Goal: Complete application form: Complete application form

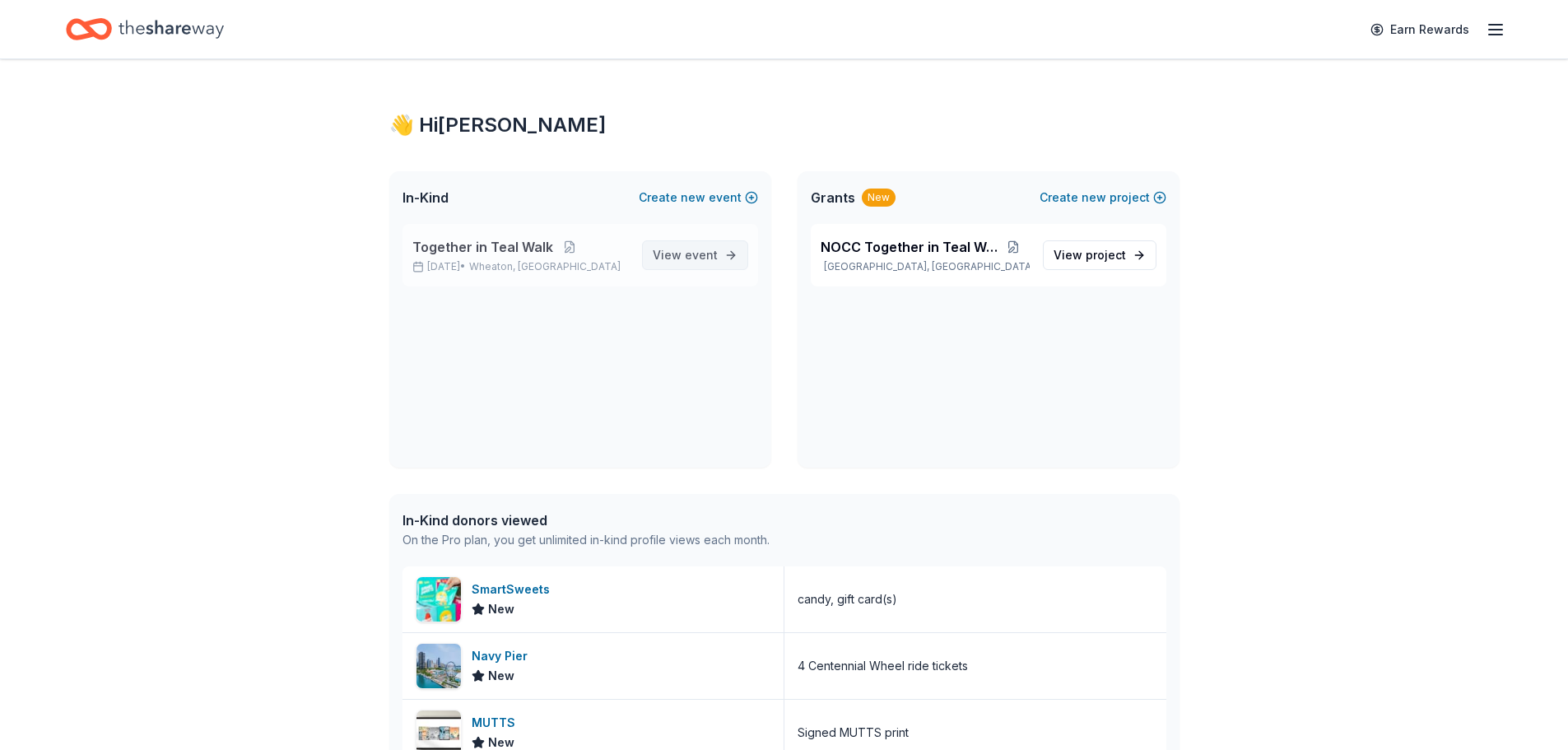
click at [672, 252] on span "View event" at bounding box center [685, 256] width 65 height 20
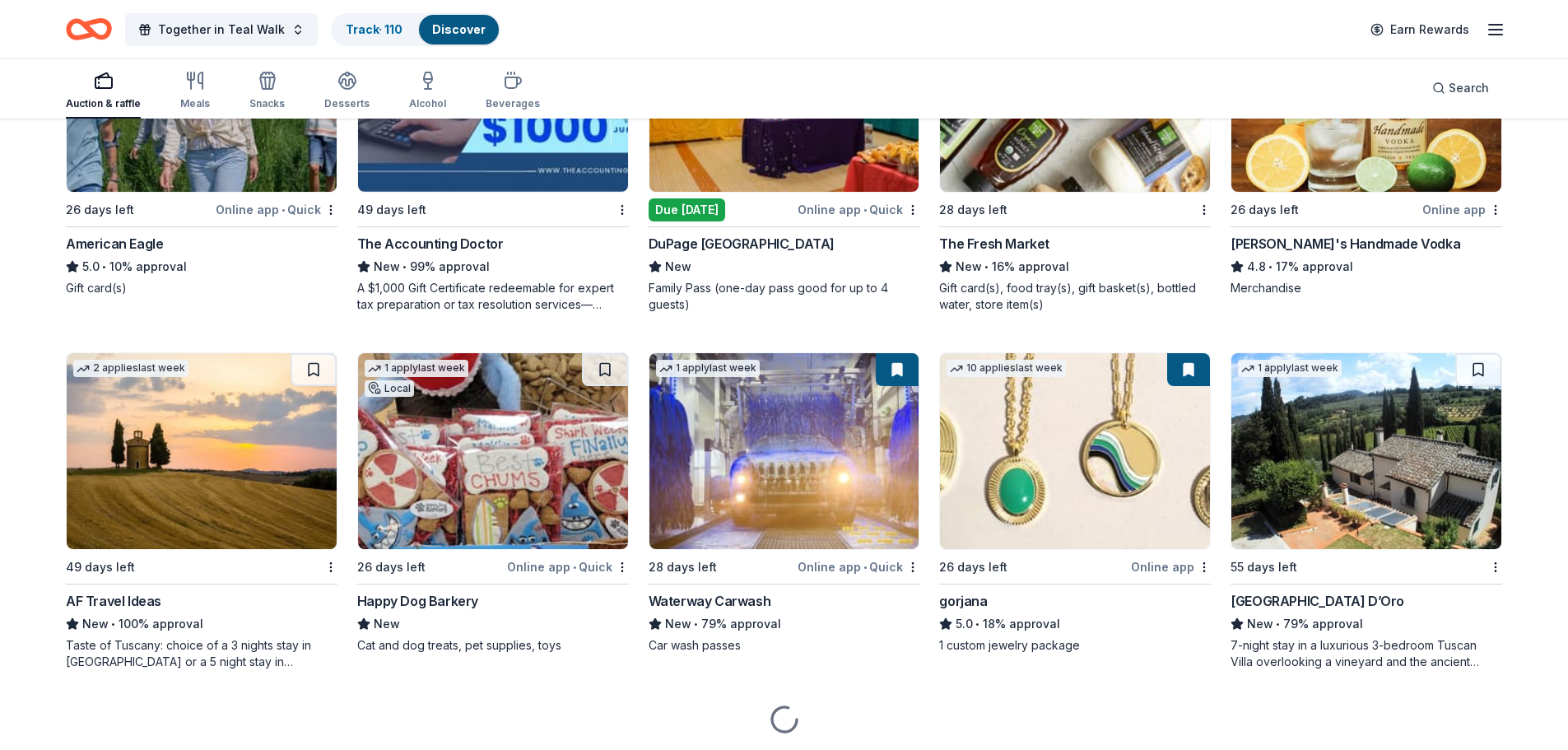
scroll to position [2468, 0]
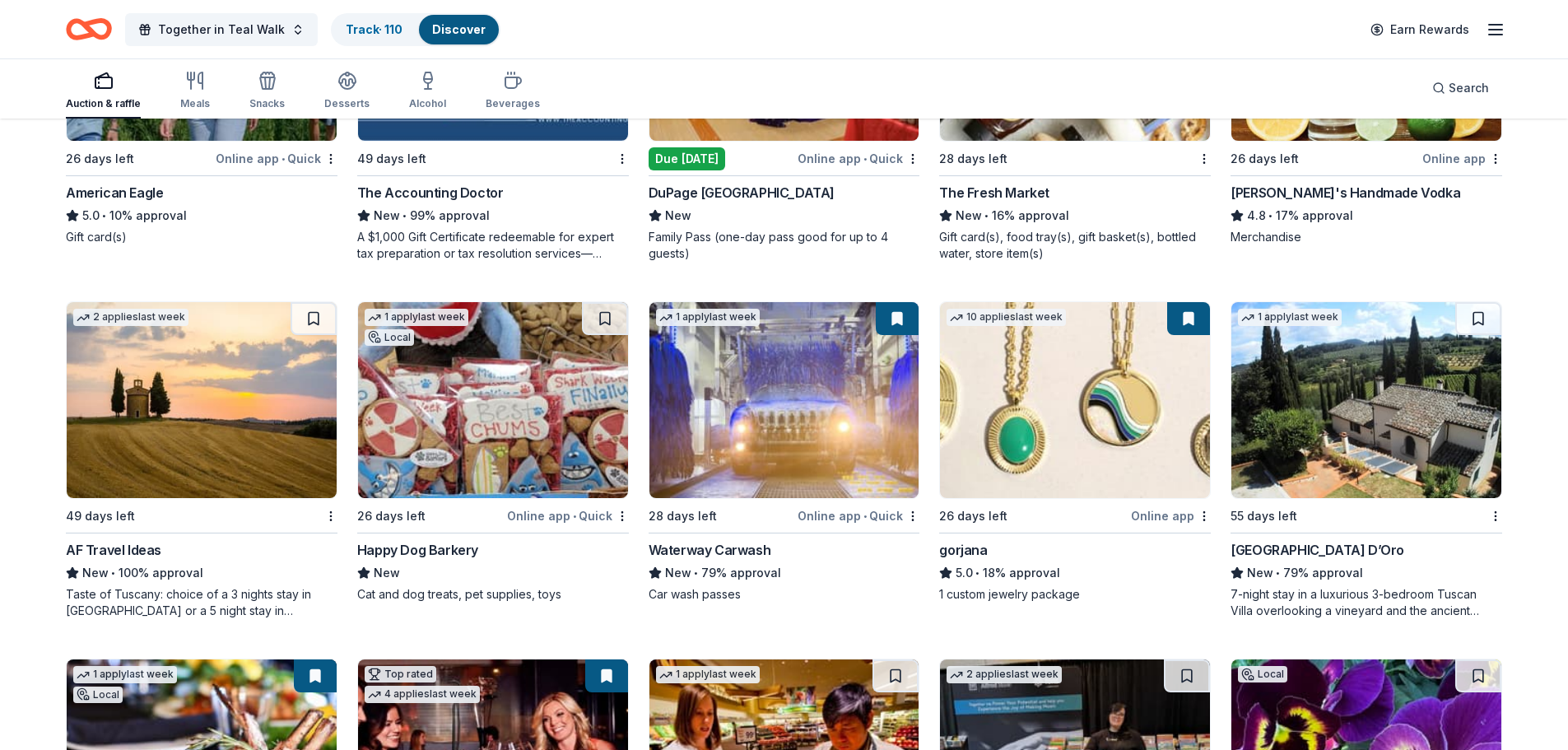
click at [172, 379] on img at bounding box center [202, 400] width 270 height 196
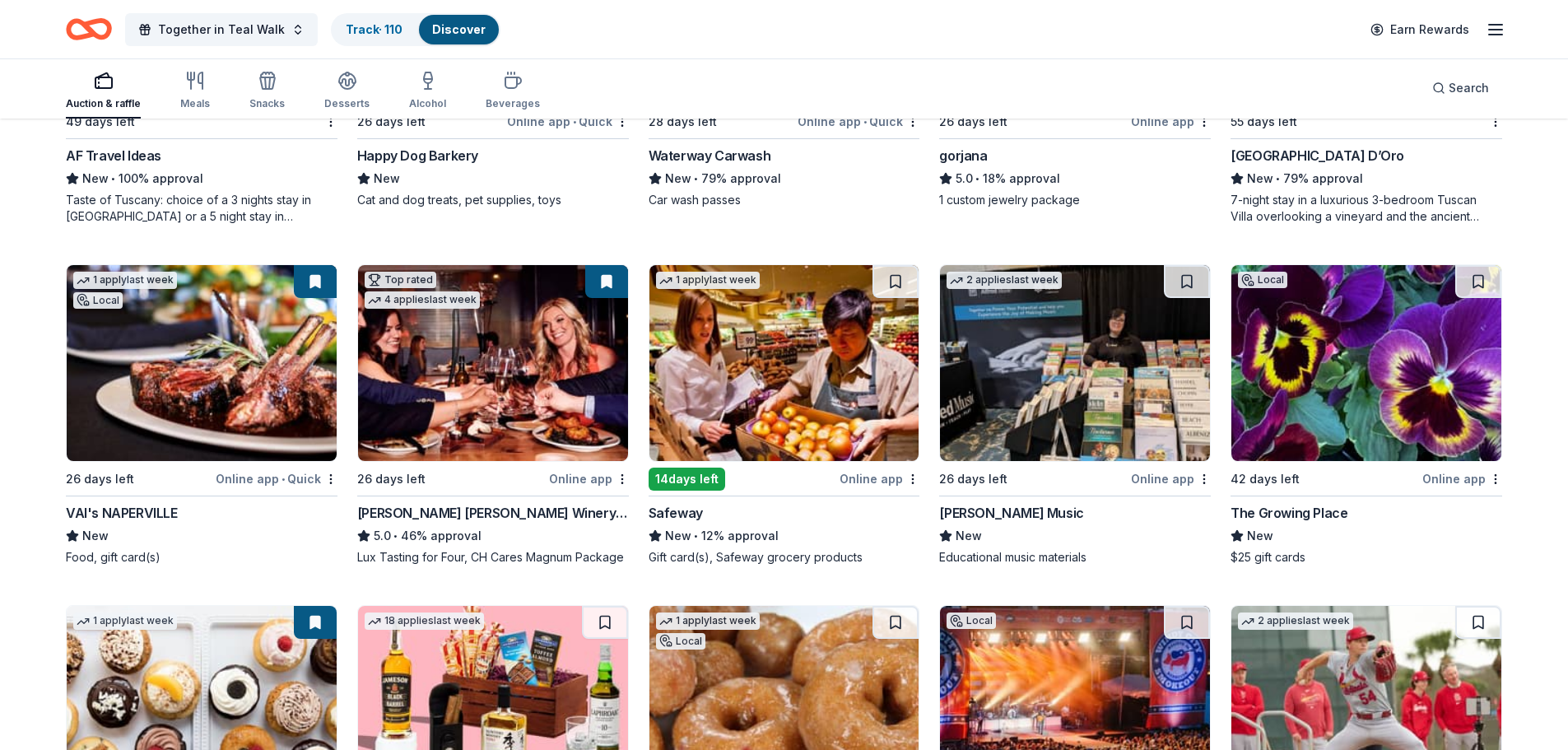
scroll to position [2880, 0]
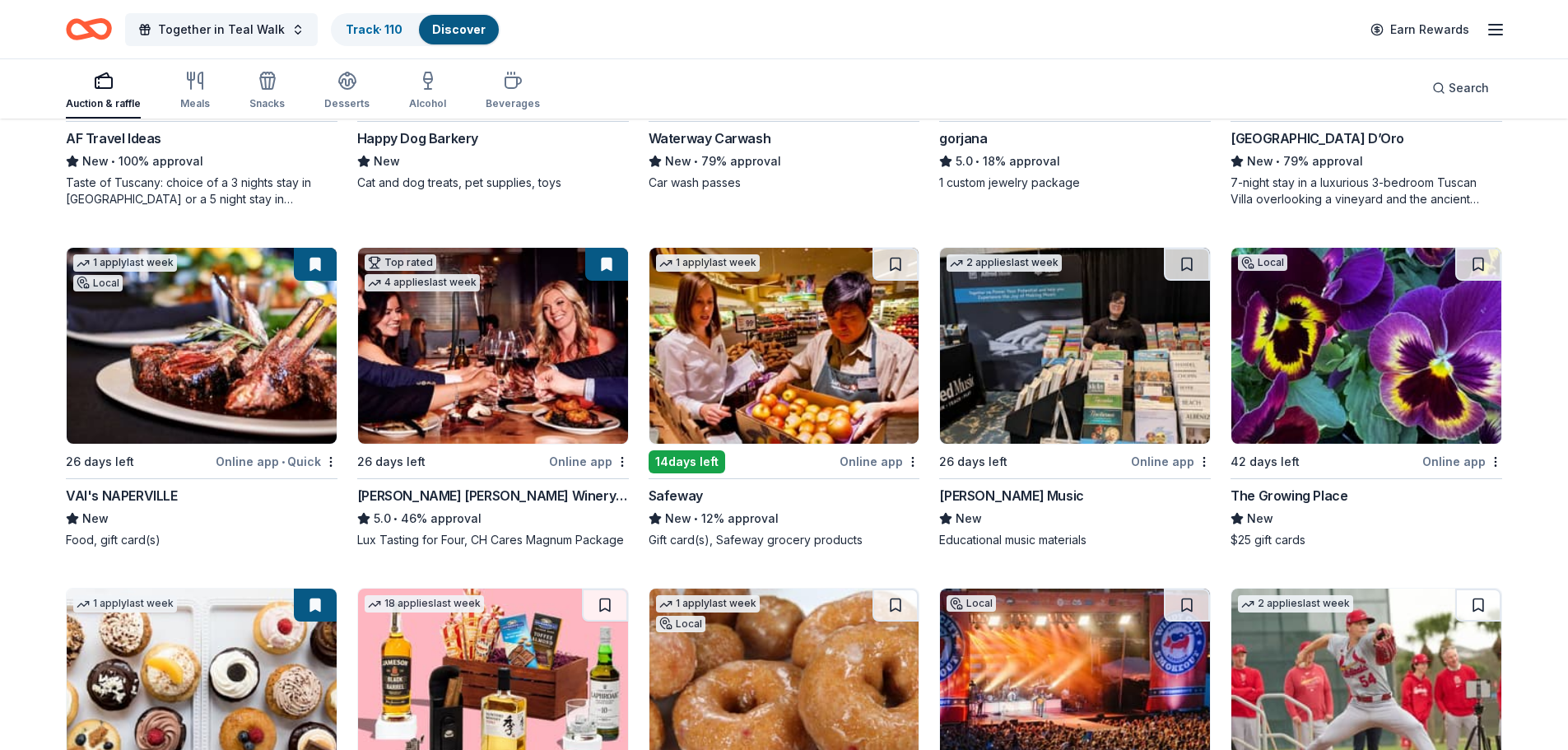
click at [1391, 317] on img at bounding box center [1366, 345] width 270 height 196
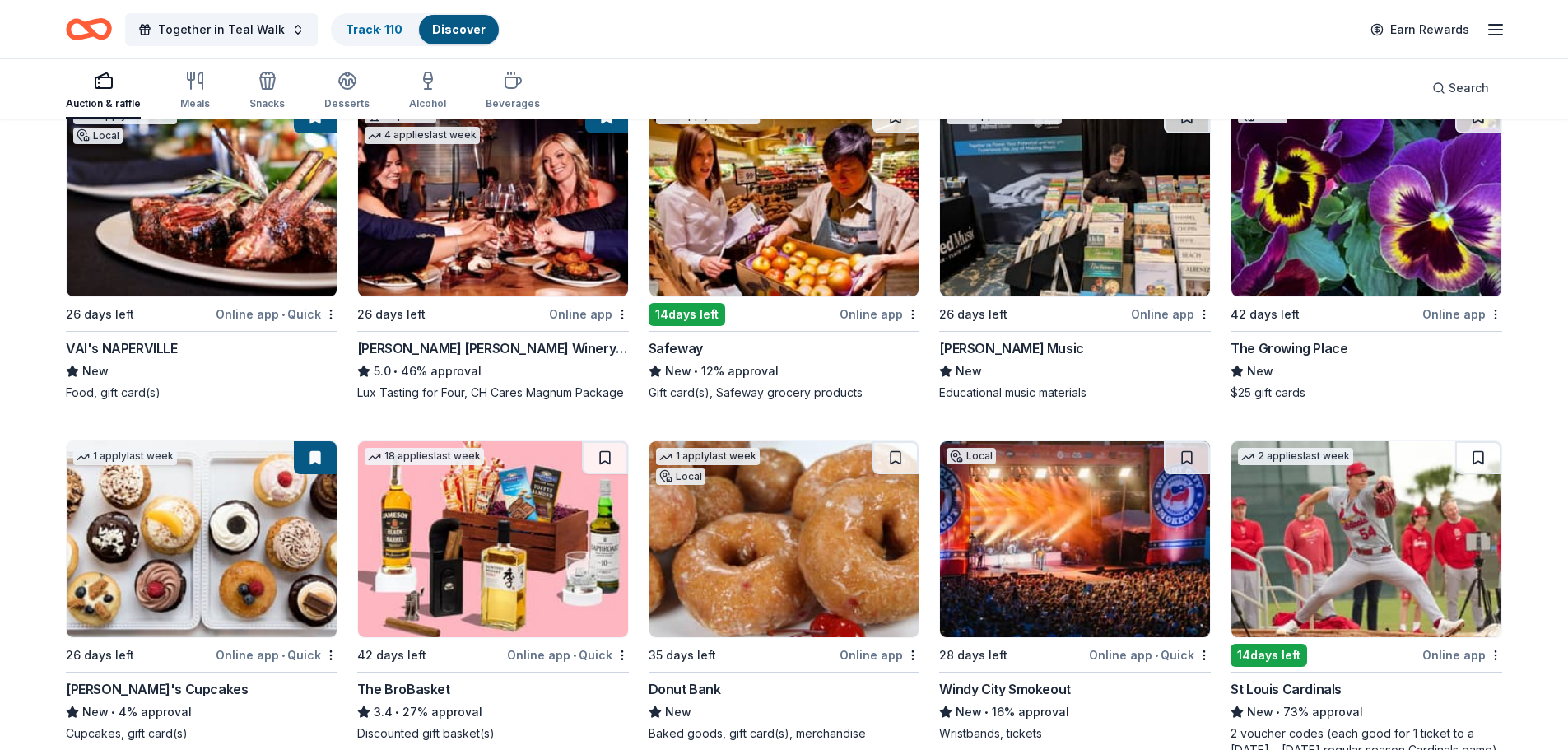
scroll to position [3167, 0]
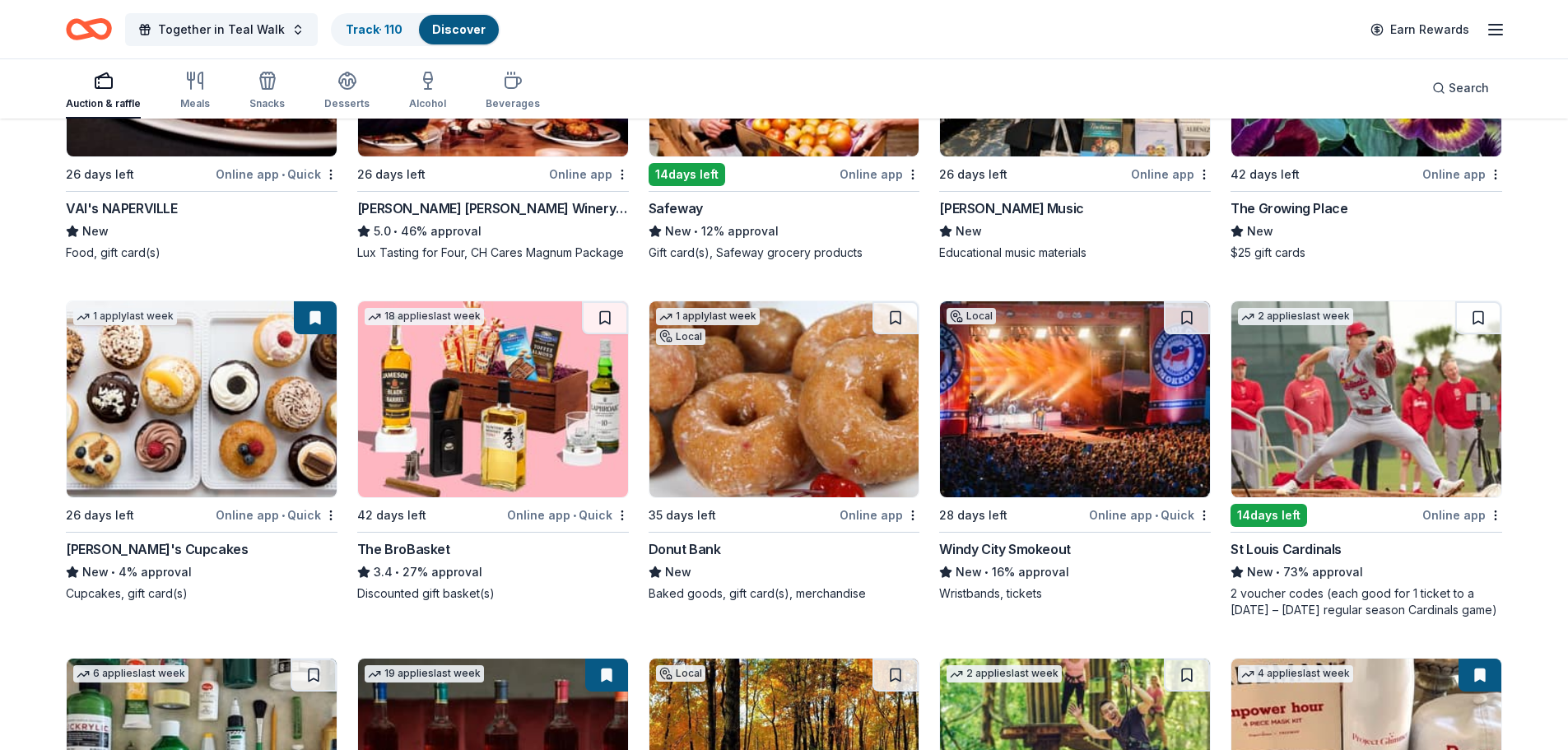
click at [767, 403] on img at bounding box center [784, 399] width 270 height 196
click at [1133, 518] on div "Online app • Quick" at bounding box center [1150, 514] width 122 height 21
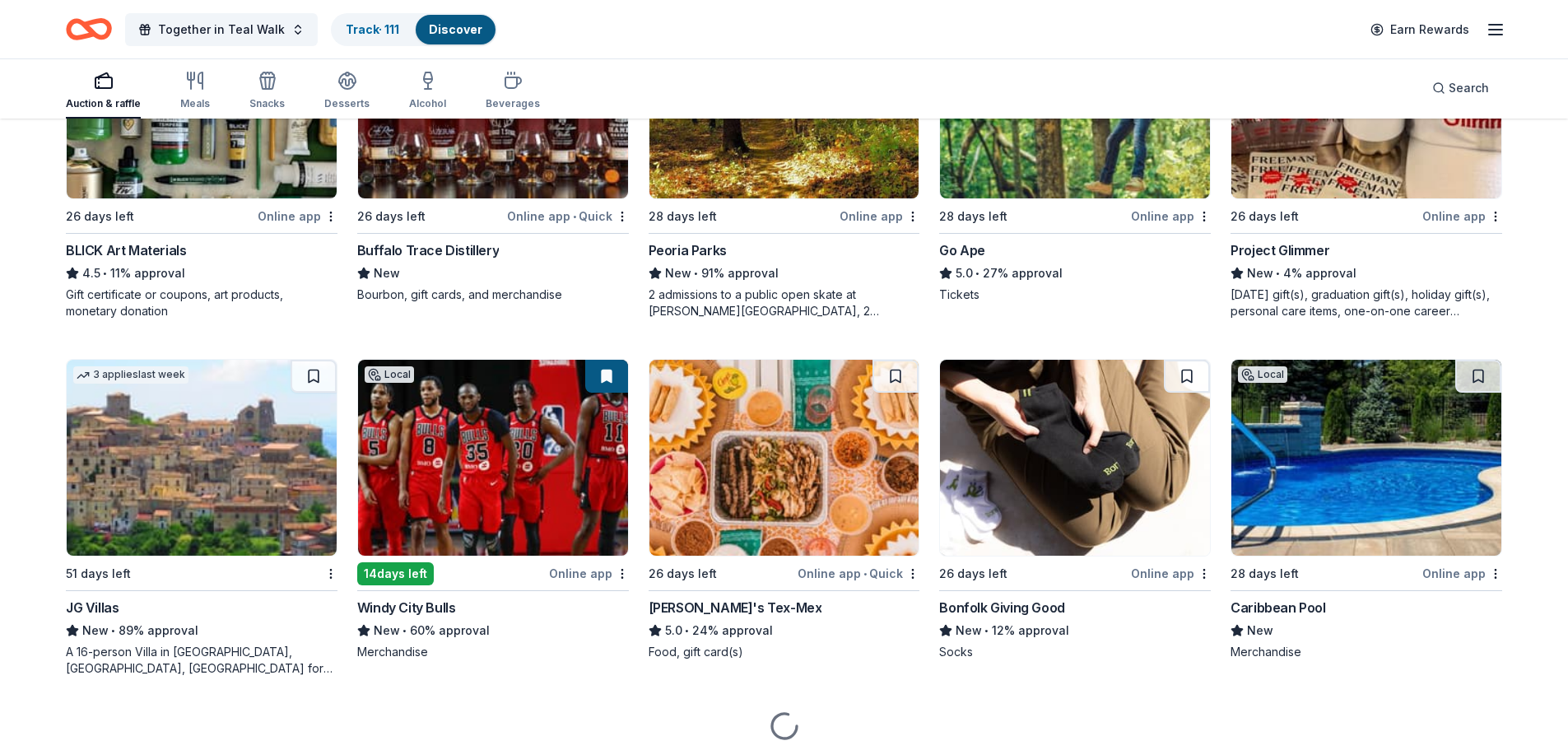
scroll to position [3825, 0]
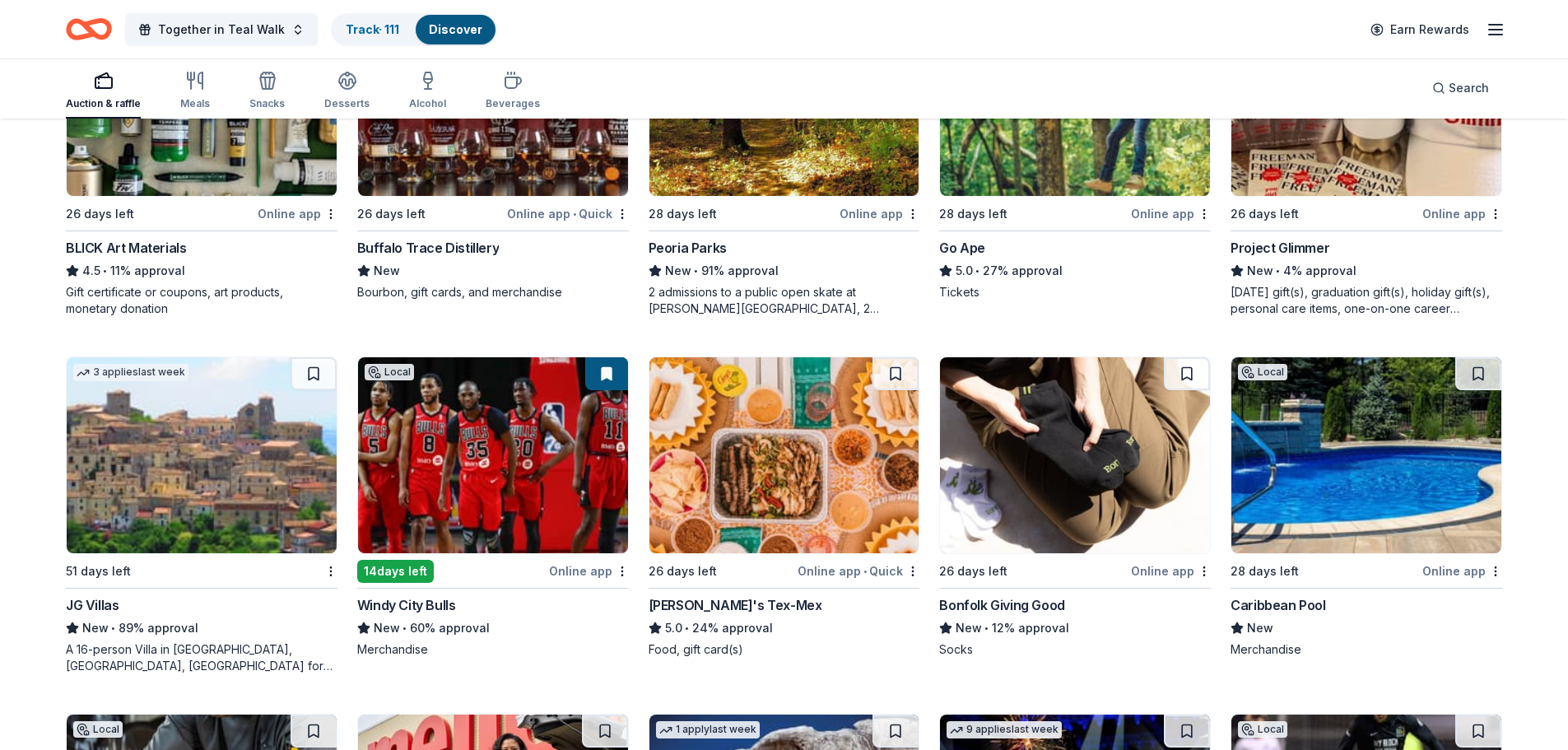
click at [1081, 463] on img at bounding box center [1075, 454] width 270 height 196
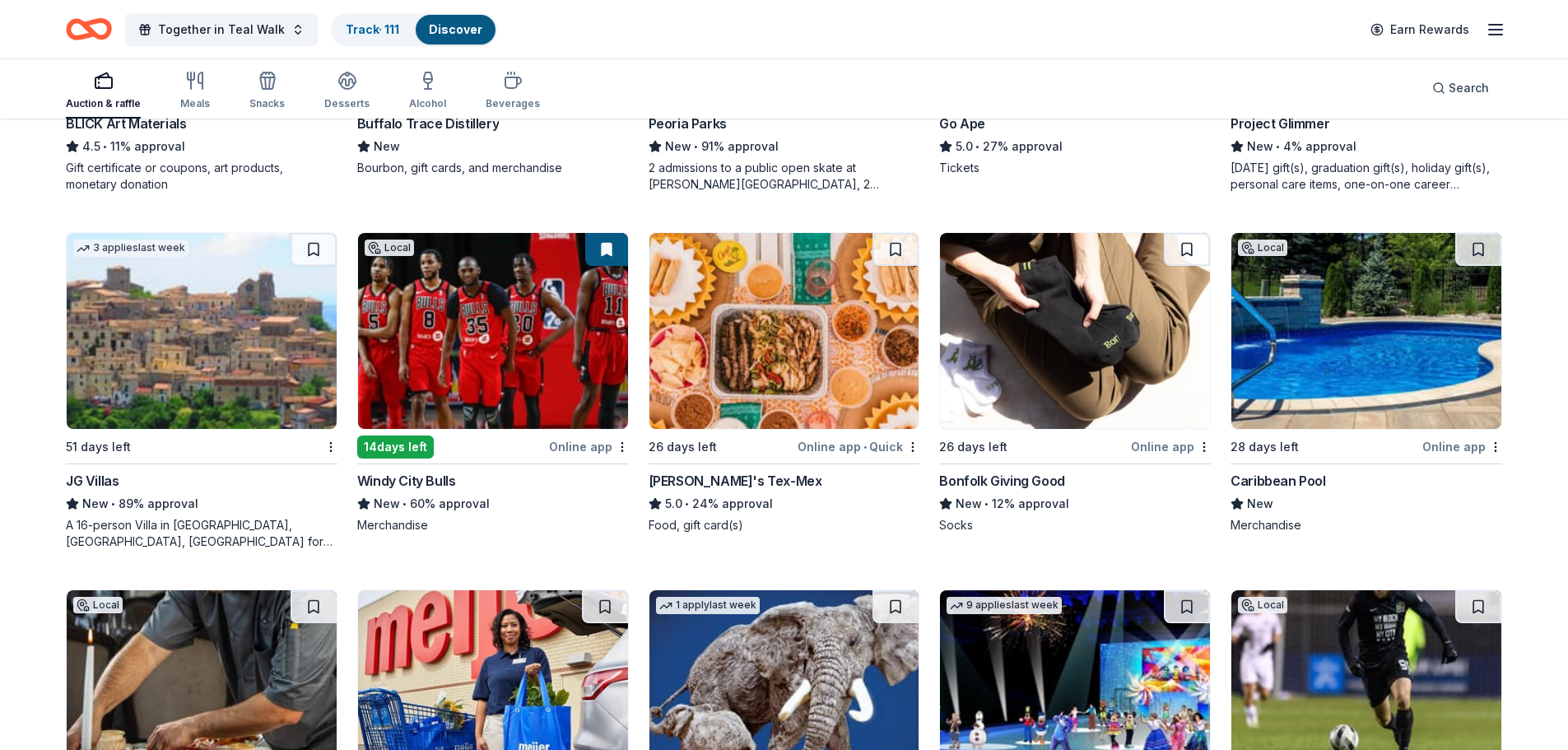
scroll to position [3990, 0]
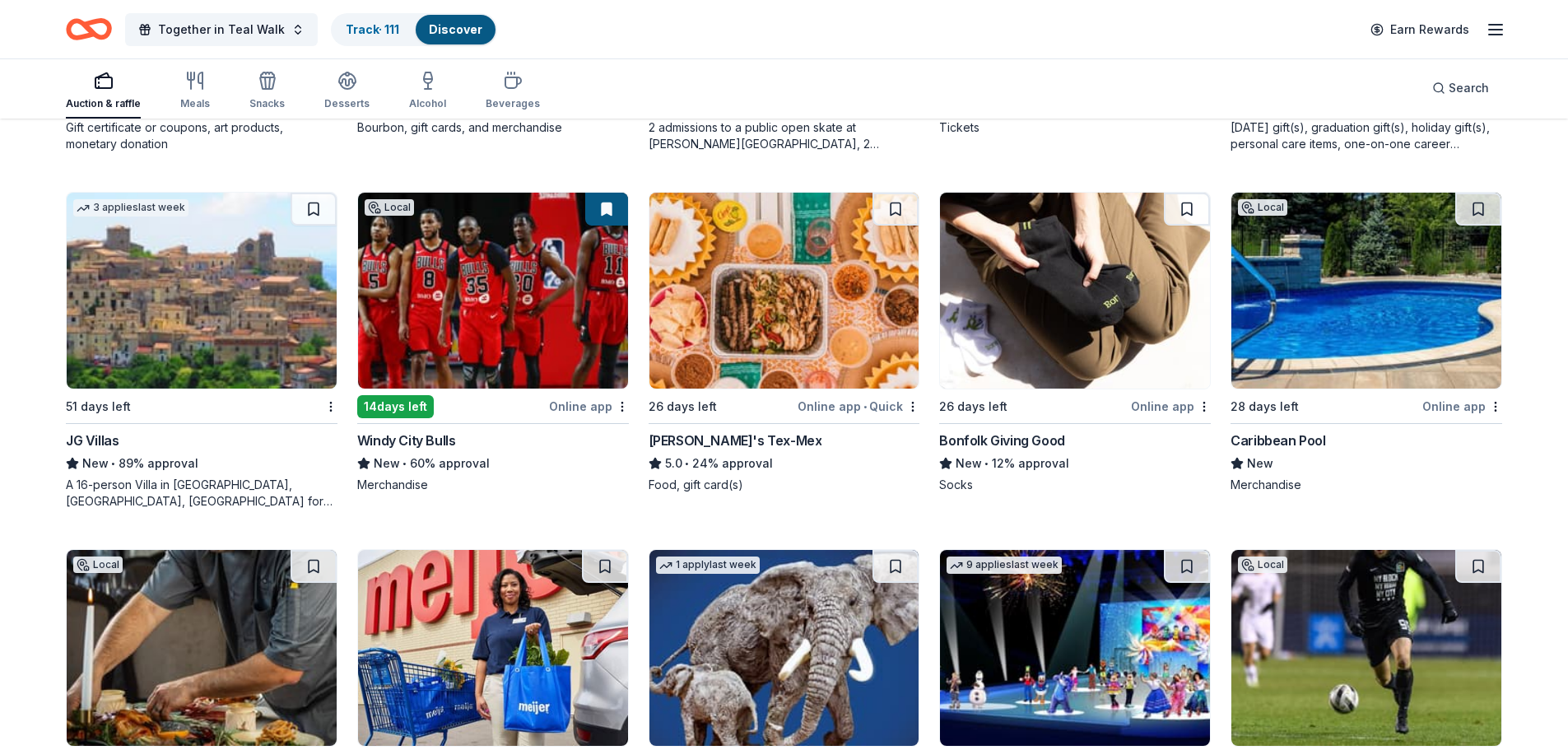
click at [1384, 217] on img at bounding box center [1366, 290] width 270 height 196
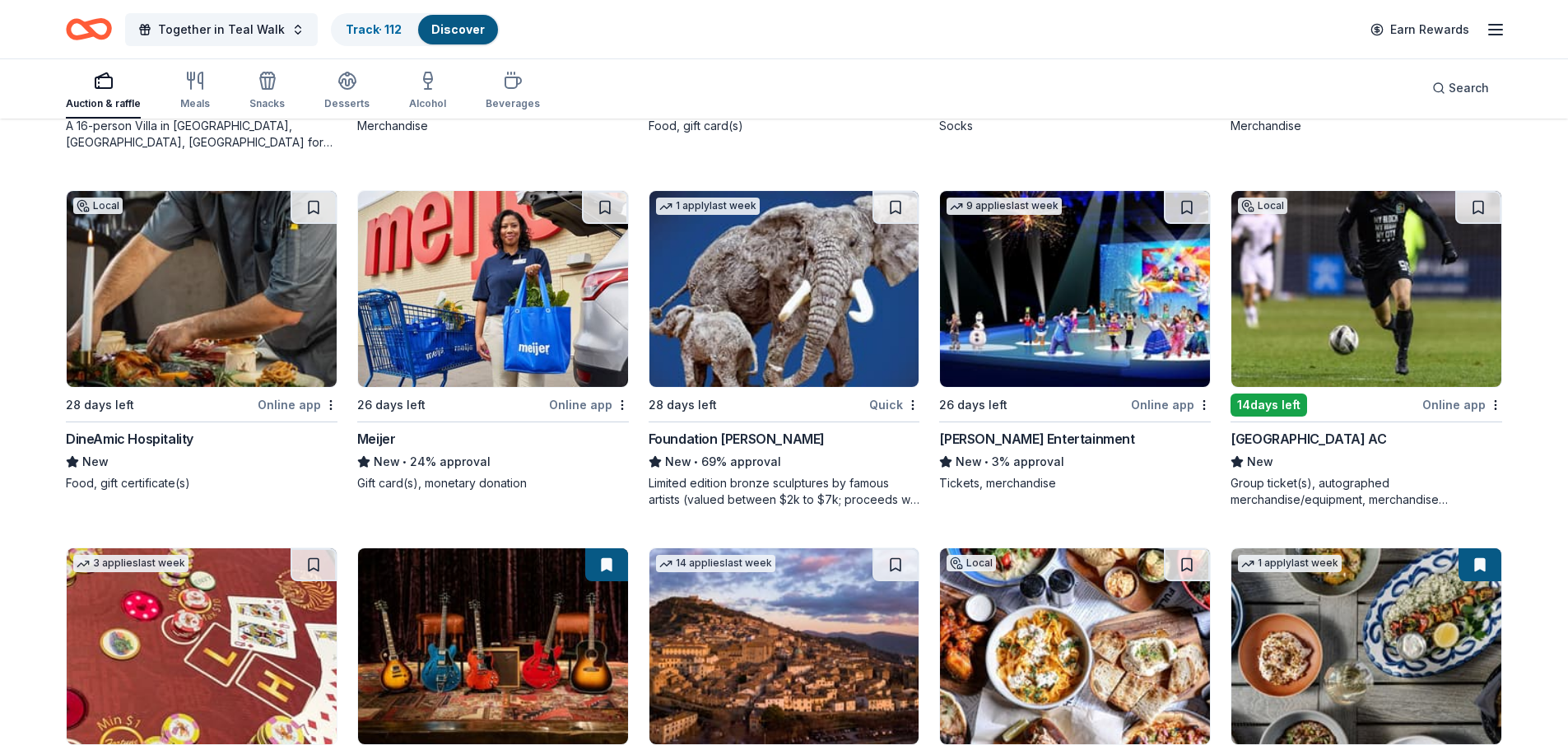
scroll to position [4319, 0]
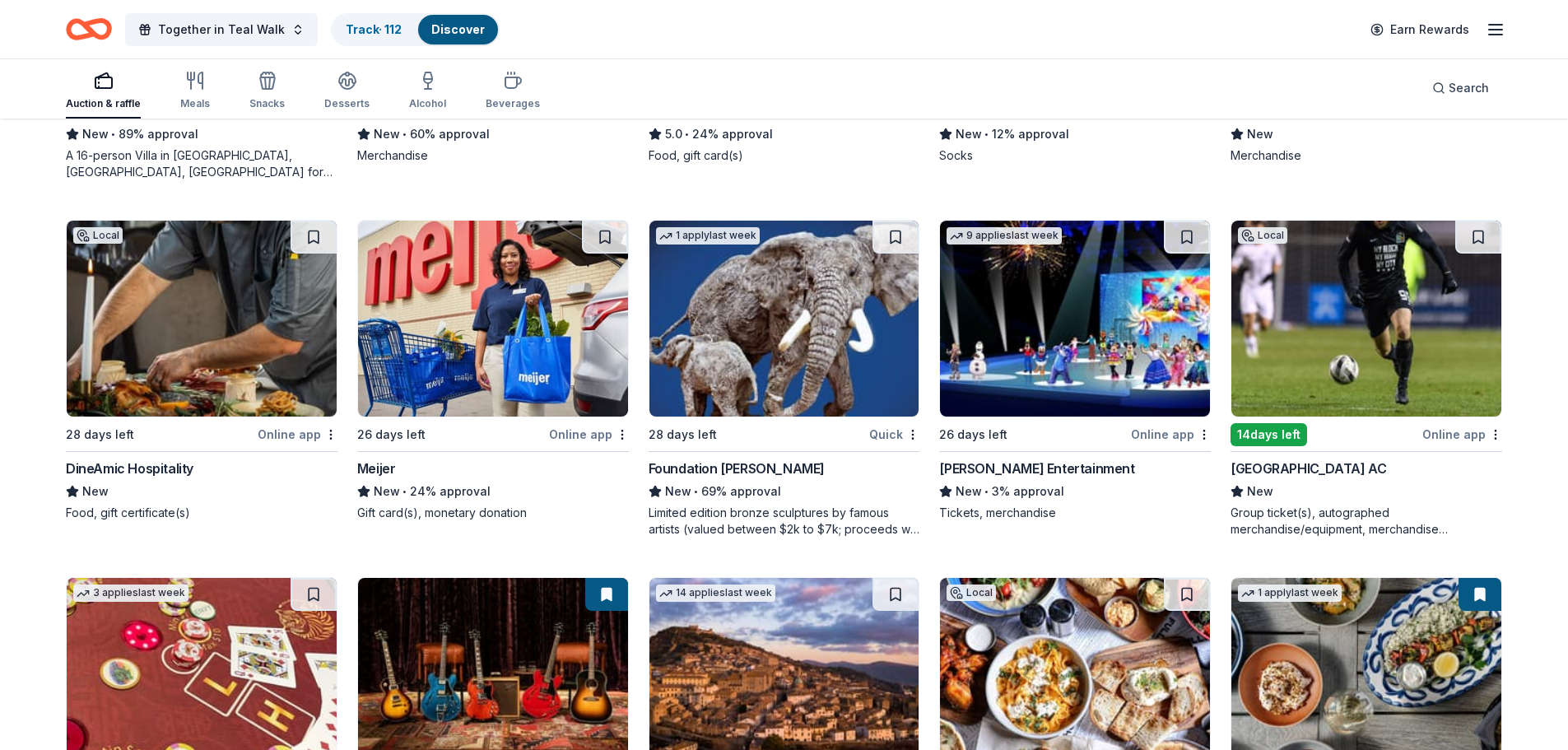
click at [238, 371] on img at bounding box center [202, 318] width 270 height 196
click at [1359, 375] on img at bounding box center [1366, 318] width 270 height 196
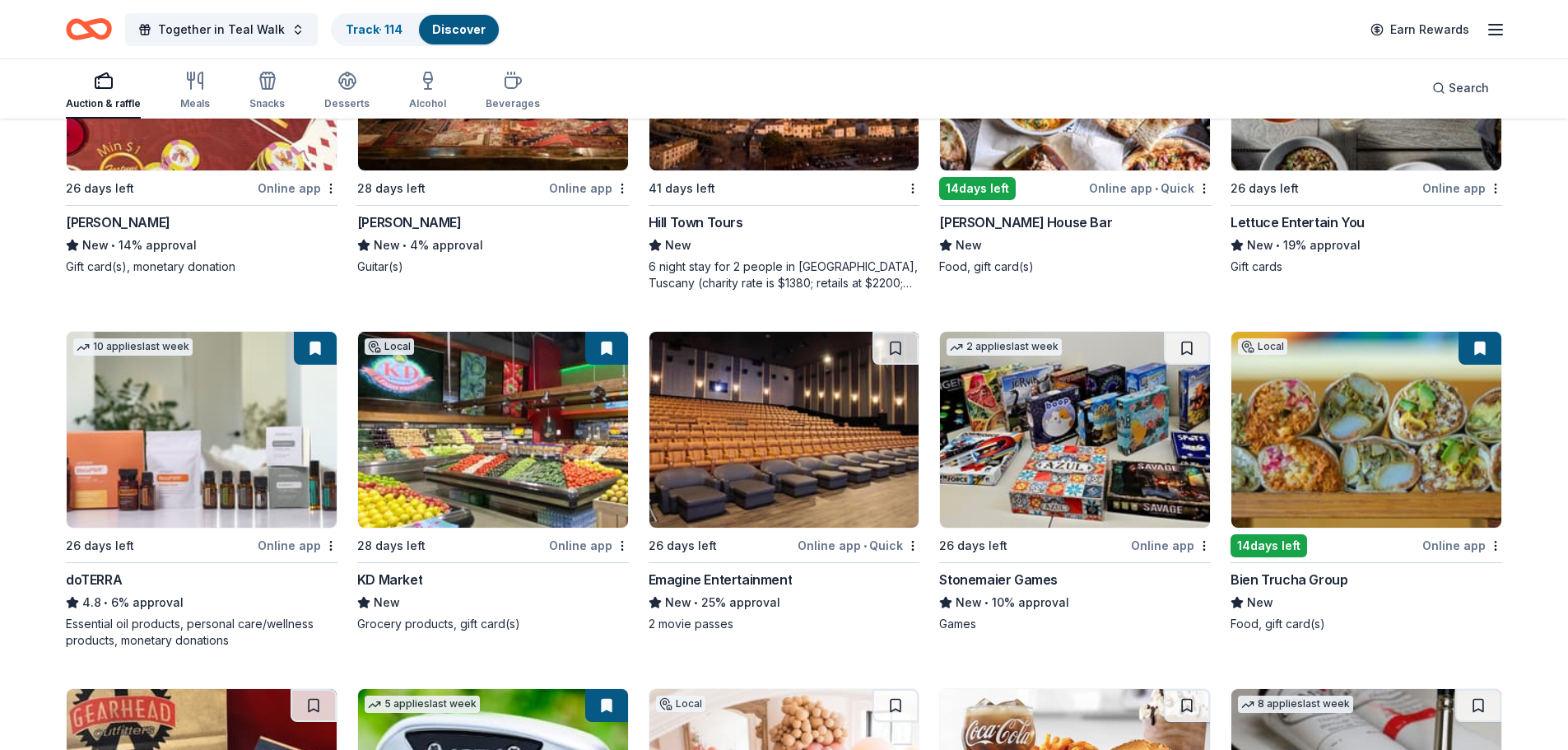
scroll to position [4925, 0]
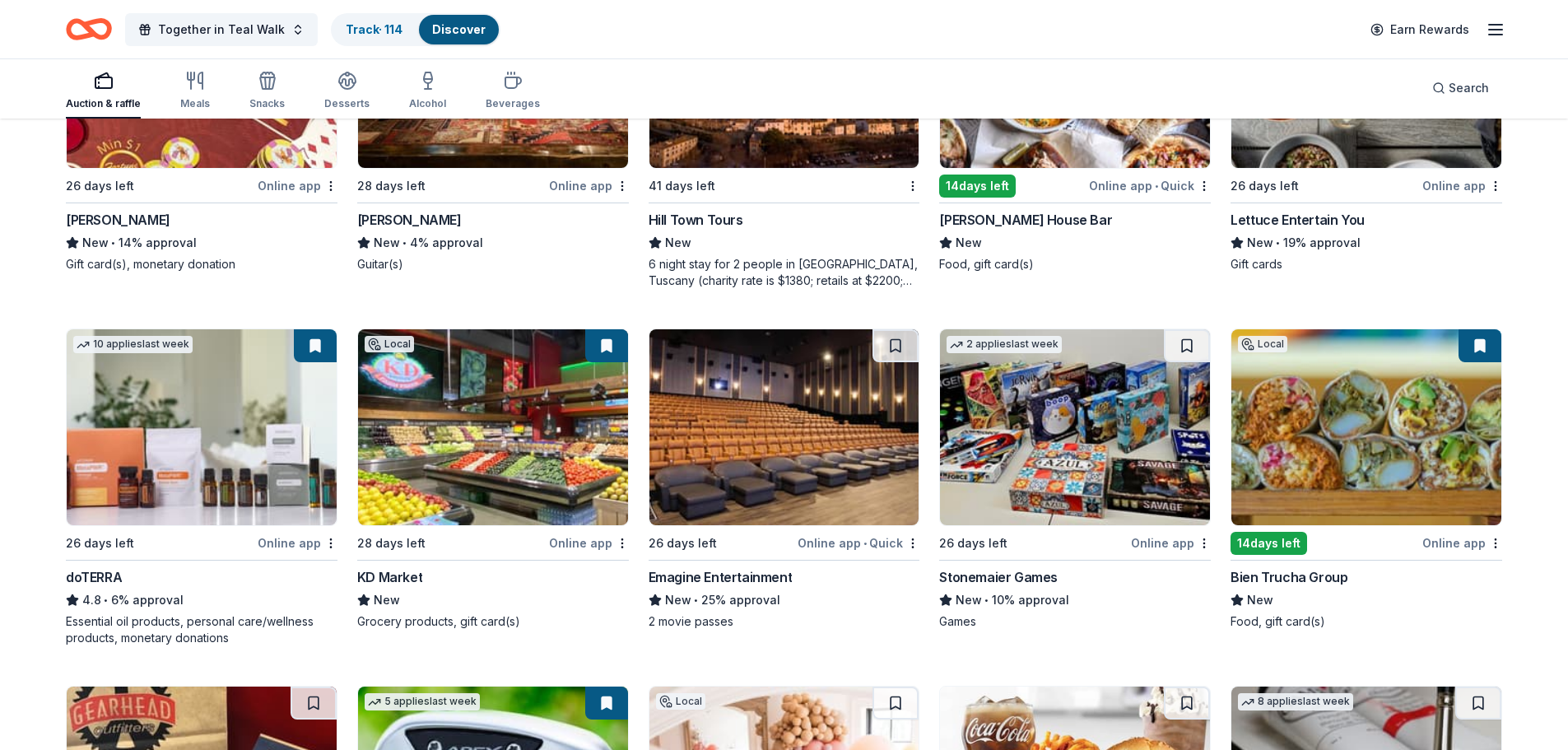
click at [834, 397] on img at bounding box center [784, 426] width 270 height 196
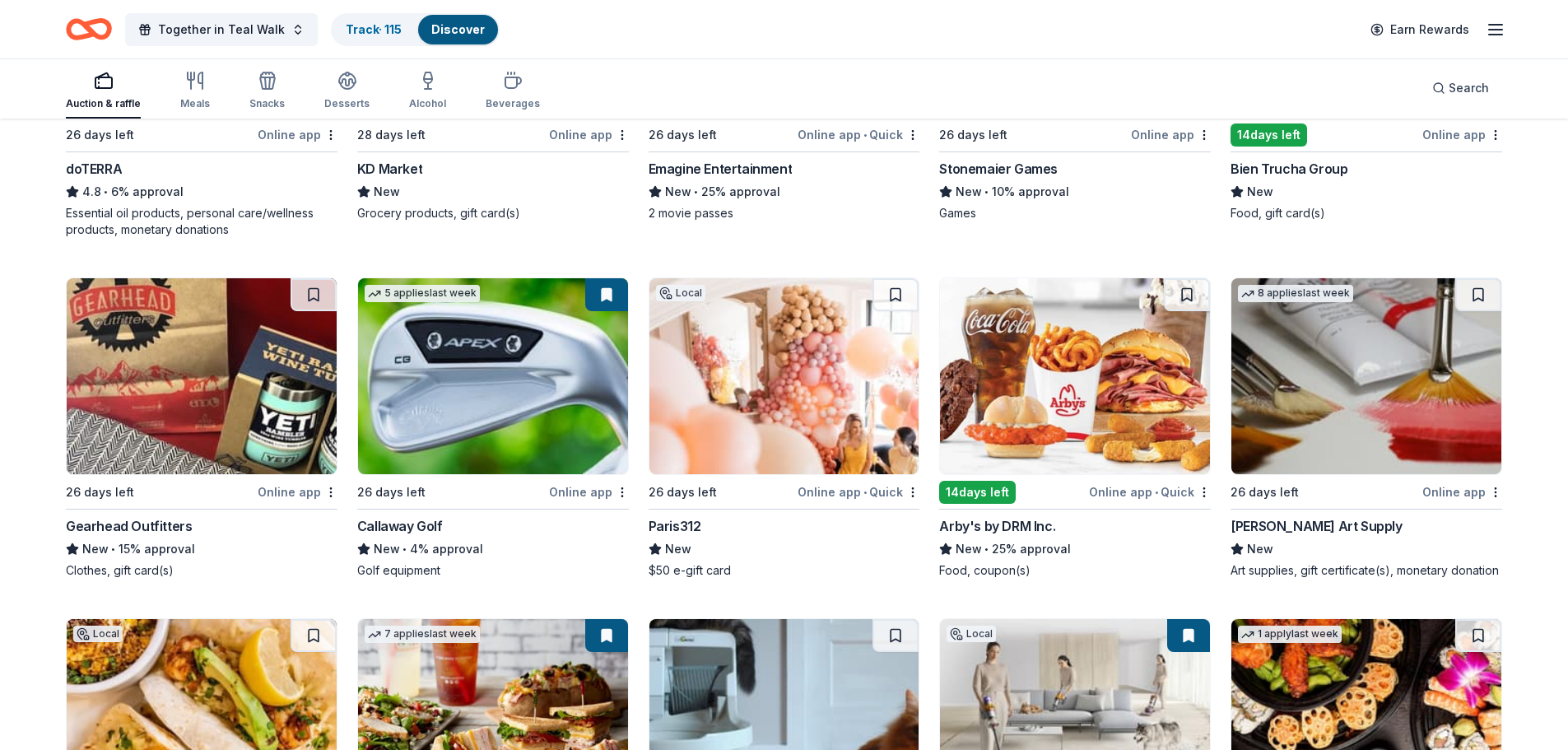
scroll to position [5336, 0]
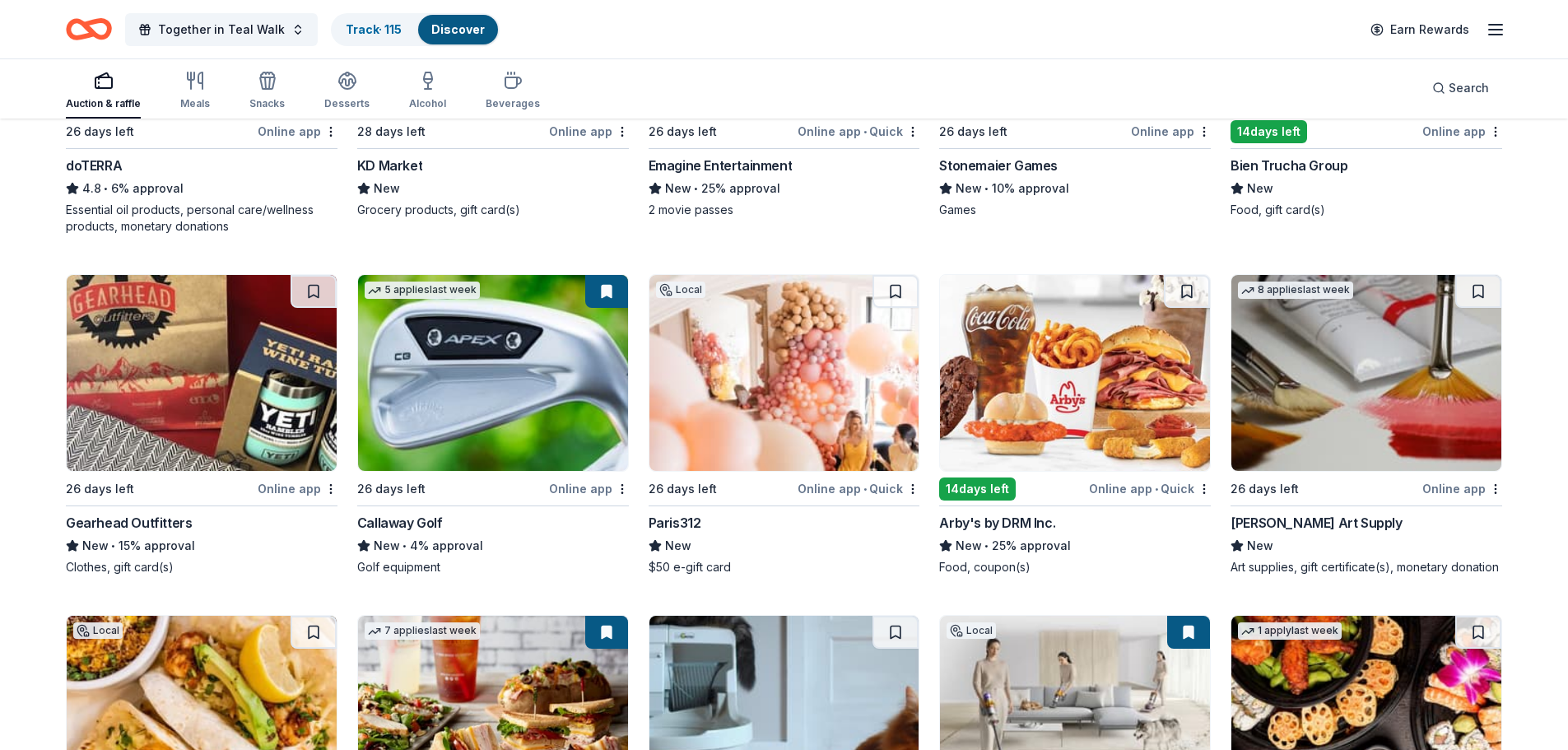
click at [162, 393] on img at bounding box center [202, 372] width 270 height 196
click at [742, 353] on img at bounding box center [784, 372] width 270 height 196
click at [1053, 368] on img at bounding box center [1075, 372] width 270 height 196
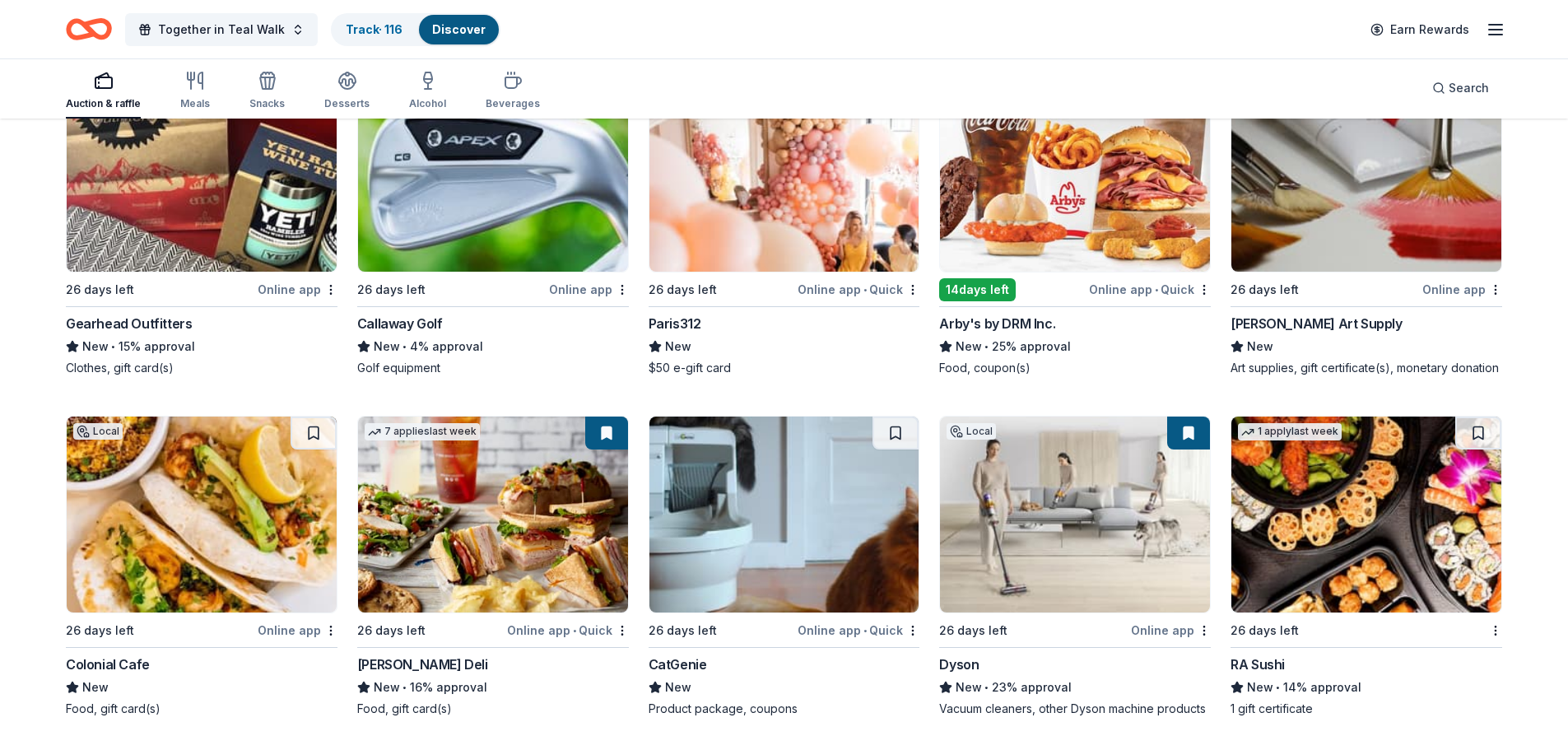
scroll to position [5583, 0]
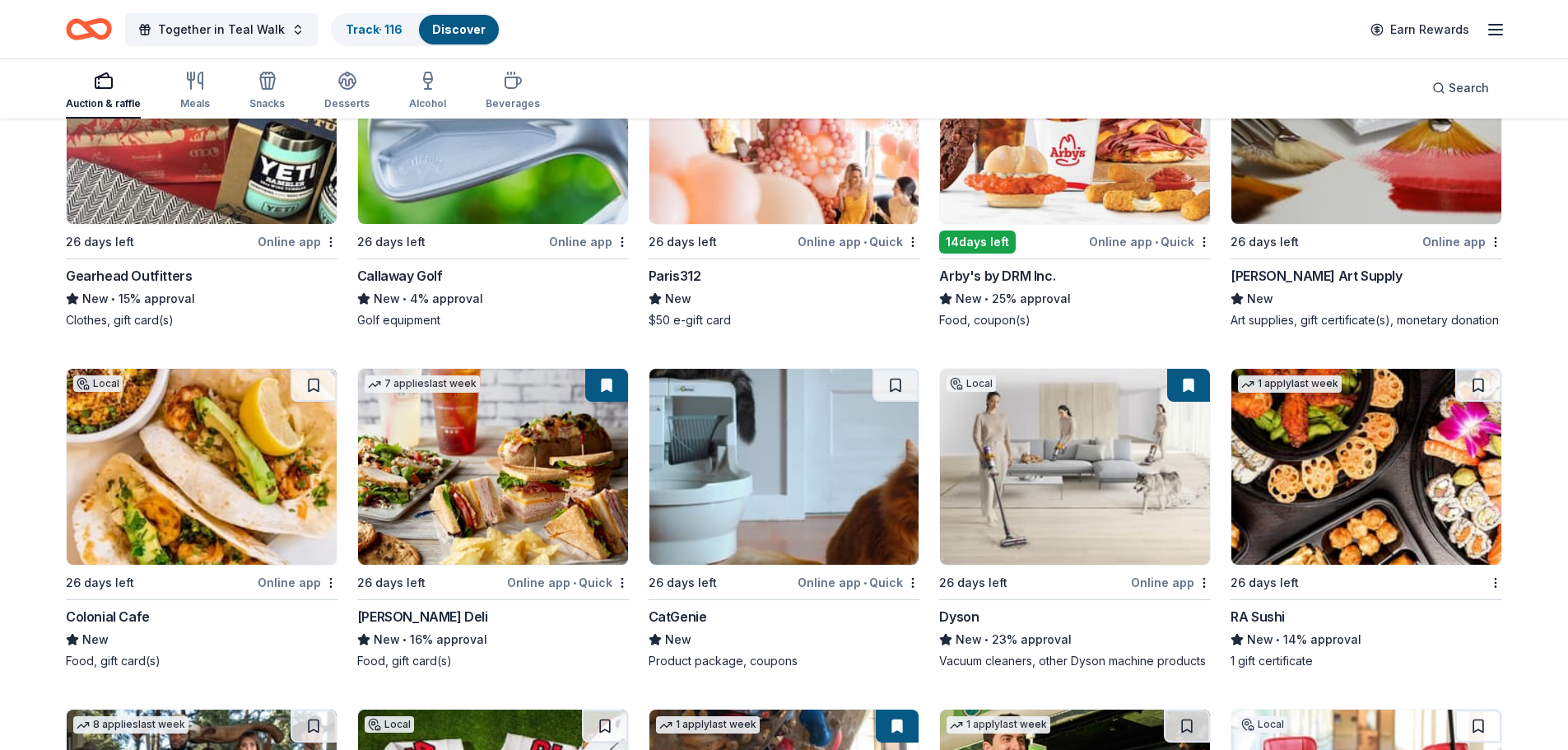
click at [149, 444] on img at bounding box center [202, 466] width 270 height 196
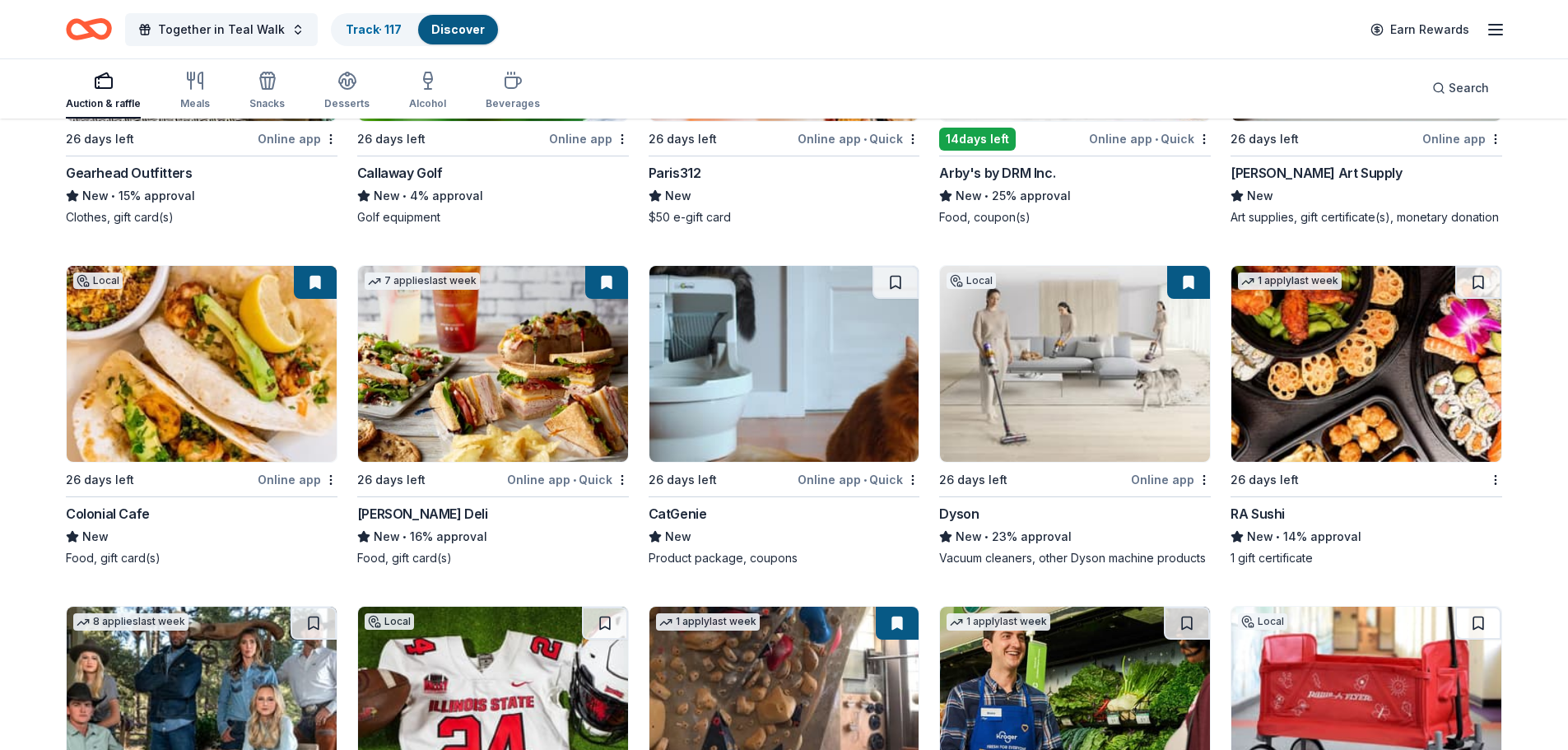
scroll to position [5748, 0]
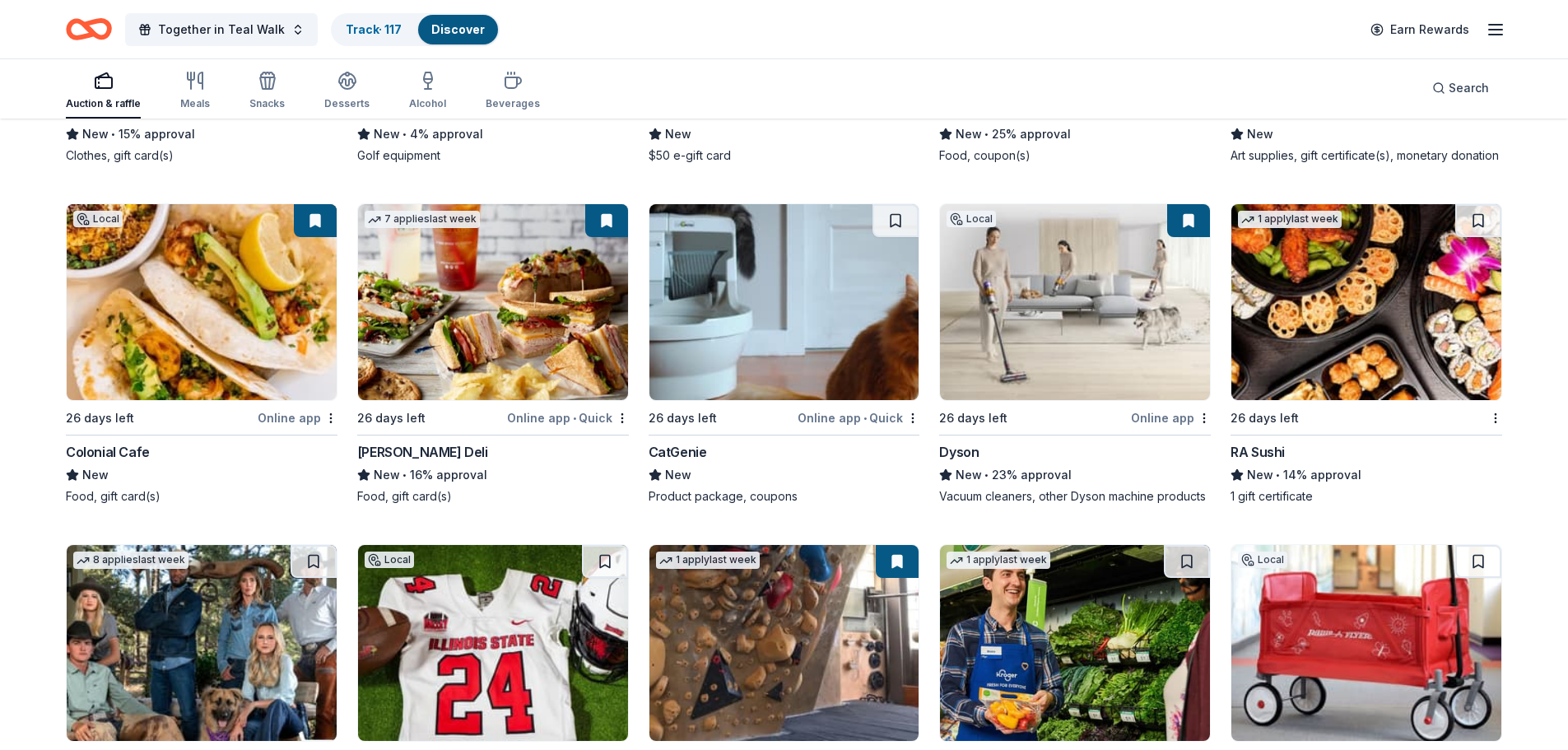
click at [1392, 316] on img at bounding box center [1366, 301] width 270 height 196
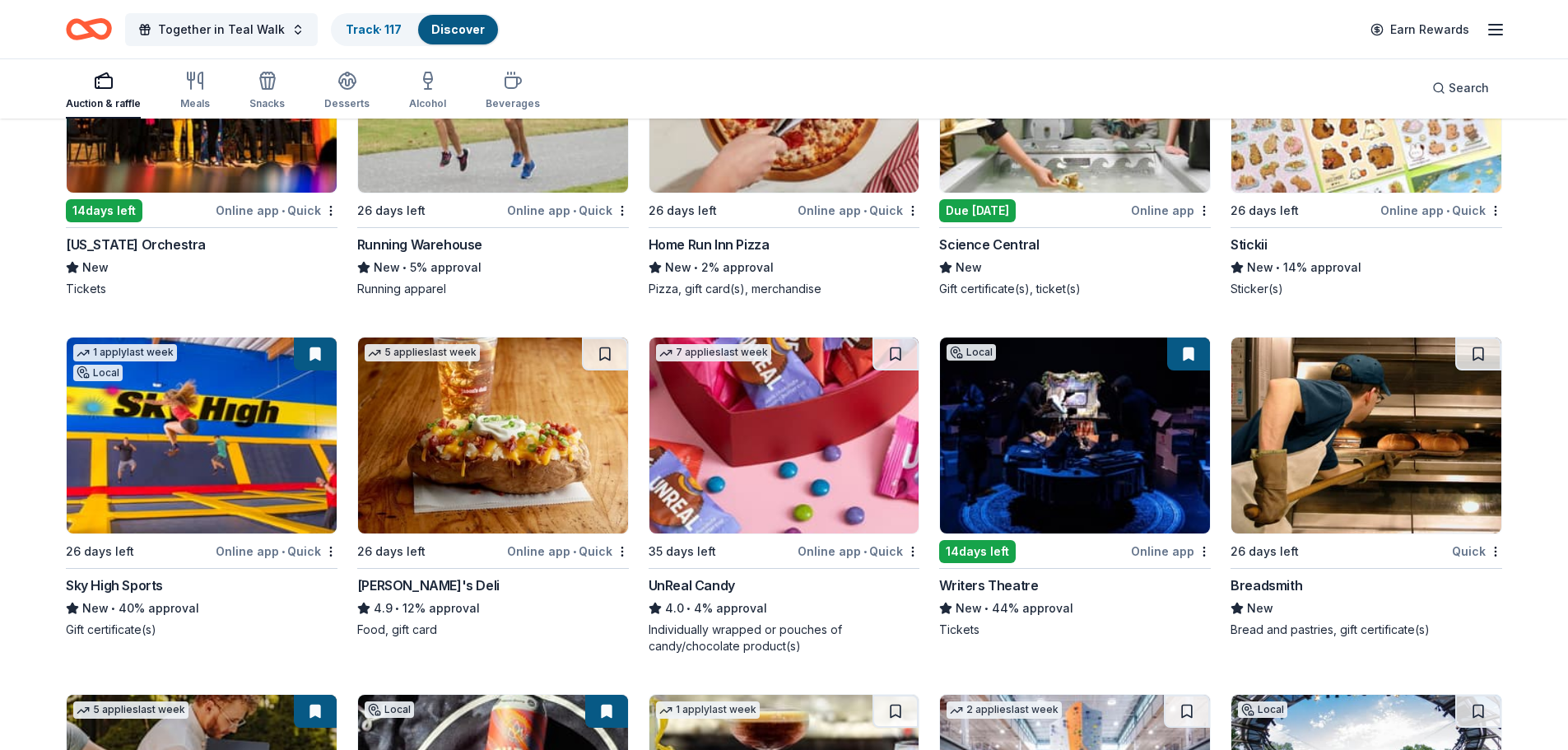
scroll to position [6735, 0]
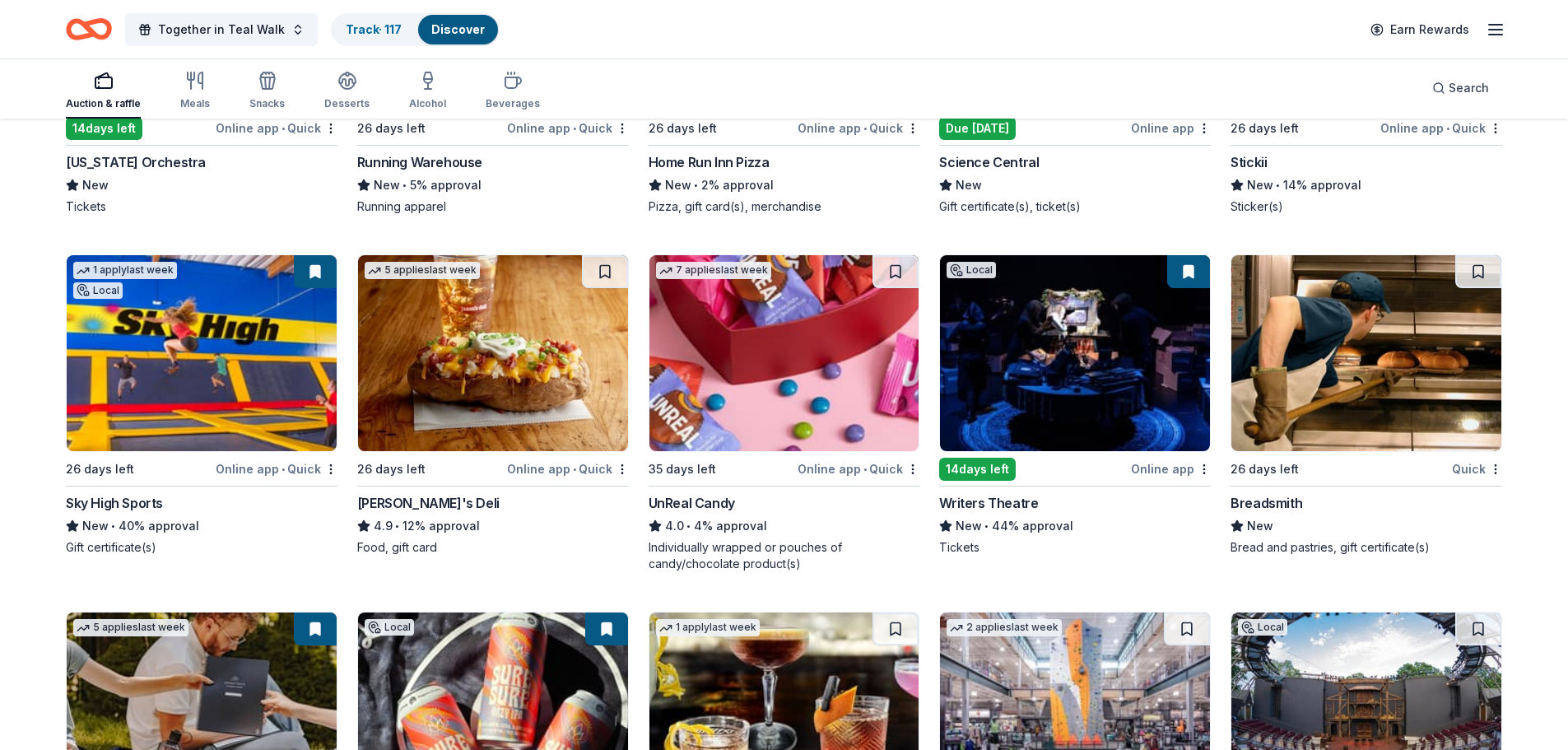
click at [718, 395] on img at bounding box center [784, 352] width 270 height 196
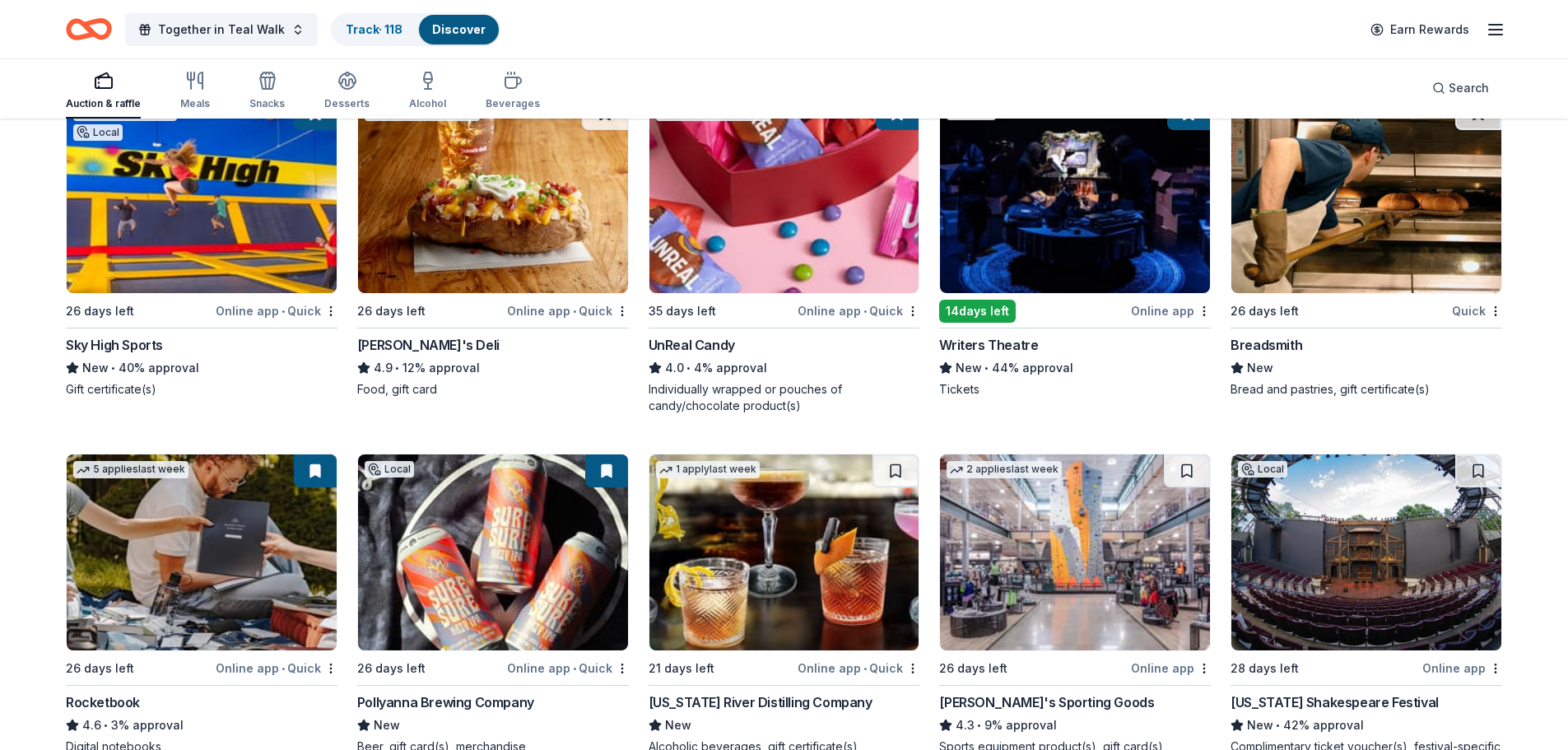
scroll to position [6728, 0]
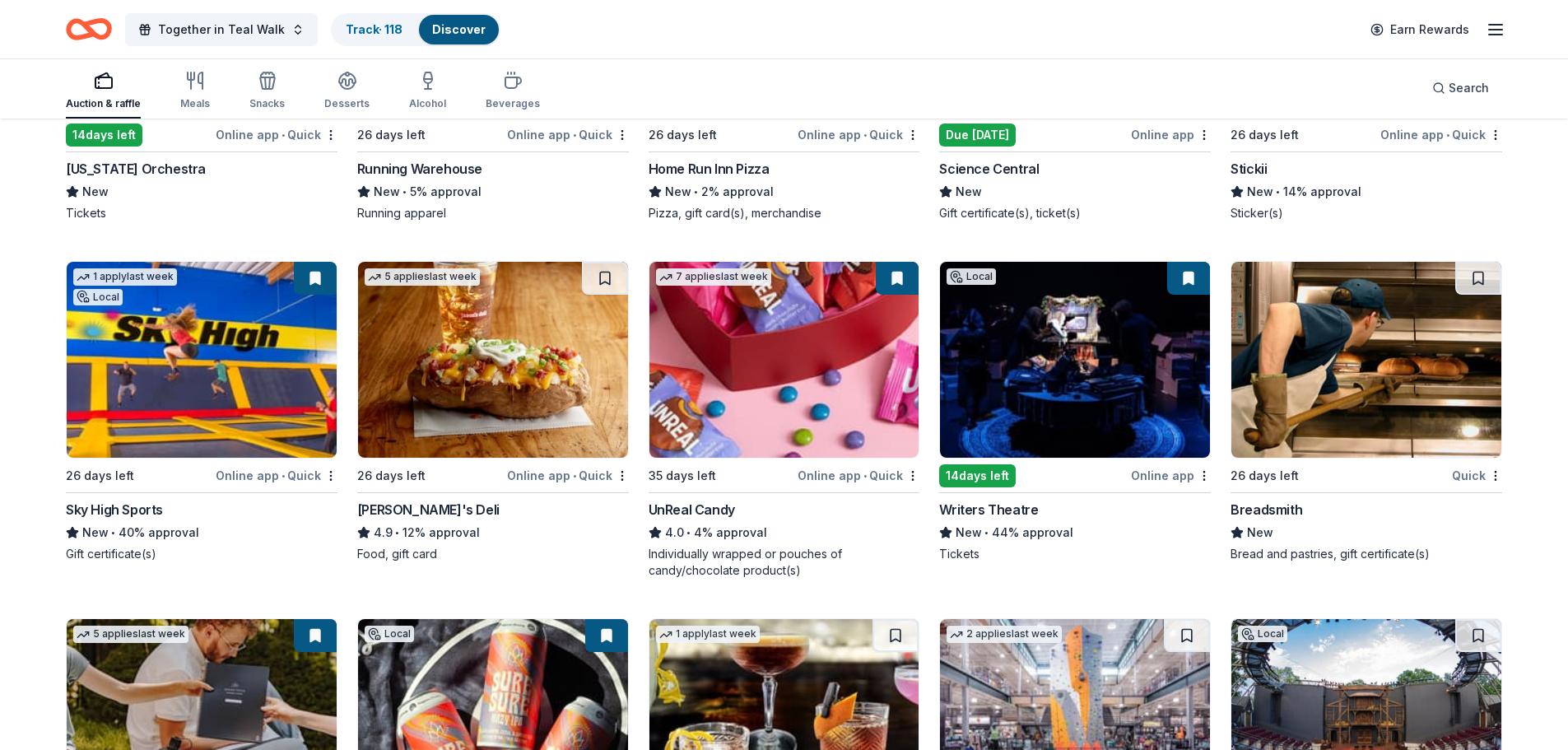
click at [1344, 345] on img at bounding box center [1366, 359] width 270 height 196
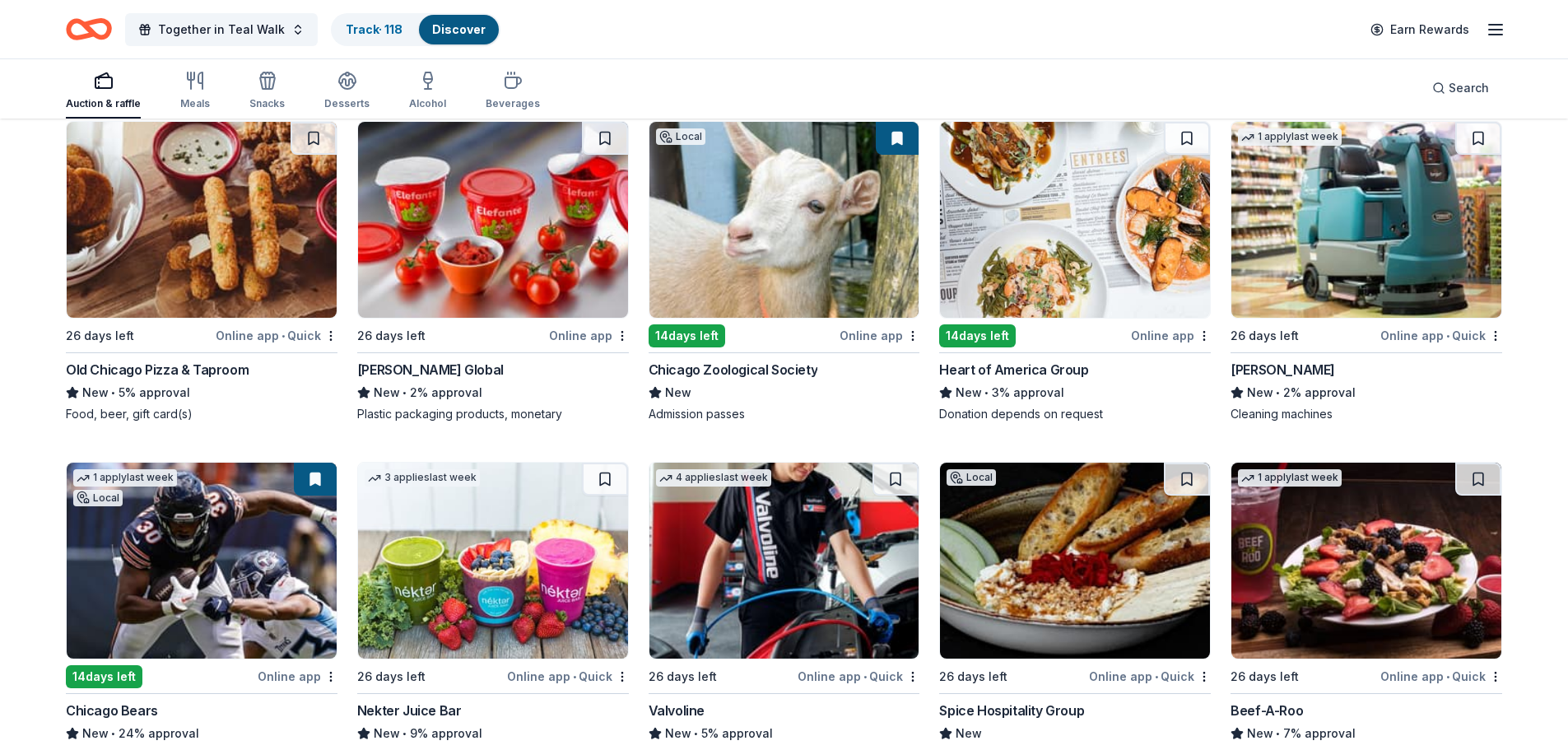
scroll to position [8703, 0]
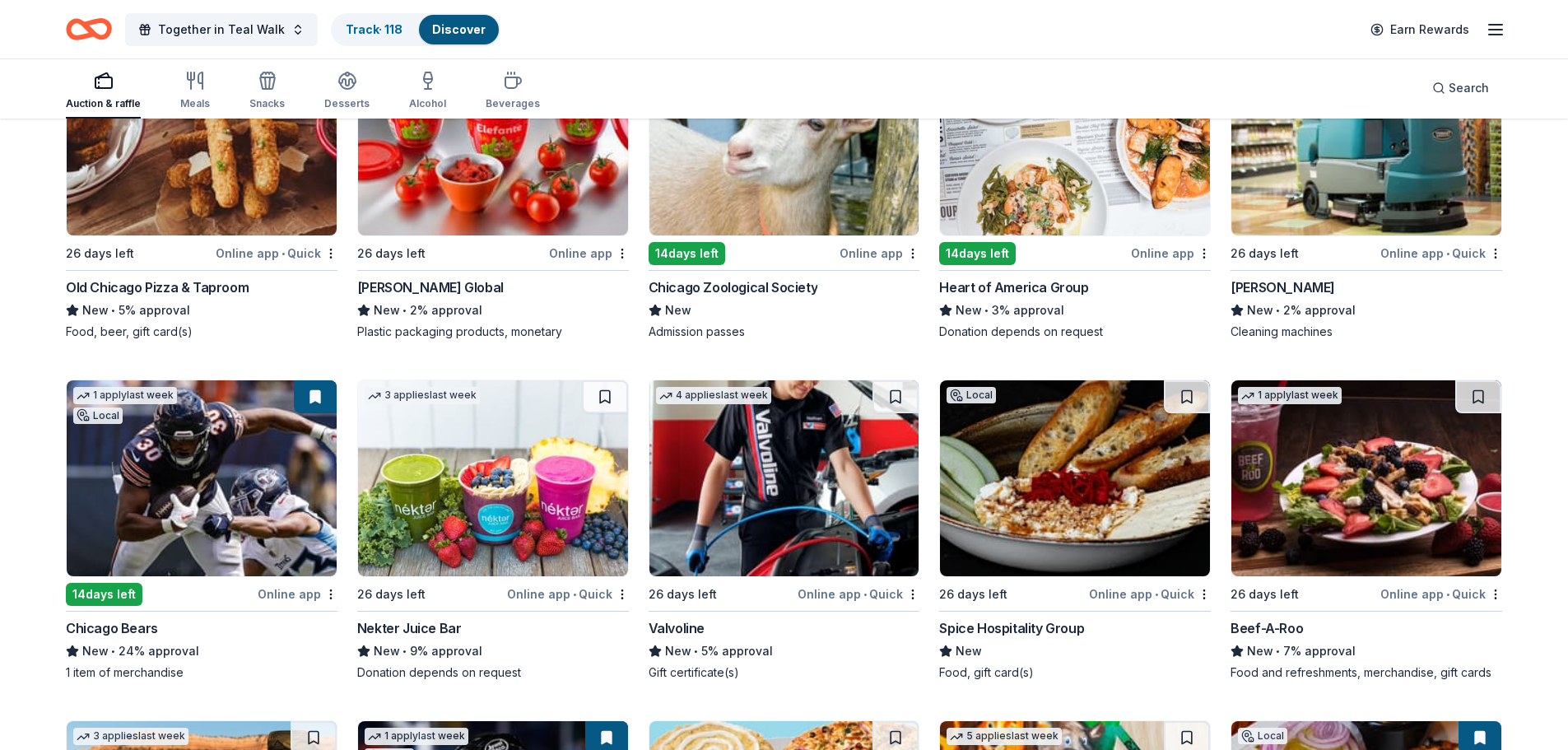
click at [746, 511] on img at bounding box center [784, 478] width 270 height 196
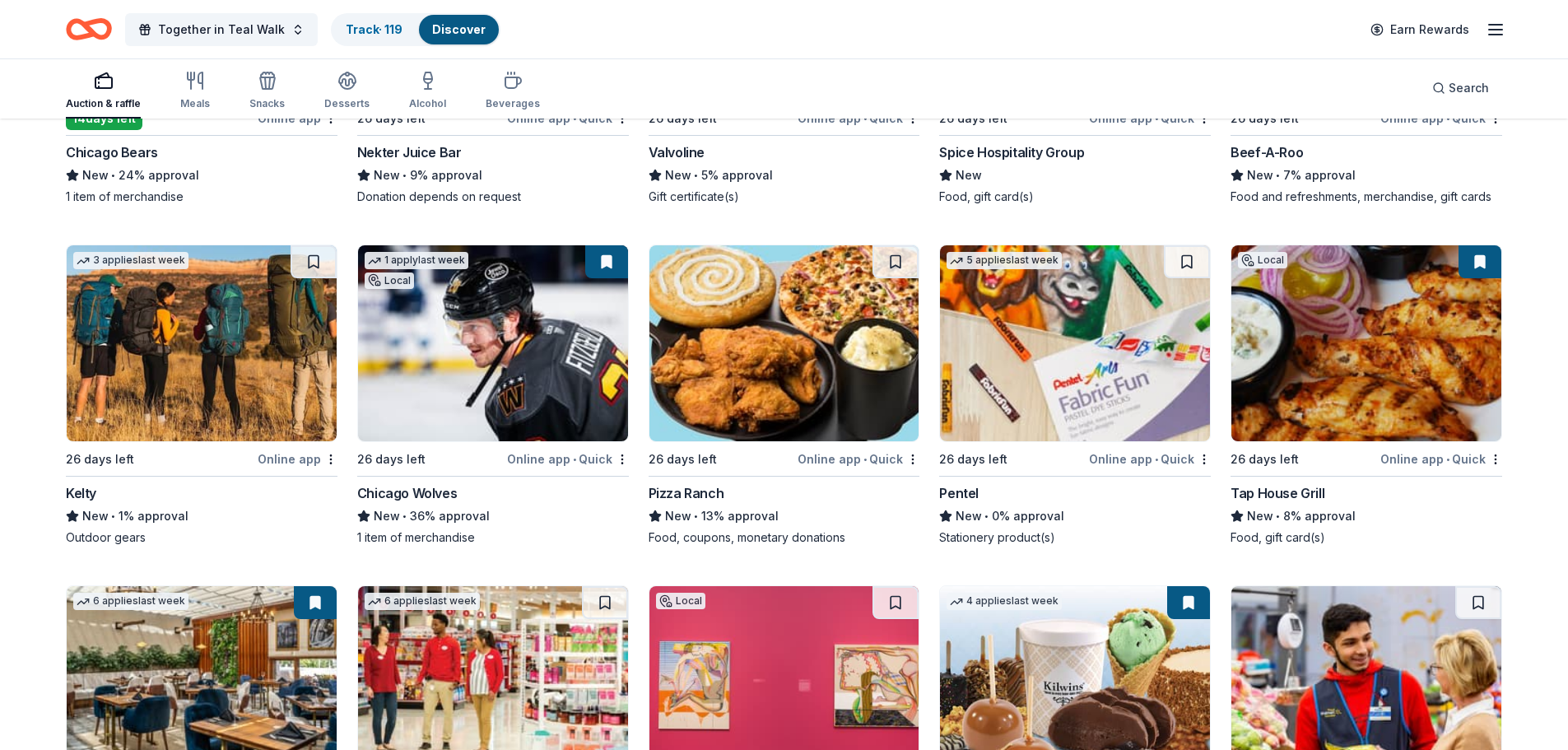
scroll to position [9196, 0]
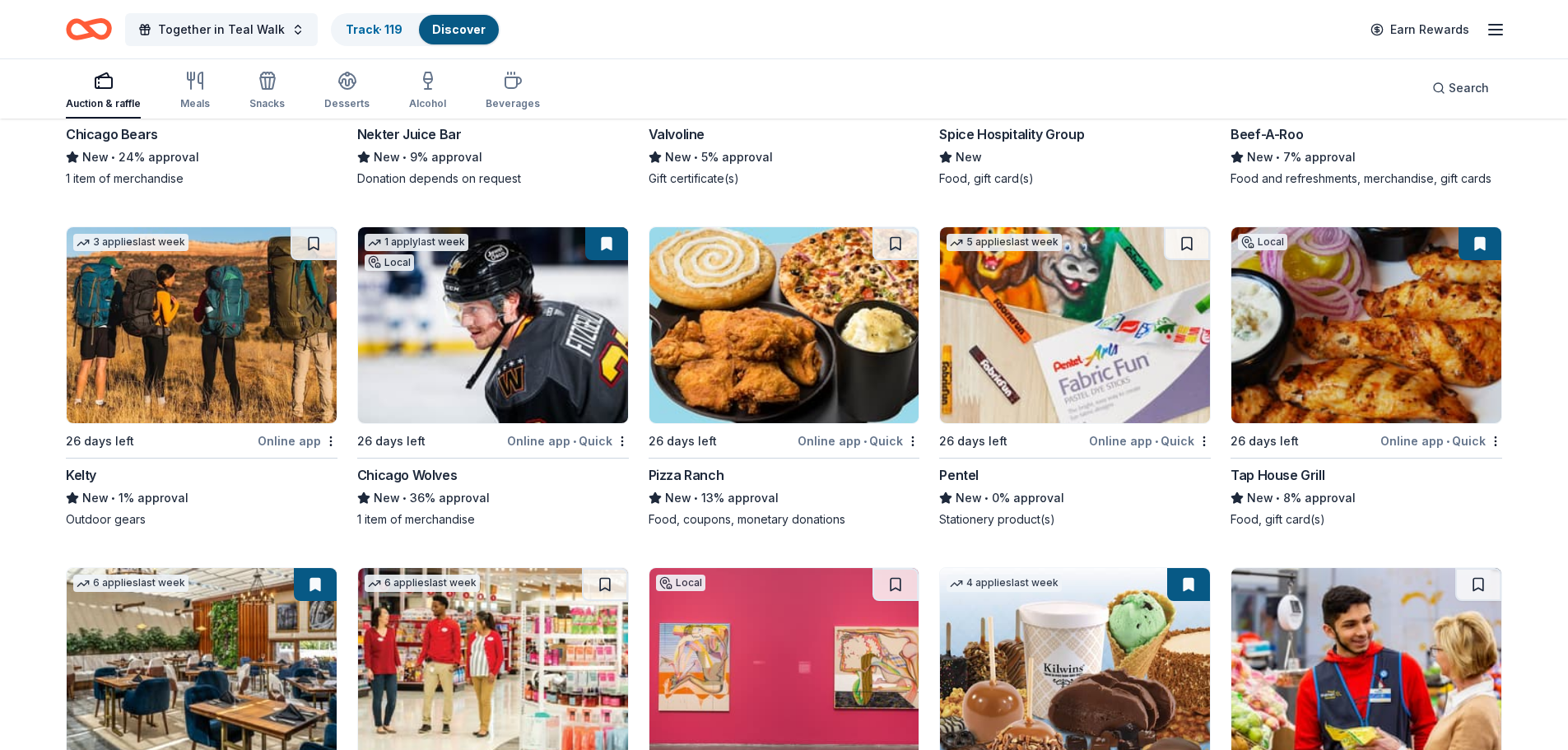
click at [1122, 365] on img at bounding box center [1075, 325] width 270 height 196
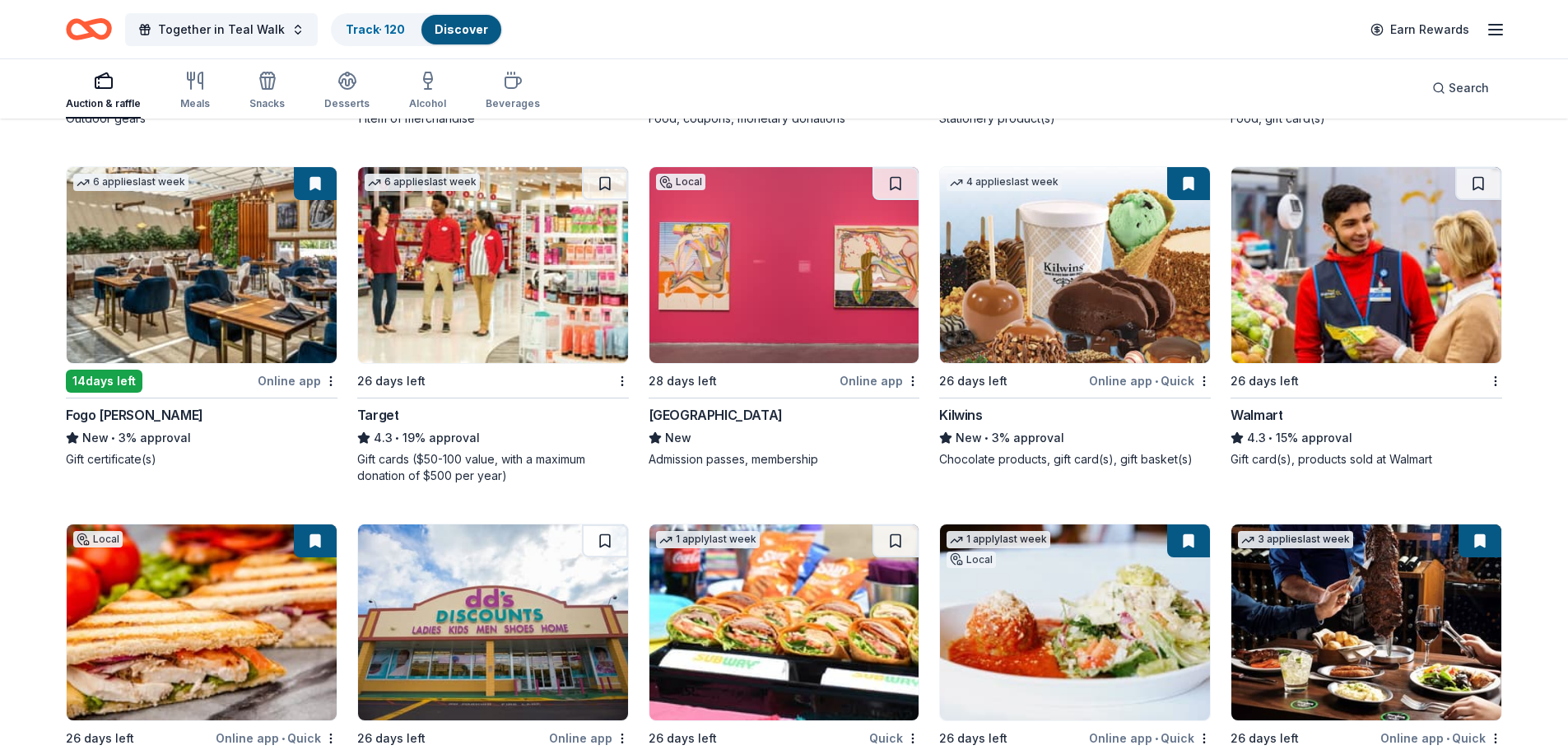
scroll to position [9608, 0]
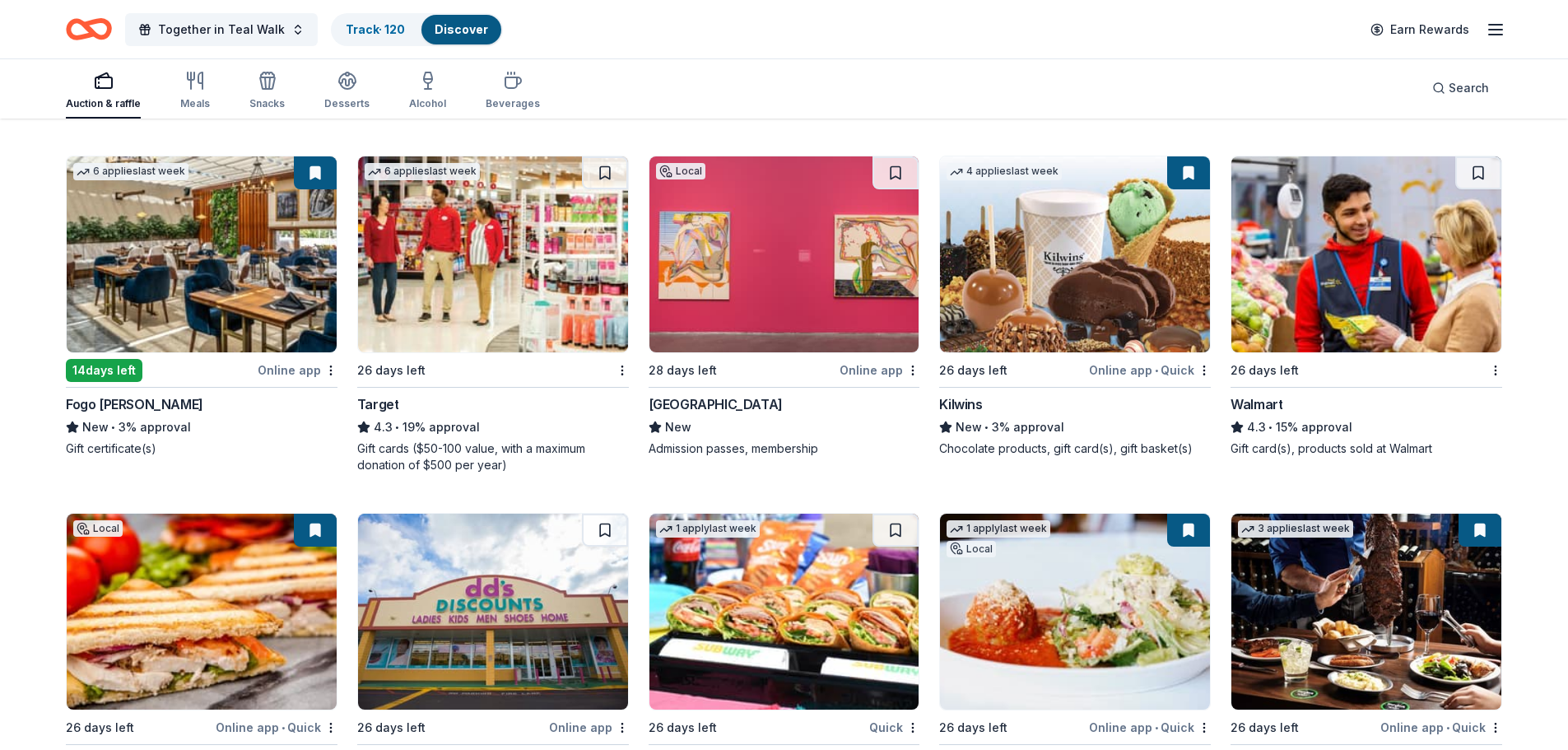
click at [764, 269] on img at bounding box center [784, 254] width 270 height 196
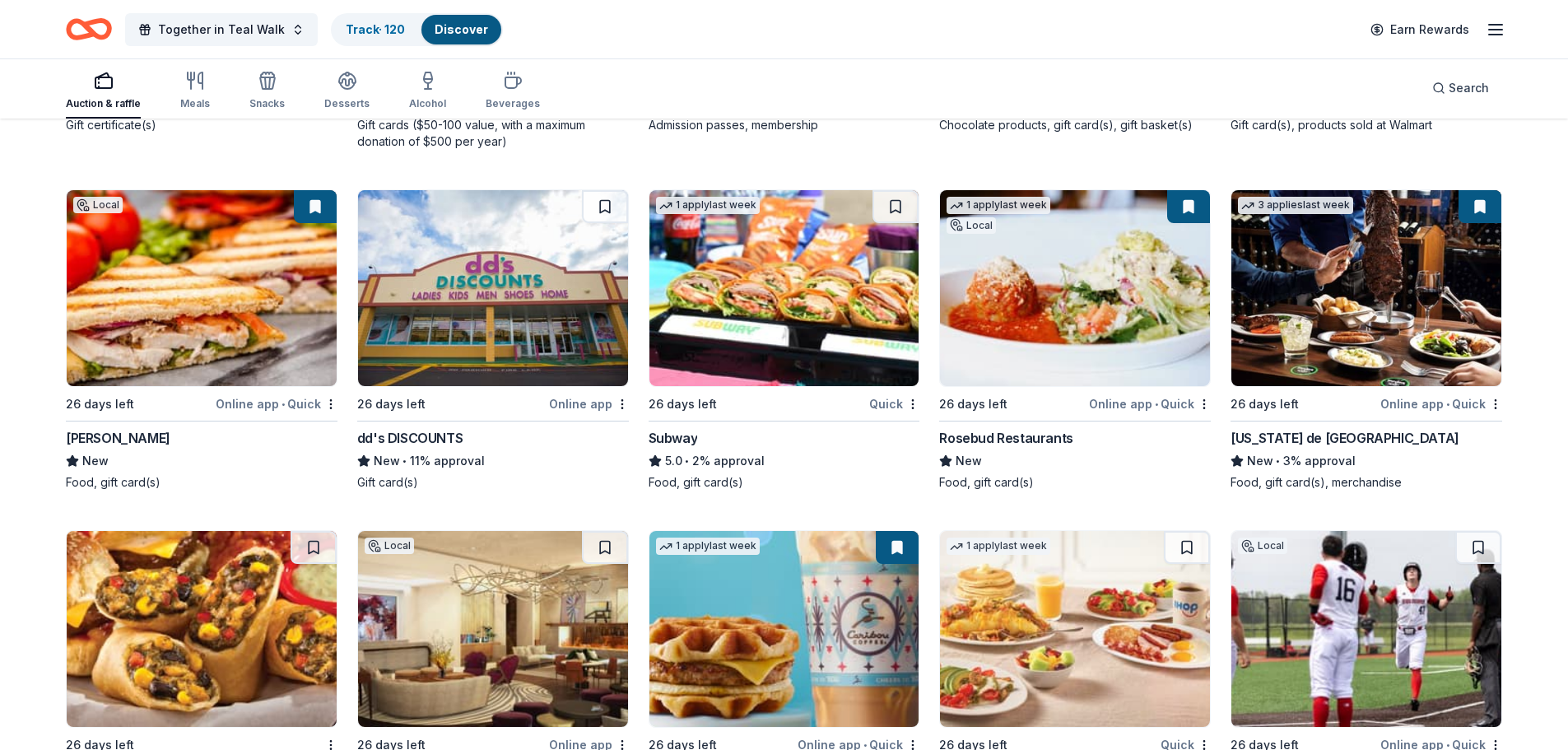
scroll to position [10145, 0]
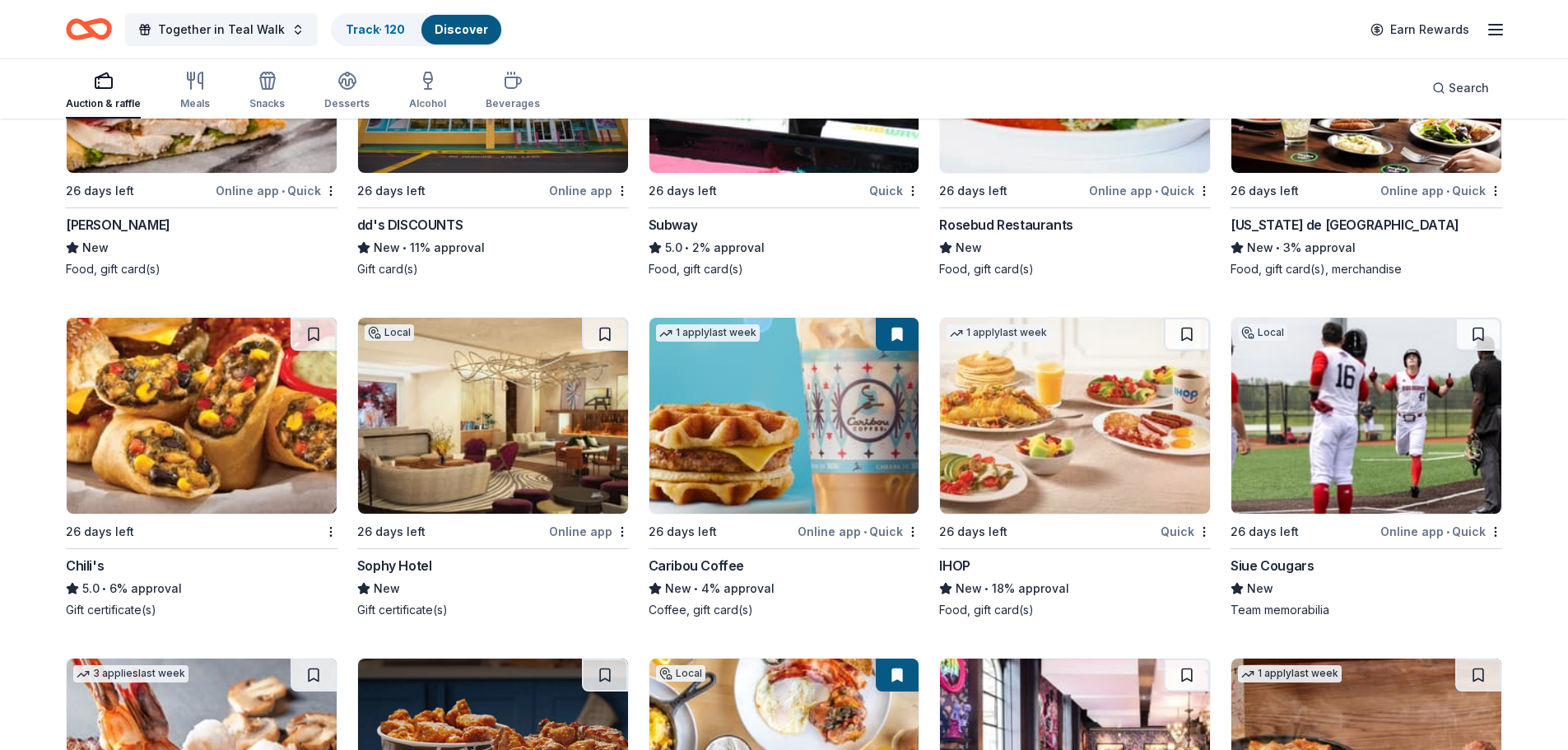
click at [576, 532] on div "Online app" at bounding box center [589, 531] width 80 height 21
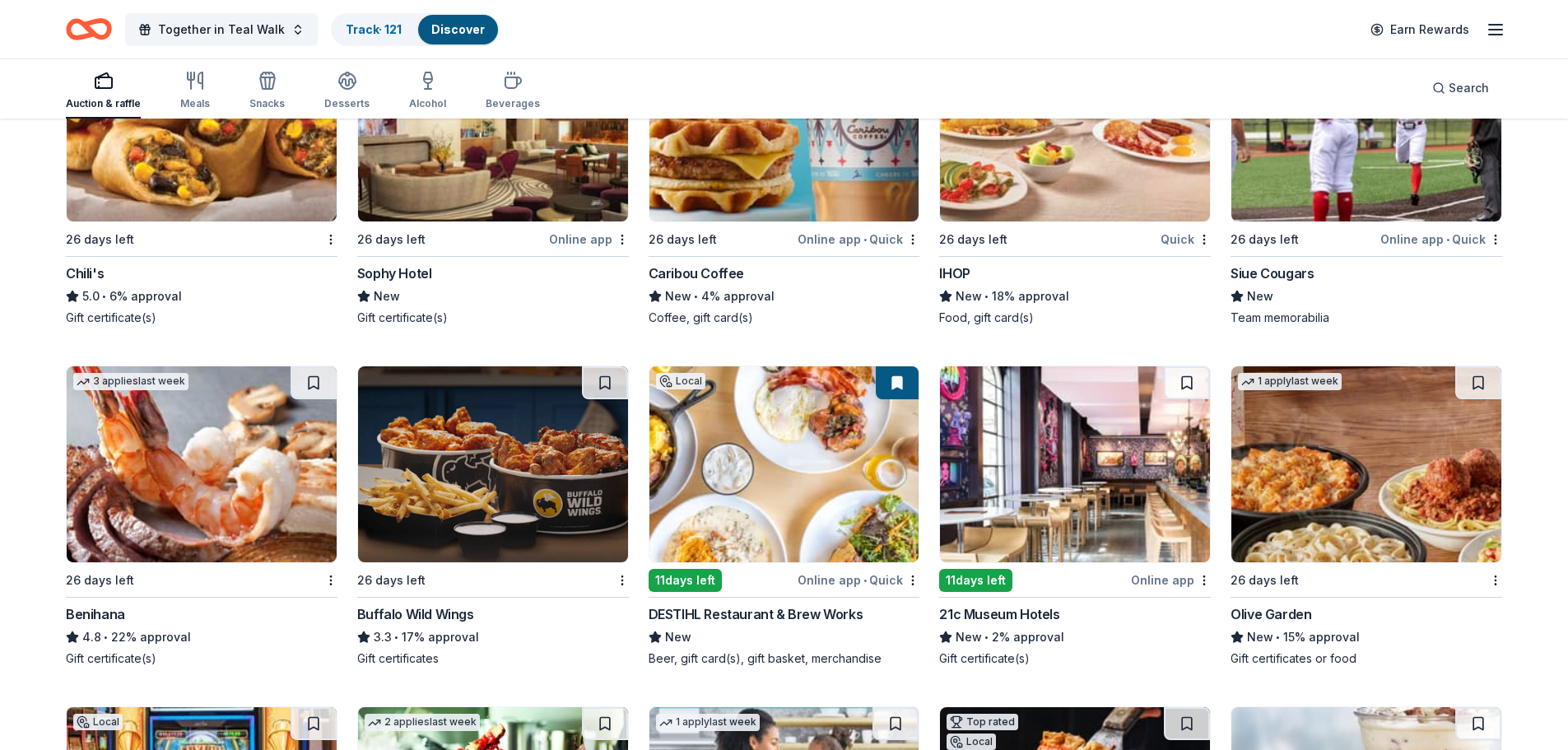
scroll to position [10473, 0]
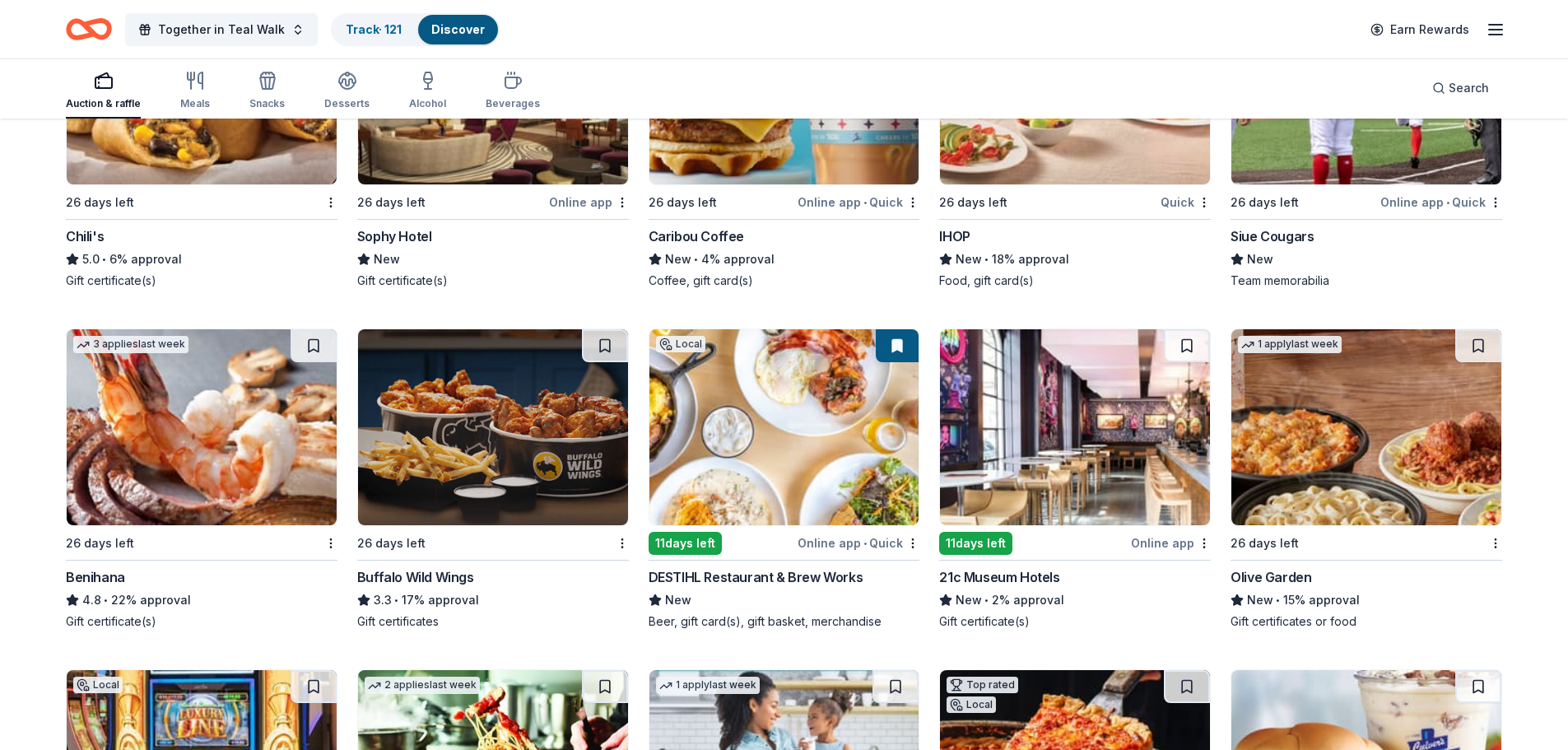
click at [1157, 539] on div "Online app" at bounding box center [1171, 543] width 80 height 21
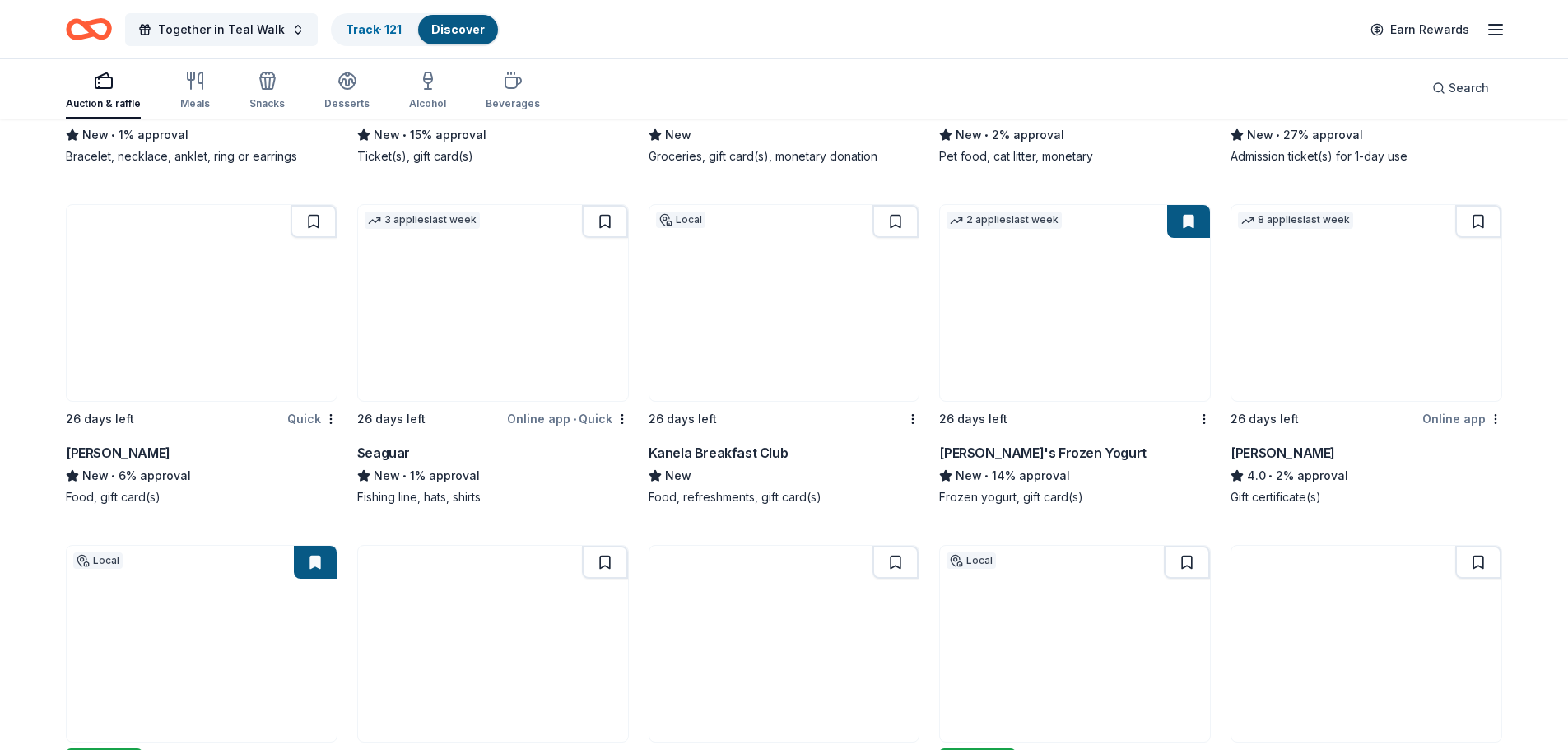
scroll to position [11665, 0]
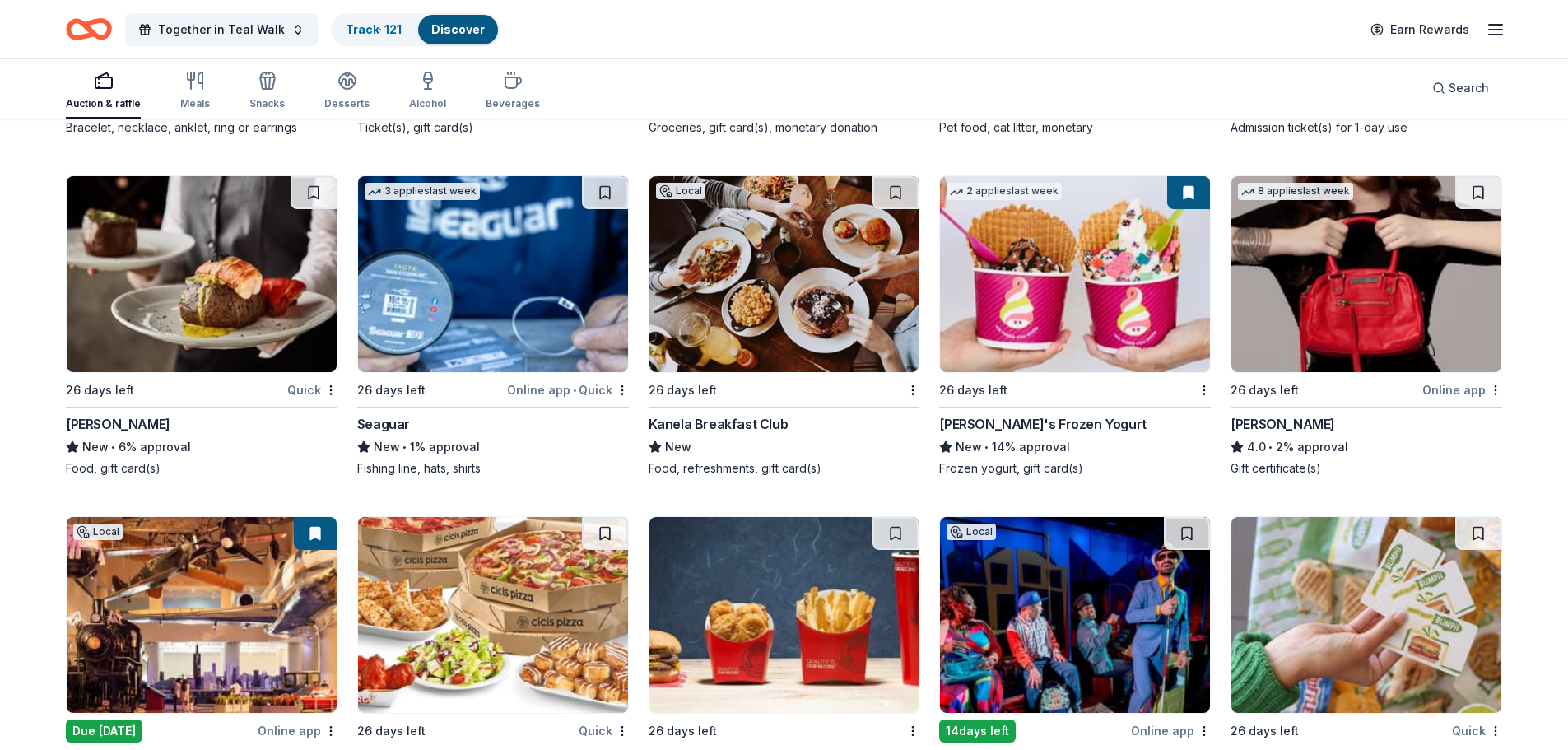
click at [1447, 383] on div "Online app" at bounding box center [1462, 390] width 80 height 21
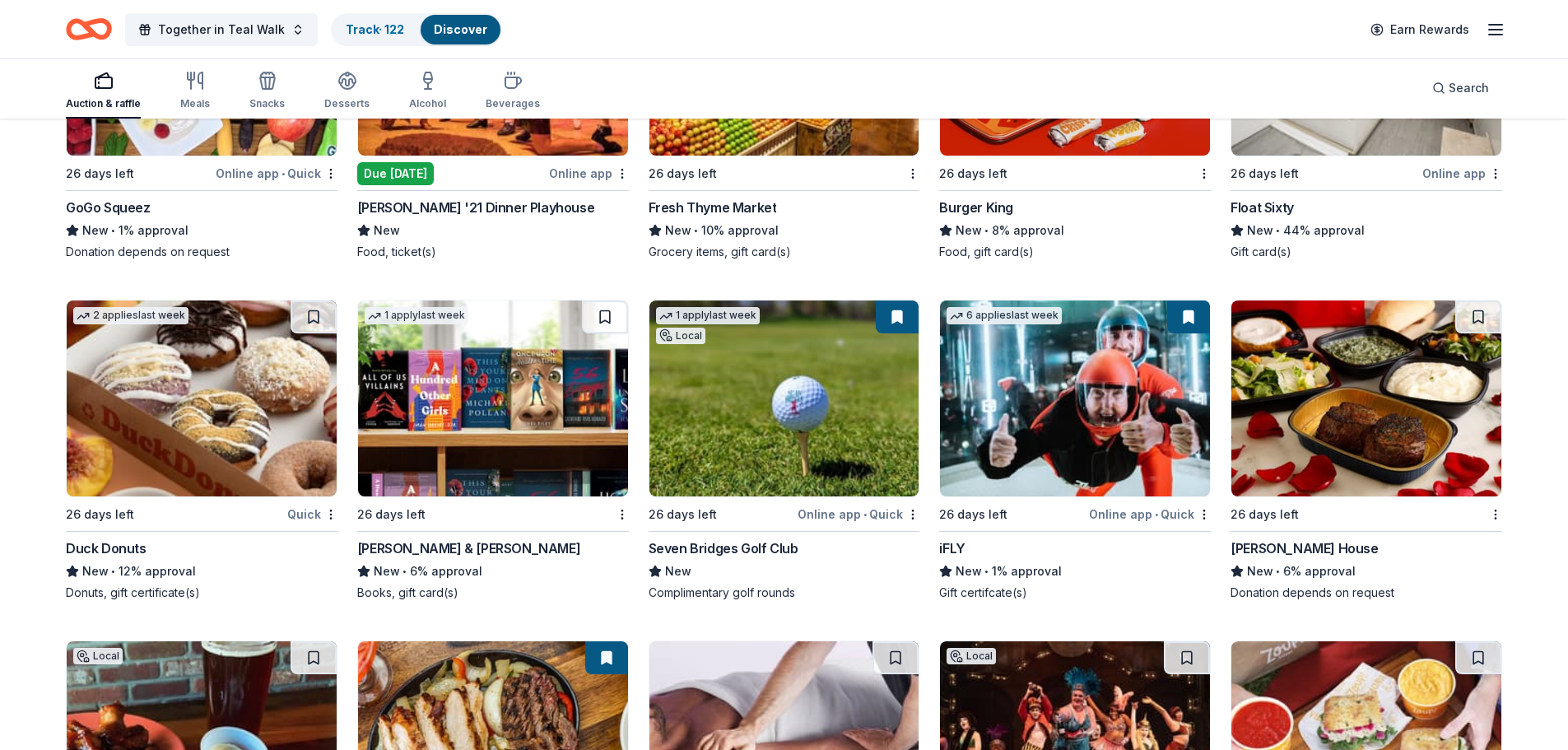
scroll to position [12616, 0]
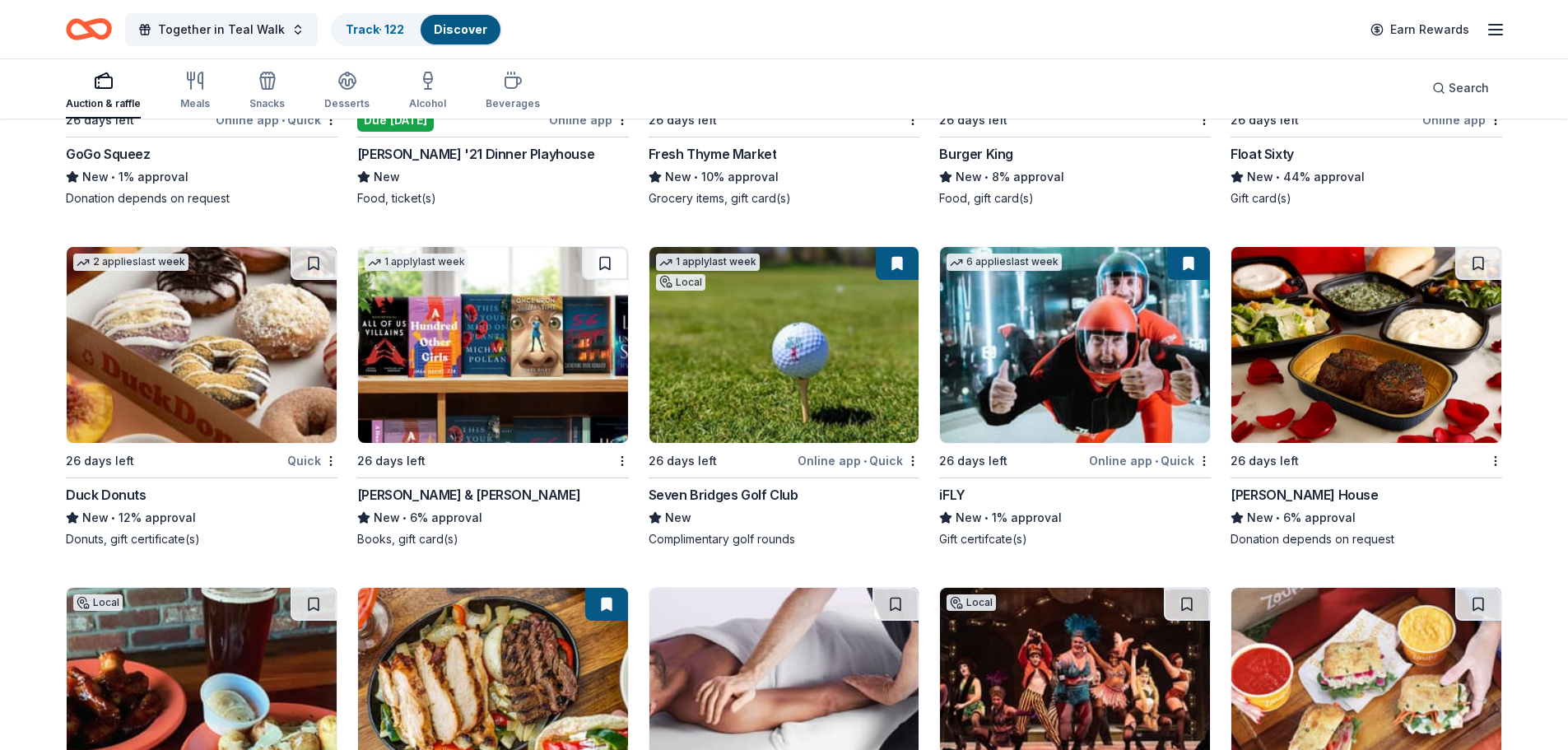
click at [301, 339] on img at bounding box center [202, 345] width 270 height 196
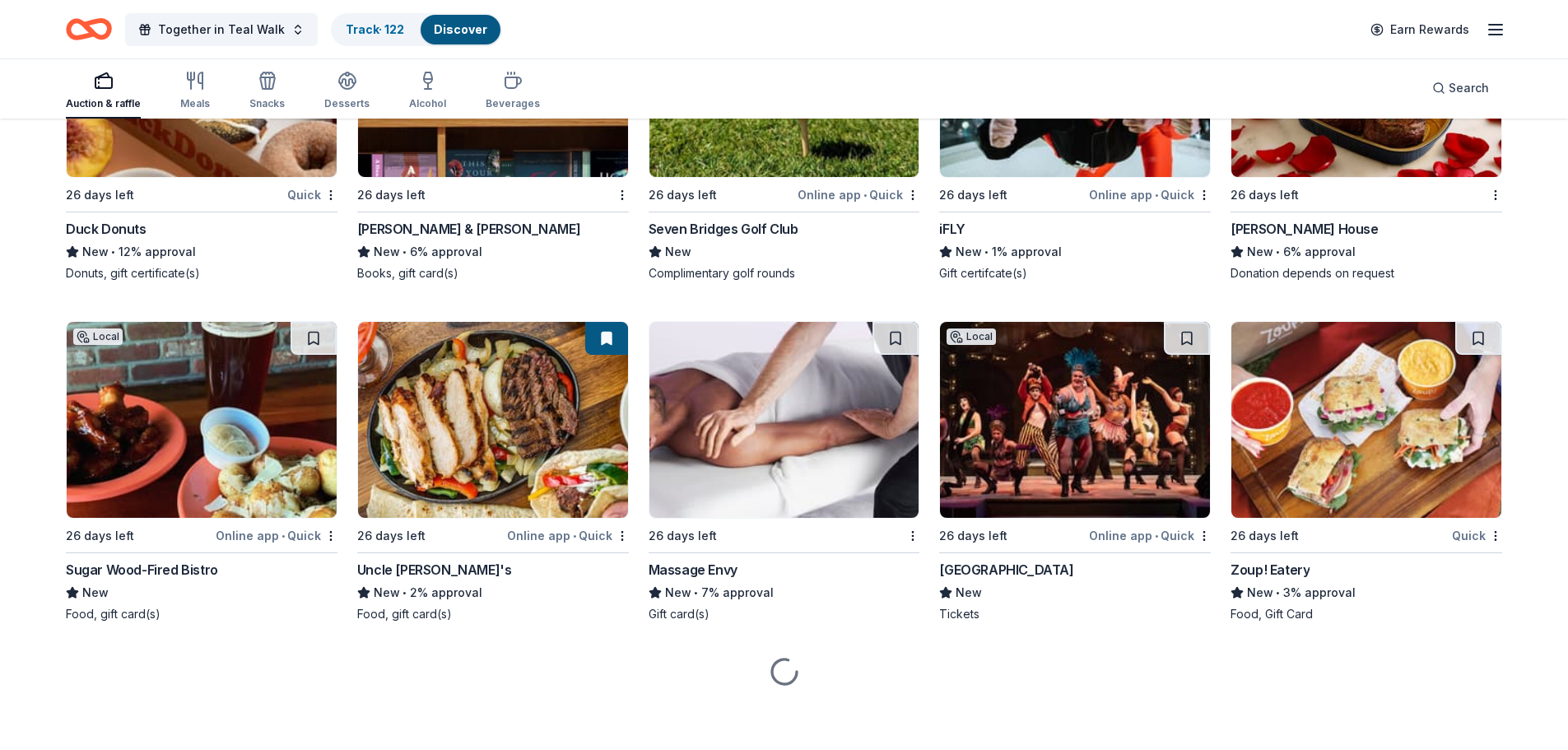
scroll to position [12887, 0]
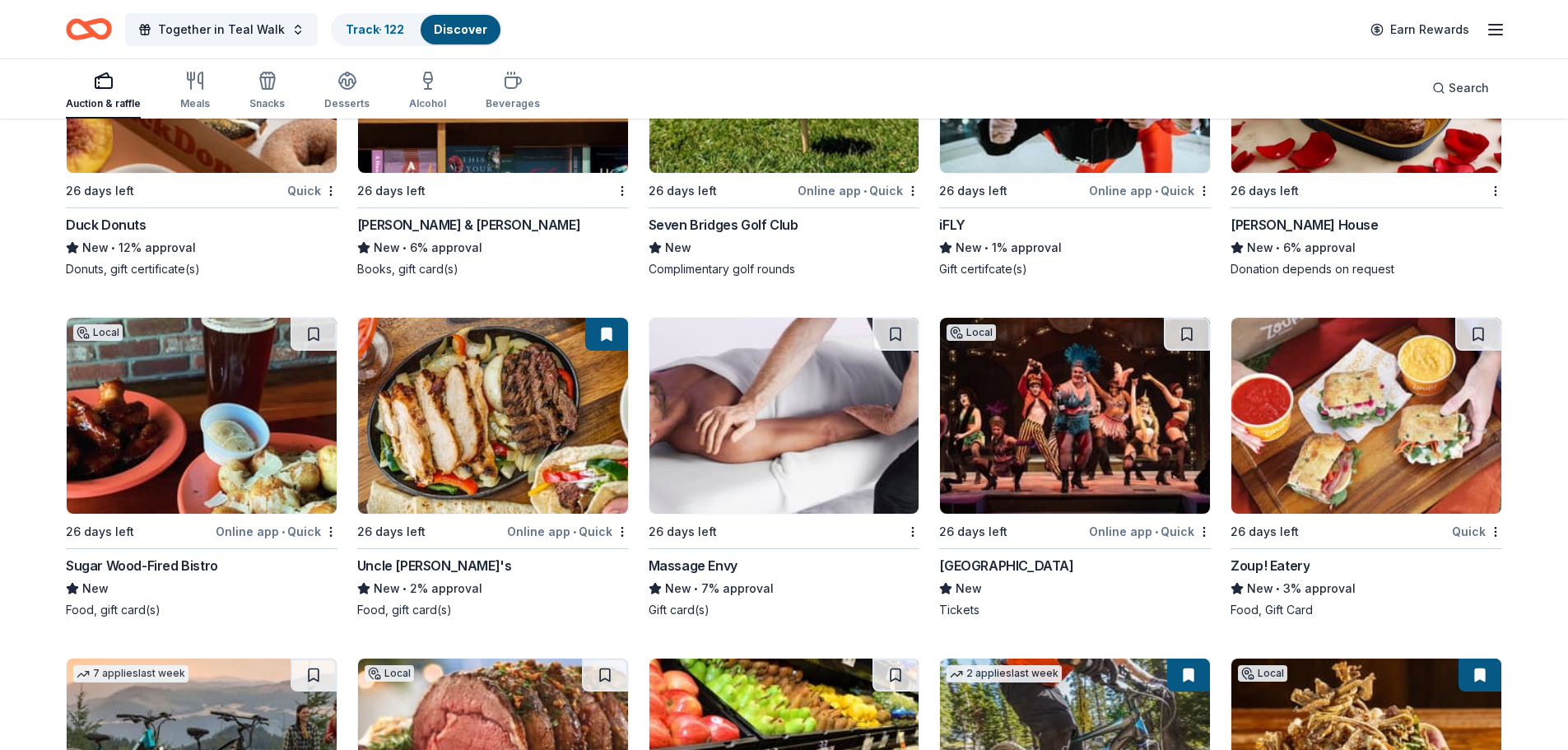
click at [791, 401] on img at bounding box center [784, 415] width 270 height 196
click at [1363, 446] on img at bounding box center [1366, 415] width 270 height 196
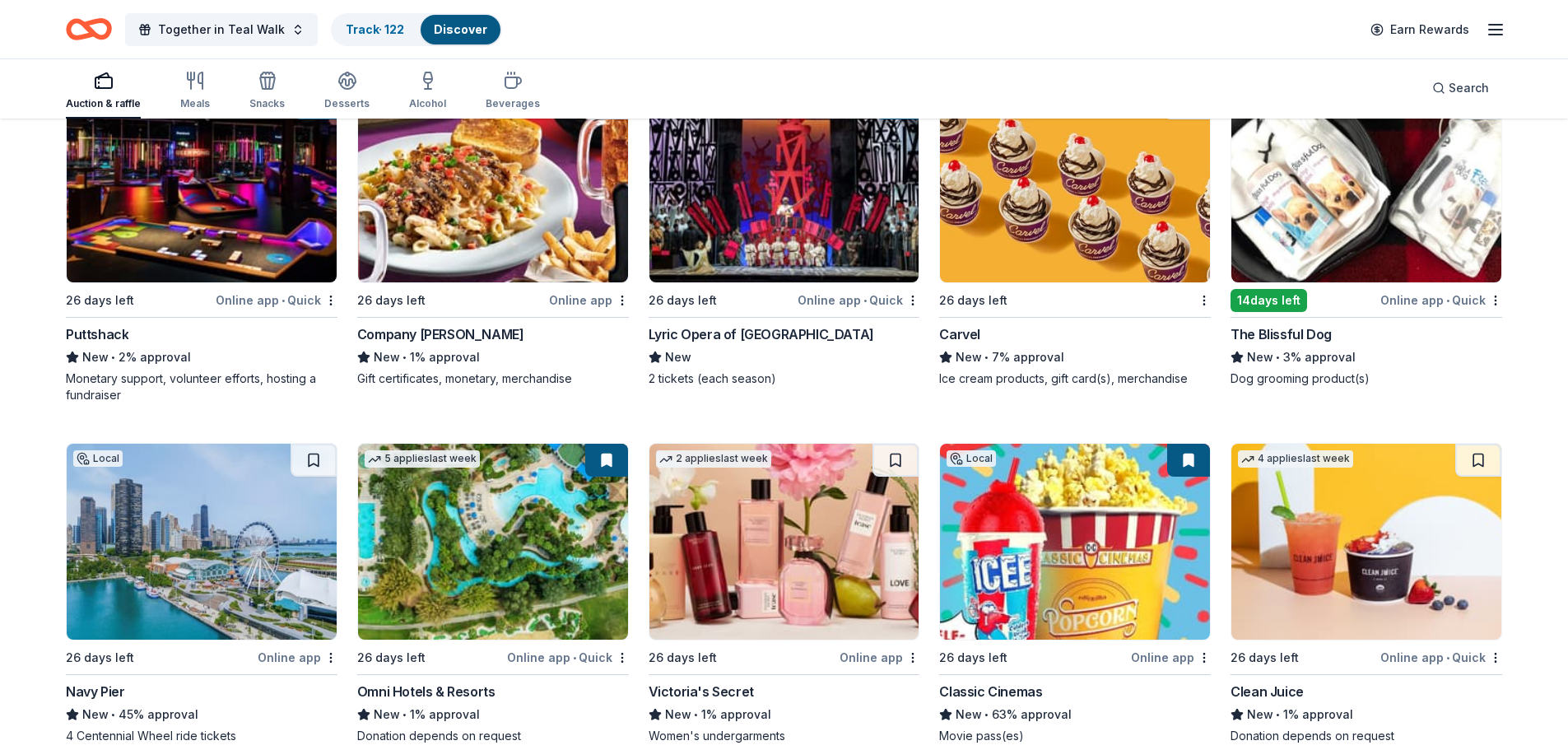
scroll to position [13791, 0]
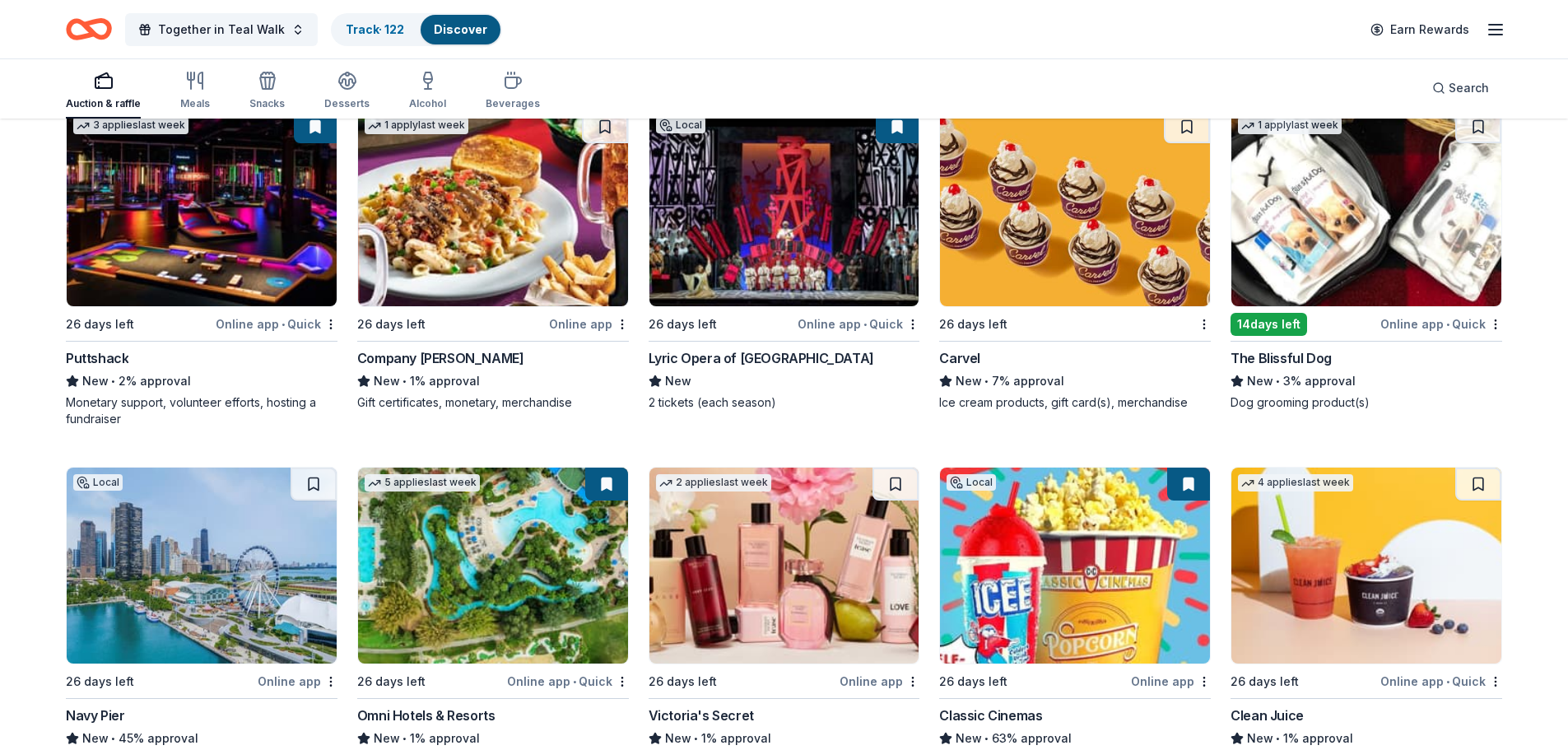
click at [1381, 257] on img at bounding box center [1366, 207] width 270 height 196
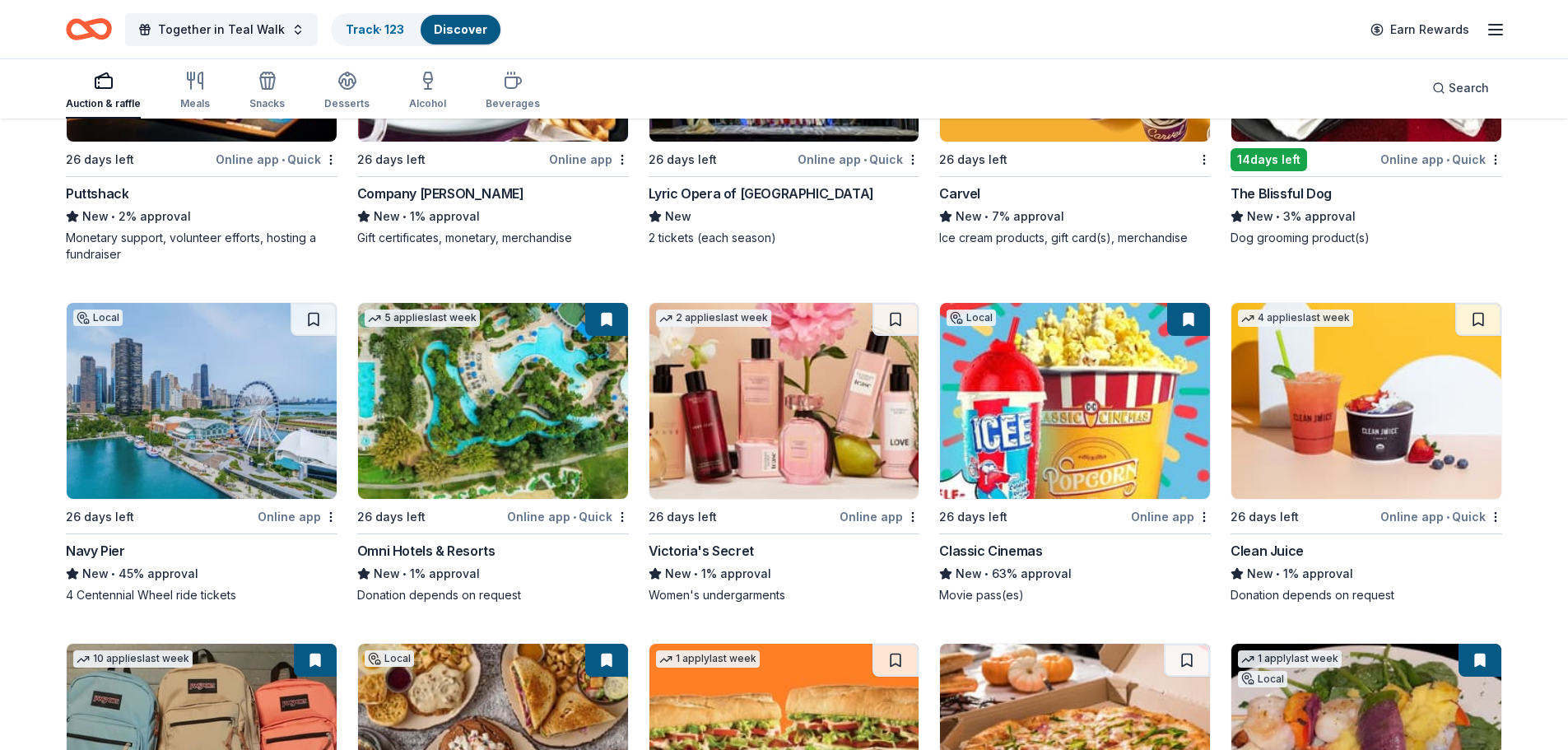
scroll to position [14038, 0]
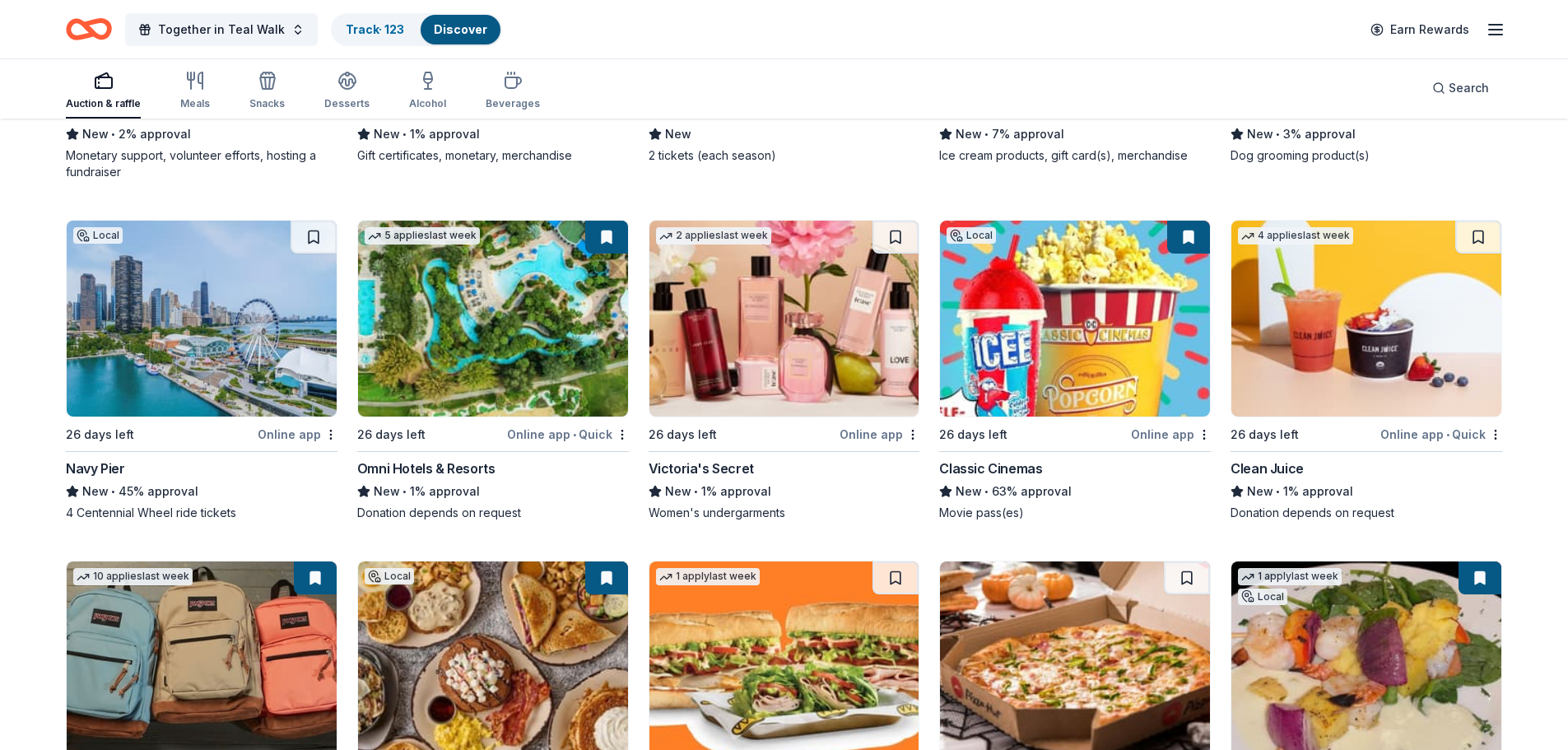
click at [1407, 282] on img at bounding box center [1366, 318] width 270 height 196
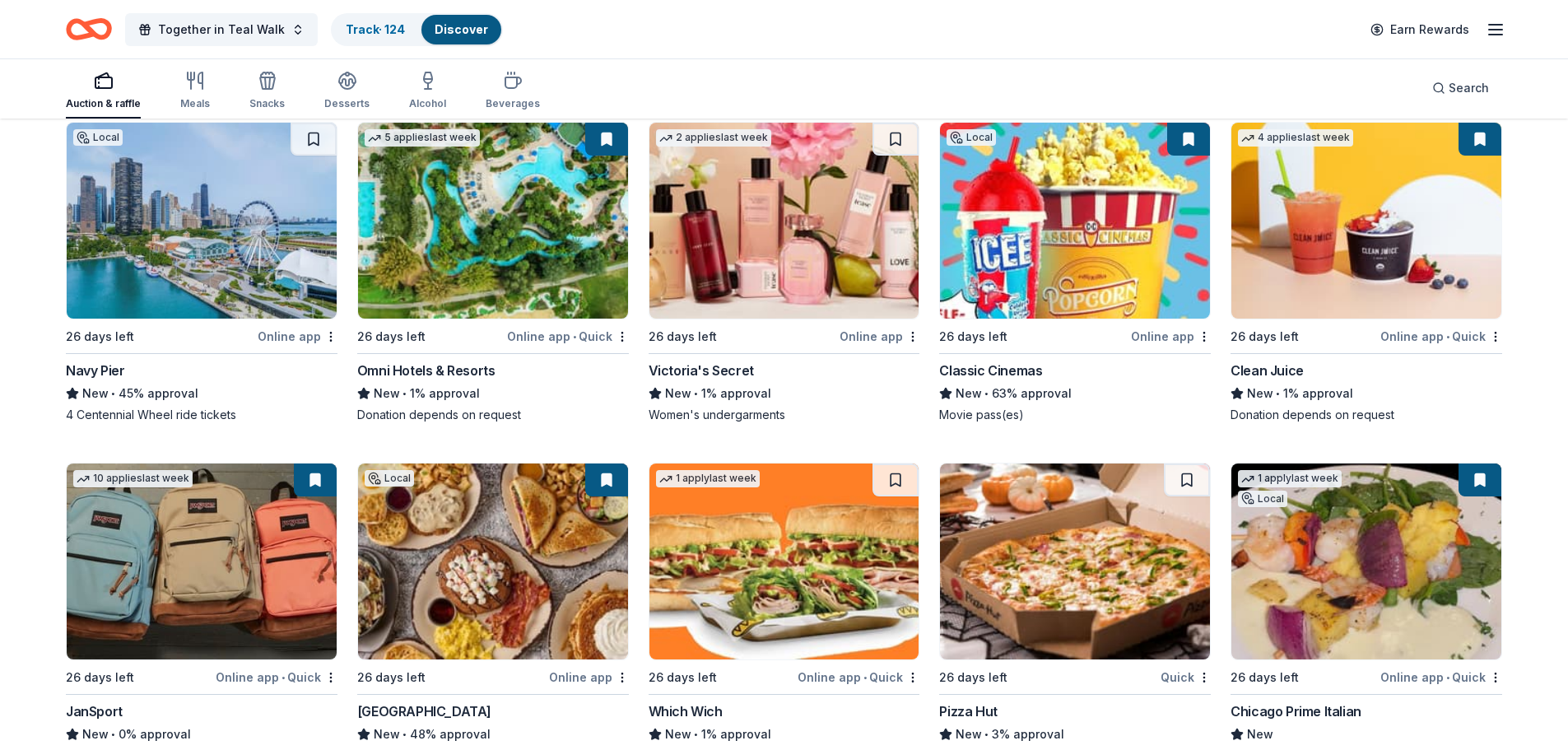
scroll to position [14282, 0]
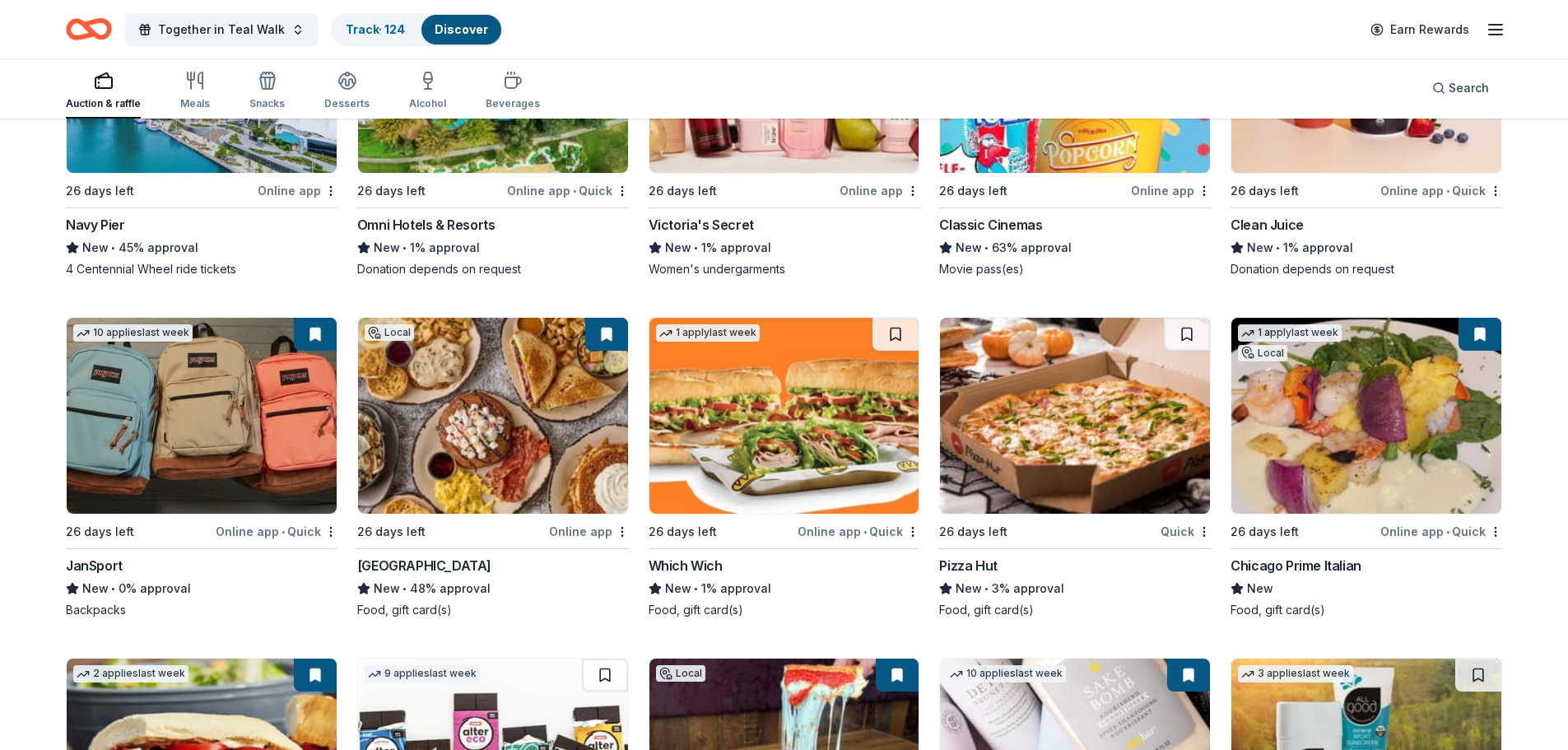
click at [789, 380] on img at bounding box center [784, 415] width 270 height 196
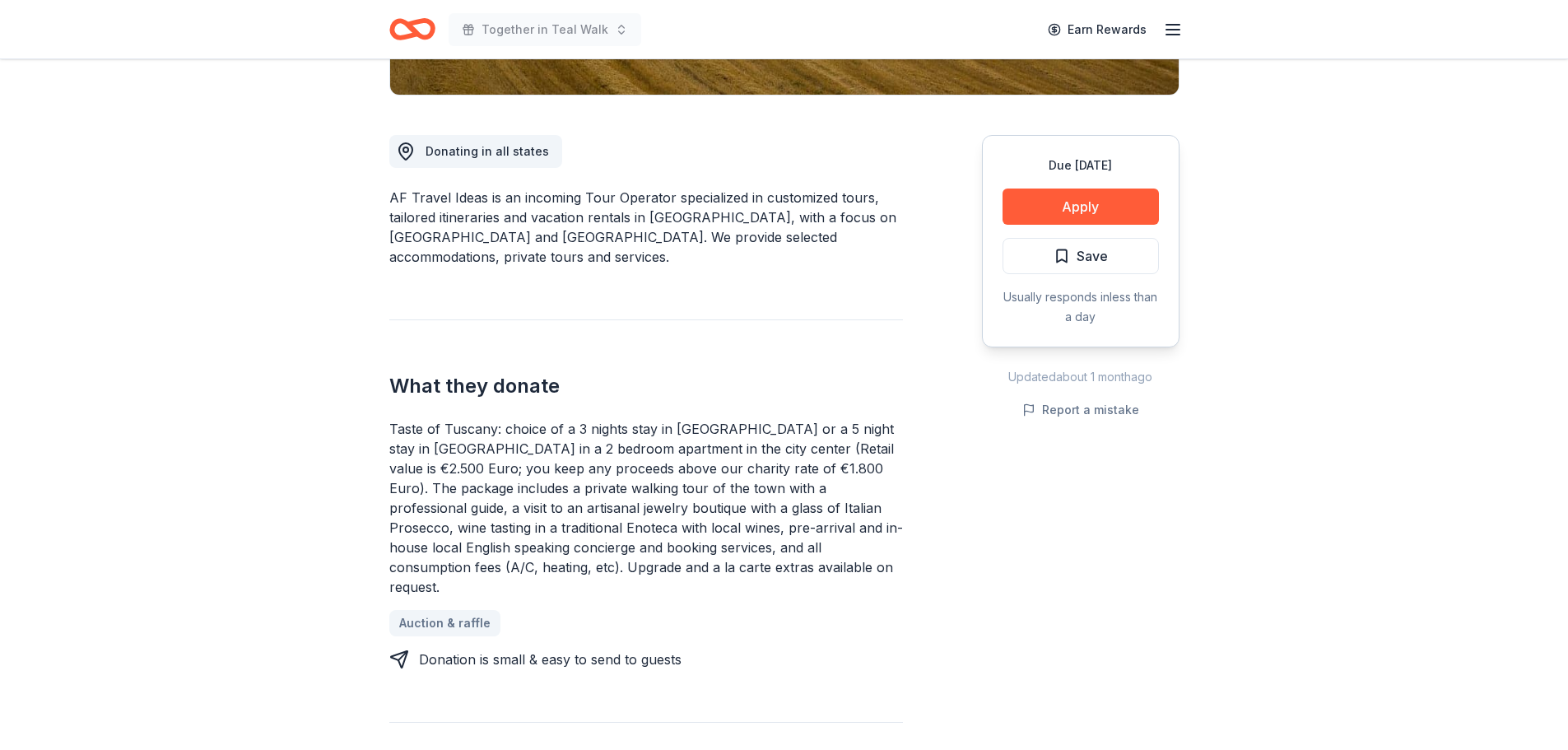
scroll to position [411, 0]
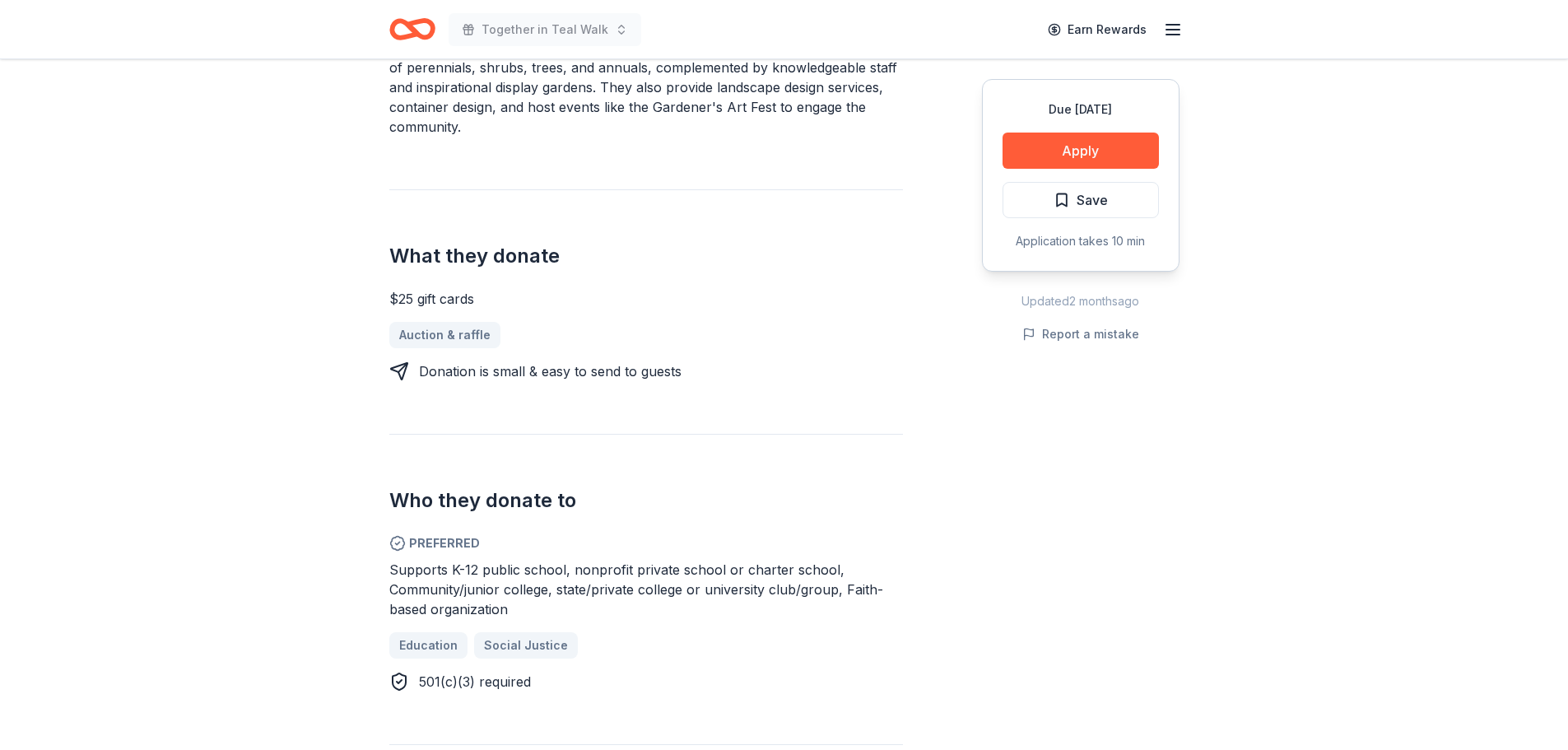
scroll to position [576, 0]
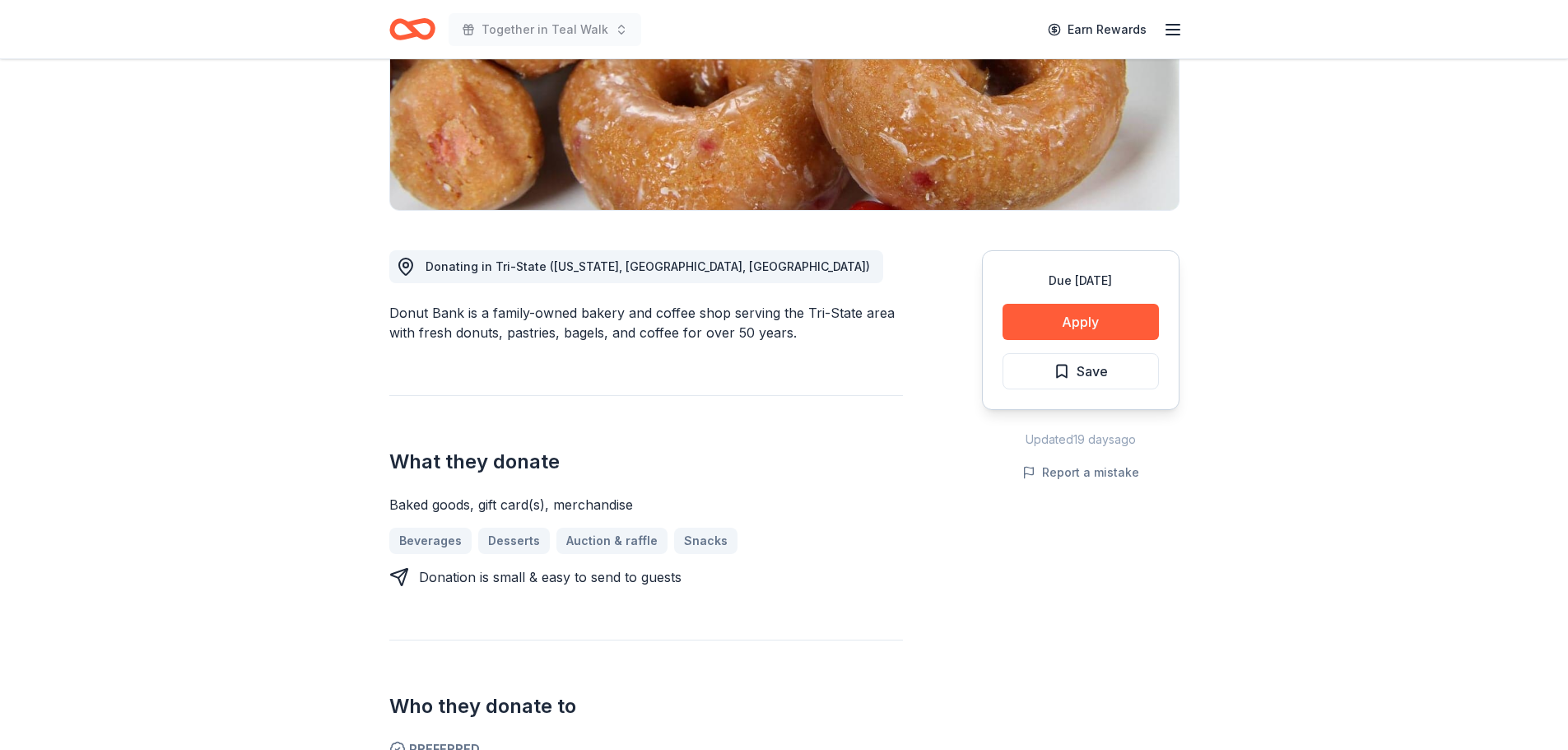
scroll to position [247, 0]
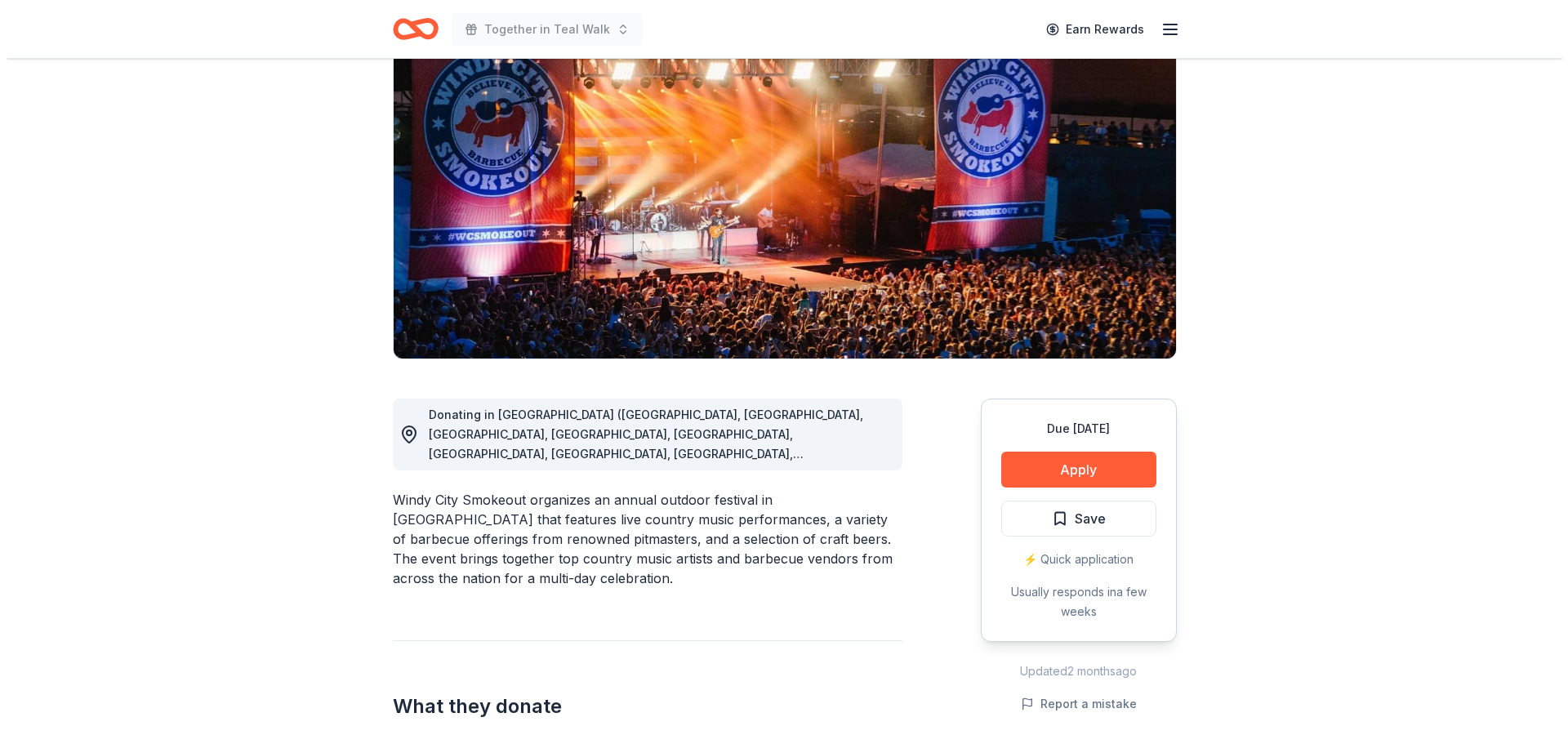
scroll to position [163, 0]
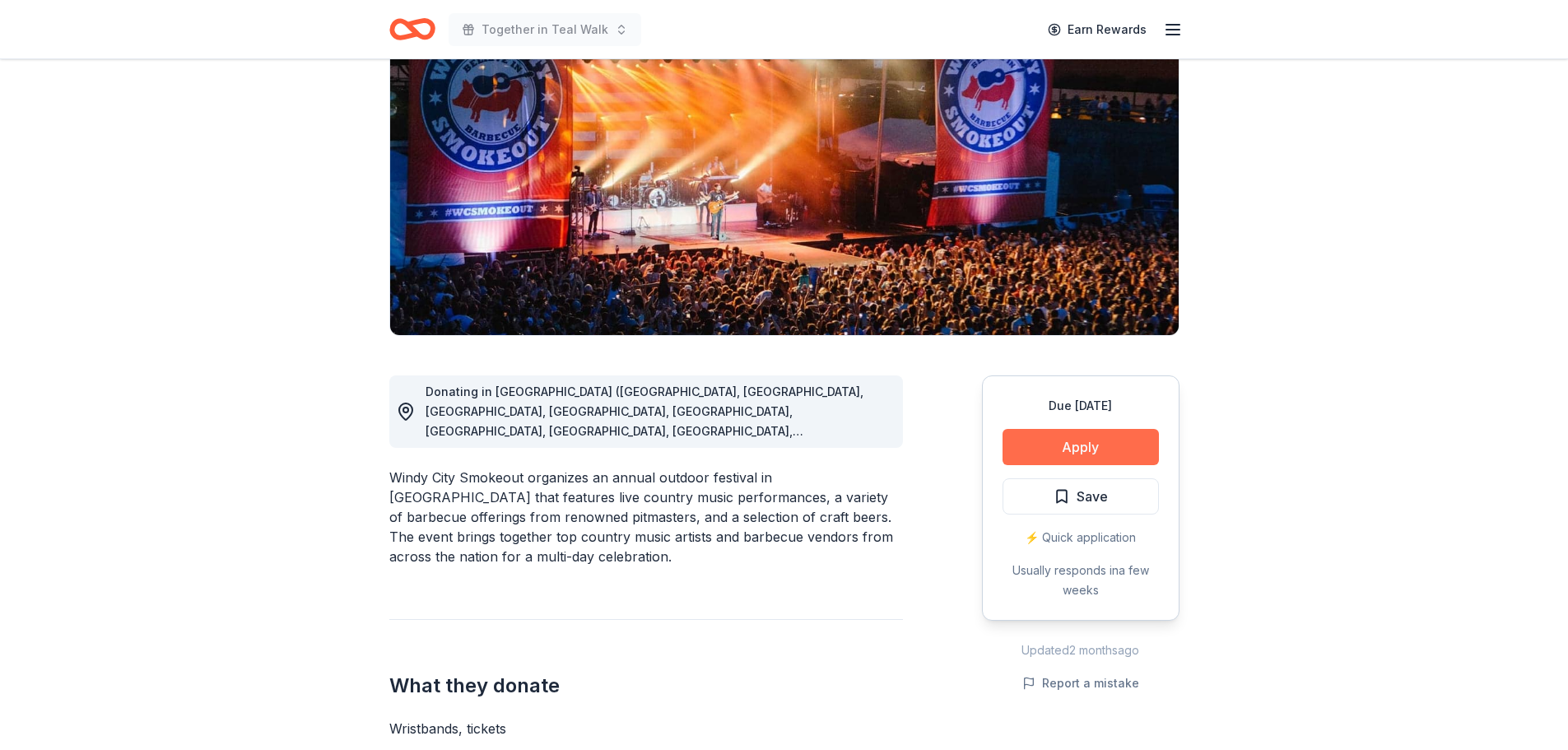
click at [1043, 451] on button "Apply" at bounding box center [1081, 446] width 157 height 36
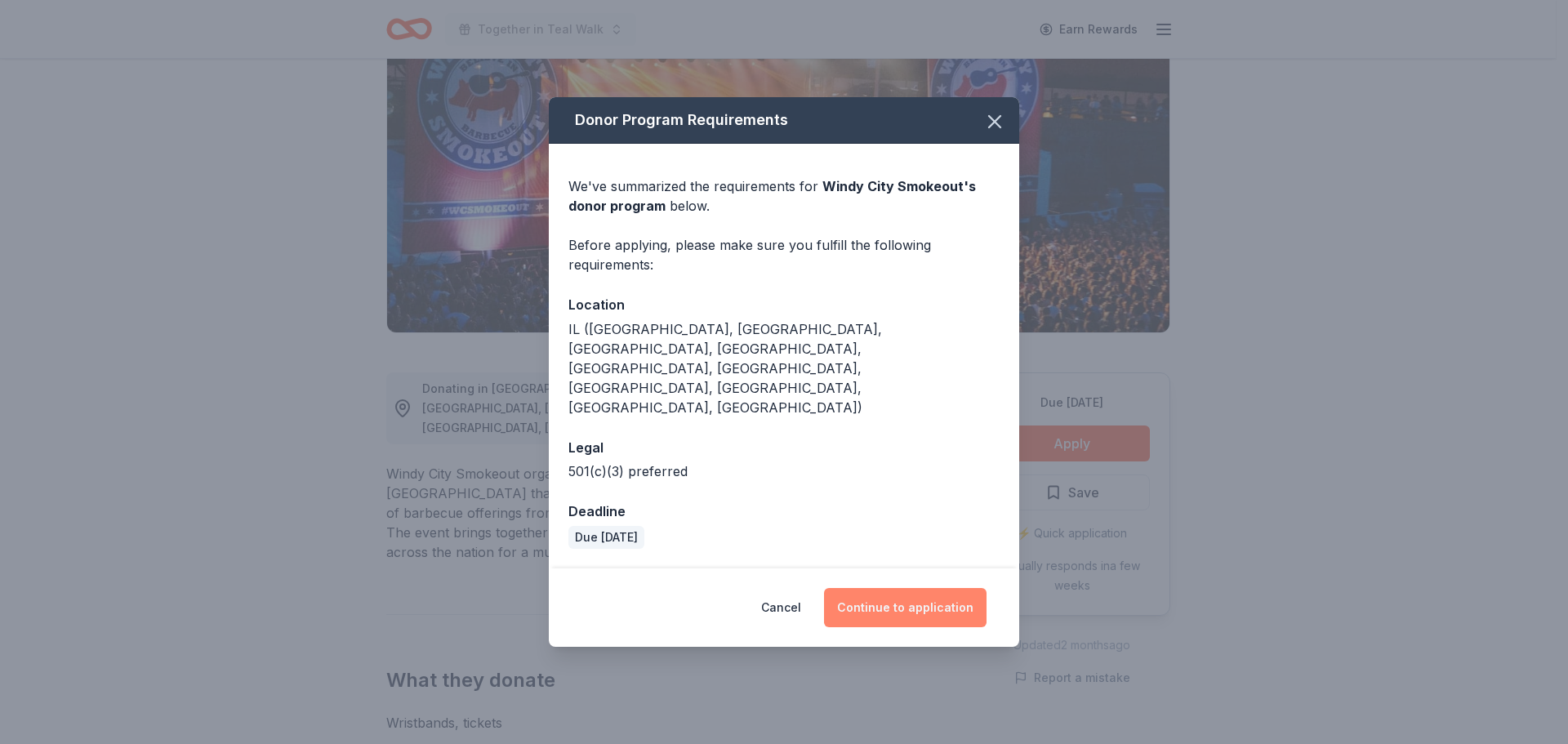
click at [914, 588] on button "Continue to application" at bounding box center [905, 607] width 163 height 39
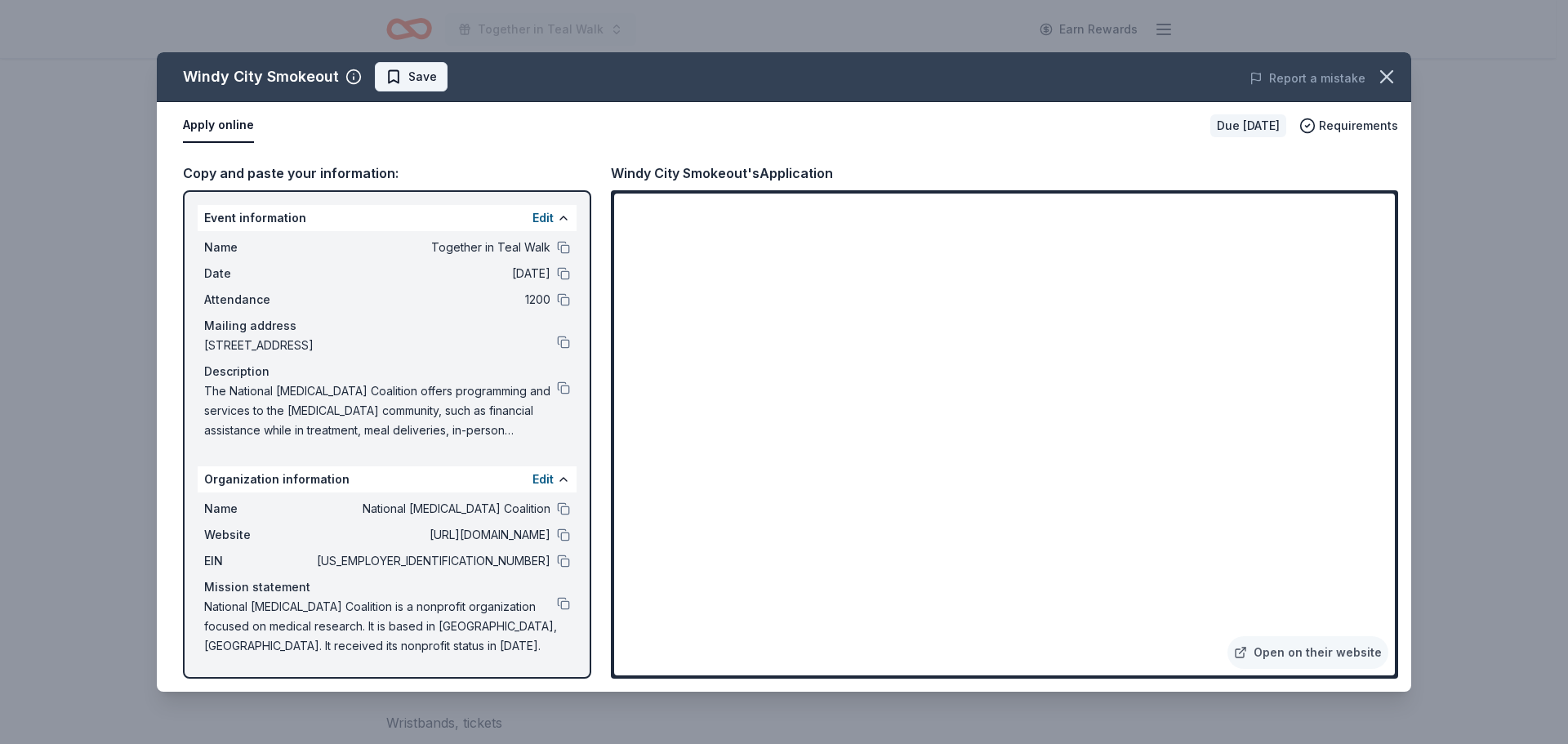
click at [416, 83] on span "Save" at bounding box center [422, 77] width 29 height 20
click at [415, 86] on html "Together in Teal Walk Earn Rewards Due in 28 days Share Windy City Smokeout New…" at bounding box center [784, 208] width 1568 height 744
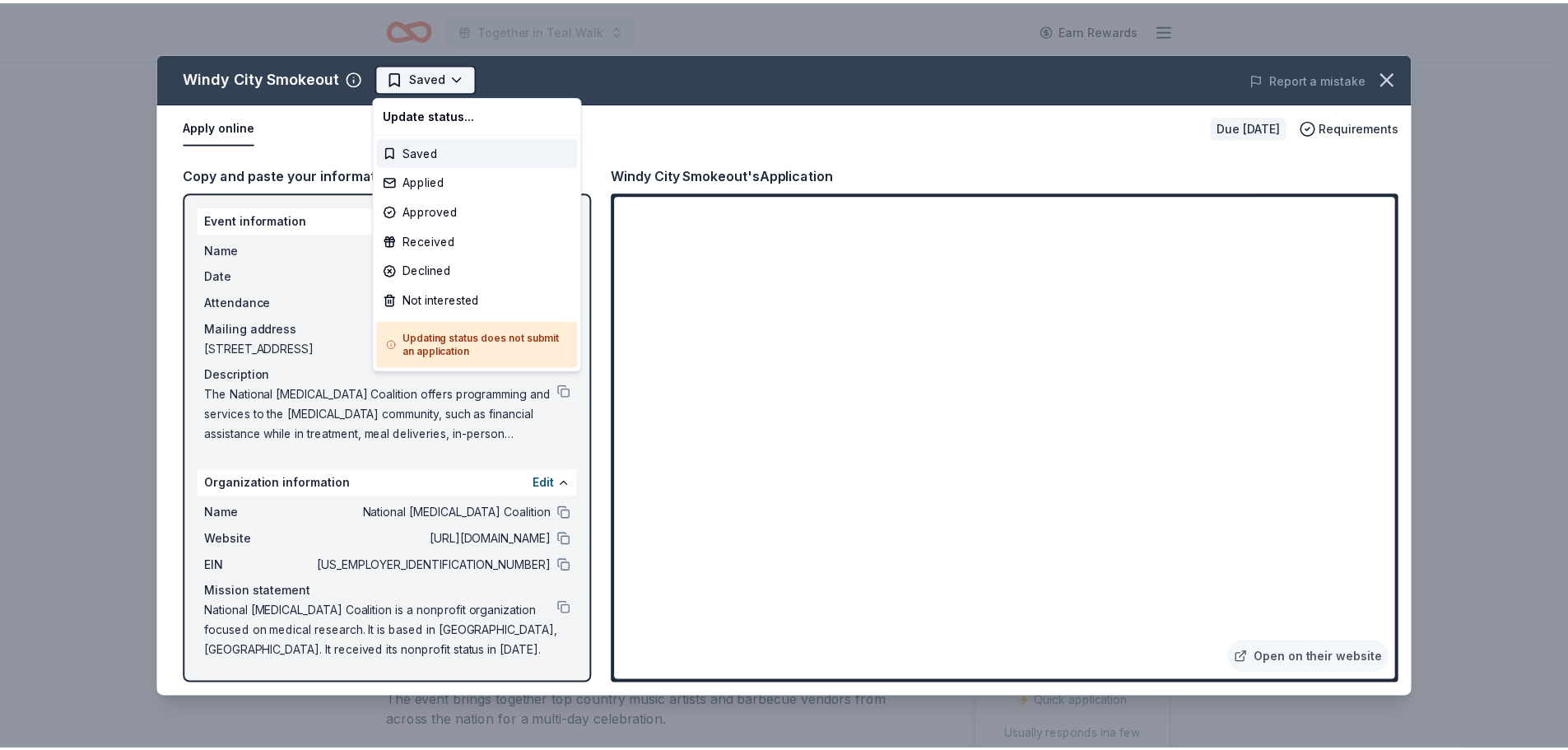
scroll to position [0, 0]
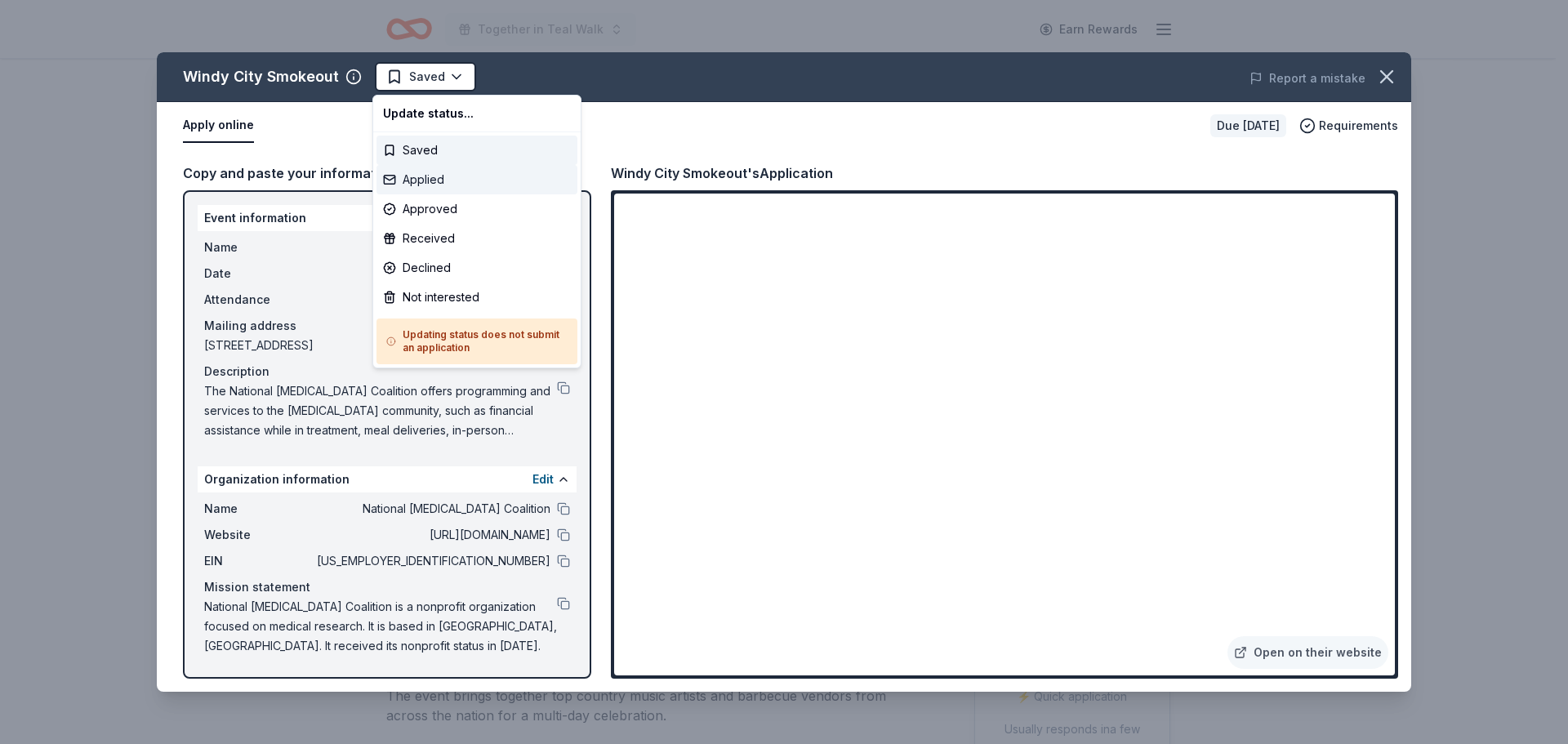
click at [424, 181] on div "Applied" at bounding box center [477, 180] width 201 height 30
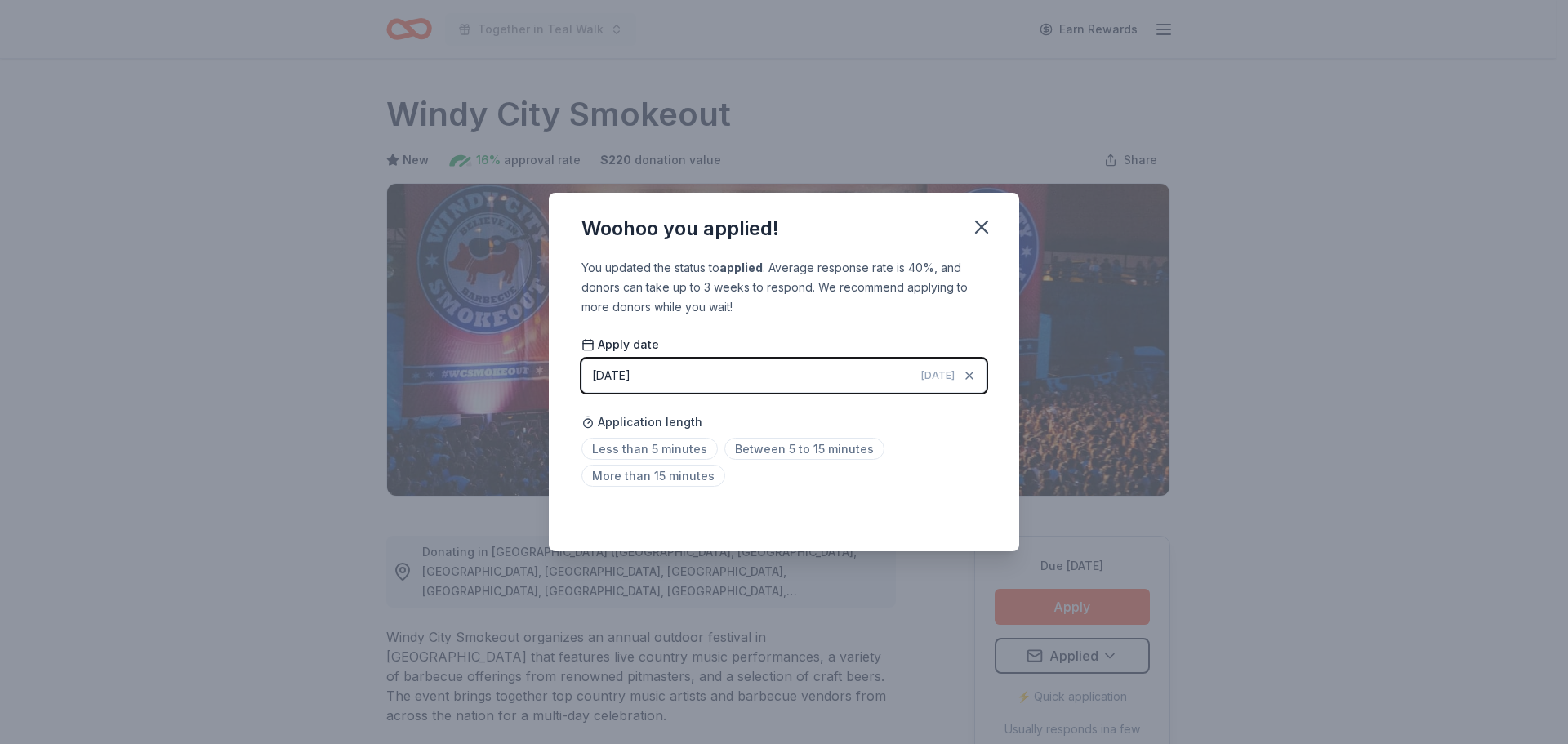
click at [991, 221] on icon "button" at bounding box center [981, 227] width 23 height 23
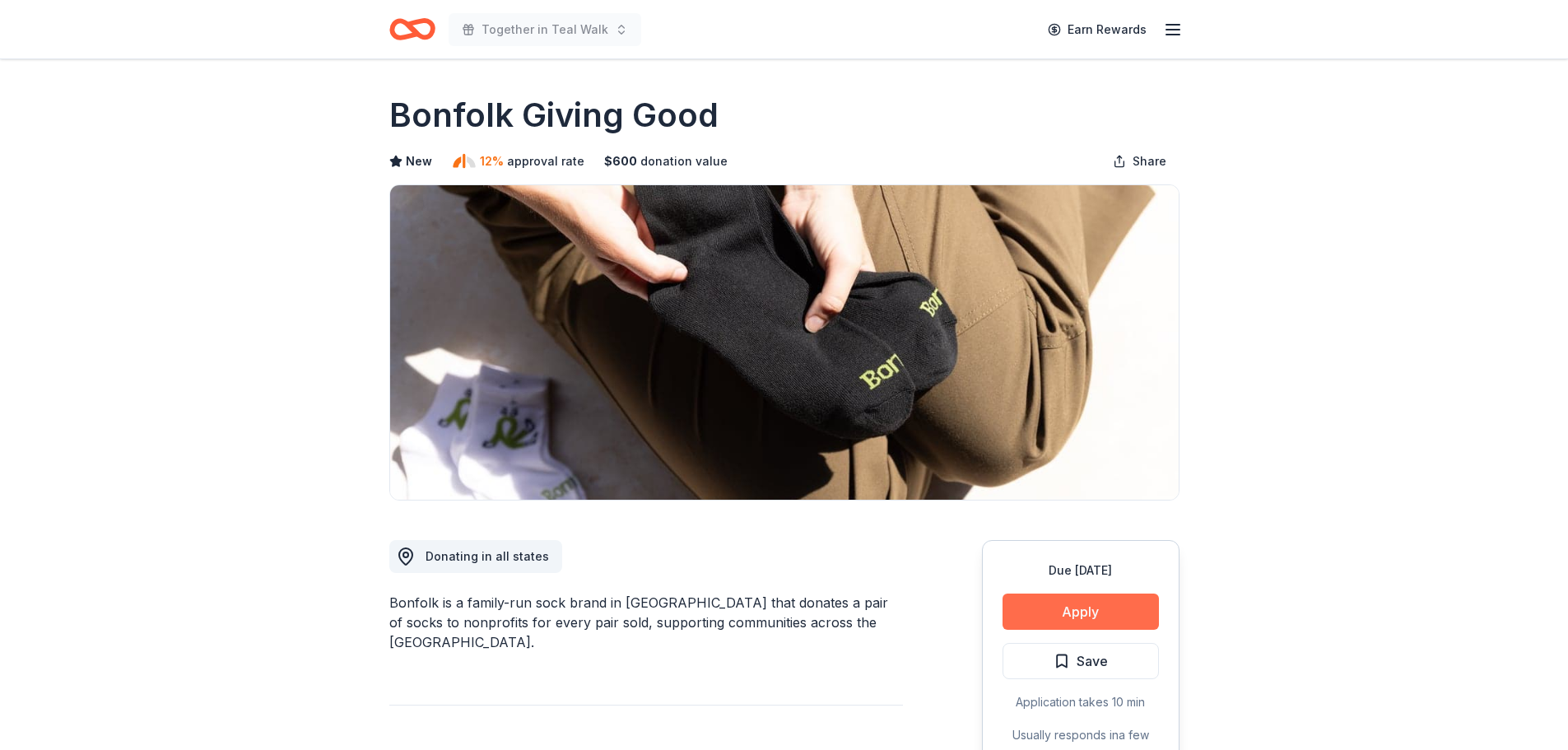
click at [1090, 596] on button "Apply" at bounding box center [1081, 611] width 157 height 36
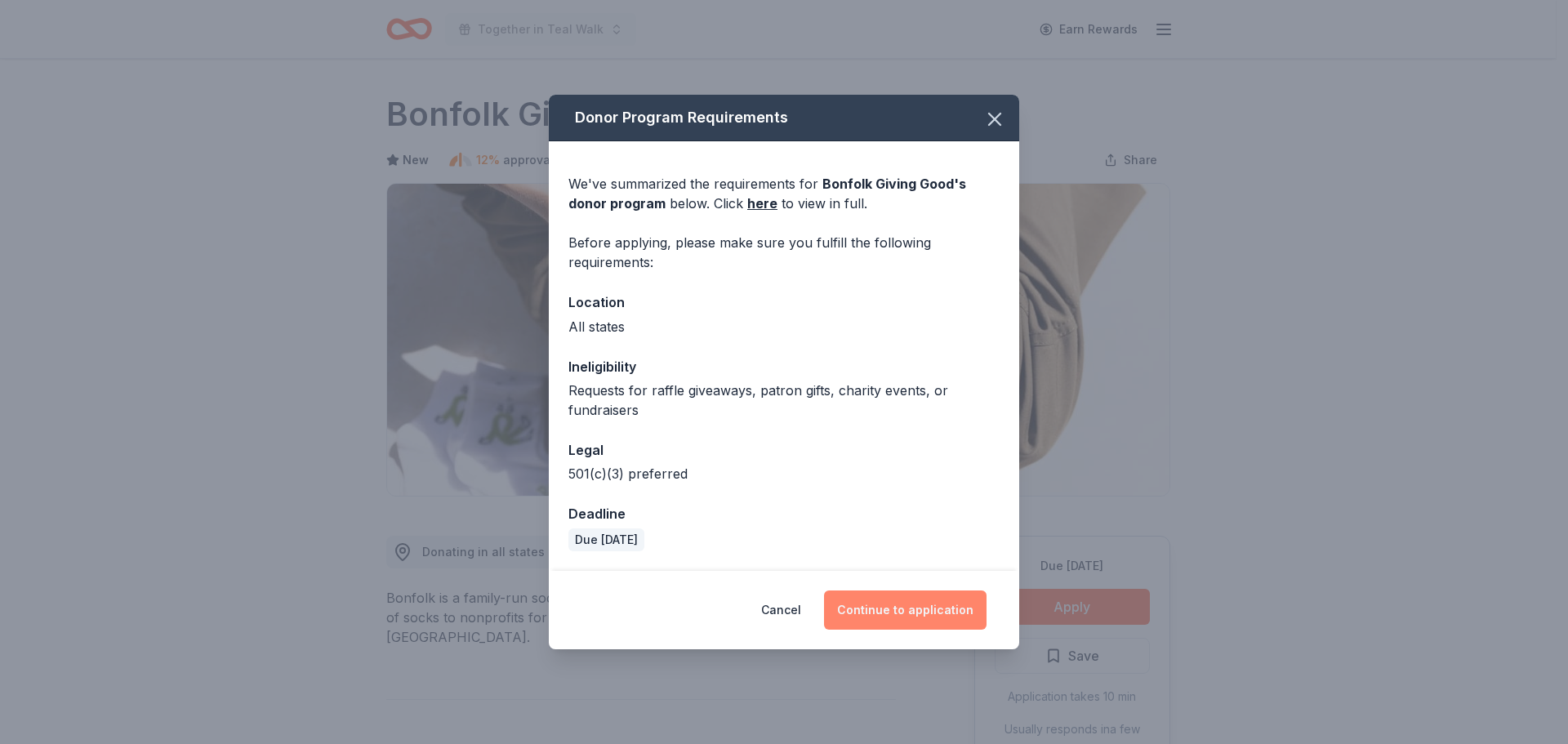
click at [902, 618] on button "Continue to application" at bounding box center [905, 609] width 163 height 39
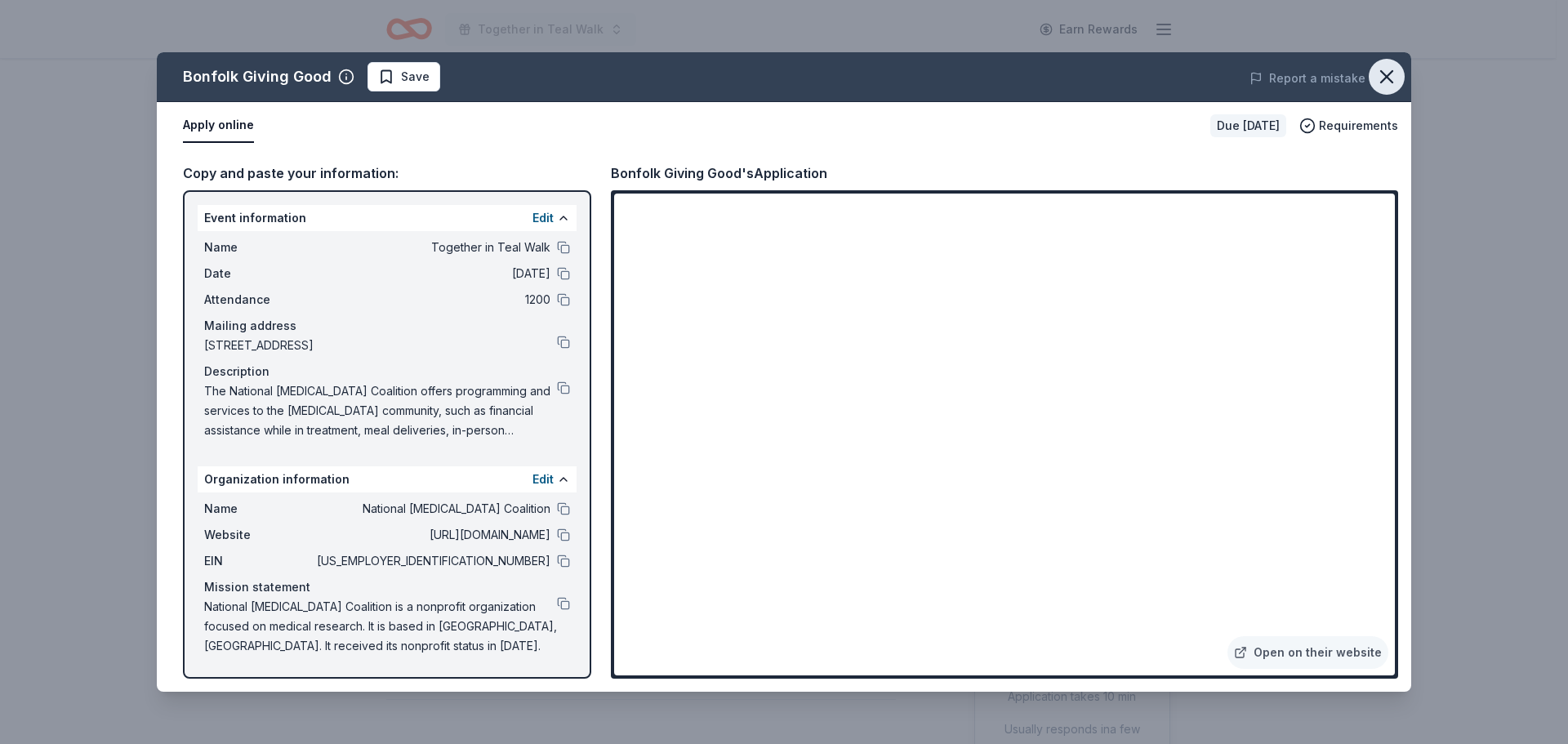
click at [1394, 73] on icon "button" at bounding box center [1387, 77] width 23 height 23
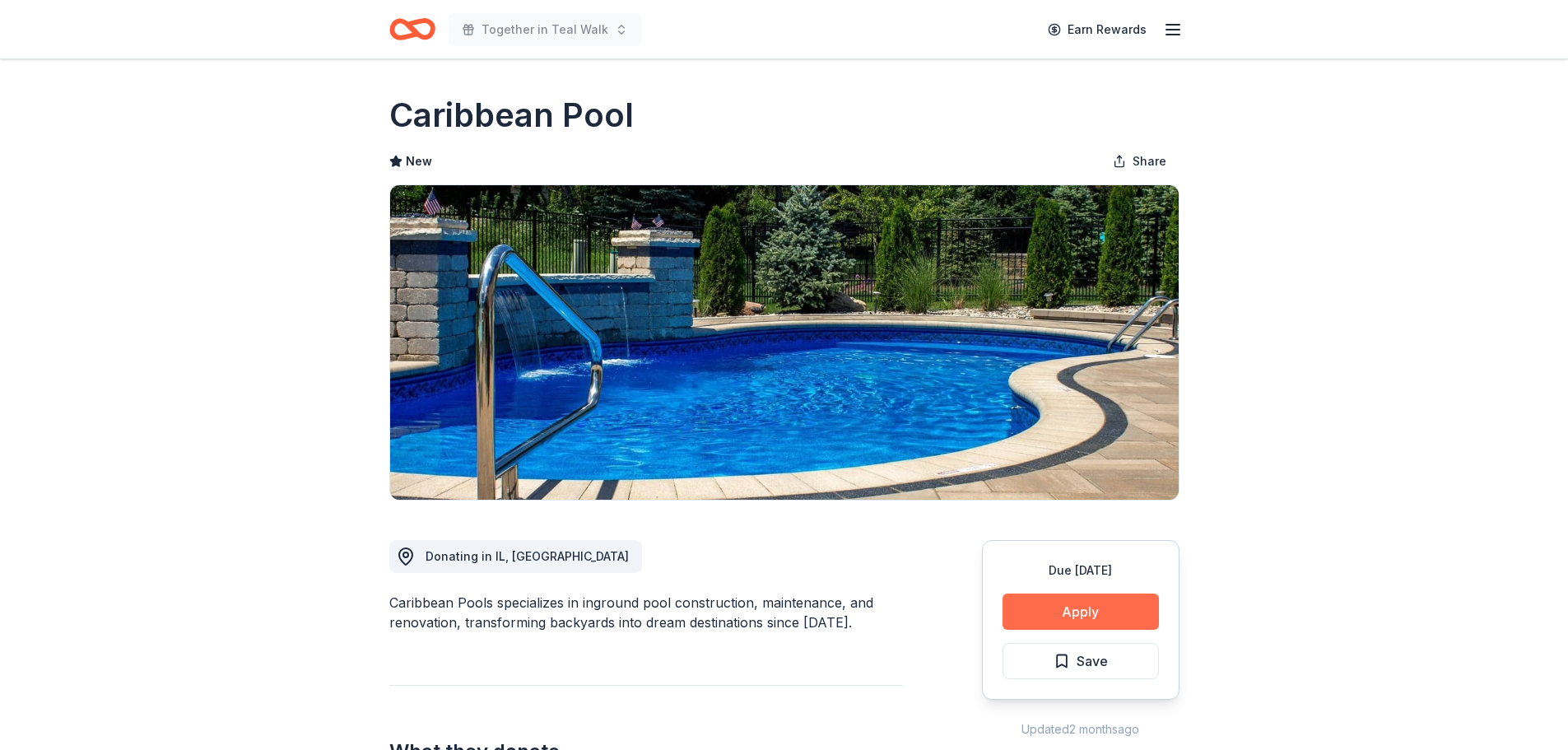
click at [1062, 610] on button "Apply" at bounding box center [1081, 611] width 157 height 36
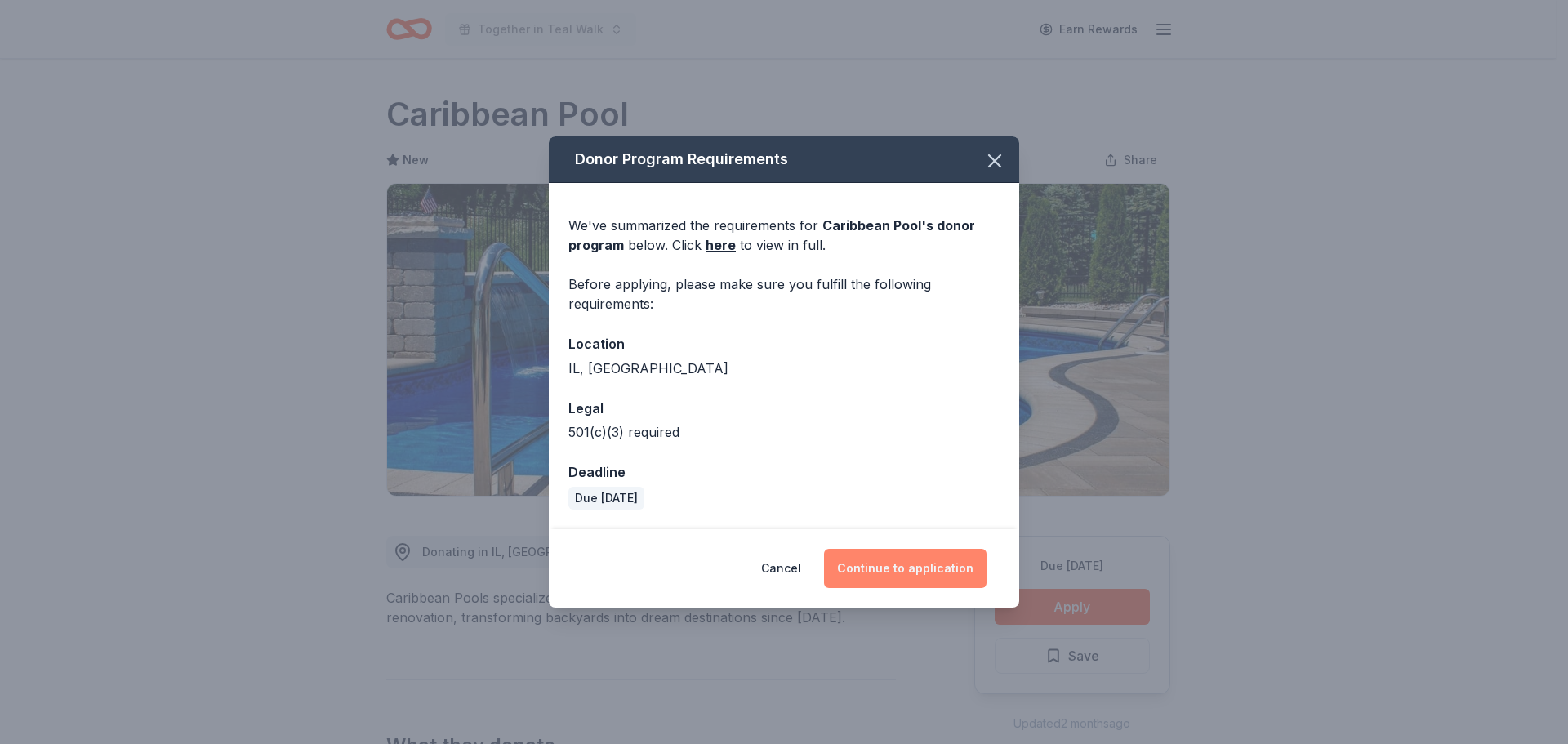
click at [923, 561] on button "Continue to application" at bounding box center [905, 567] width 163 height 39
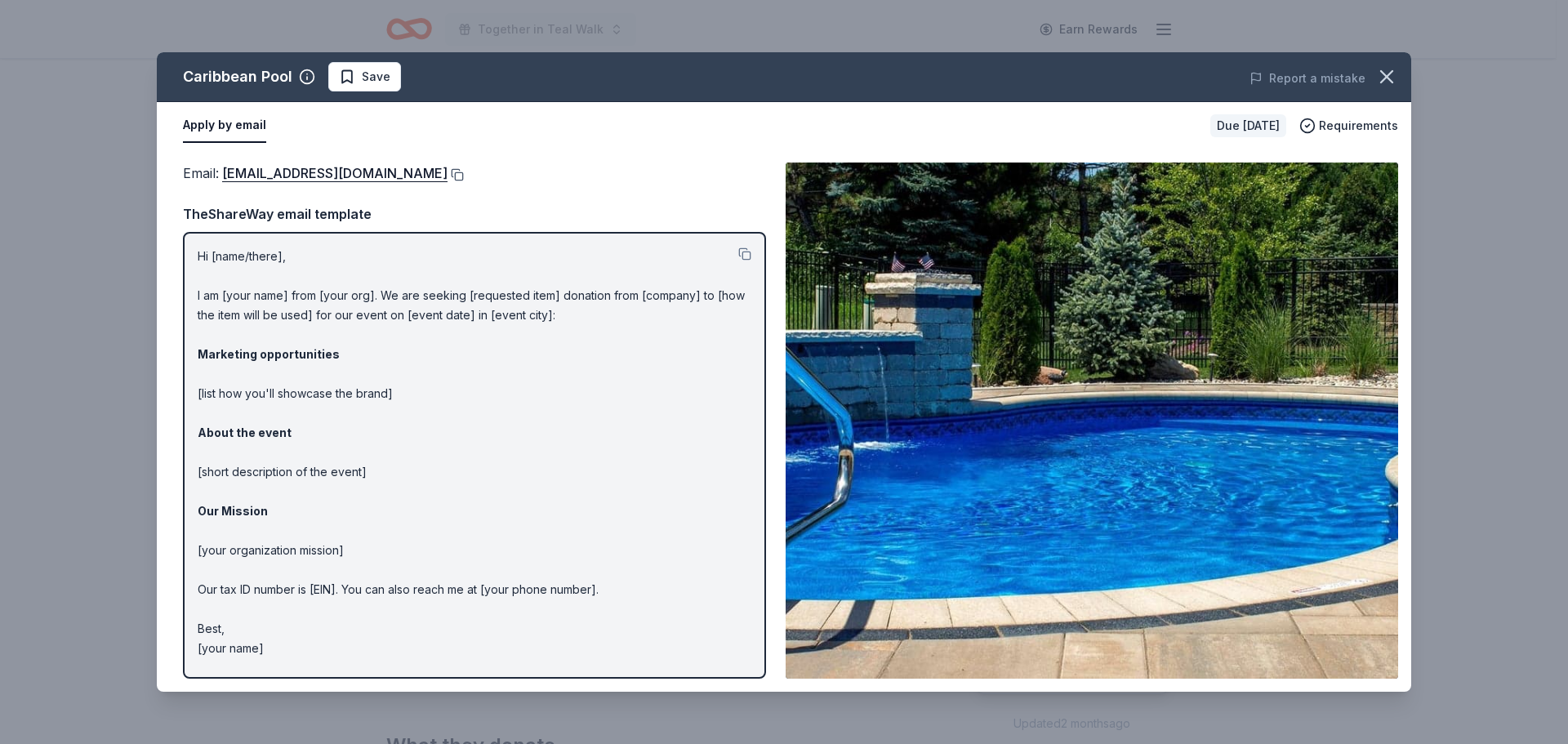
click at [448, 174] on button at bounding box center [456, 175] width 17 height 13
click at [1385, 83] on icon "button" at bounding box center [1387, 77] width 23 height 23
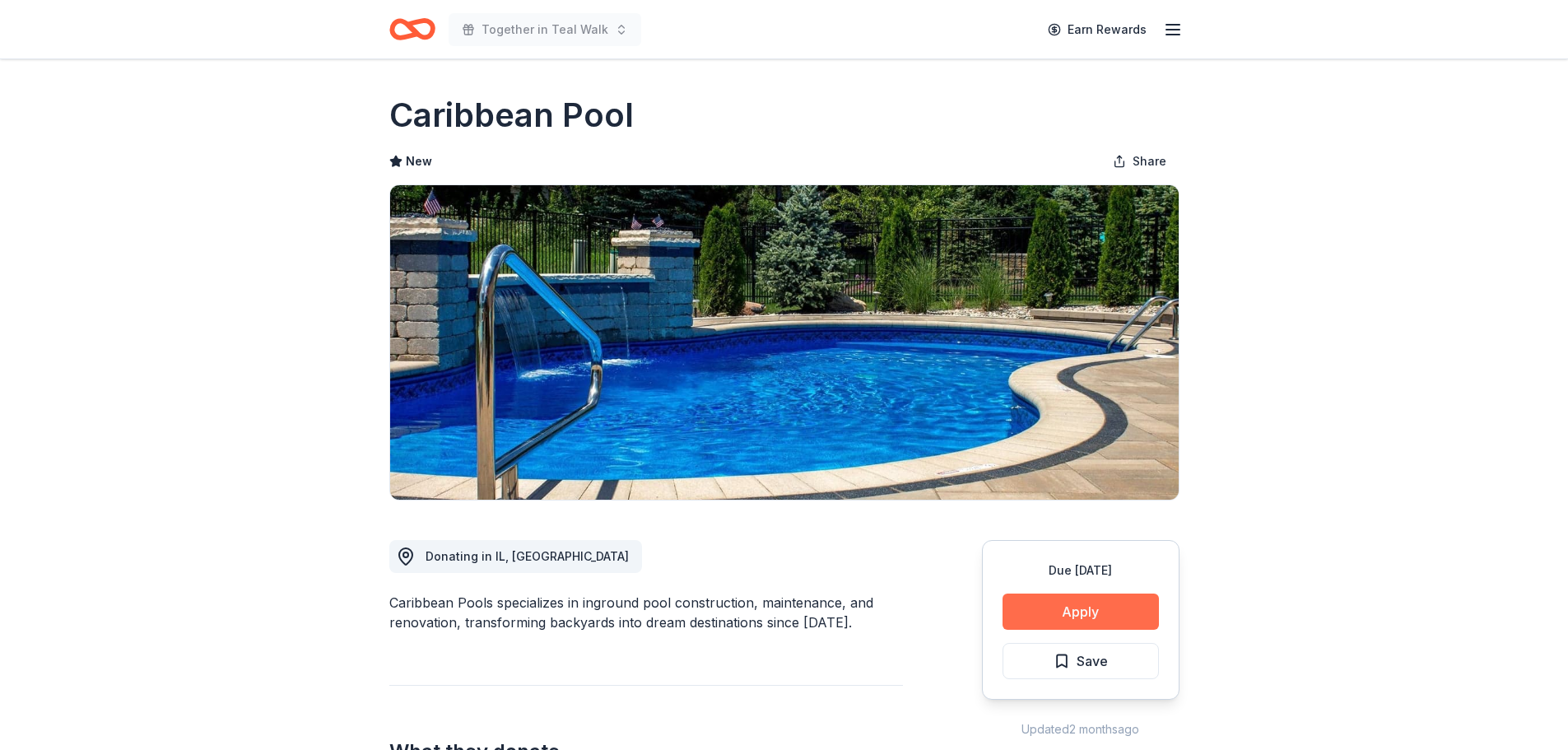
click at [1098, 615] on button "Apply" at bounding box center [1081, 611] width 157 height 36
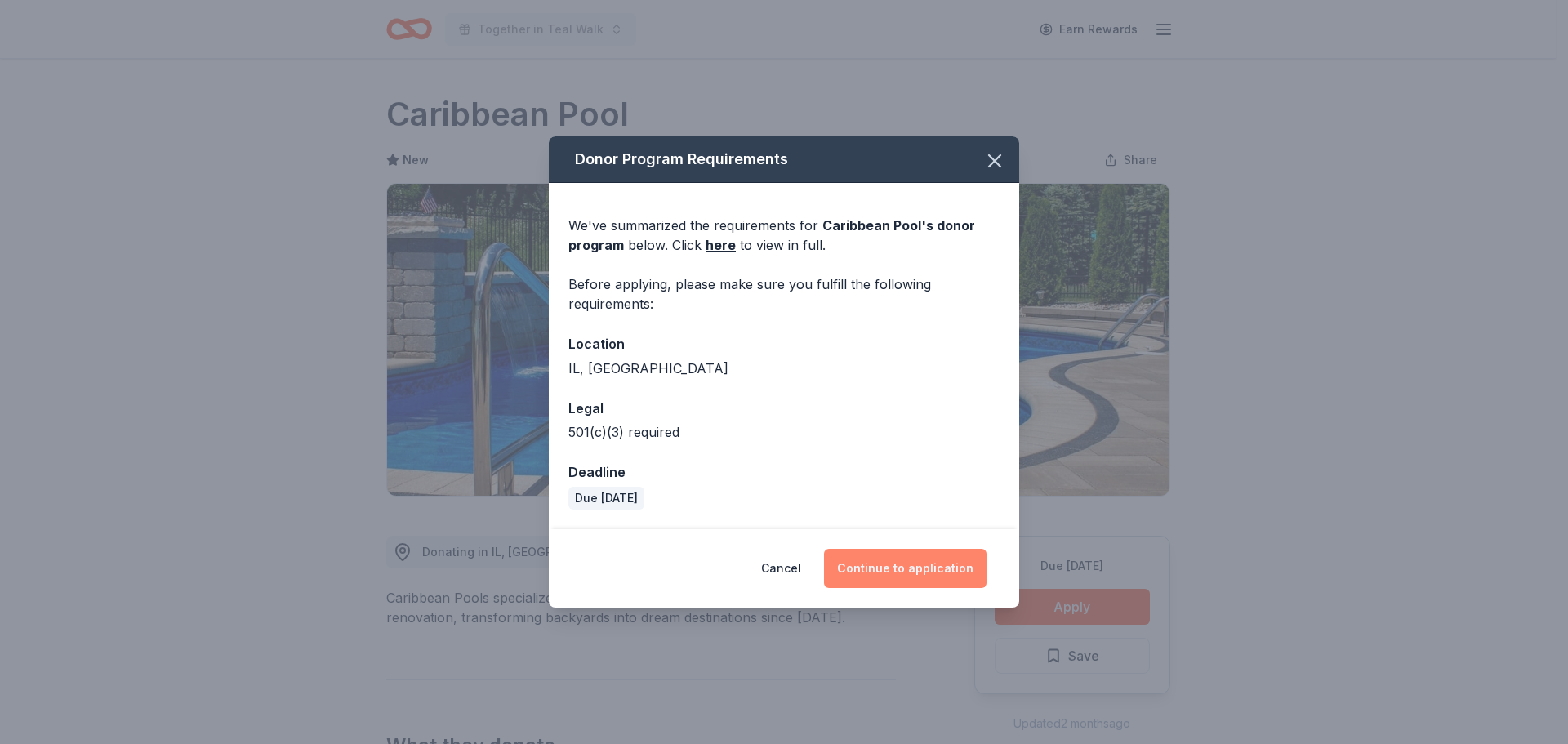
click at [922, 573] on button "Continue to application" at bounding box center [905, 567] width 163 height 39
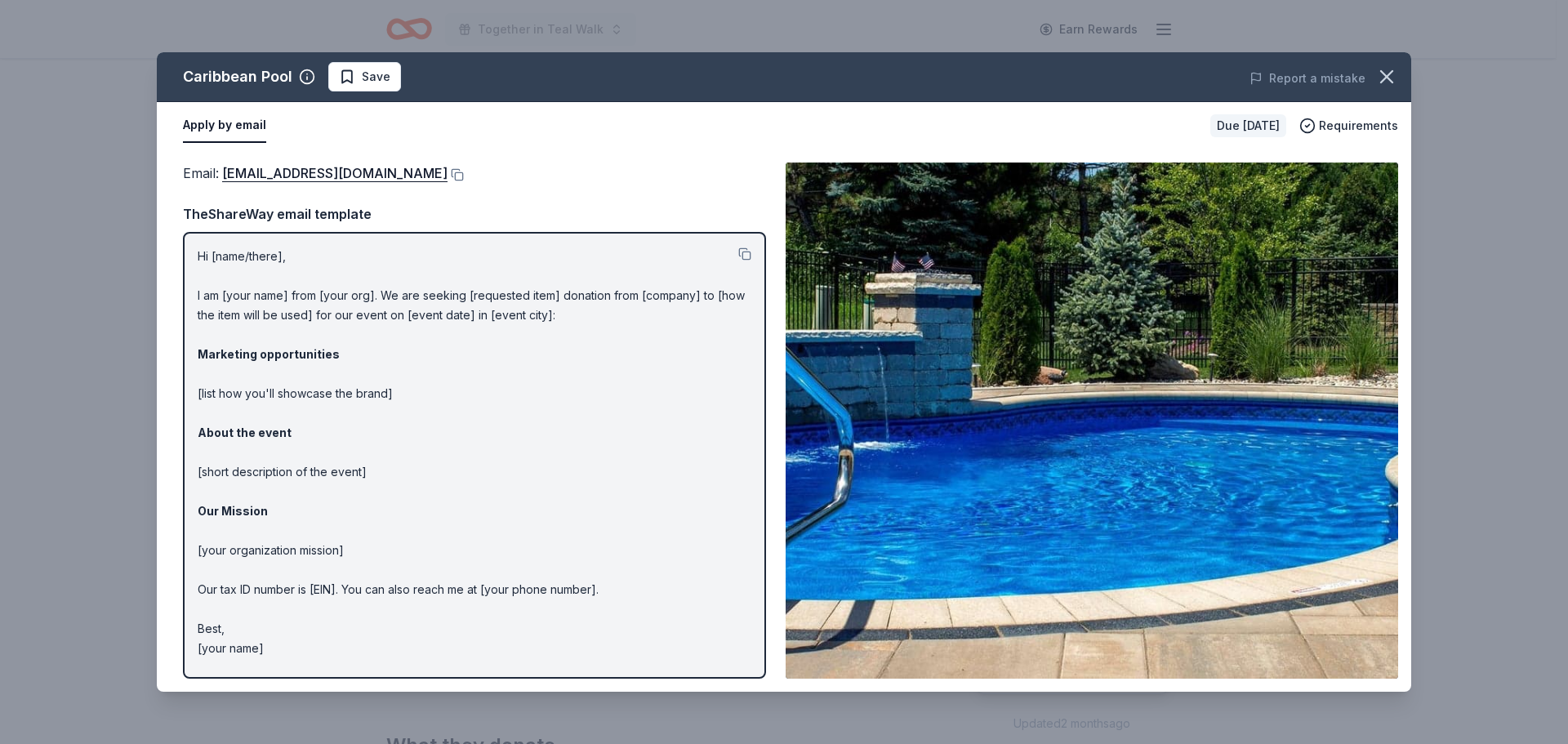
click at [363, 54] on div "Caribbean Pool Save Report a mistake" at bounding box center [784, 77] width 1254 height 50
click at [368, 69] on span "Save" at bounding box center [376, 77] width 29 height 20
click at [369, 83] on html "Together in Teal Walk Earn Rewards Due in 28 days Share Caribbean Pool New Shar…" at bounding box center [784, 372] width 1568 height 744
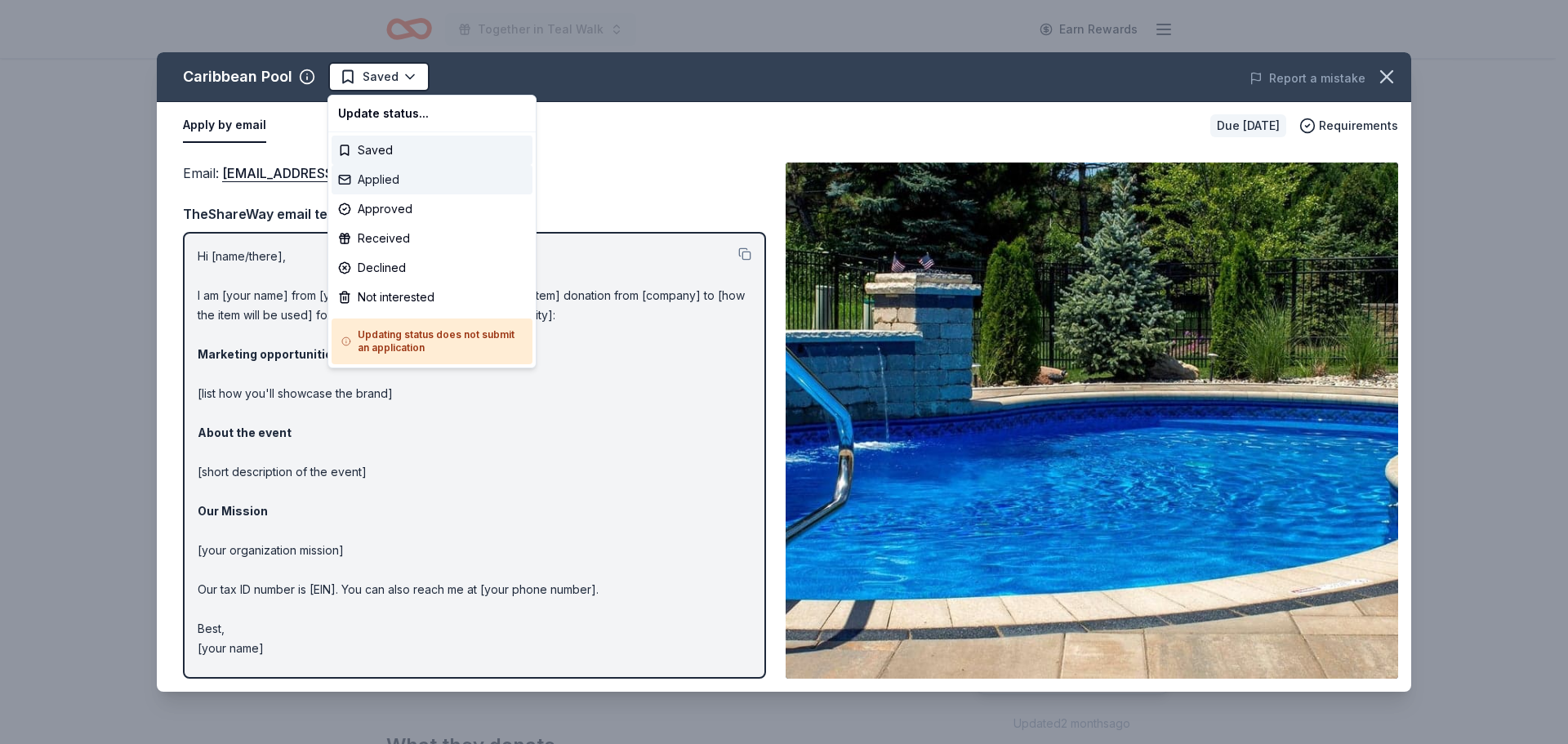
click at [387, 175] on div "Applied" at bounding box center [431, 180] width 201 height 30
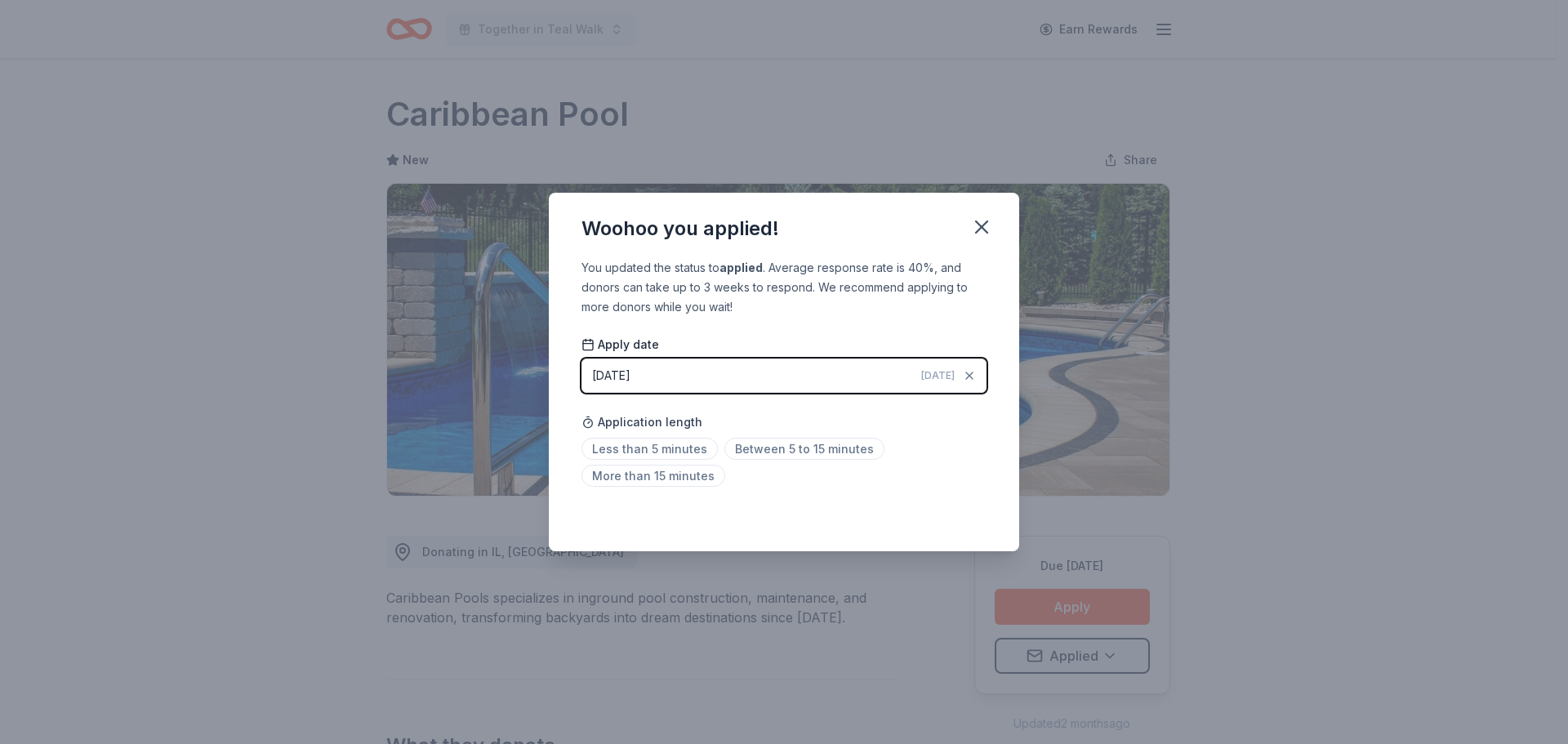
drag, startPoint x: 981, startPoint y: 231, endPoint x: 1028, endPoint y: 179, distance: 70.1
click at [981, 230] on icon "button" at bounding box center [981, 227] width 23 height 23
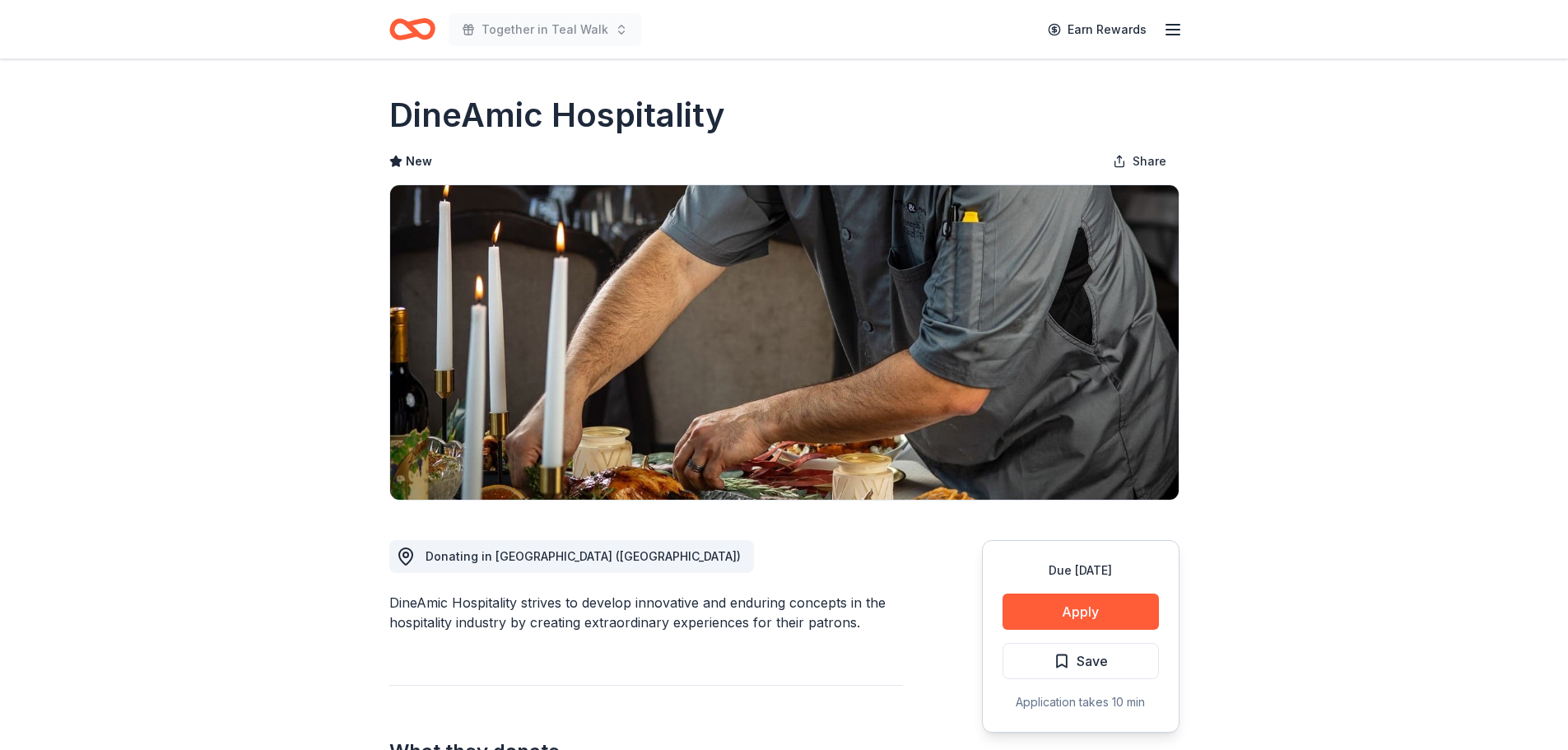
click at [1063, 591] on div "Due [DATE] Apply Save Application takes 10 min" at bounding box center [1080, 635] width 197 height 192
click at [1093, 606] on button "Apply" at bounding box center [1081, 611] width 157 height 36
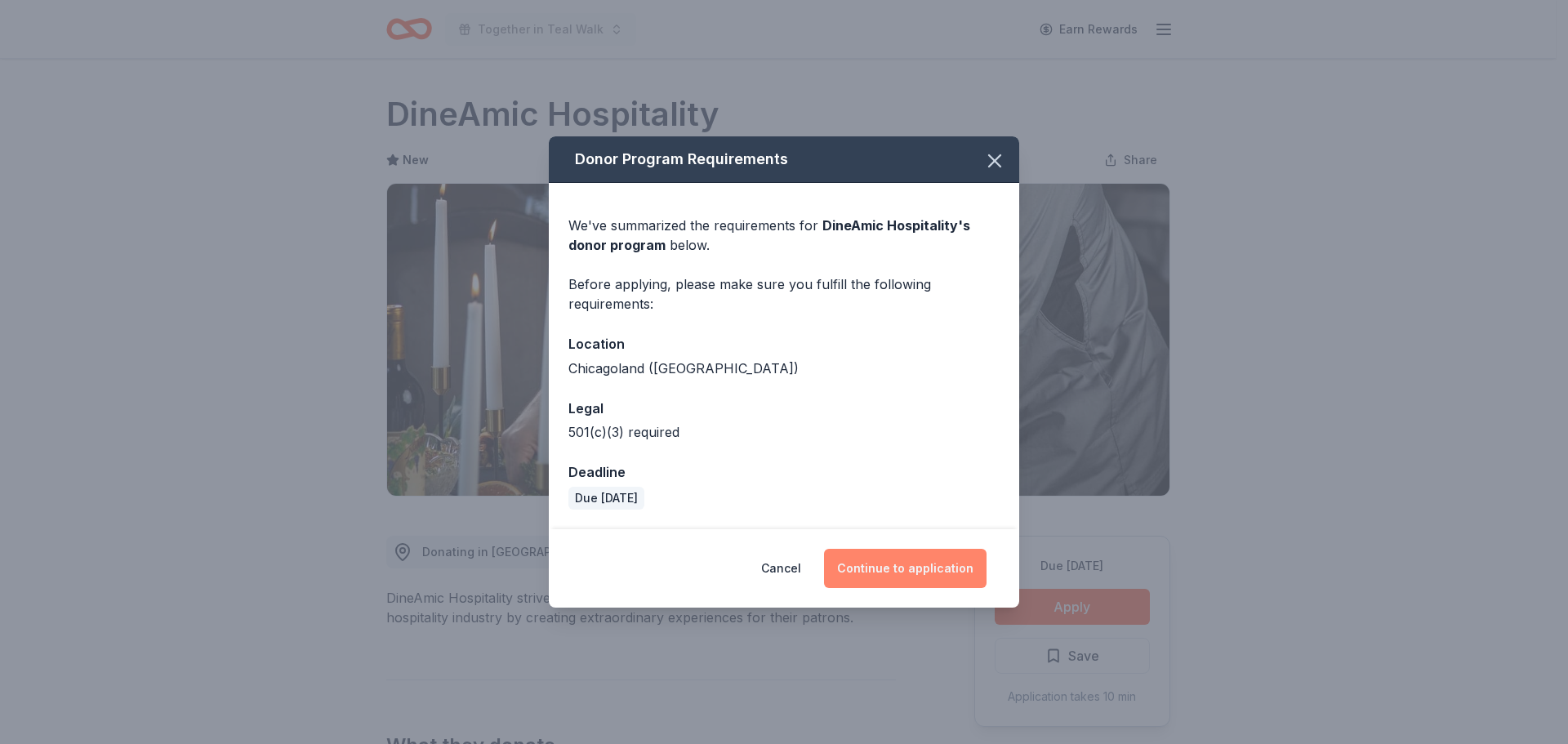
click at [920, 562] on button "Continue to application" at bounding box center [905, 567] width 163 height 39
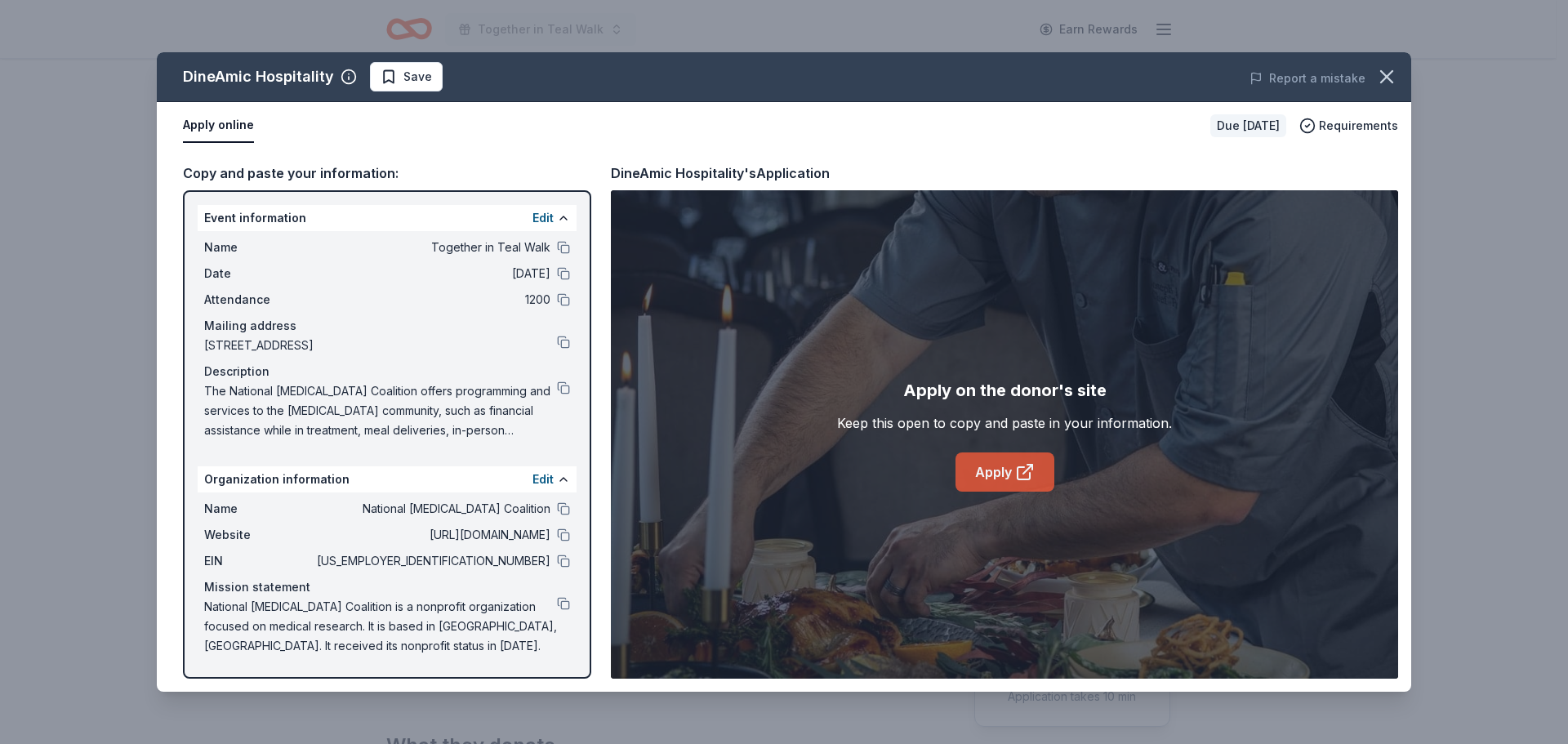
click at [1028, 469] on icon at bounding box center [1028, 468] width 9 height 9
click at [563, 601] on button at bounding box center [563, 604] width 13 height 13
click at [392, 87] on button "Save" at bounding box center [406, 77] width 73 height 30
click at [412, 73] on html "Together in Teal Walk Earn Rewards Due [DATE] Share DineAmic Hospitality New Sh…" at bounding box center [784, 372] width 1568 height 744
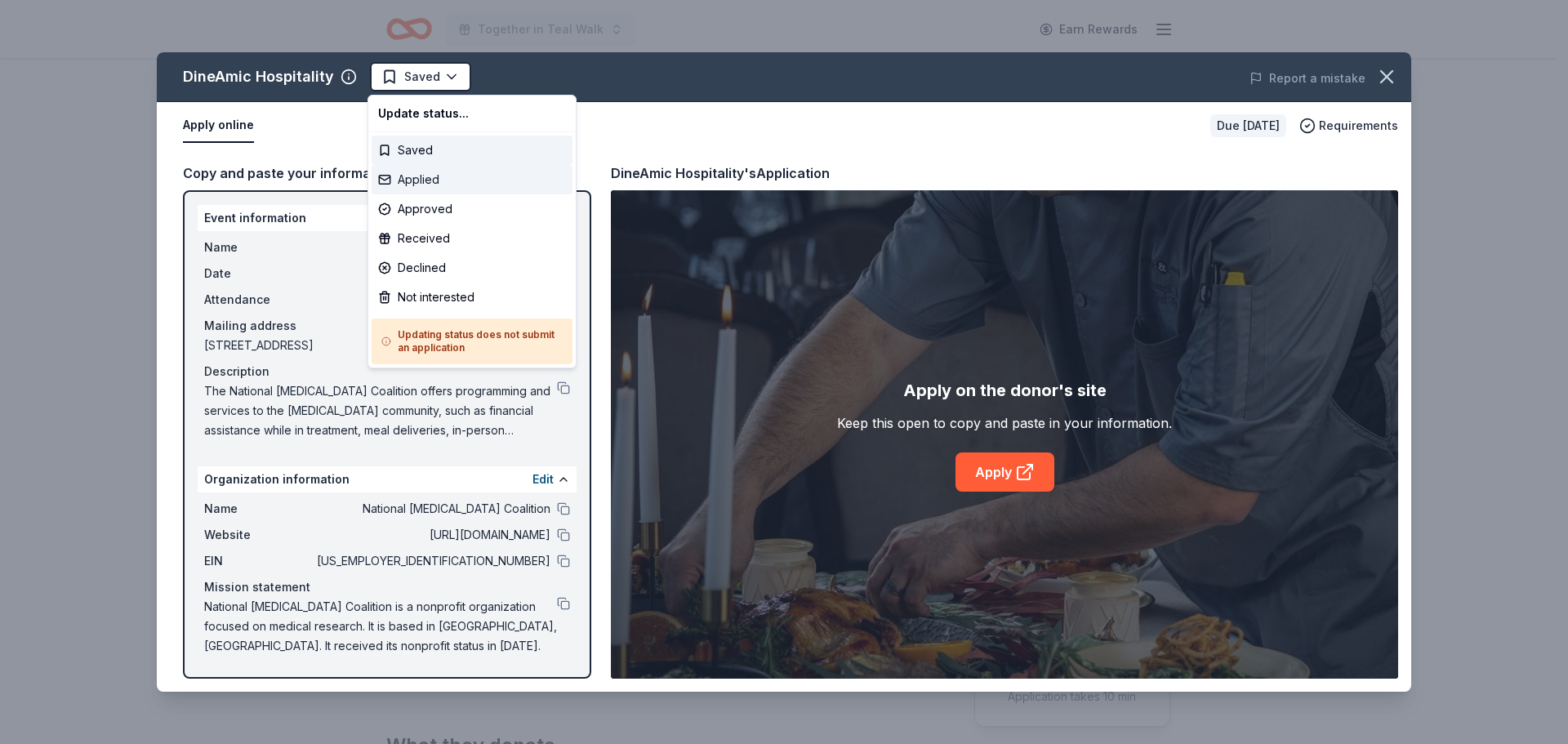
click at [430, 178] on div "Applied" at bounding box center [472, 180] width 201 height 30
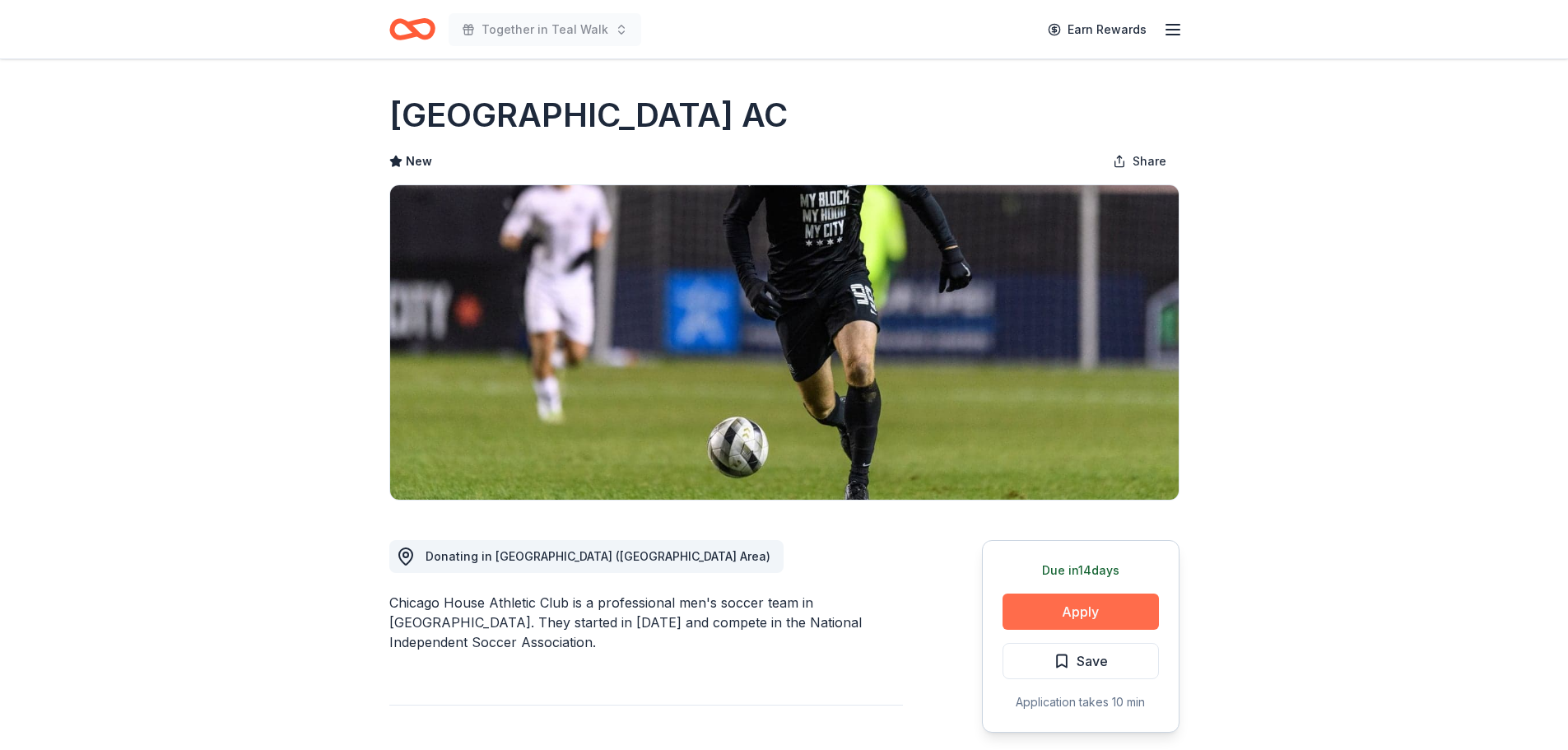
click at [1058, 608] on button "Apply" at bounding box center [1081, 611] width 157 height 36
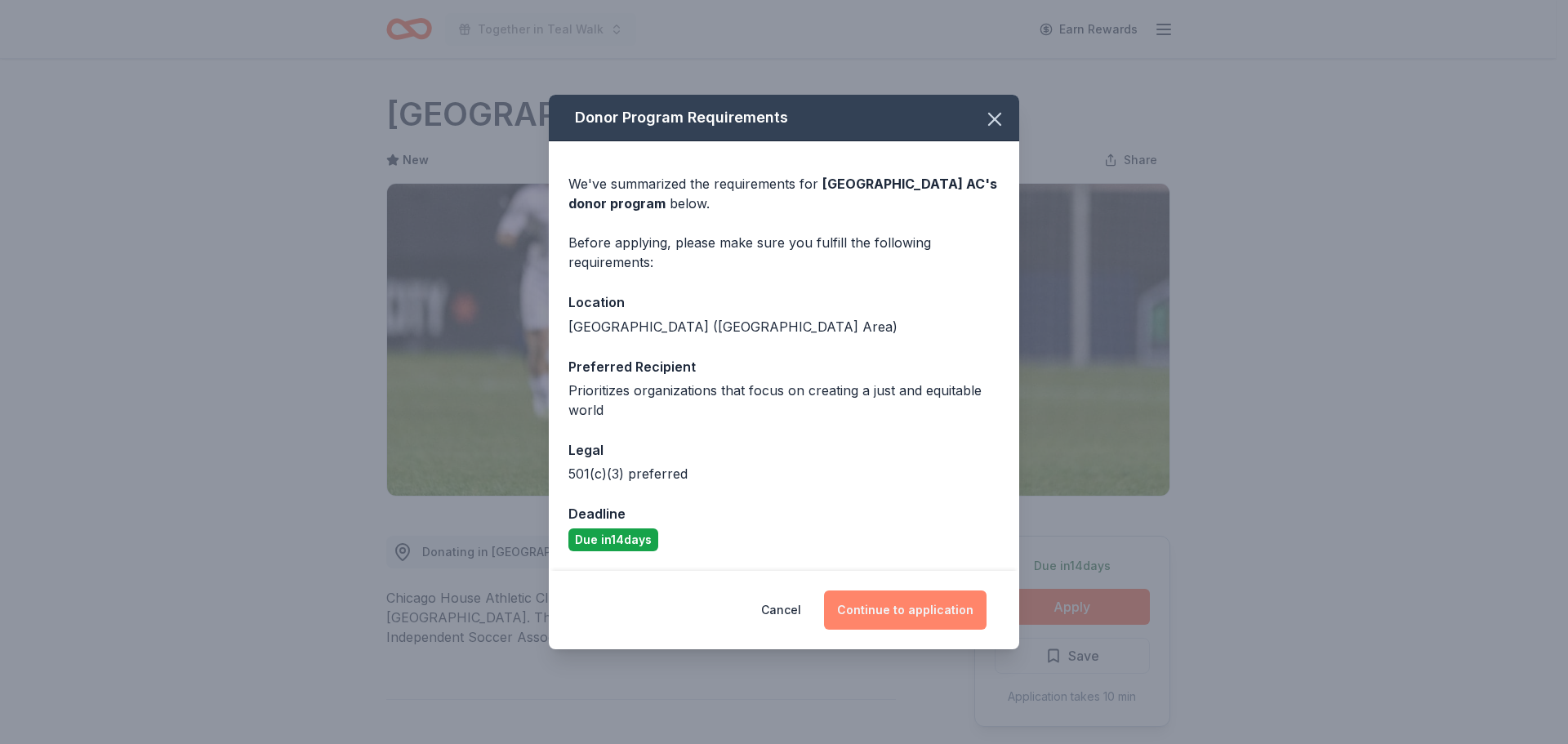
click at [948, 609] on button "Continue to application" at bounding box center [905, 609] width 163 height 39
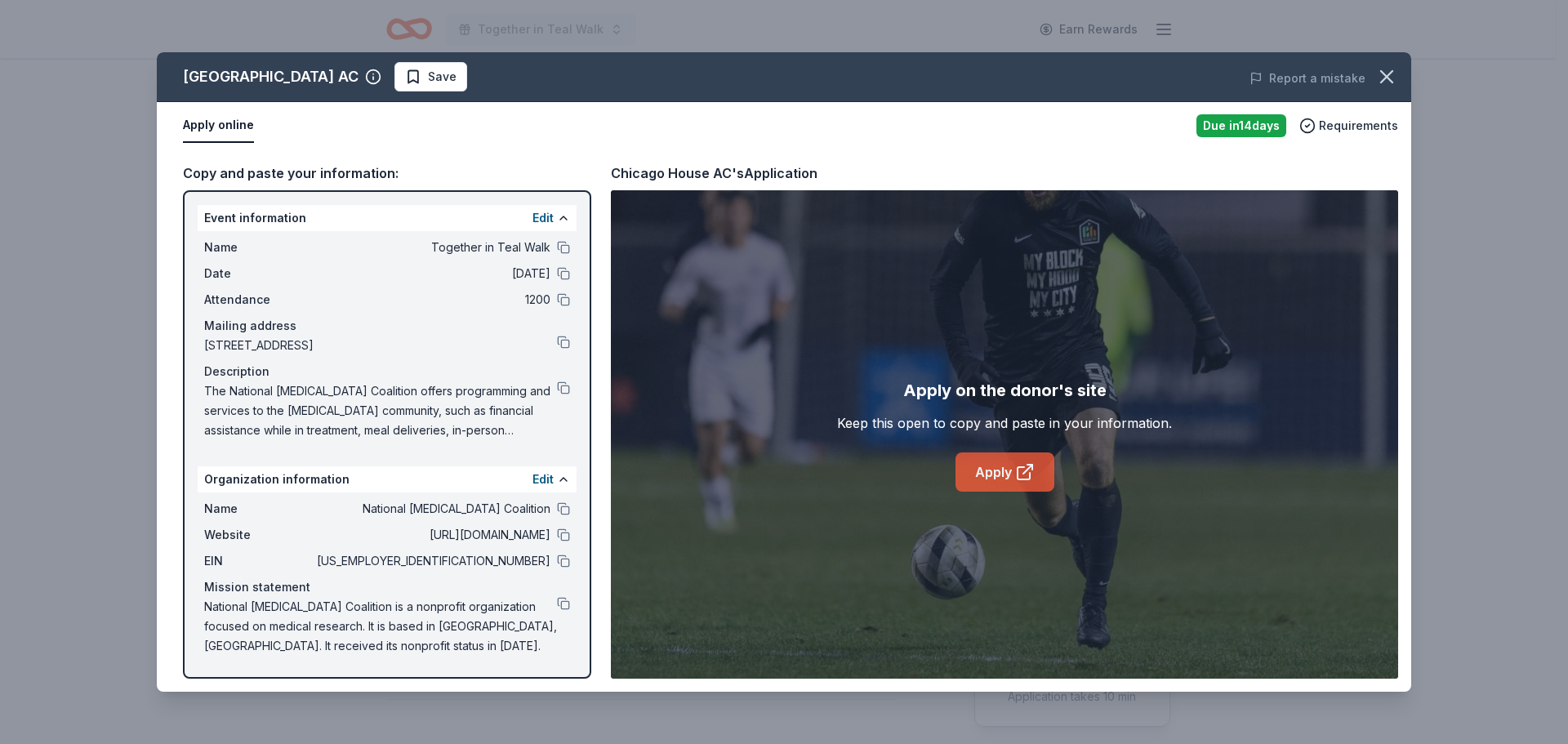
click at [1000, 465] on link "Apply" at bounding box center [1005, 472] width 99 height 39
click at [568, 341] on button at bounding box center [563, 342] width 13 height 13
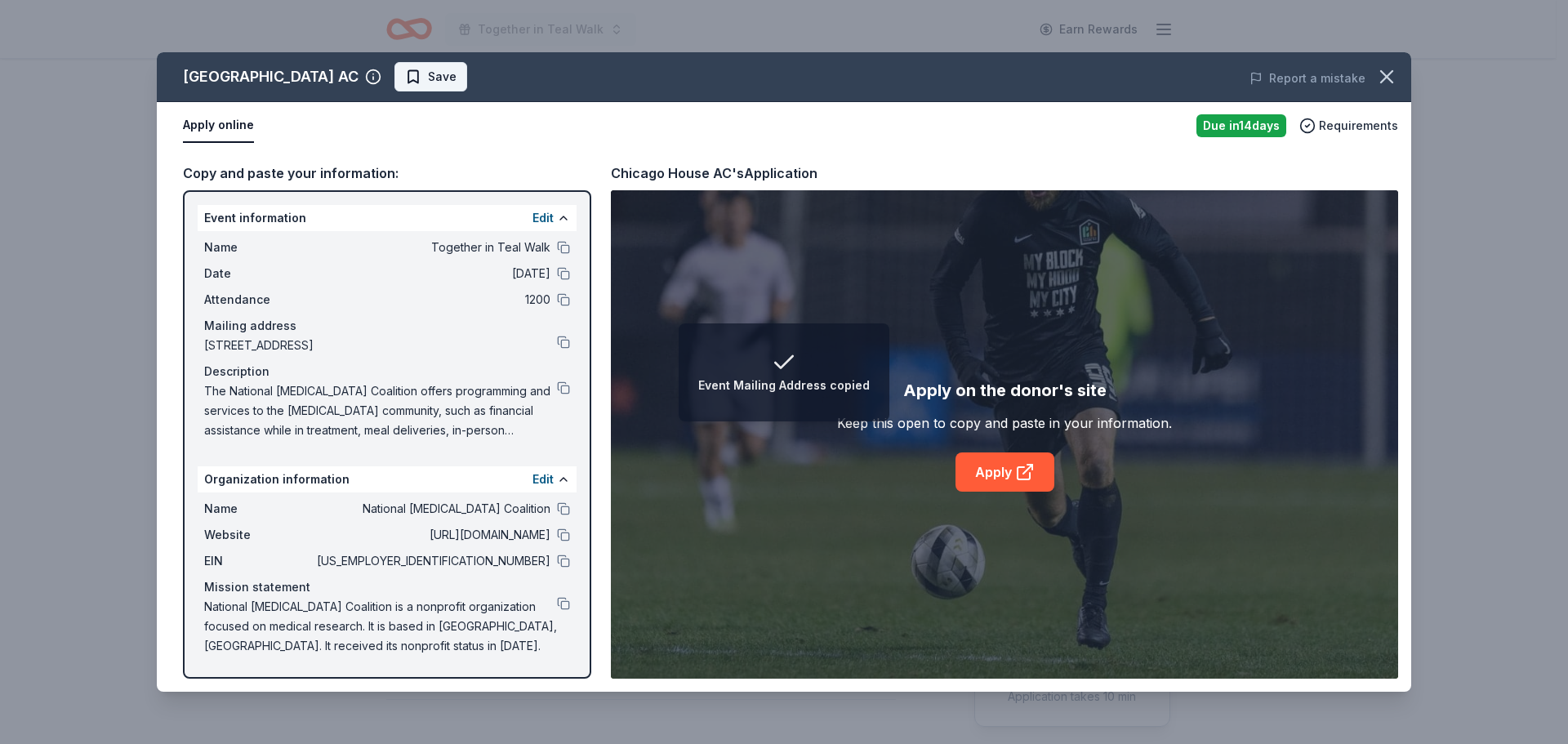
click at [428, 78] on span "Save" at bounding box center [442, 77] width 29 height 20
click at [394, 85] on html "Event Mailing Address copied Together in Teal Walk Earn Rewards Due in 14 days …" at bounding box center [784, 372] width 1568 height 744
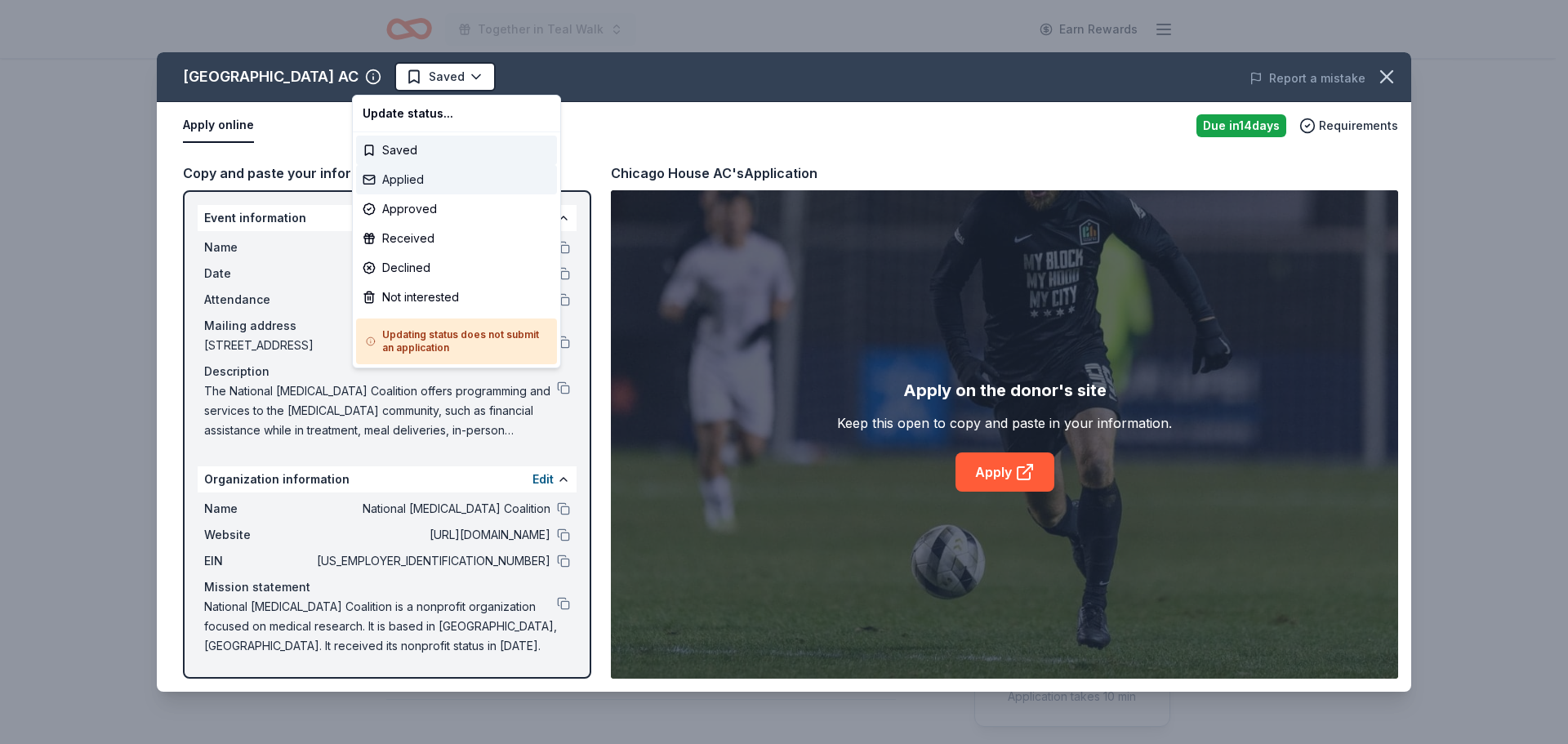
click at [411, 183] on div "Applied" at bounding box center [456, 180] width 201 height 30
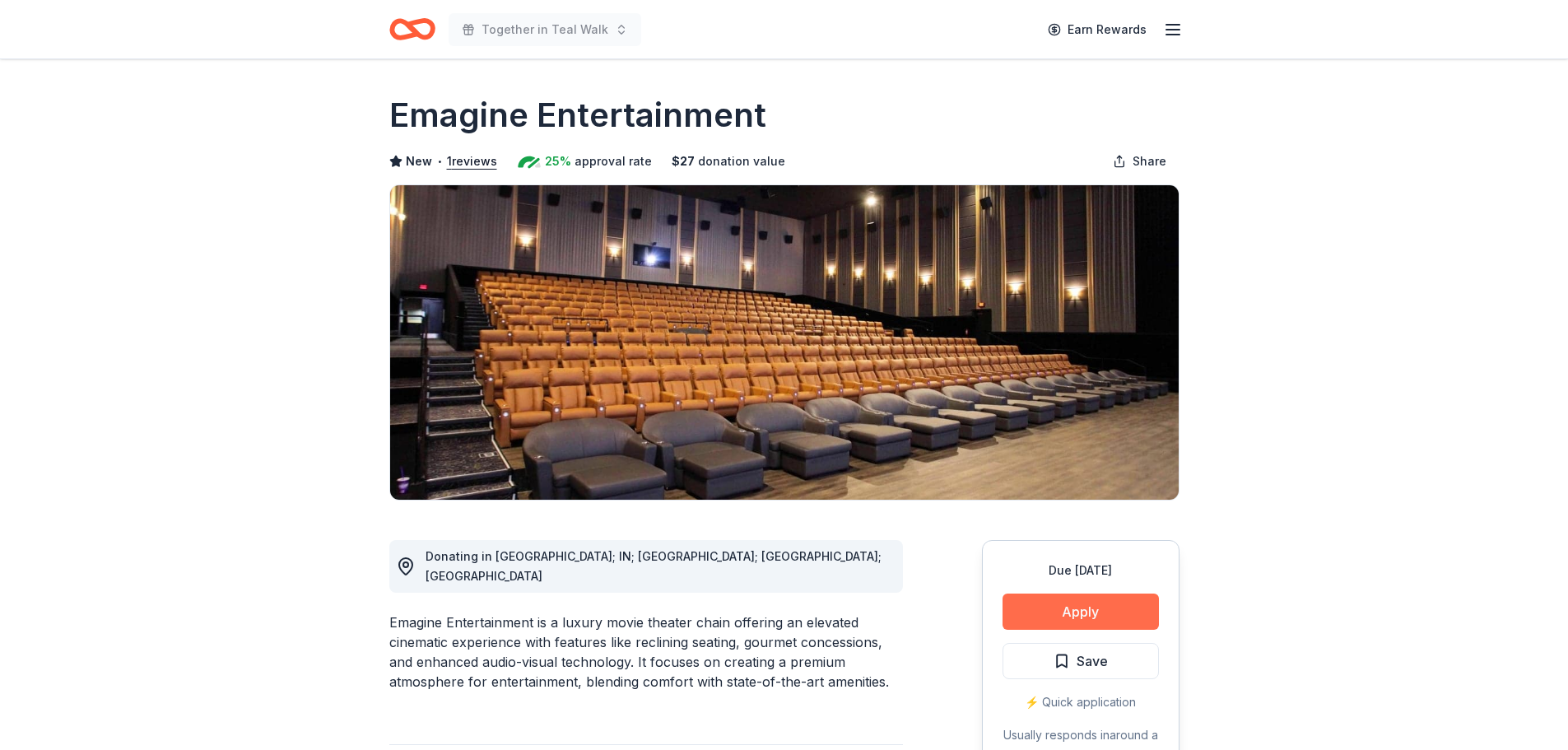
click at [1045, 604] on button "Apply" at bounding box center [1081, 611] width 157 height 36
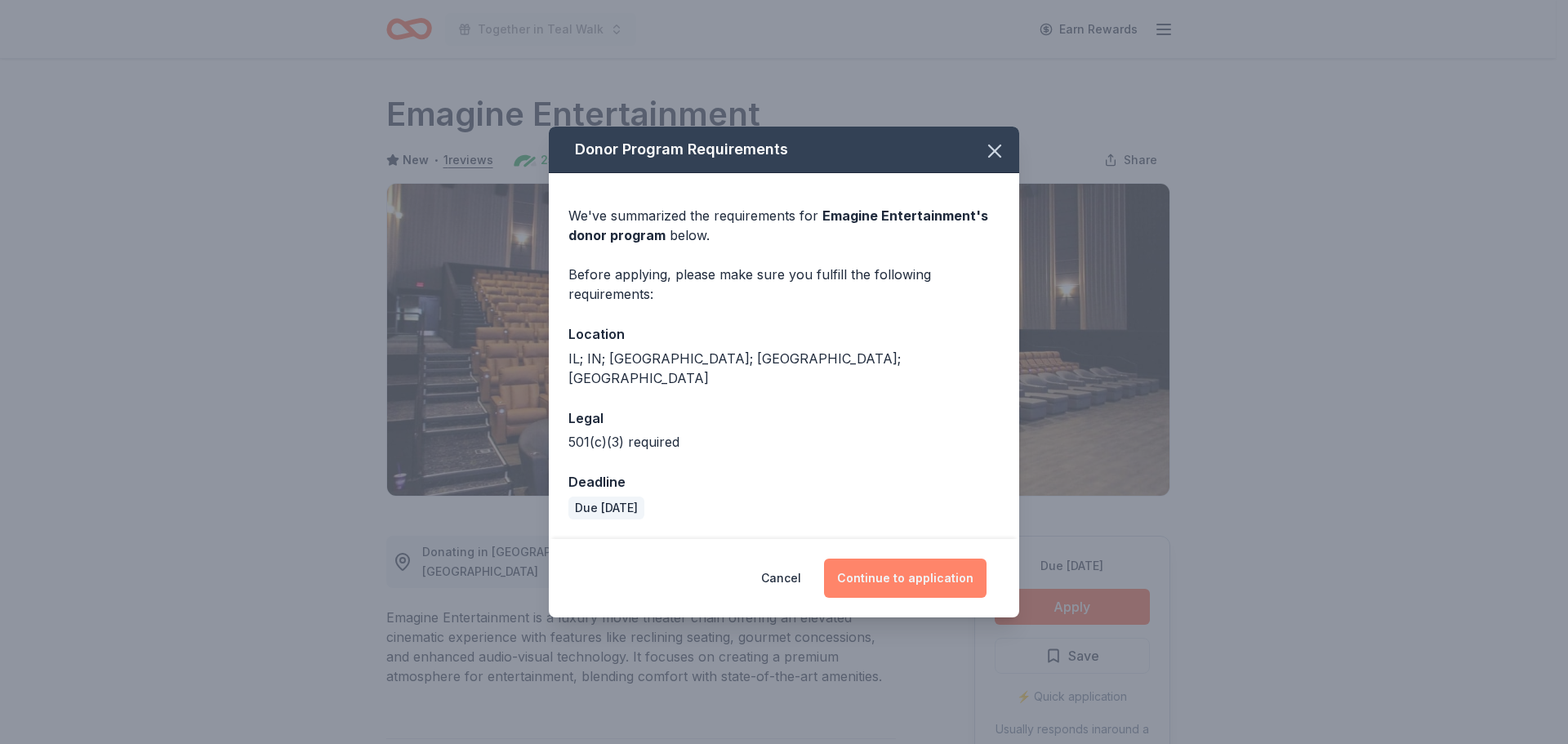
click at [896, 566] on button "Continue to application" at bounding box center [905, 577] width 163 height 39
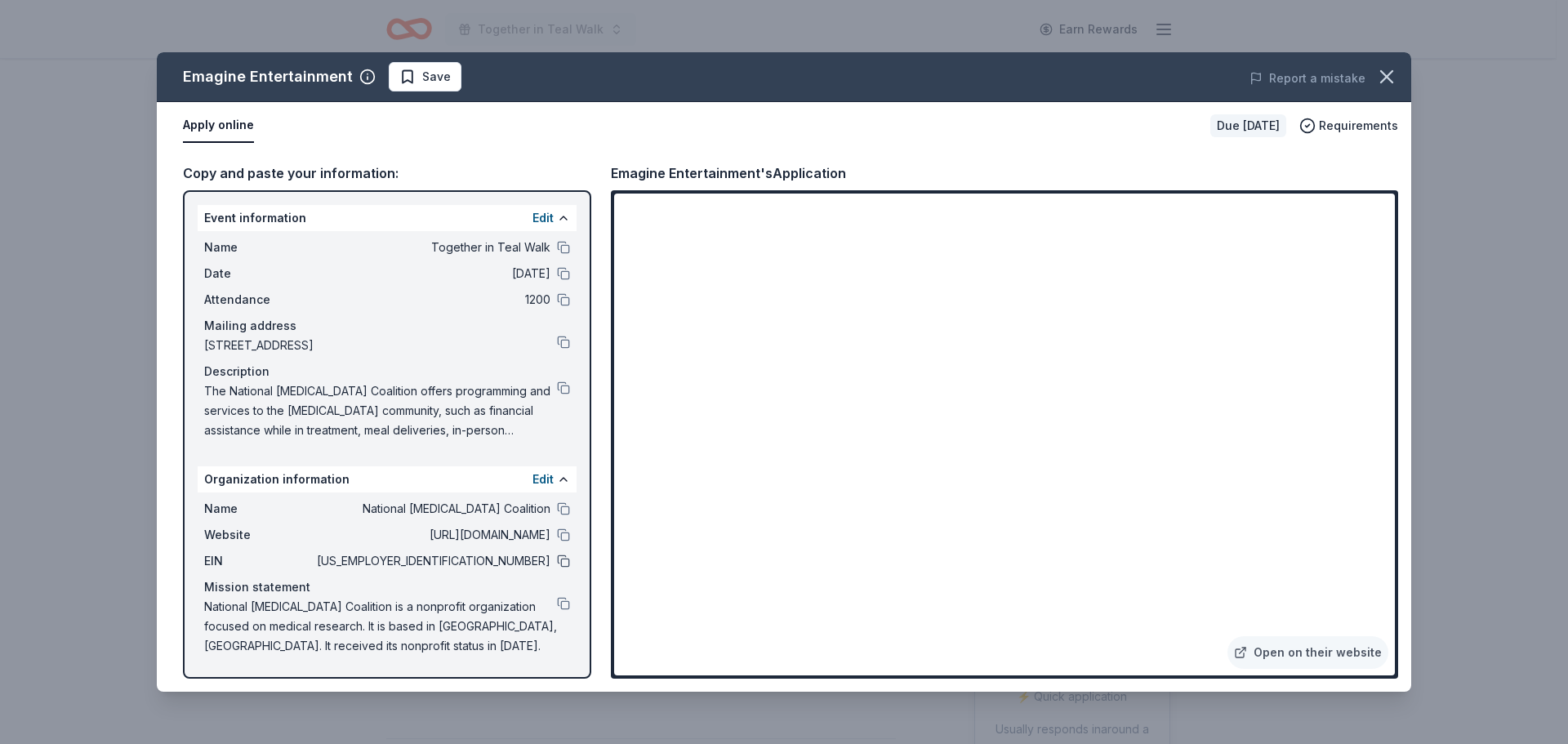
click at [565, 559] on button at bounding box center [563, 561] width 13 height 13
click at [445, 88] on button "Save" at bounding box center [425, 77] width 73 height 30
click at [448, 92] on div "Emagine Entertainment Saved Report a mistake" at bounding box center [784, 77] width 1254 height 50
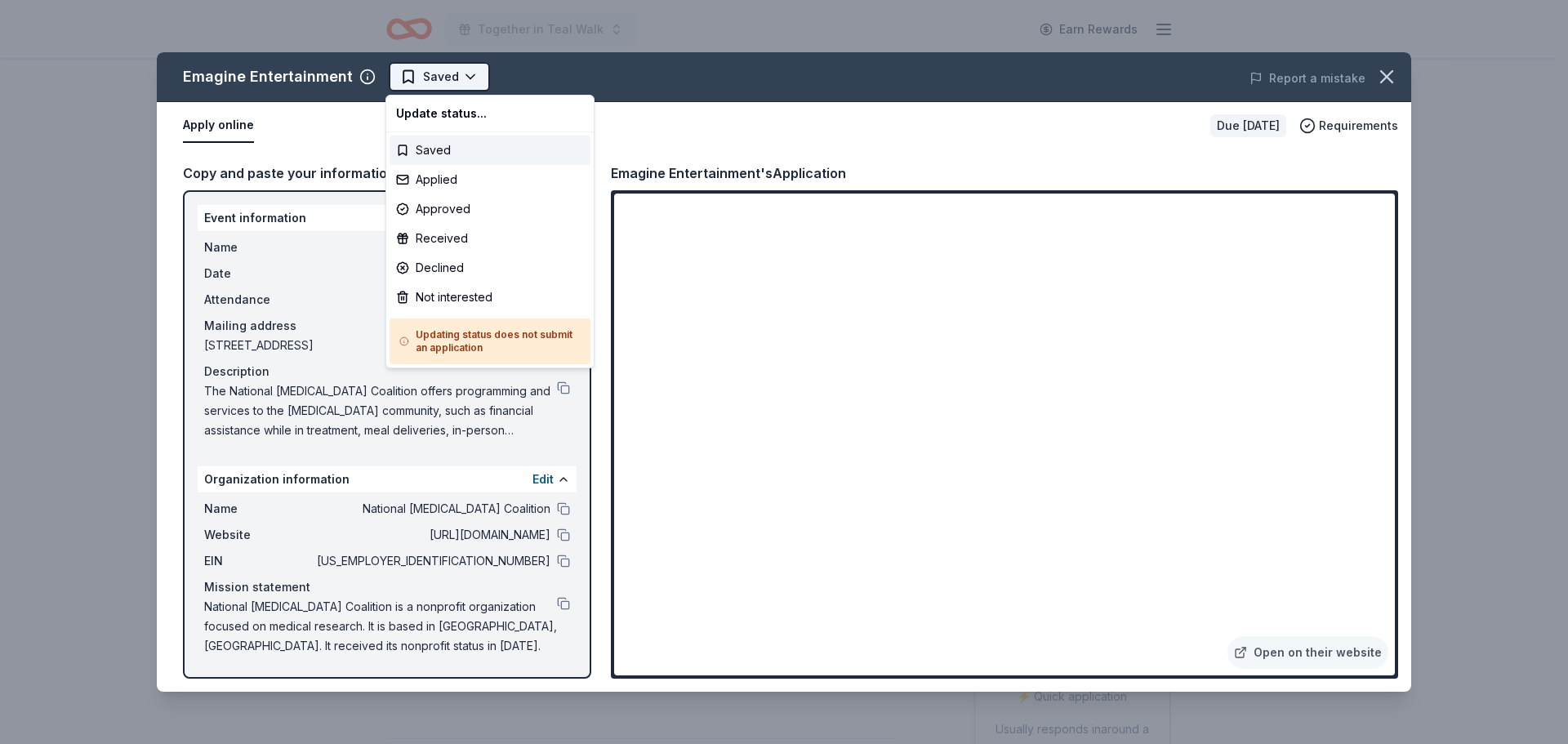
click at [446, 85] on html "Together in Teal Walk Earn Rewards Due in 26 days Share Emagine Entertainment N…" at bounding box center [784, 372] width 1568 height 744
click at [430, 168] on div "Applied" at bounding box center [490, 180] width 201 height 30
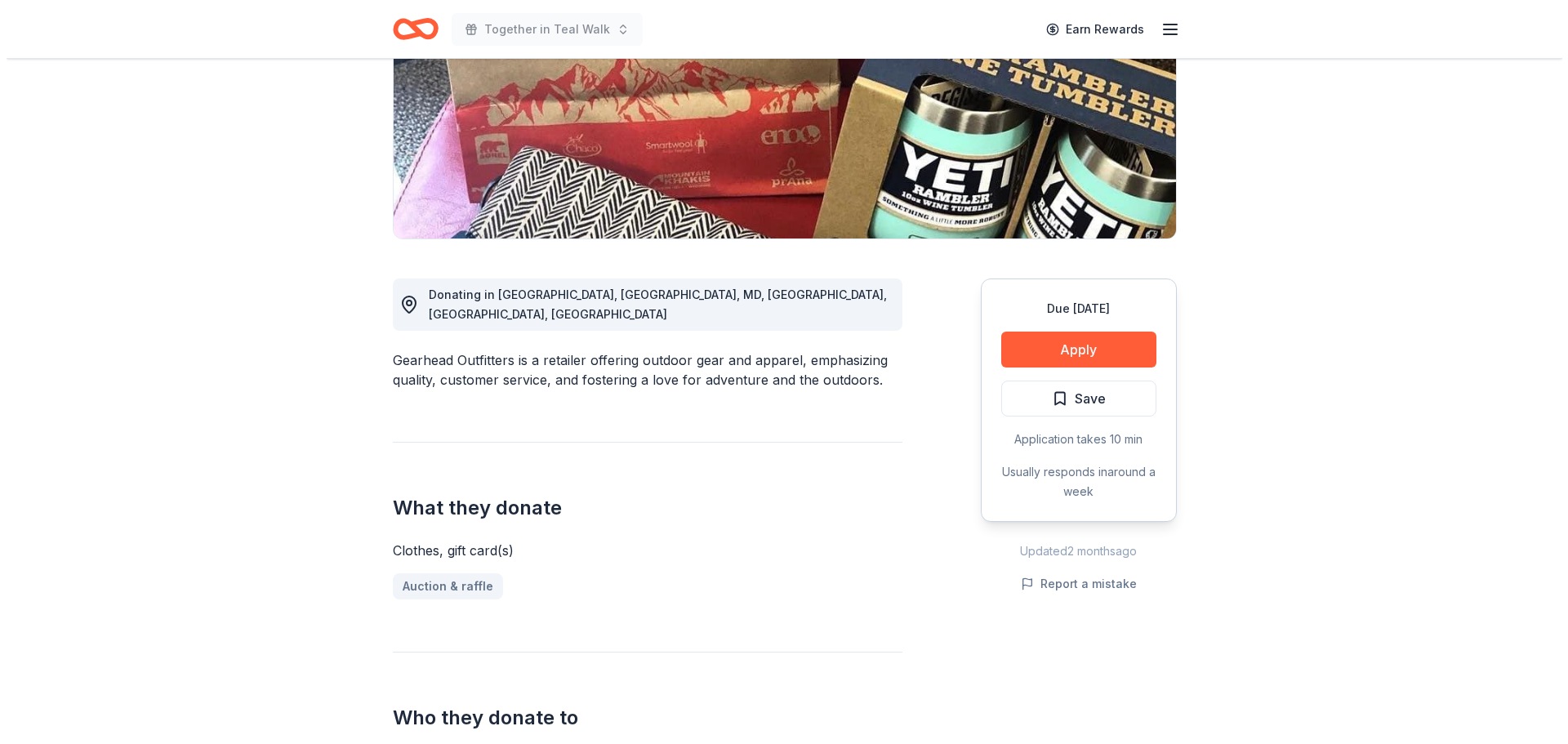
scroll to position [245, 0]
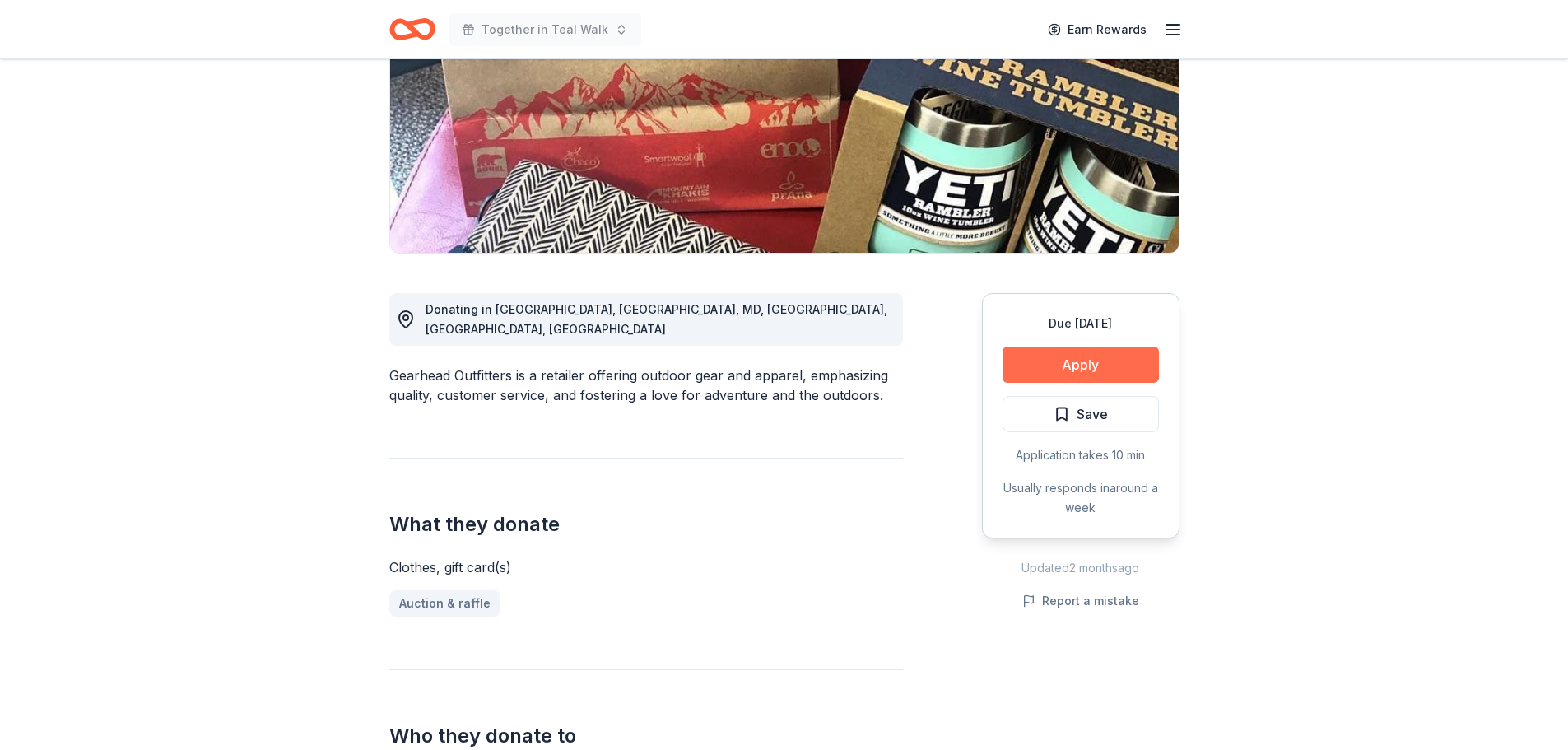
click at [1059, 373] on button "Apply" at bounding box center [1081, 364] width 157 height 36
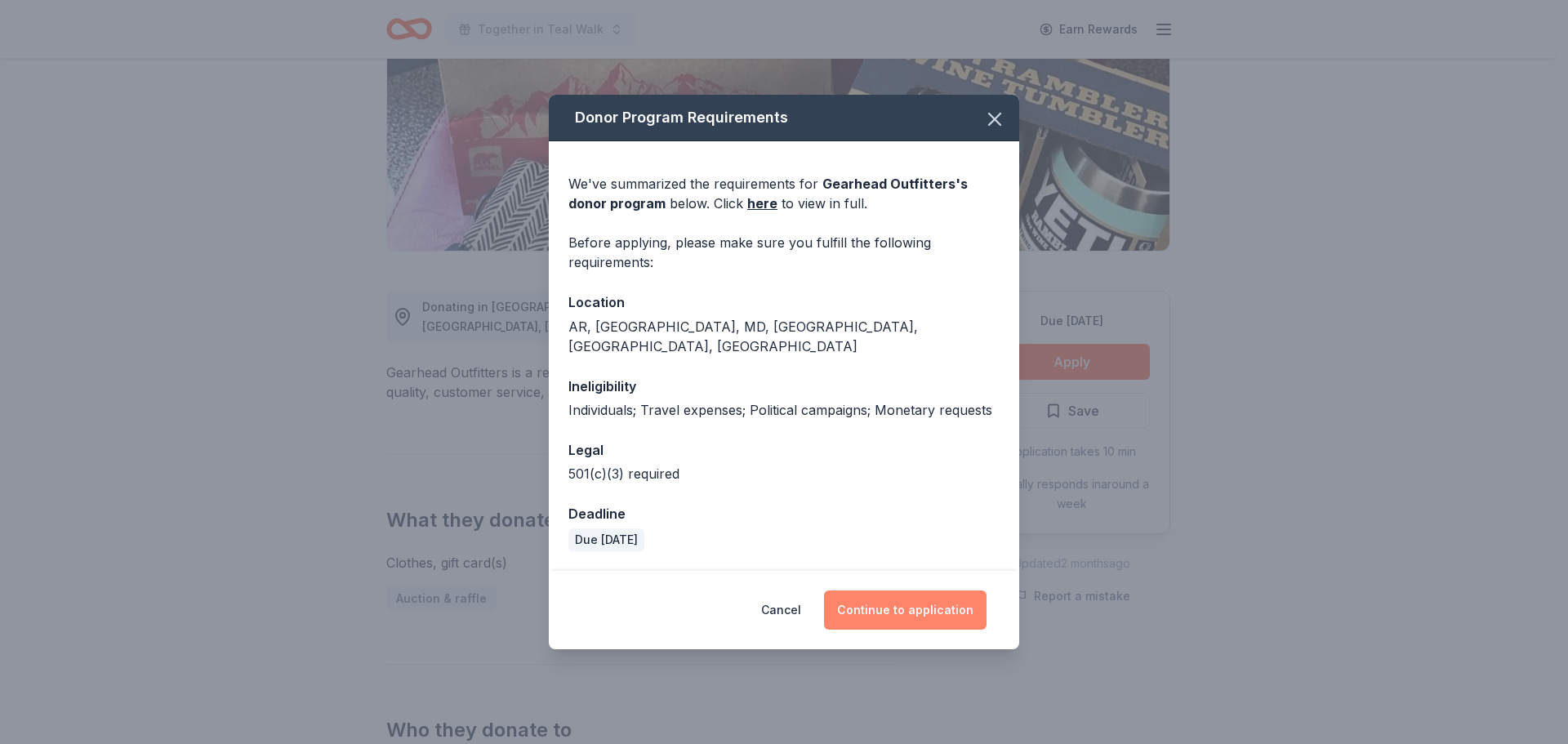
click at [965, 590] on button "Continue to application" at bounding box center [905, 609] width 163 height 39
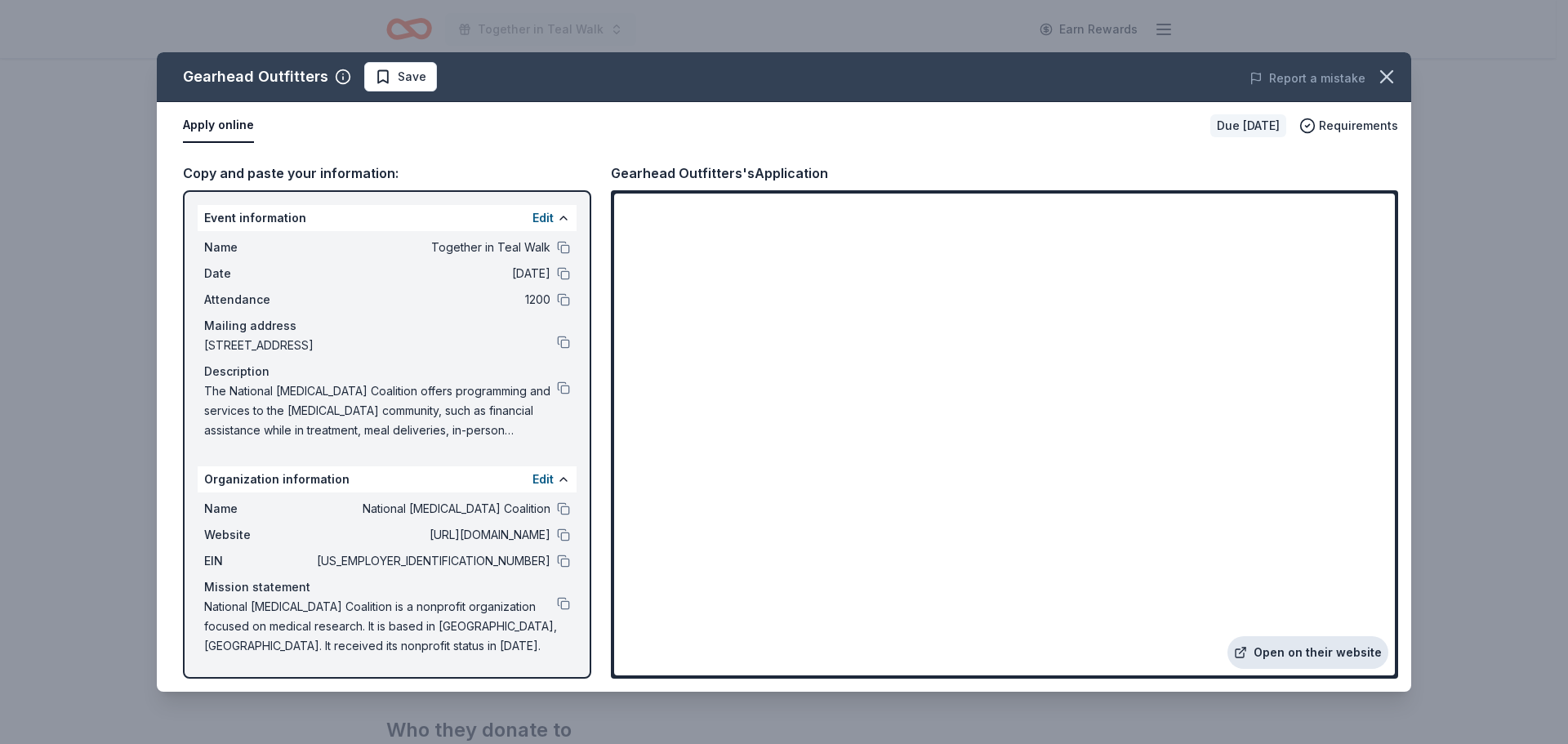
click at [1308, 652] on link "Open on their website" at bounding box center [1308, 652] width 161 height 33
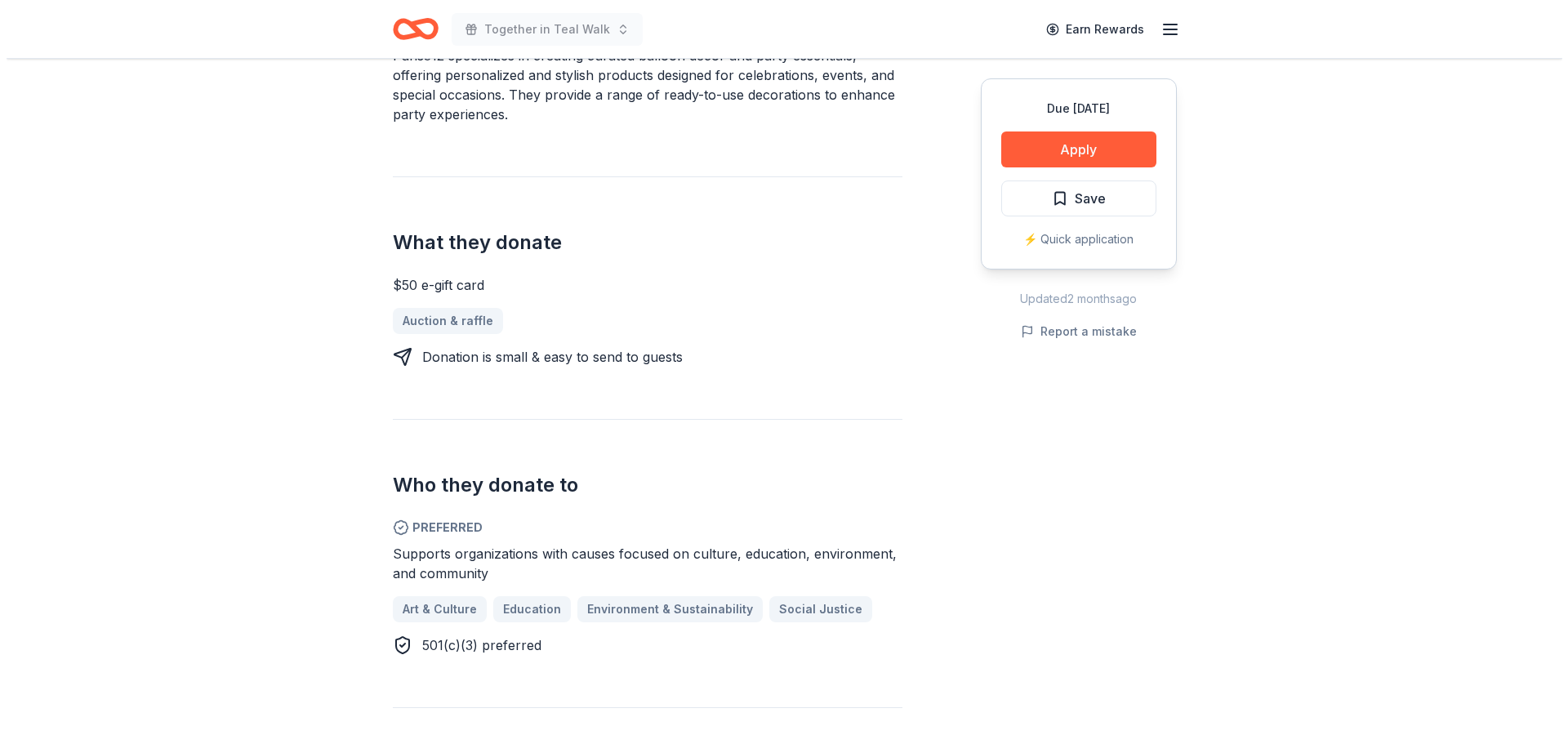
scroll to position [245, 0]
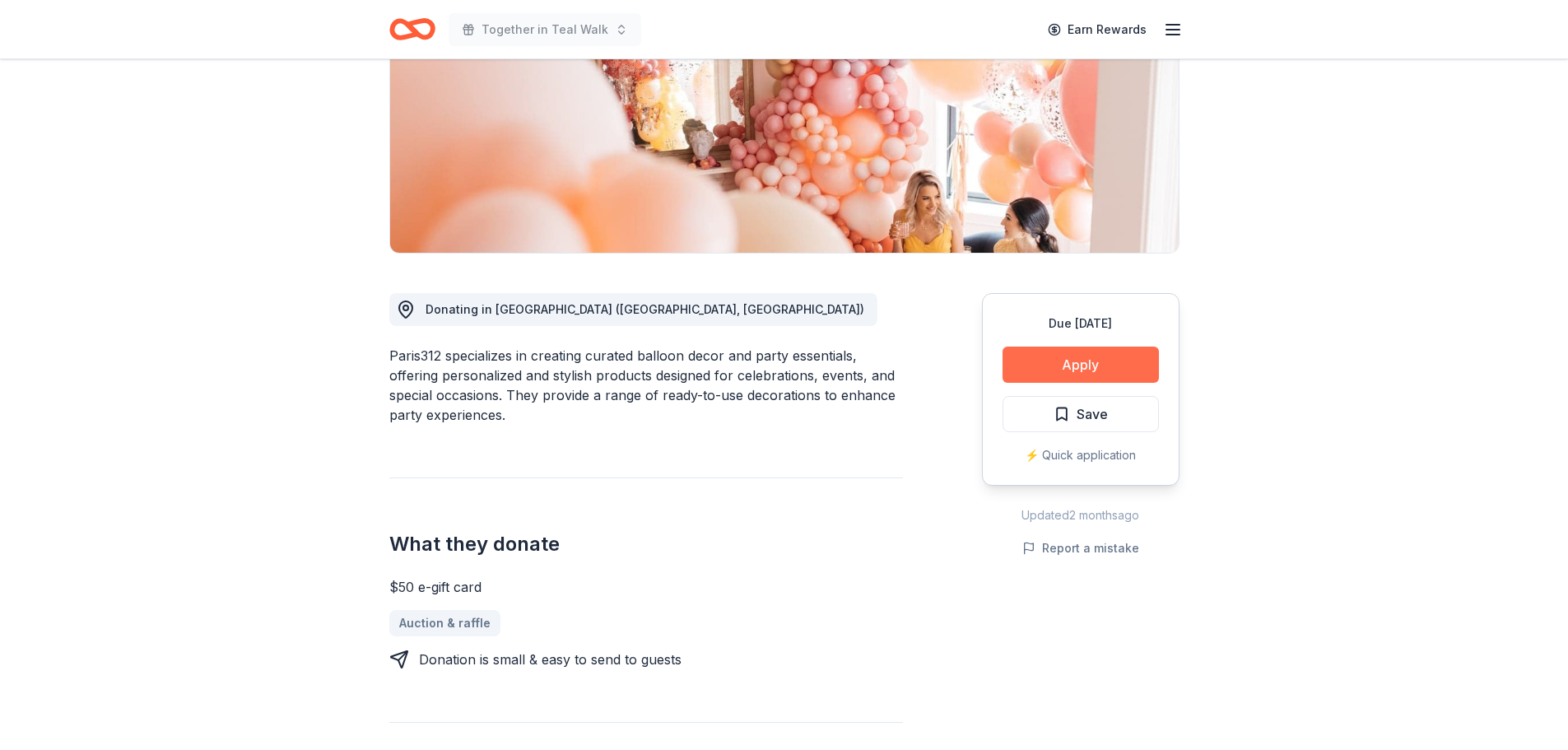
click at [1079, 360] on button "Apply" at bounding box center [1081, 364] width 157 height 36
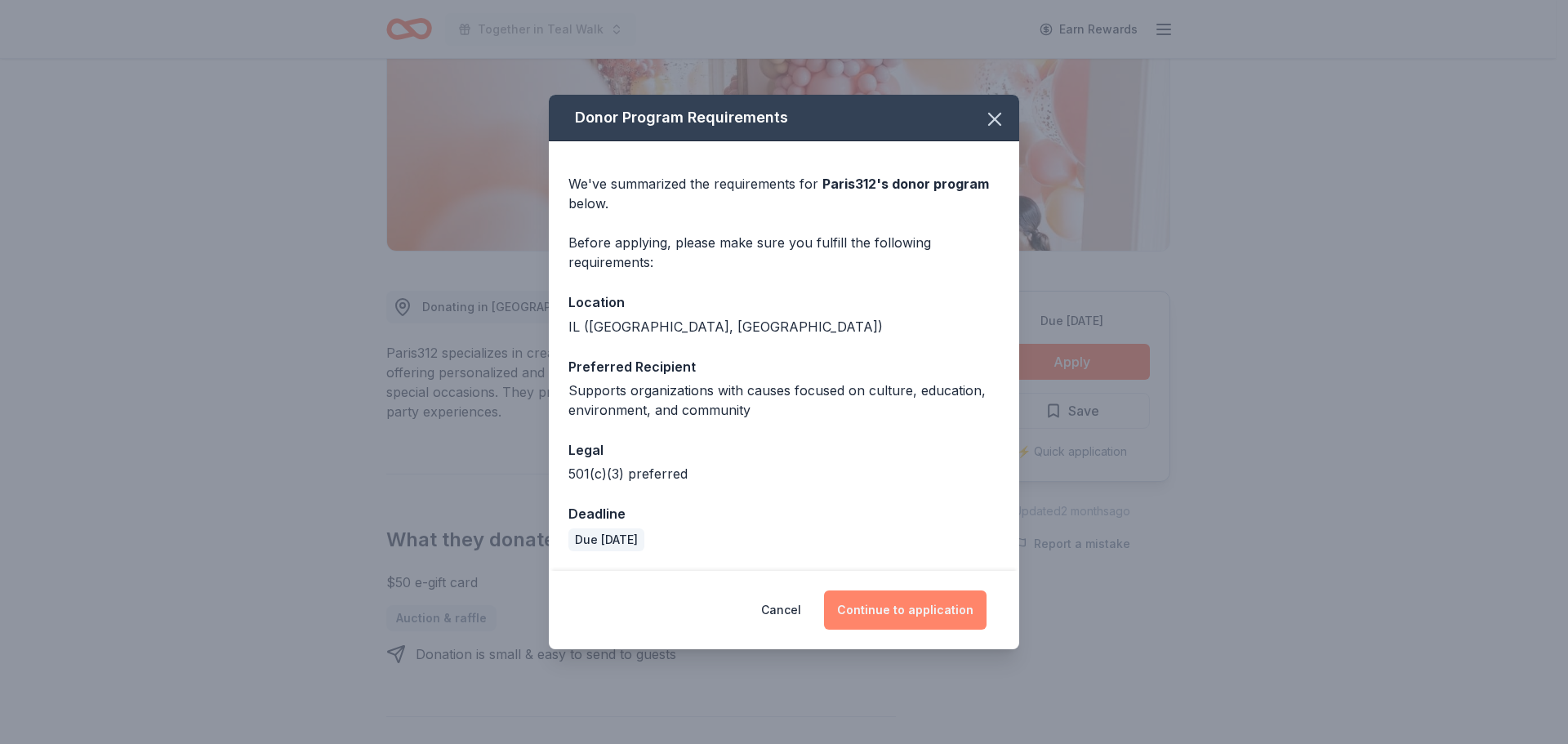
click at [864, 595] on button "Continue to application" at bounding box center [905, 609] width 163 height 39
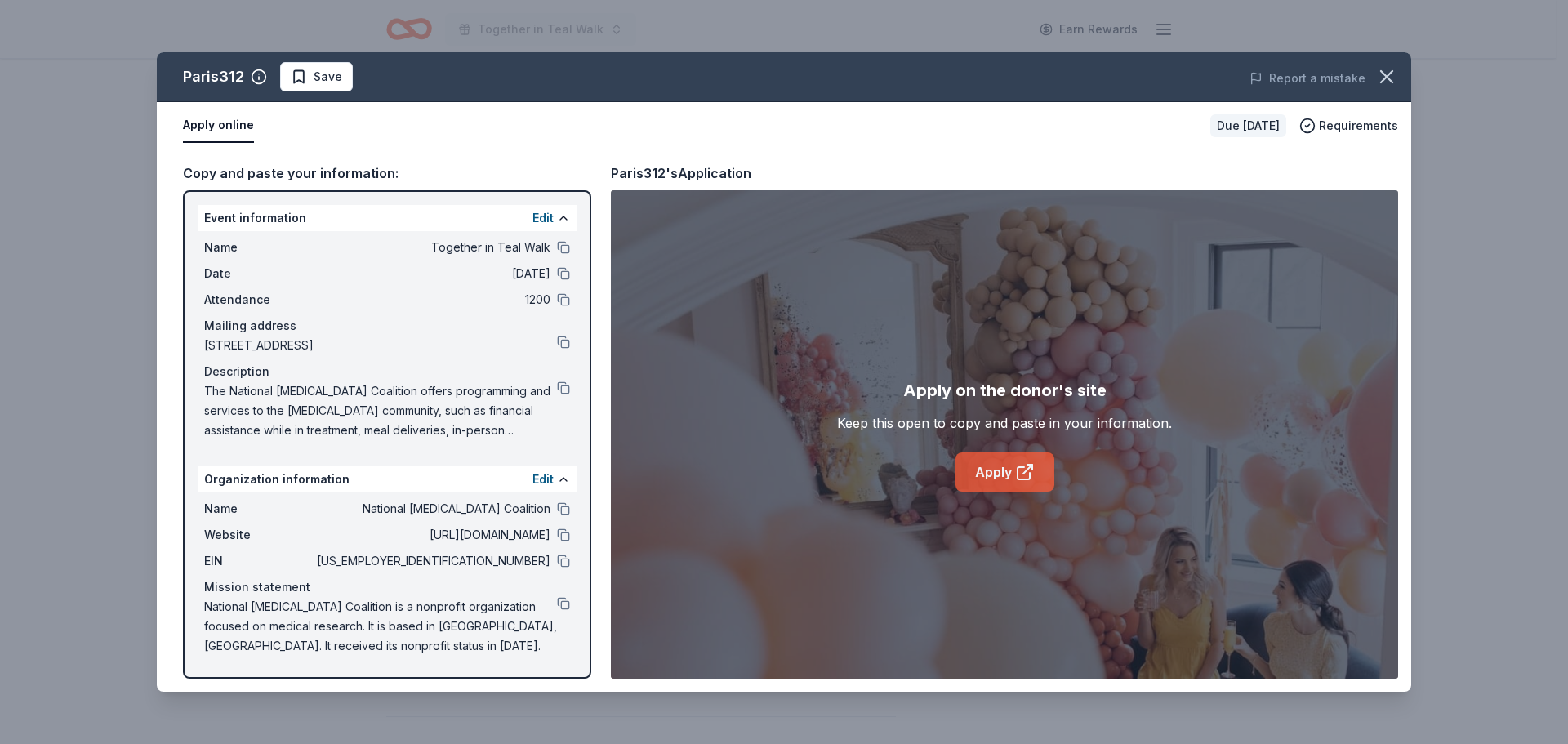
click at [1002, 463] on link "Apply" at bounding box center [1005, 472] width 99 height 39
click at [565, 562] on button at bounding box center [563, 561] width 13 height 13
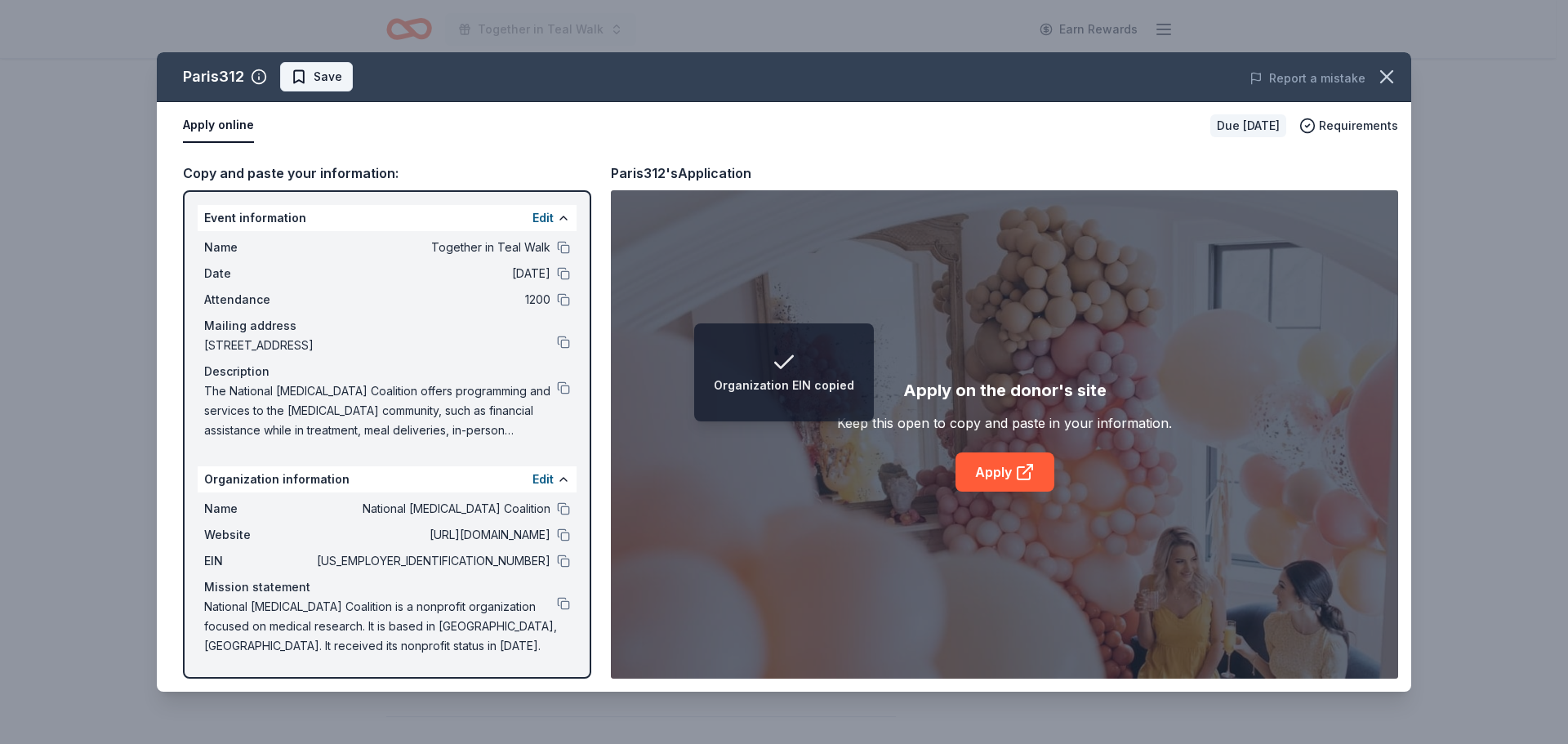
click at [310, 84] on span "Save" at bounding box center [316, 77] width 51 height 20
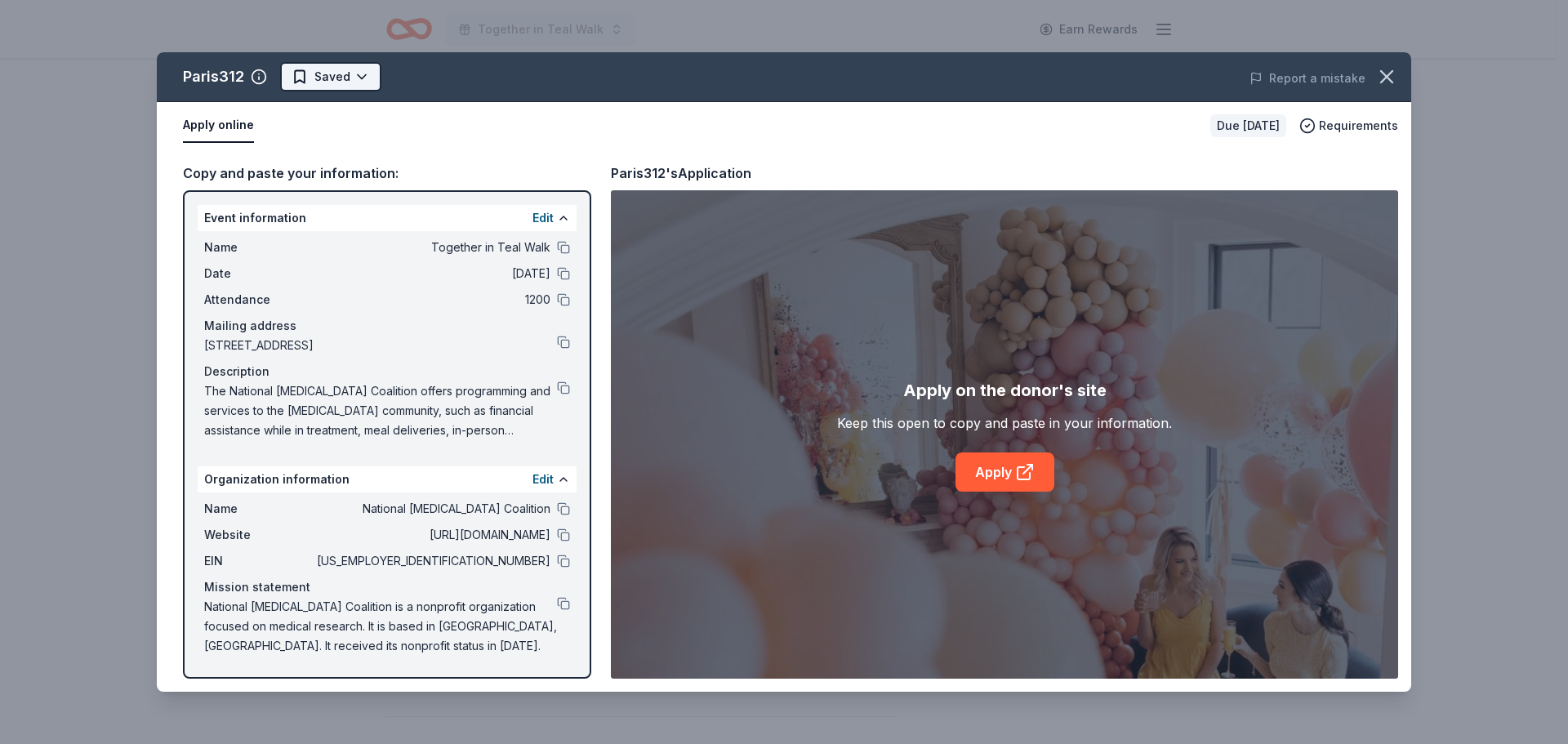
click at [320, 92] on div "Paris312 Saved Report a mistake" at bounding box center [784, 77] width 1254 height 50
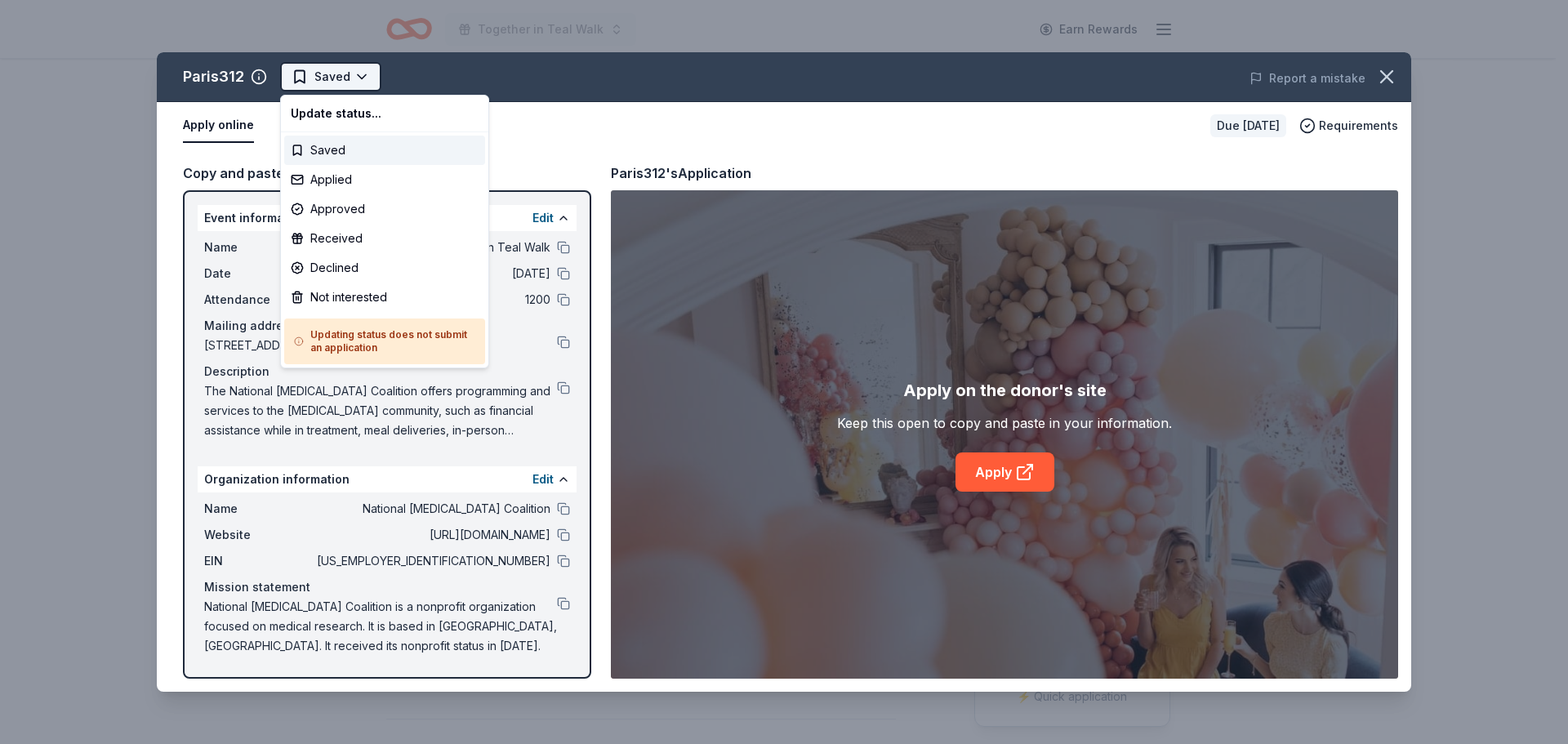
click at [325, 78] on html "Together in Teal Walk Earn Rewards Due in 26 days Share Paris312 New Share Dona…" at bounding box center [784, 372] width 1568 height 744
click at [327, 172] on div "Applied" at bounding box center [384, 180] width 201 height 30
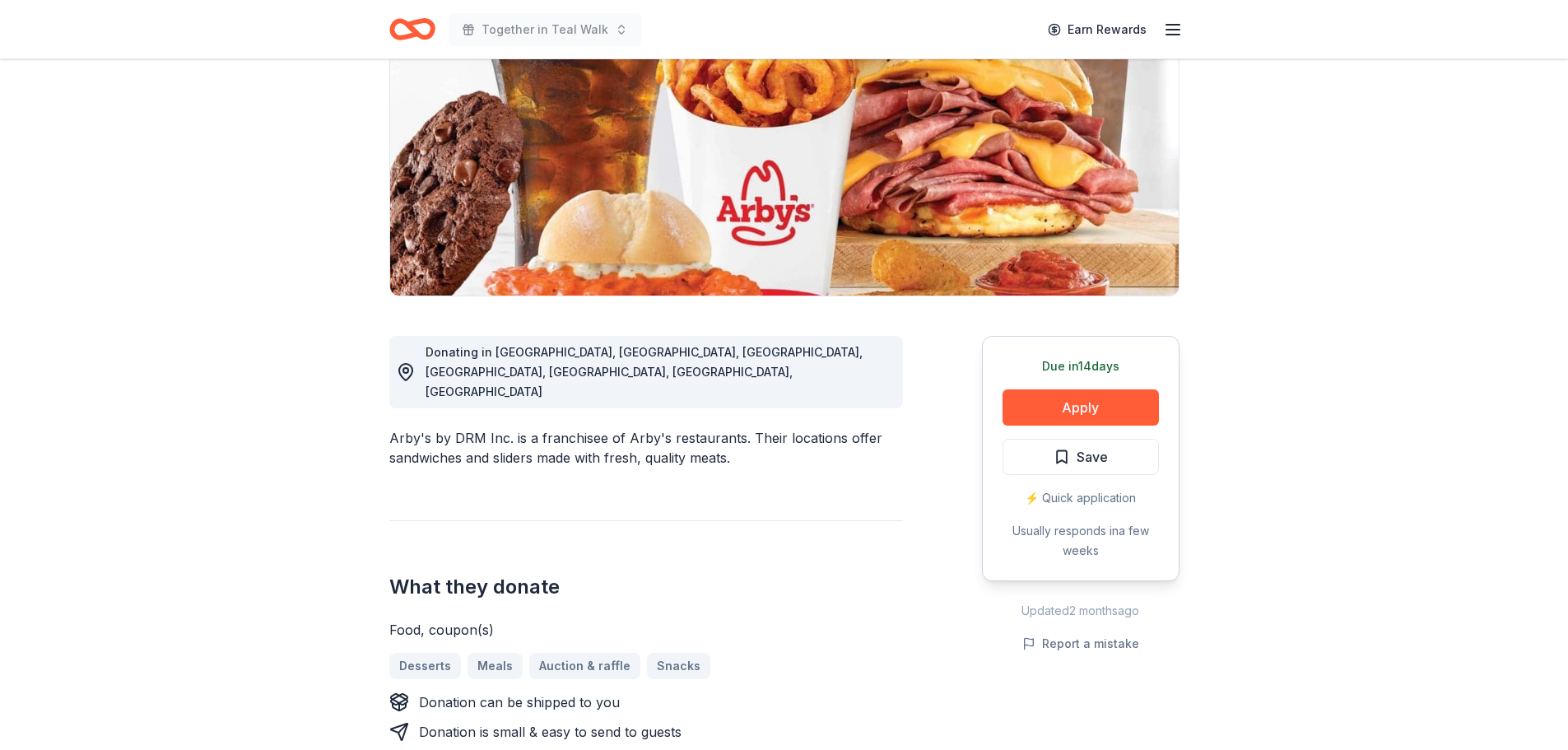
scroll to position [165, 0]
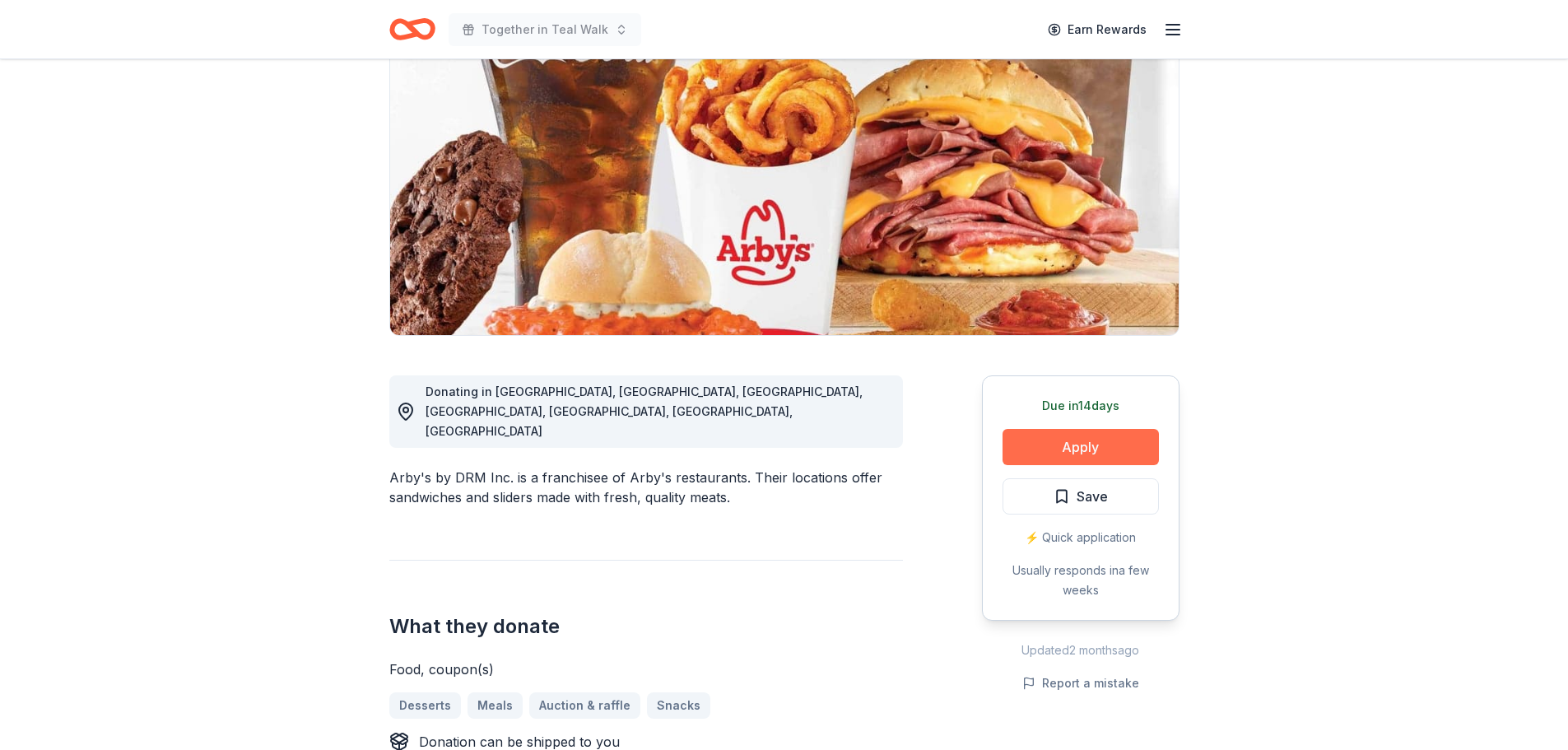
click at [1061, 445] on button "Apply" at bounding box center [1081, 446] width 157 height 36
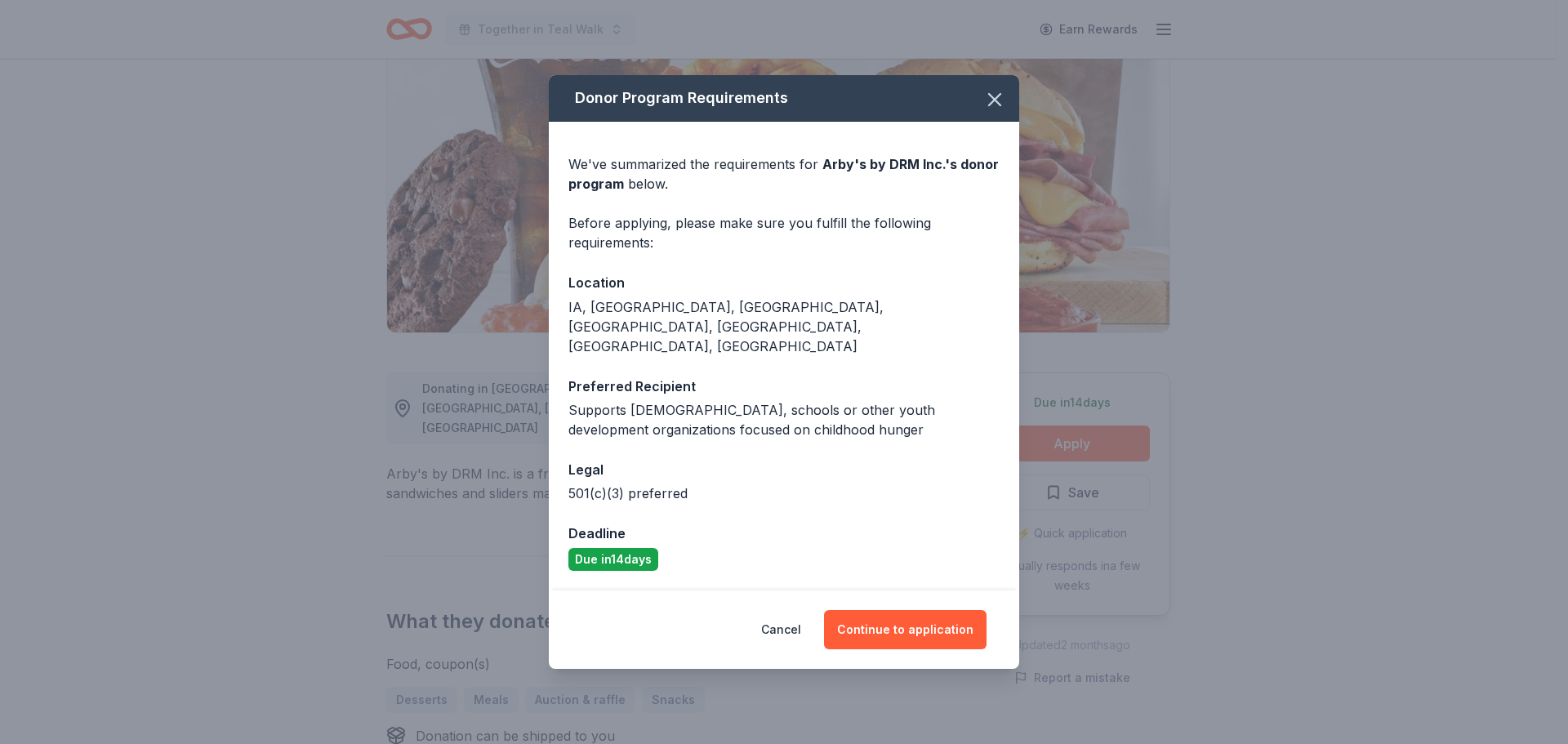
drag, startPoint x: 991, startPoint y: 110, endPoint x: 1048, endPoint y: 61, distance: 75.2
click at [991, 109] on icon "button" at bounding box center [995, 100] width 23 height 23
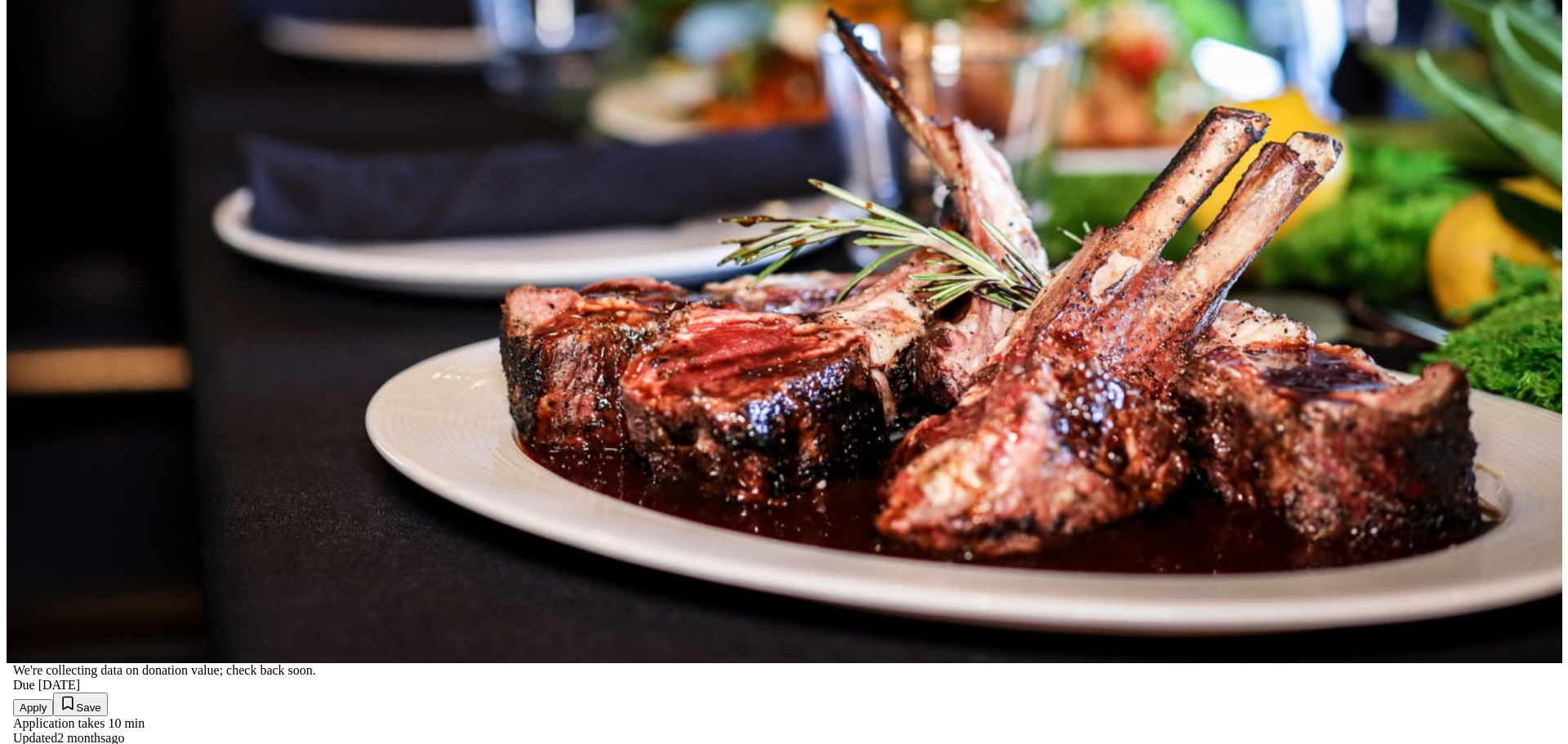
scroll to position [163, 0]
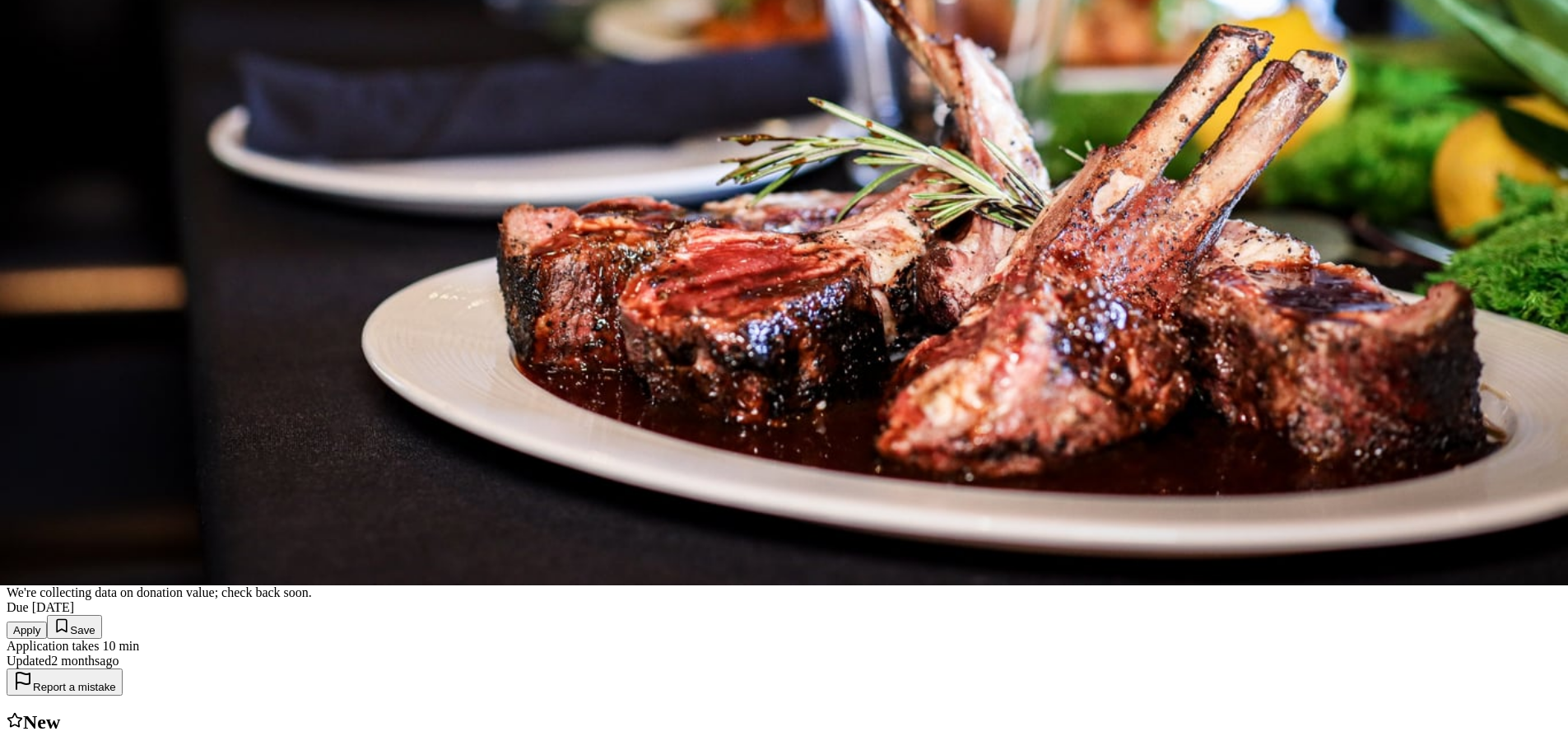
click at [47, 621] on button "Apply" at bounding box center [27, 629] width 40 height 17
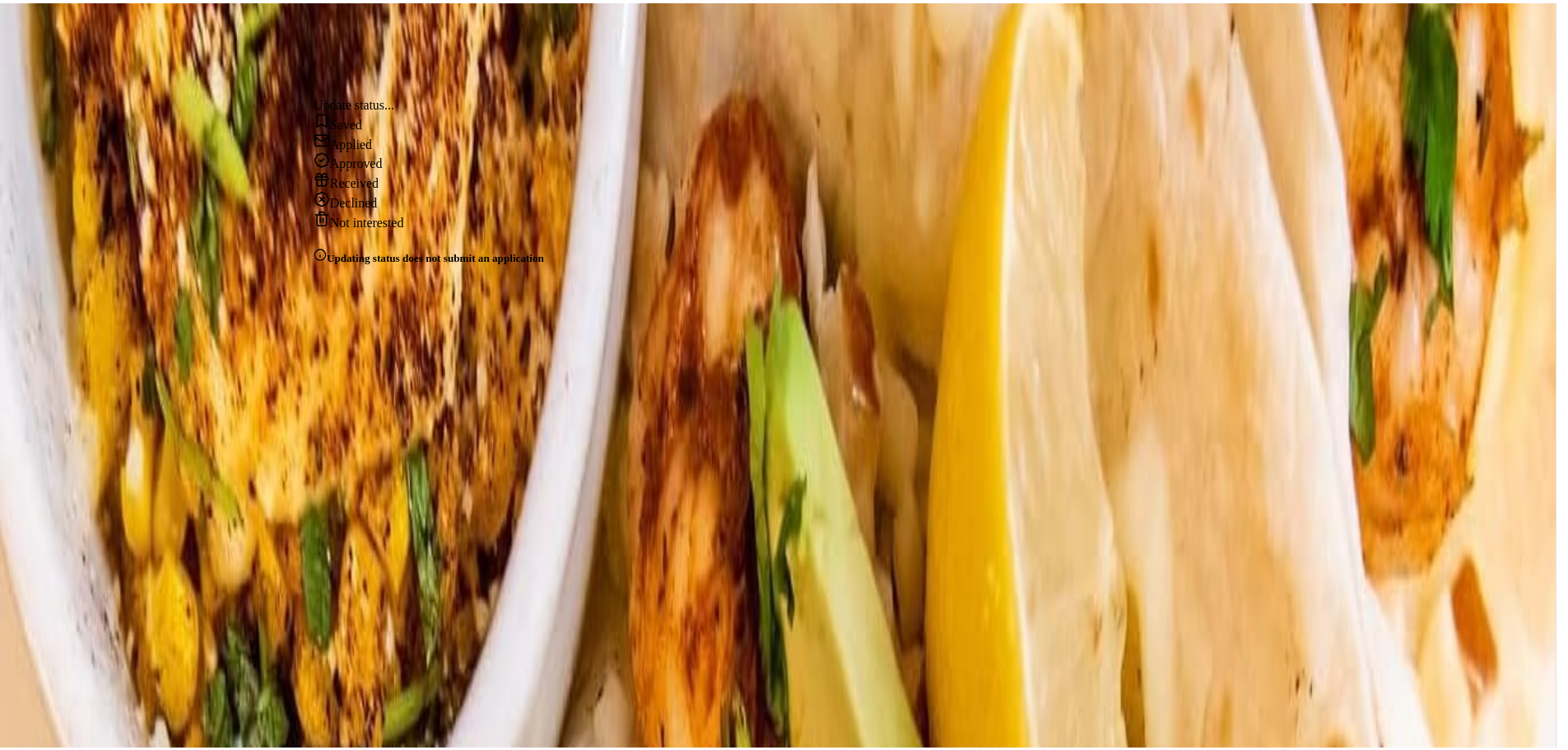
scroll to position [0, 0]
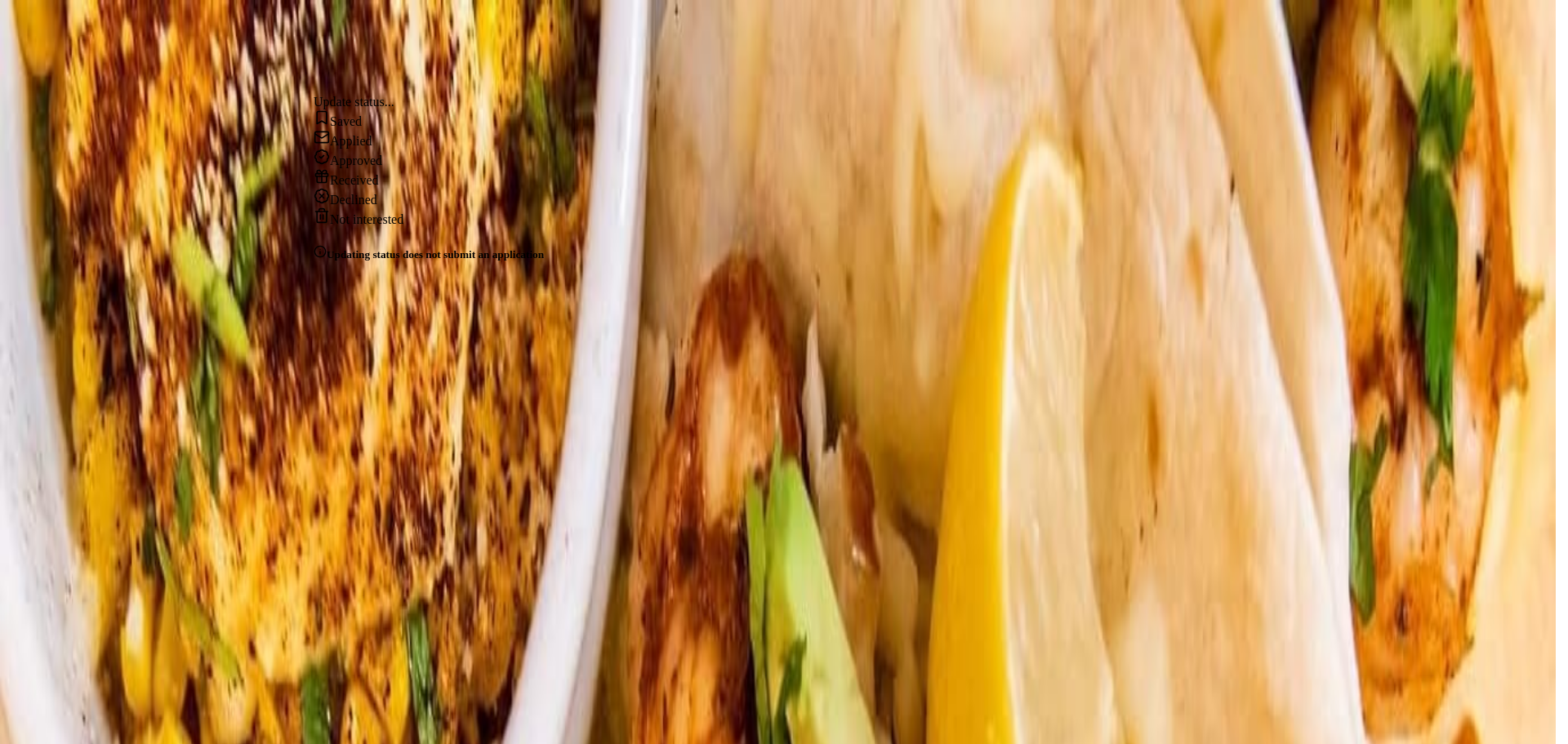
click at [347, 149] on div "Applied" at bounding box center [429, 139] width 230 height 20
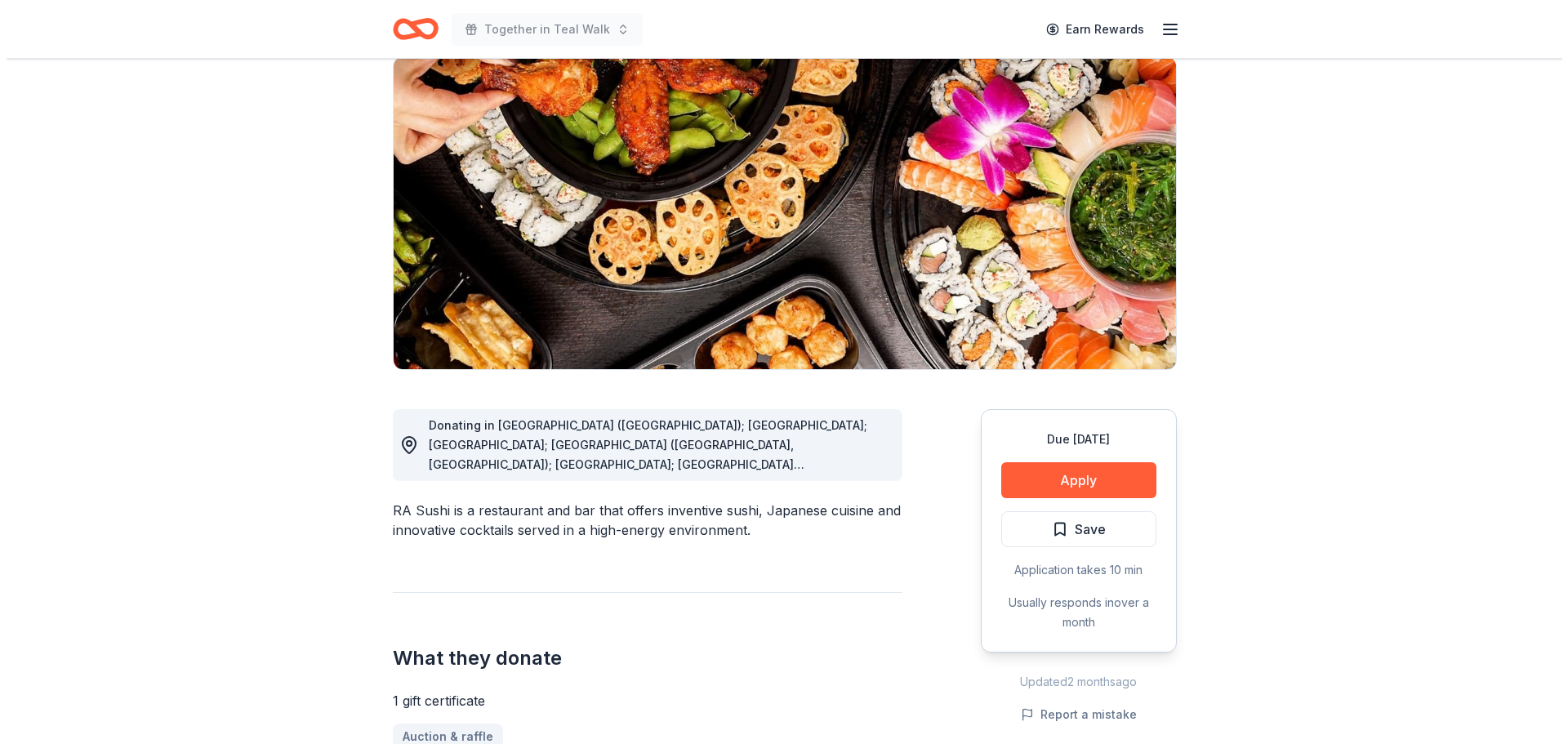
scroll to position [163, 0]
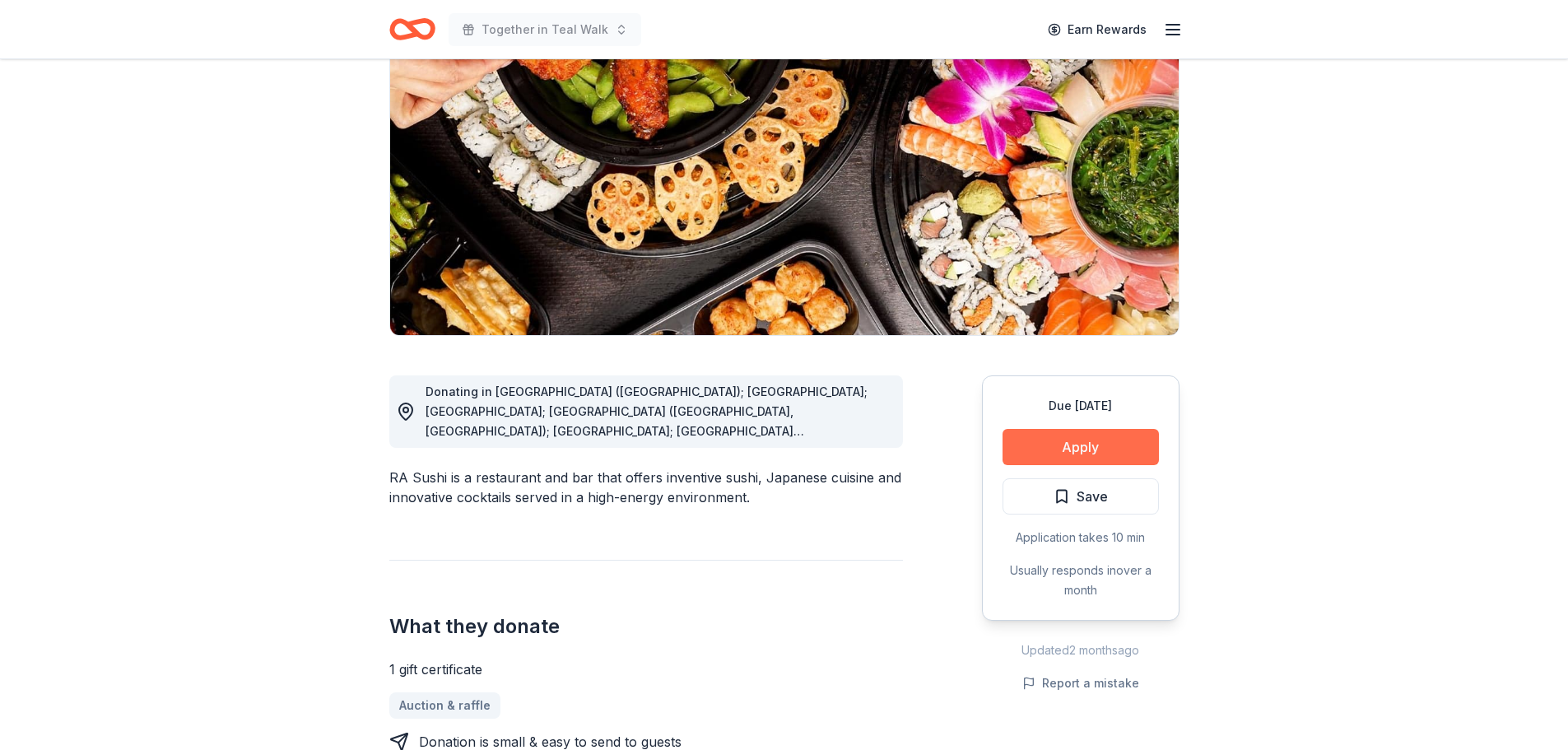
click at [1067, 447] on button "Apply" at bounding box center [1081, 446] width 157 height 36
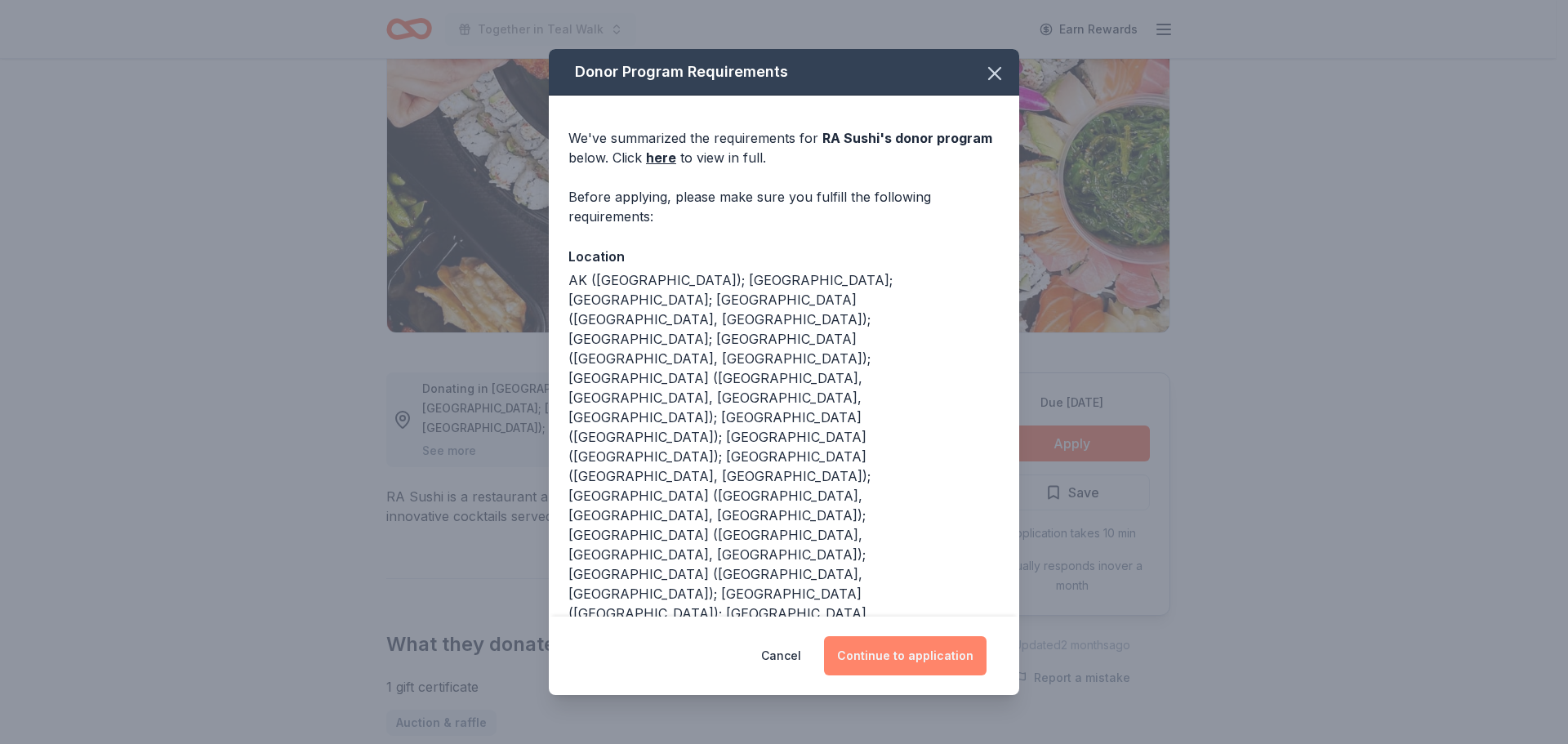
click at [911, 639] on button "Continue to application" at bounding box center [905, 655] width 163 height 39
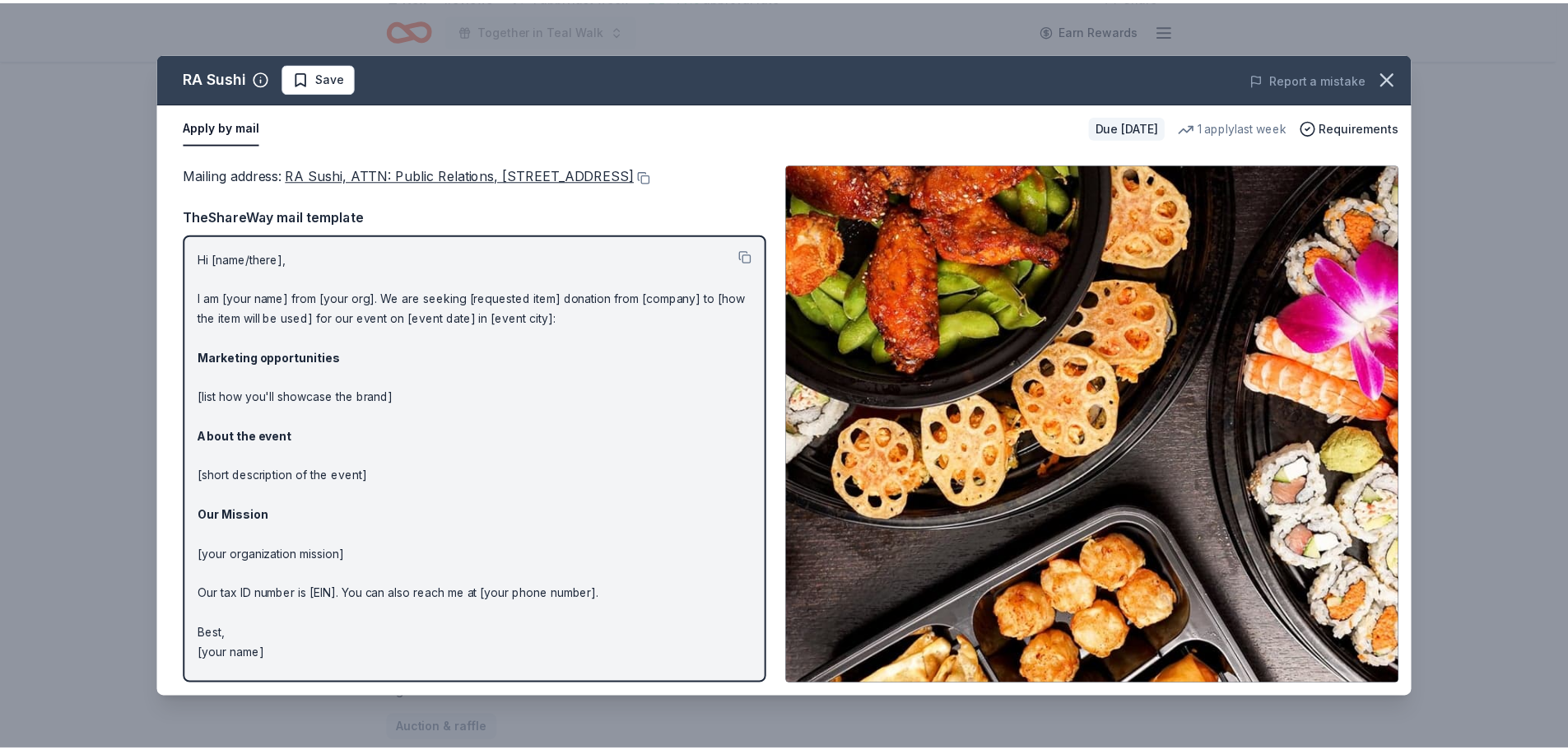
scroll to position [16, 0]
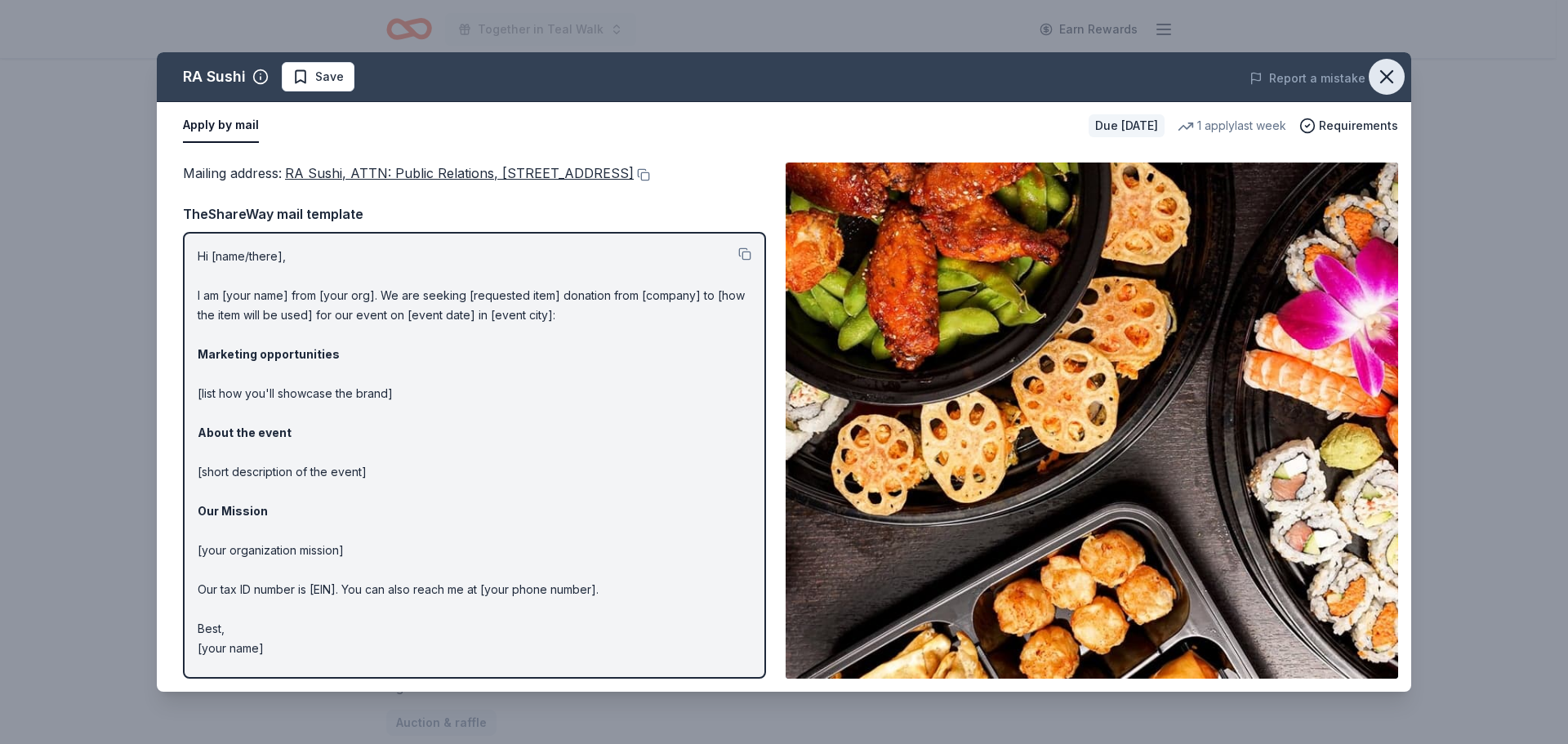
click at [1392, 73] on icon "button" at bounding box center [1387, 77] width 23 height 23
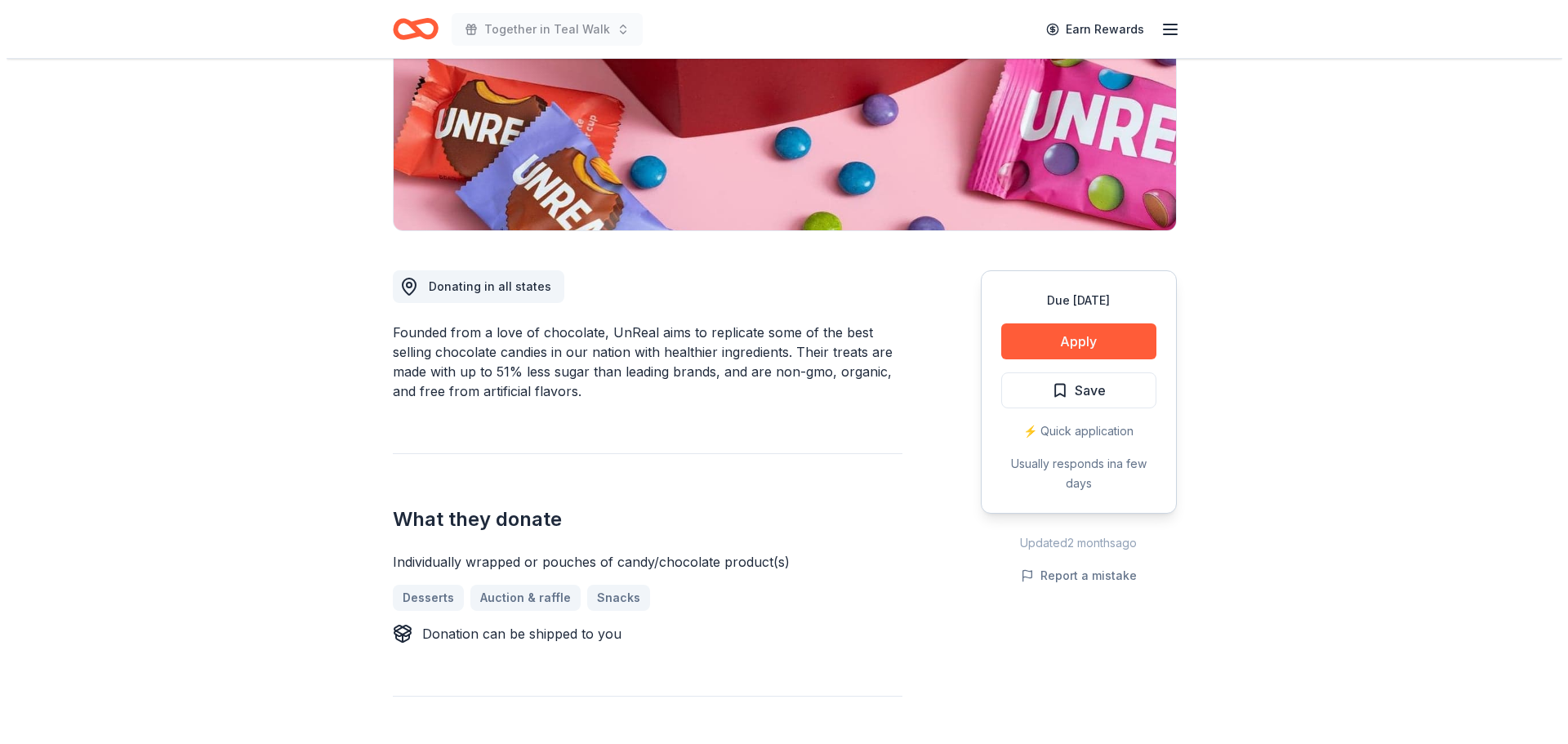
scroll to position [245, 0]
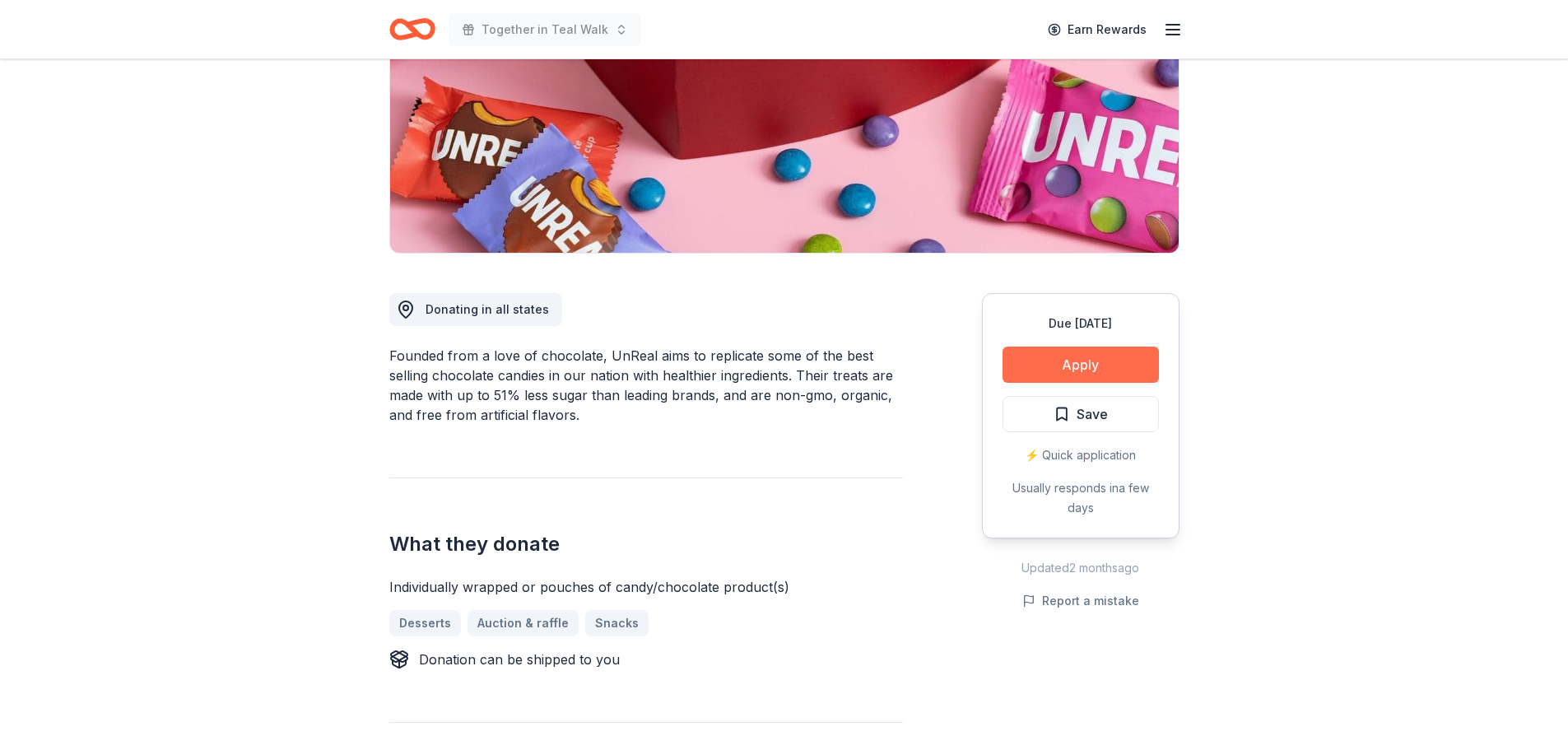
click at [1098, 363] on button "Apply" at bounding box center [1081, 364] width 157 height 36
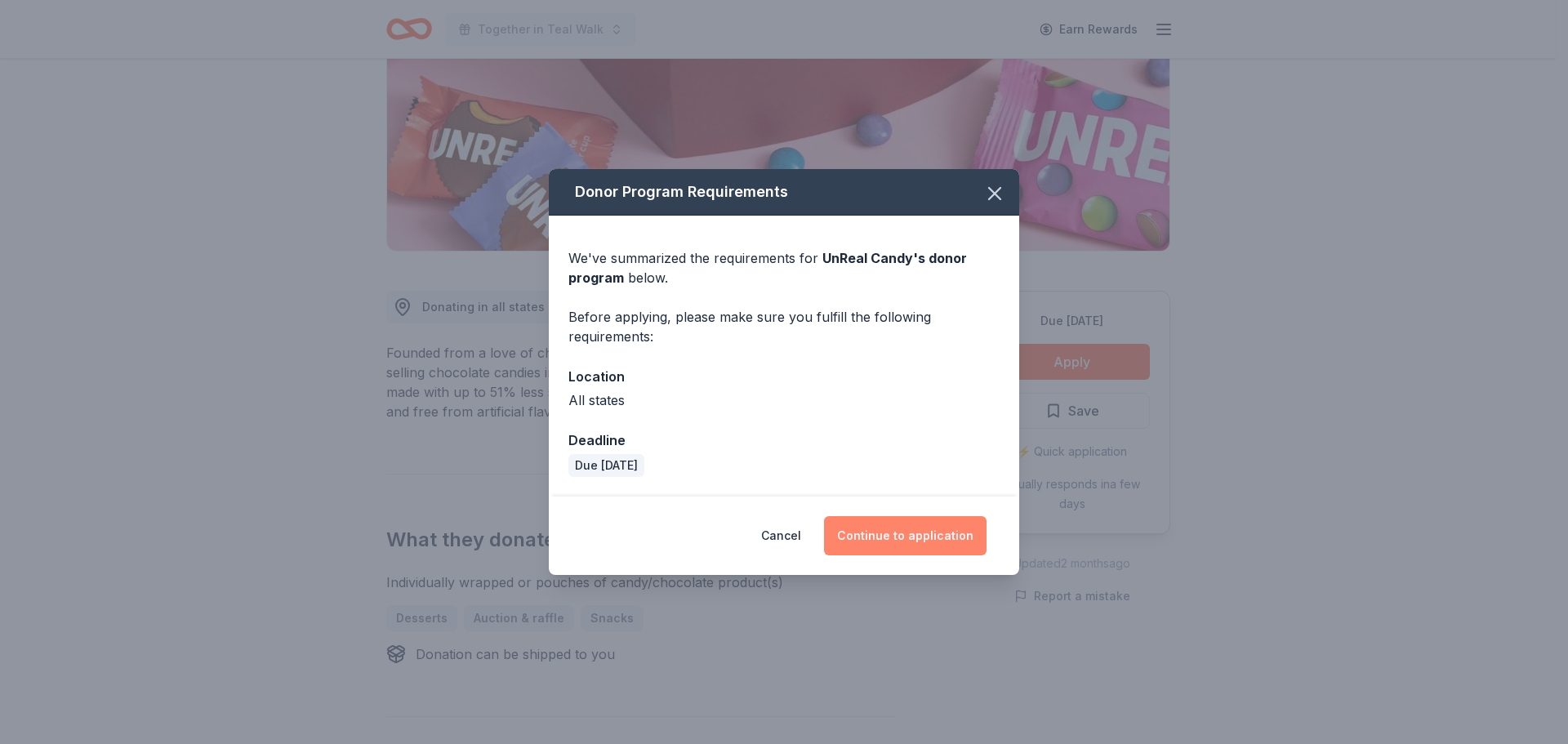
click at [946, 541] on button "Continue to application" at bounding box center [905, 535] width 163 height 39
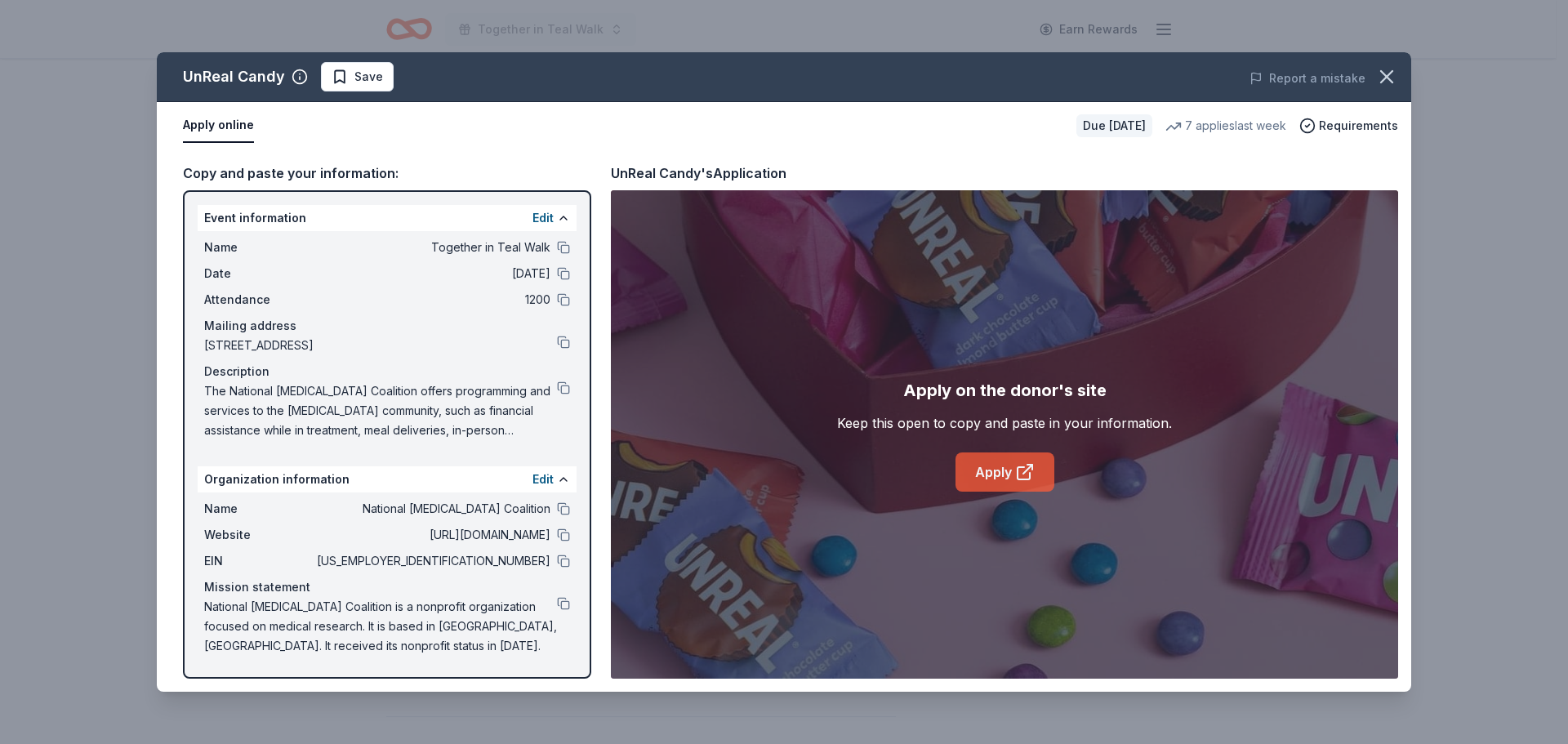
click at [1002, 474] on link "Apply" at bounding box center [1005, 472] width 99 height 39
click at [377, 74] on span "Save" at bounding box center [368, 77] width 29 height 20
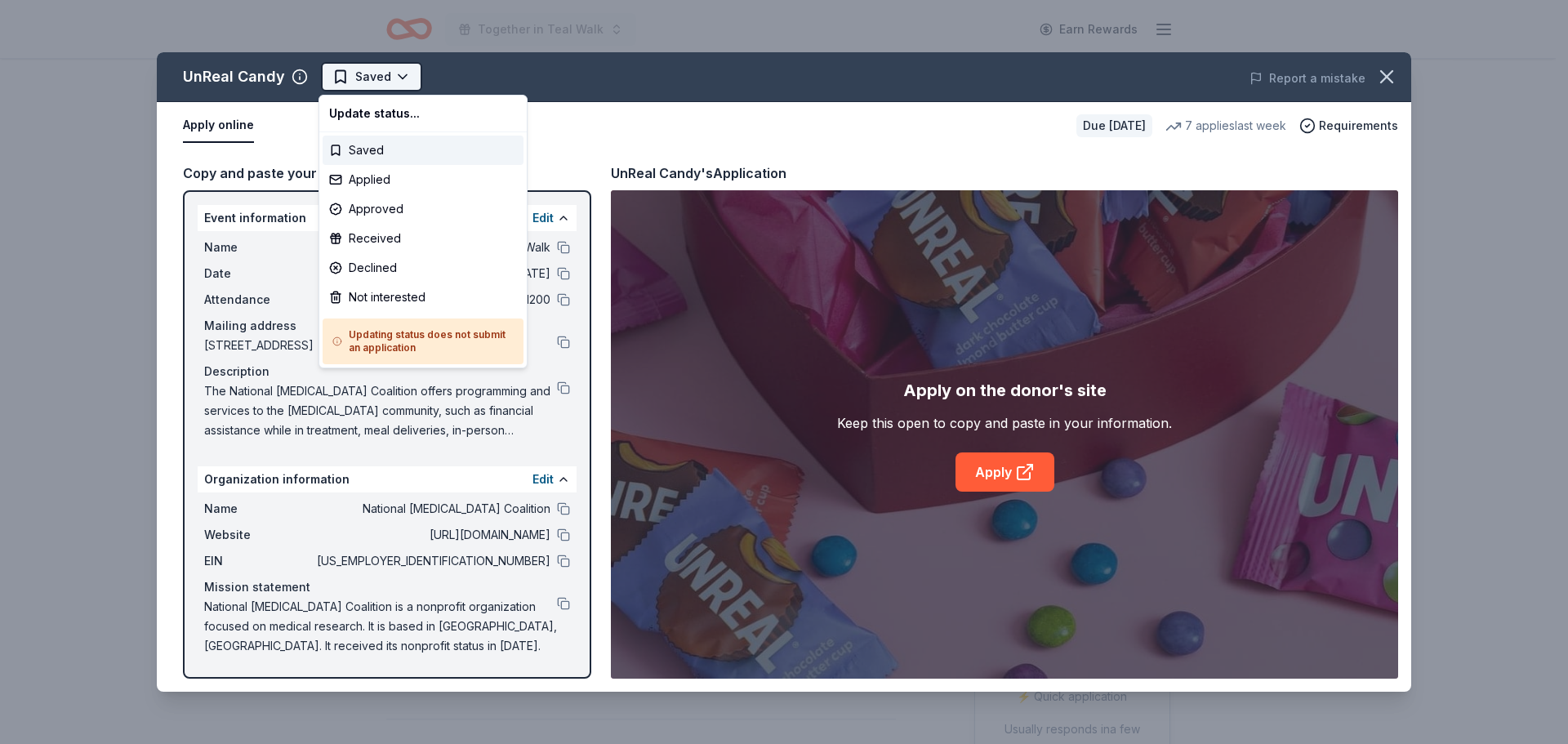
click at [362, 87] on html "Together in Teal Walk Earn Rewards Due [DATE] Share UnReal Candy 4.0 • 4 review…" at bounding box center [784, 372] width 1568 height 744
click at [370, 174] on div "Applied" at bounding box center [422, 180] width 201 height 30
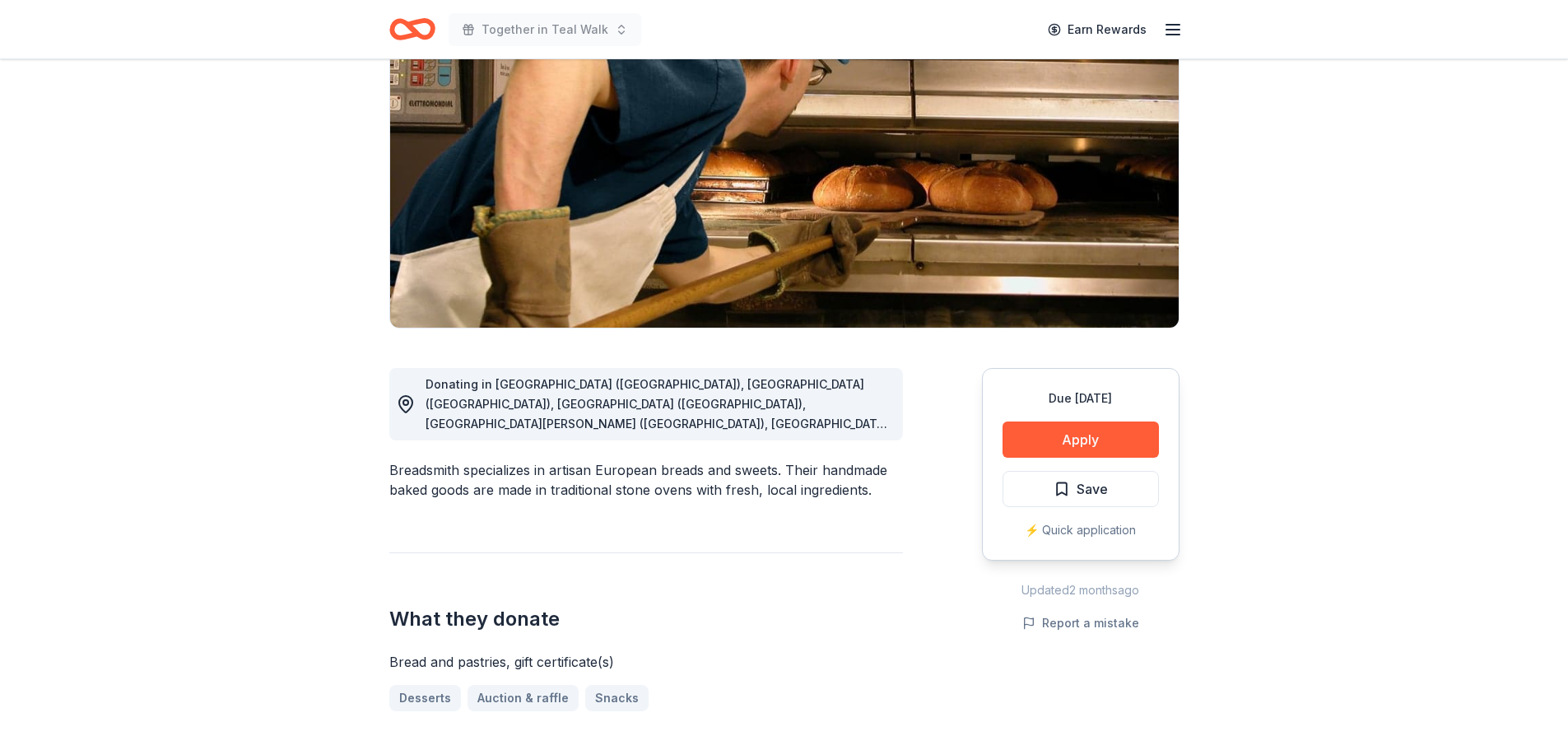
scroll to position [82, 0]
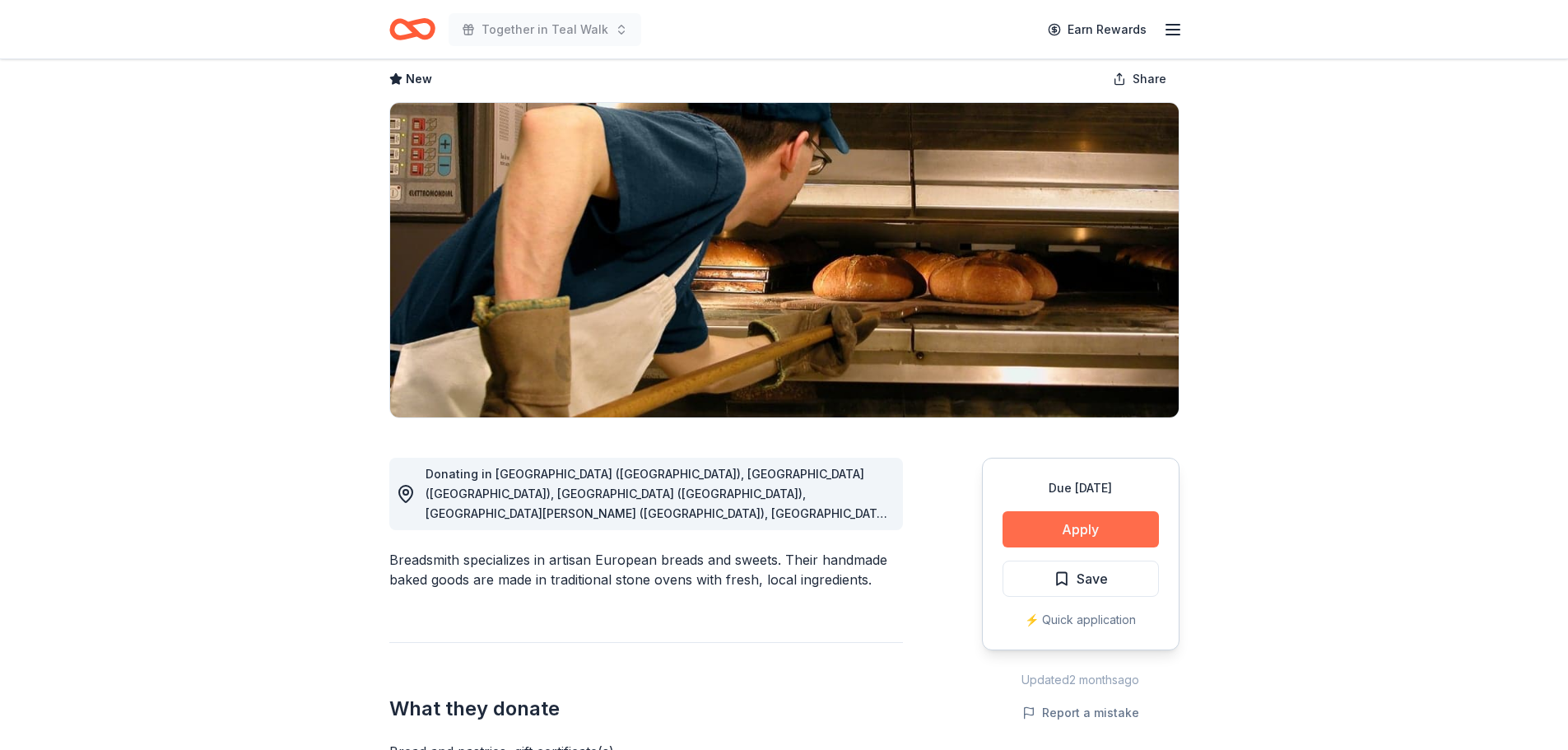
click at [1024, 525] on button "Apply" at bounding box center [1081, 529] width 157 height 36
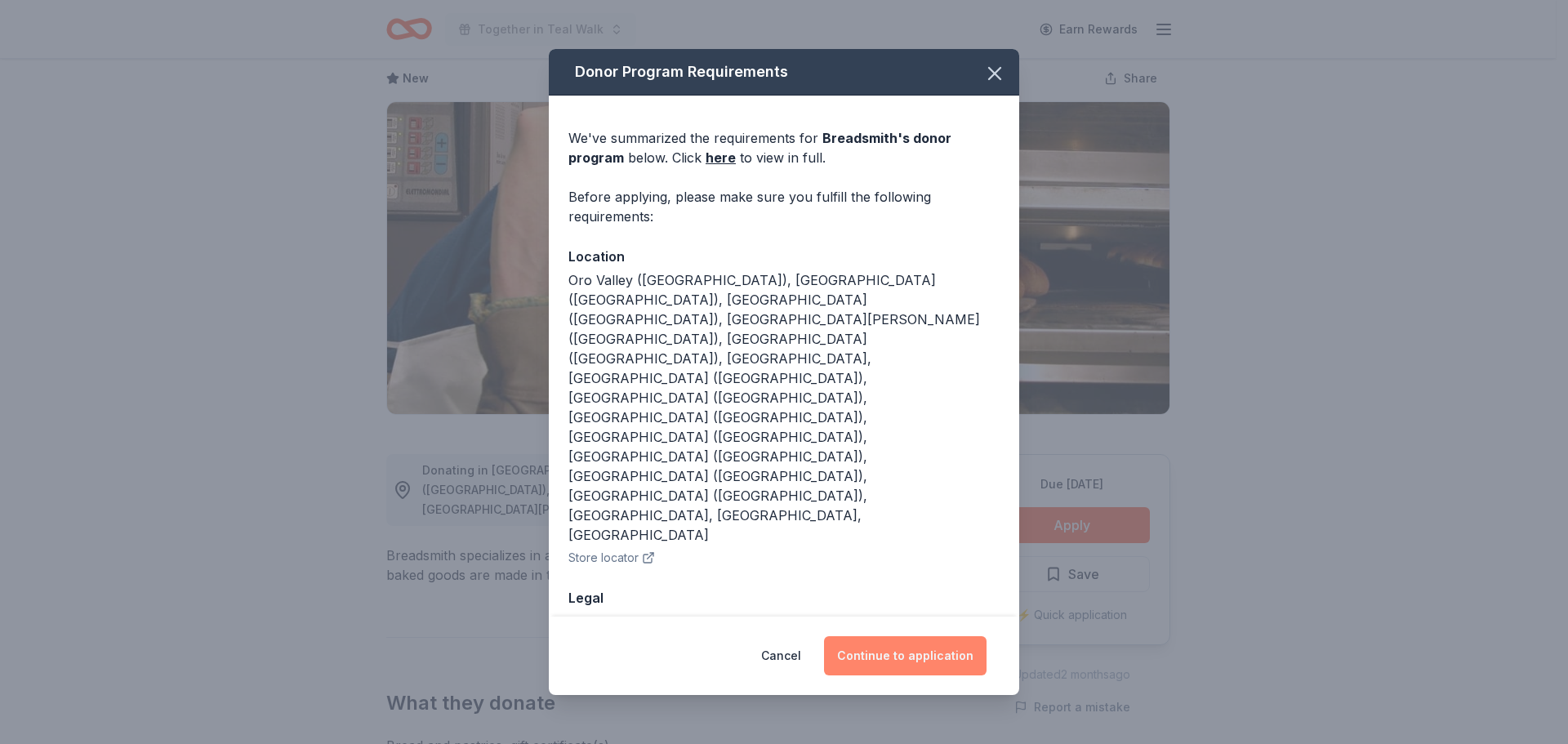
click at [912, 636] on button "Continue to application" at bounding box center [905, 655] width 163 height 39
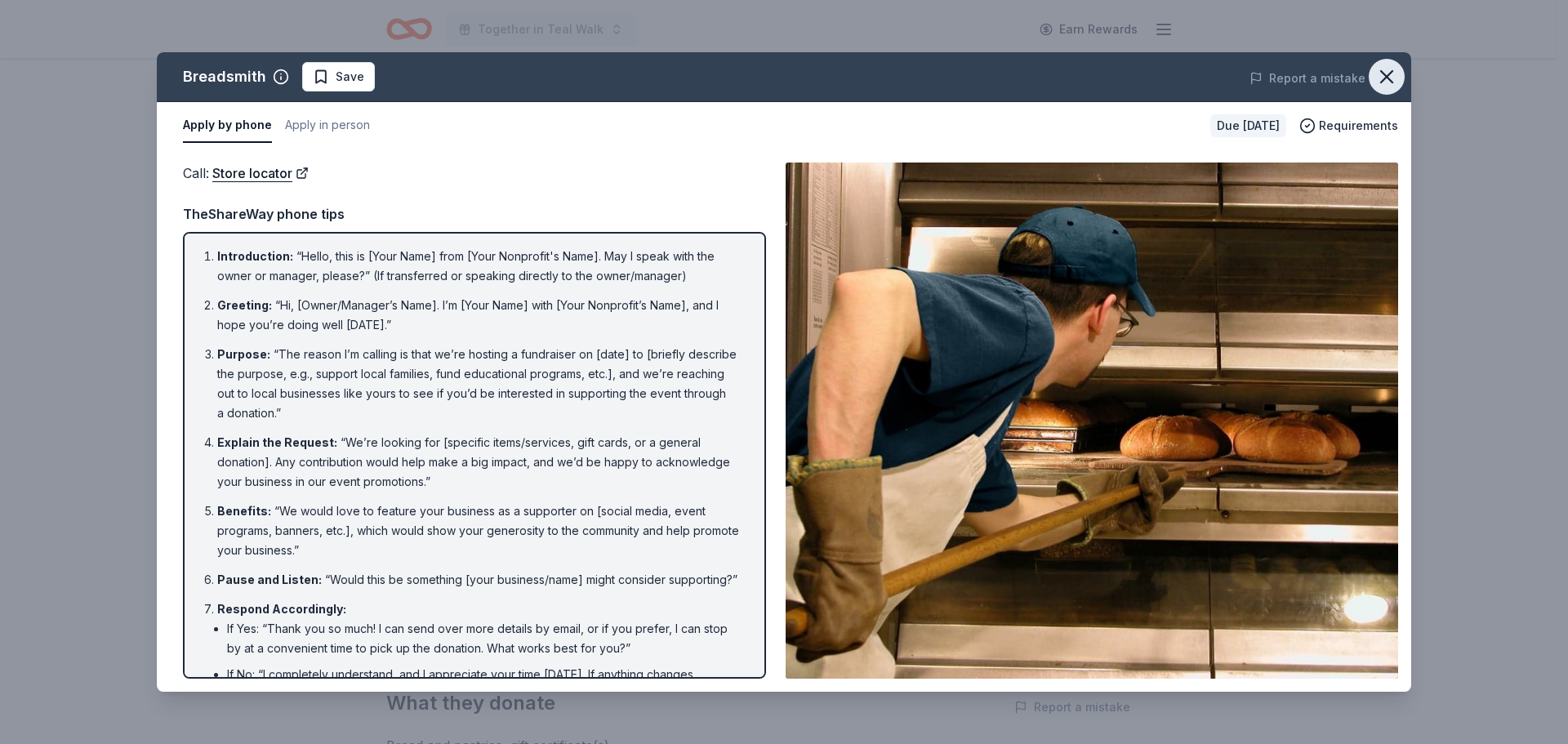
click at [1389, 67] on icon "button" at bounding box center [1387, 77] width 23 height 23
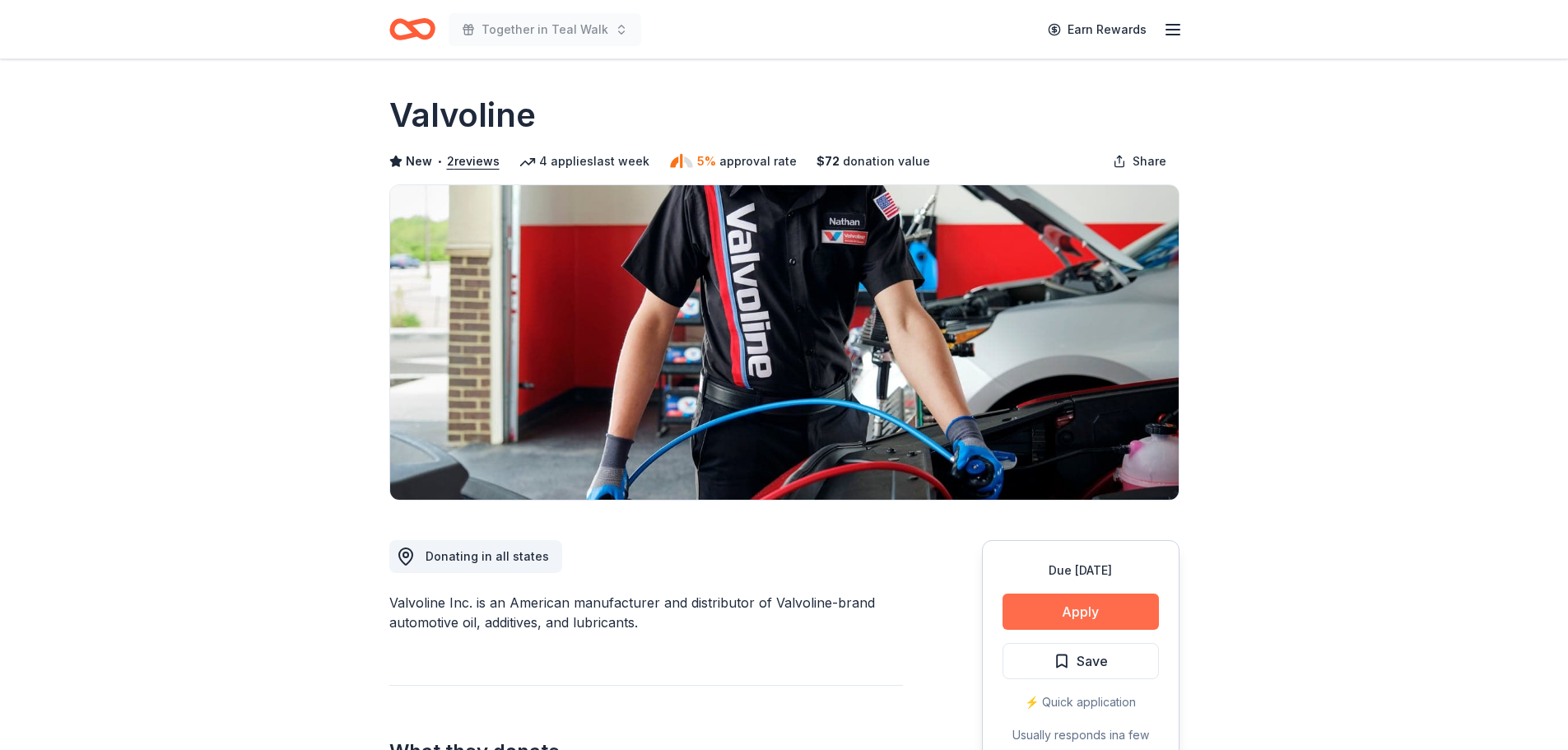
click at [1099, 610] on button "Apply" at bounding box center [1081, 611] width 157 height 36
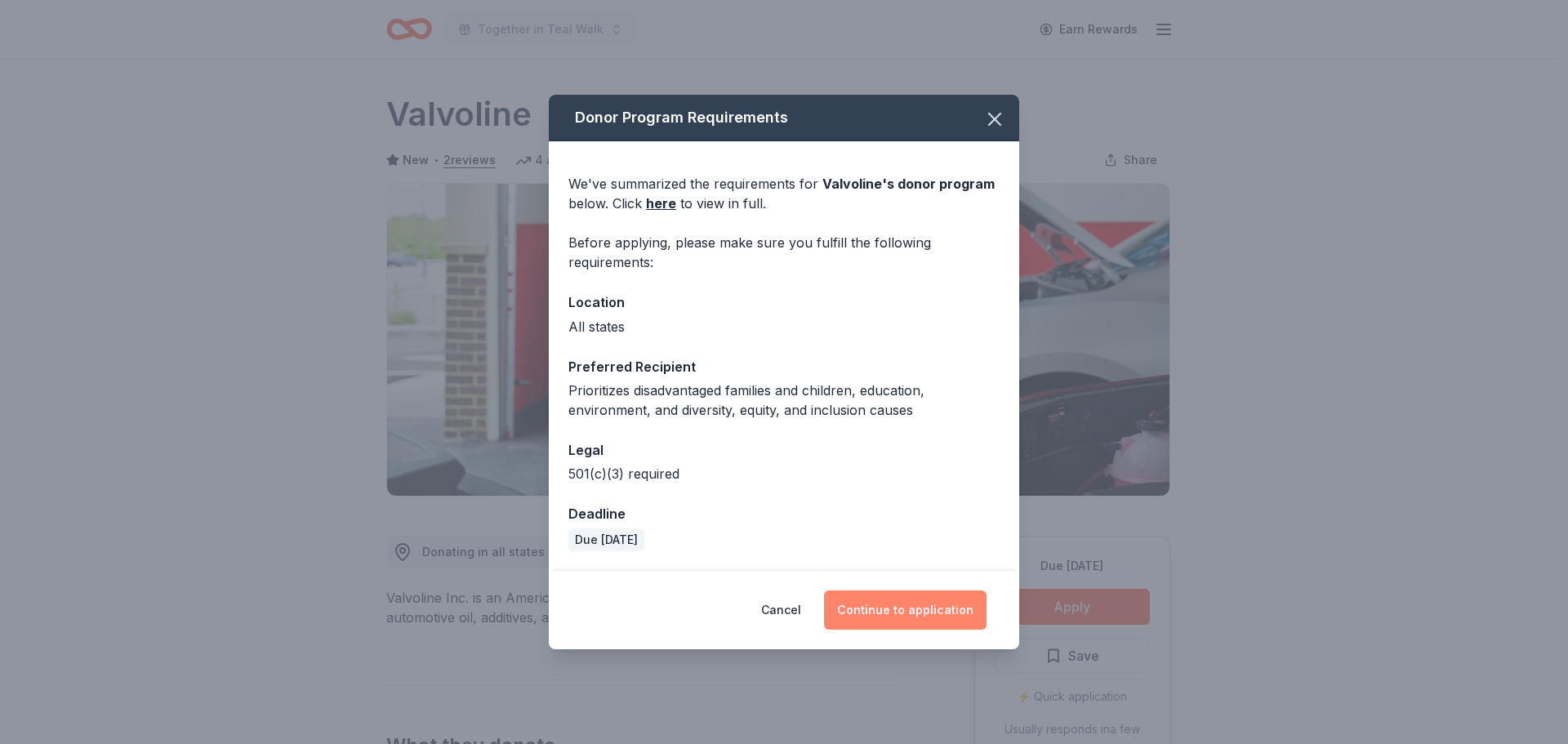
click at [936, 609] on button "Continue to application" at bounding box center [905, 609] width 163 height 39
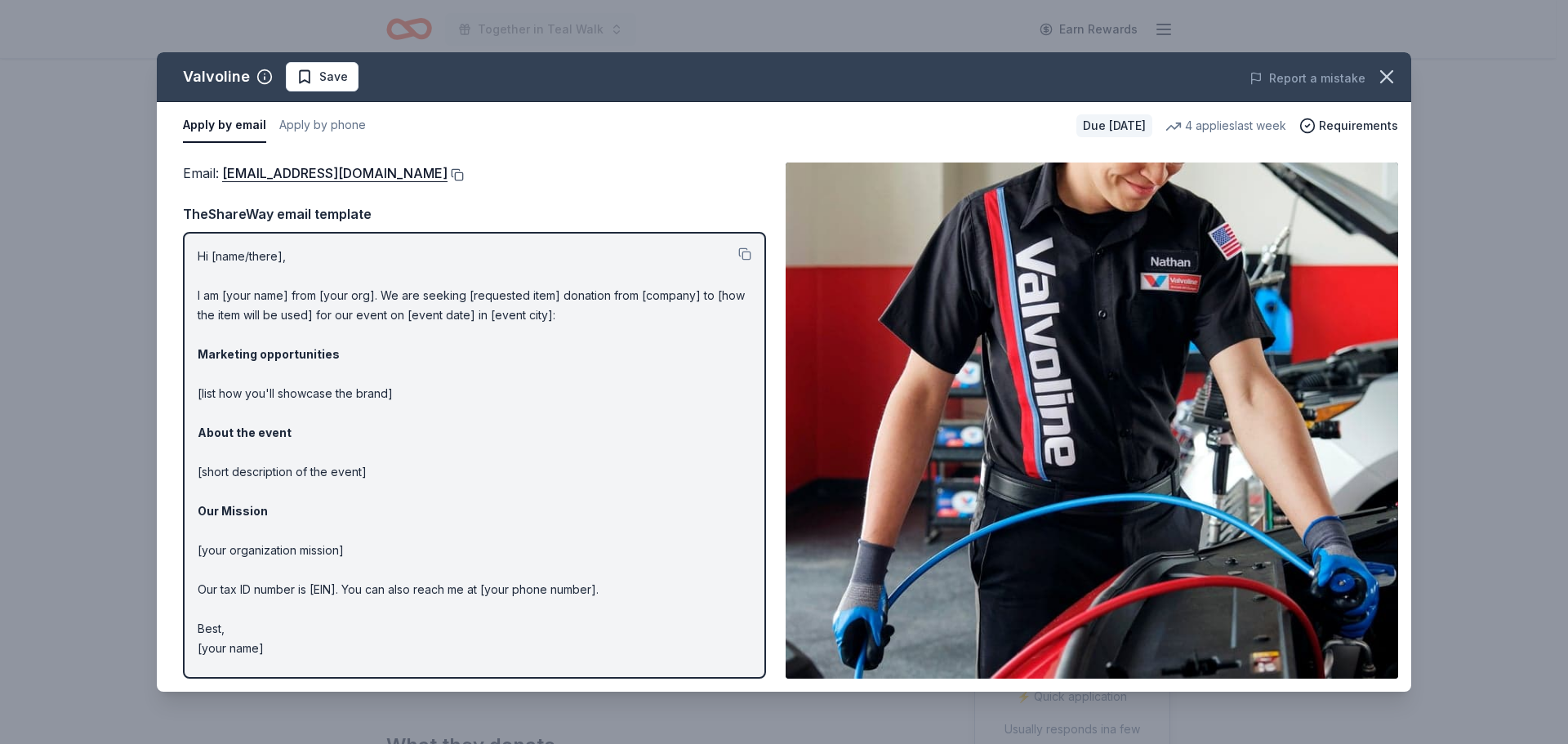
click at [448, 175] on button at bounding box center [456, 175] width 17 height 13
click at [320, 76] on span "Save" at bounding box center [333, 77] width 29 height 20
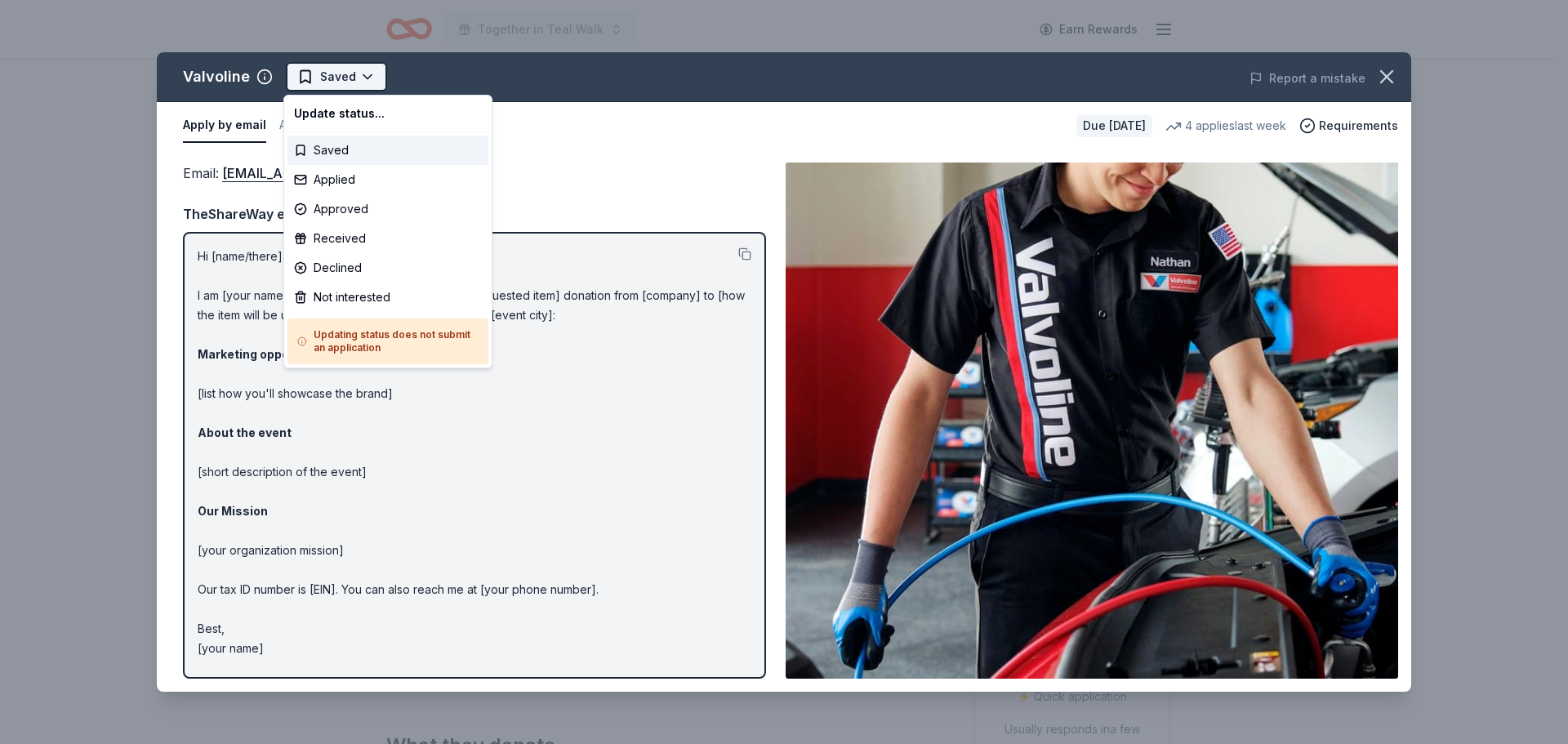
click at [333, 84] on html "Together in Teal Walk Earn Rewards Due in 26 days Share Valvoline New • 2 revie…" at bounding box center [784, 372] width 1568 height 744
click at [330, 182] on div "Applied" at bounding box center [387, 180] width 201 height 30
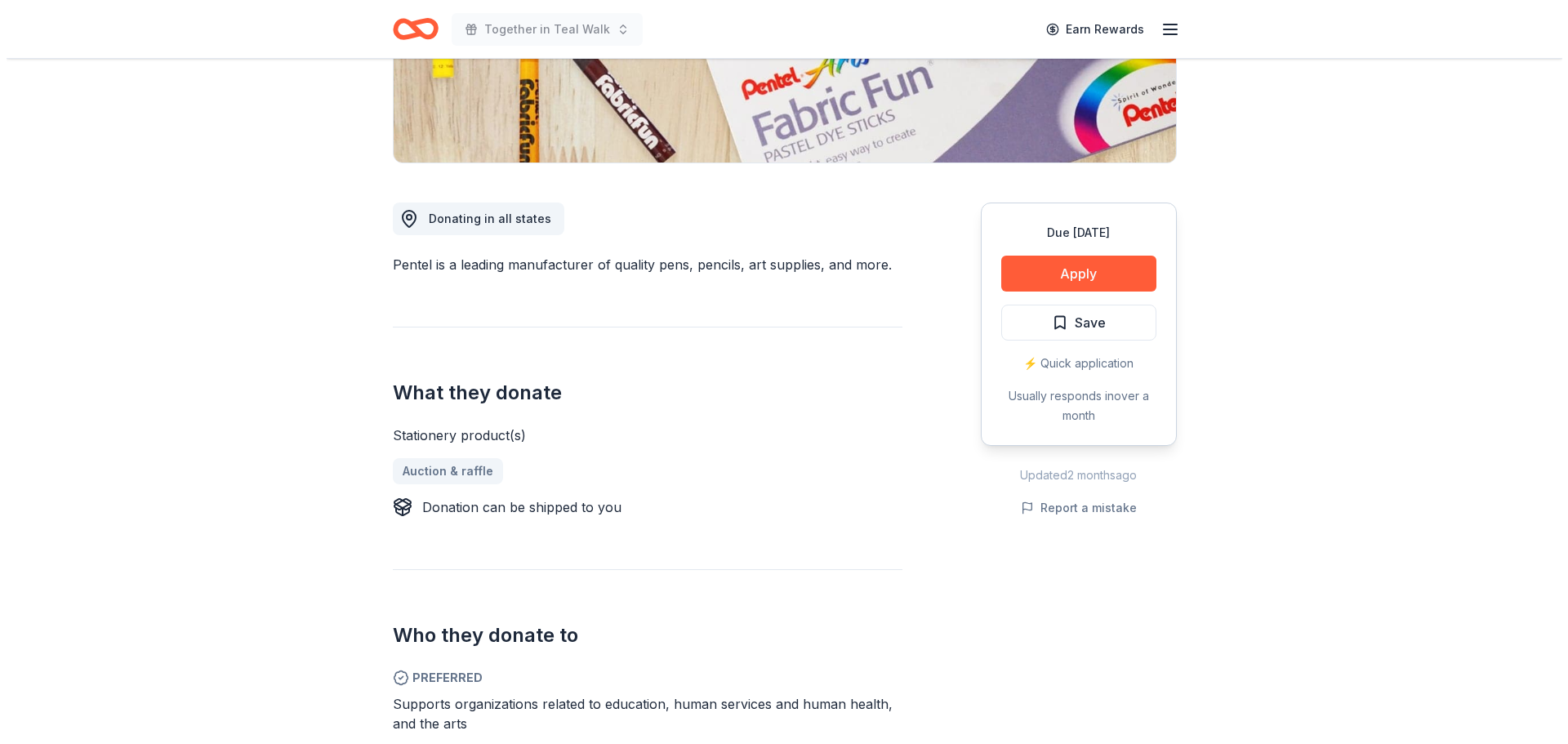
scroll to position [245, 0]
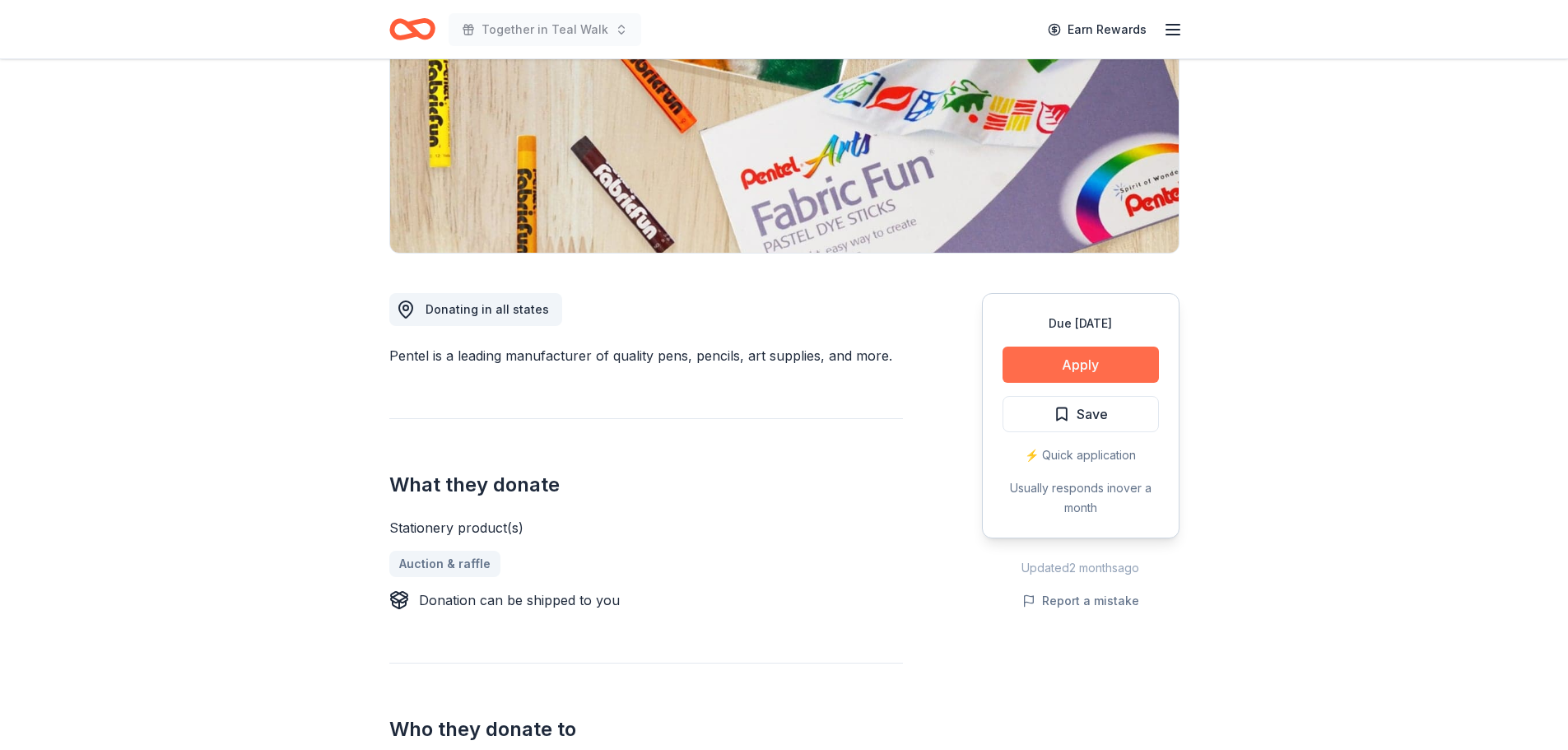
click at [1026, 355] on button "Apply" at bounding box center [1081, 364] width 157 height 36
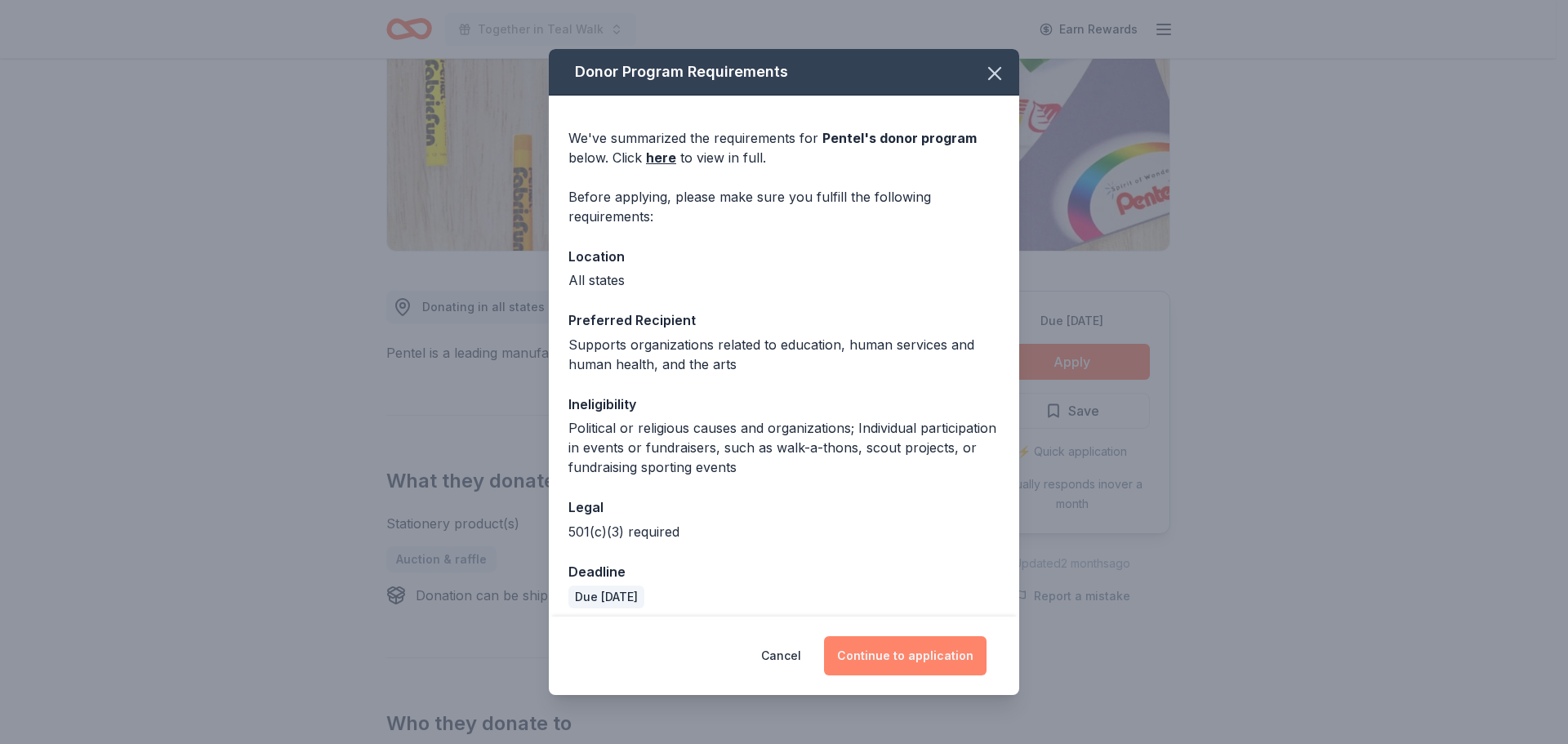
click at [872, 652] on button "Continue to application" at bounding box center [905, 655] width 163 height 39
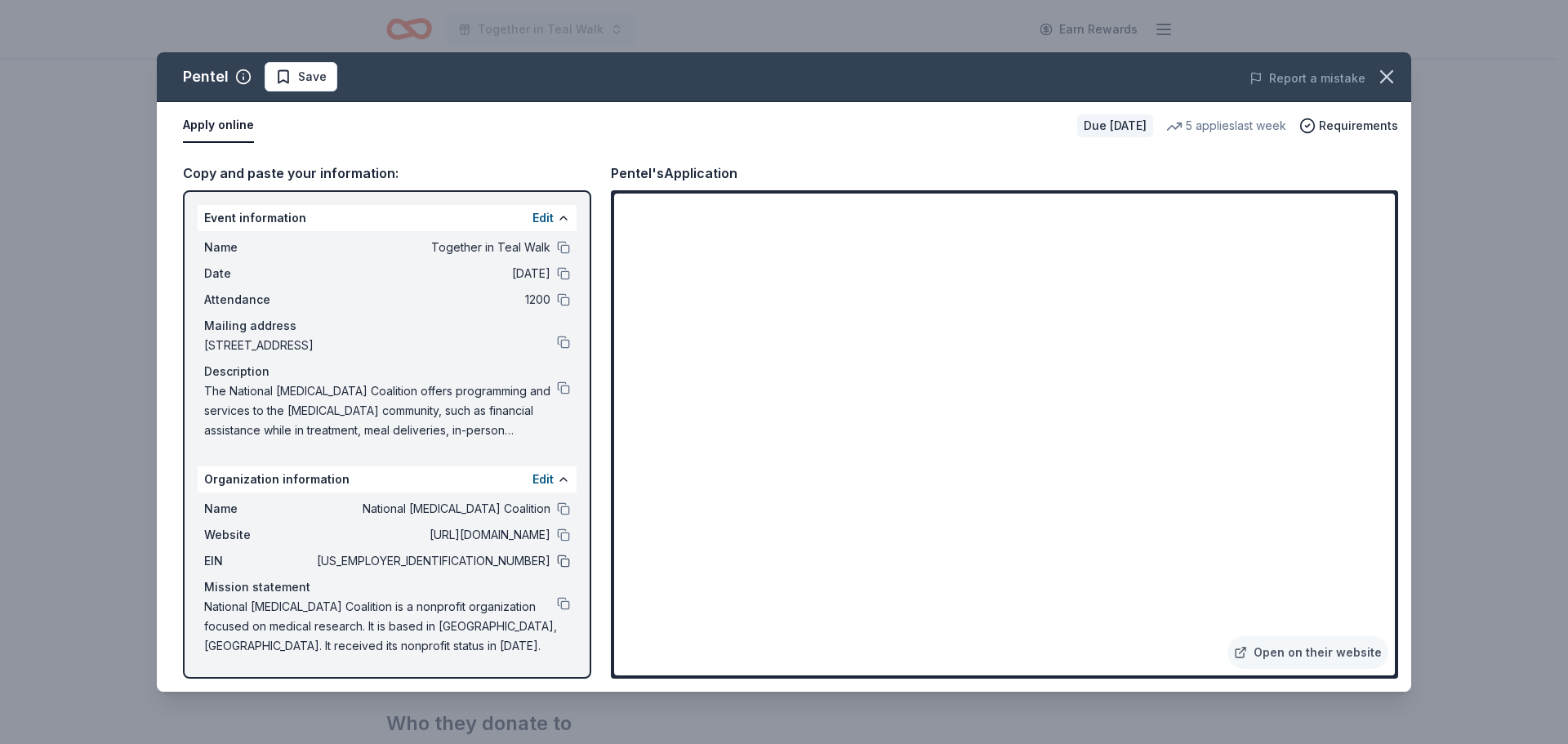
click at [559, 560] on button at bounding box center [563, 561] width 13 height 13
click at [316, 69] on span "Save" at bounding box center [312, 77] width 29 height 20
click at [296, 78] on html "Together in Teal Walk Earn Rewards Due in 26 days Share Pentel New 5 applies la…" at bounding box center [784, 126] width 1568 height 744
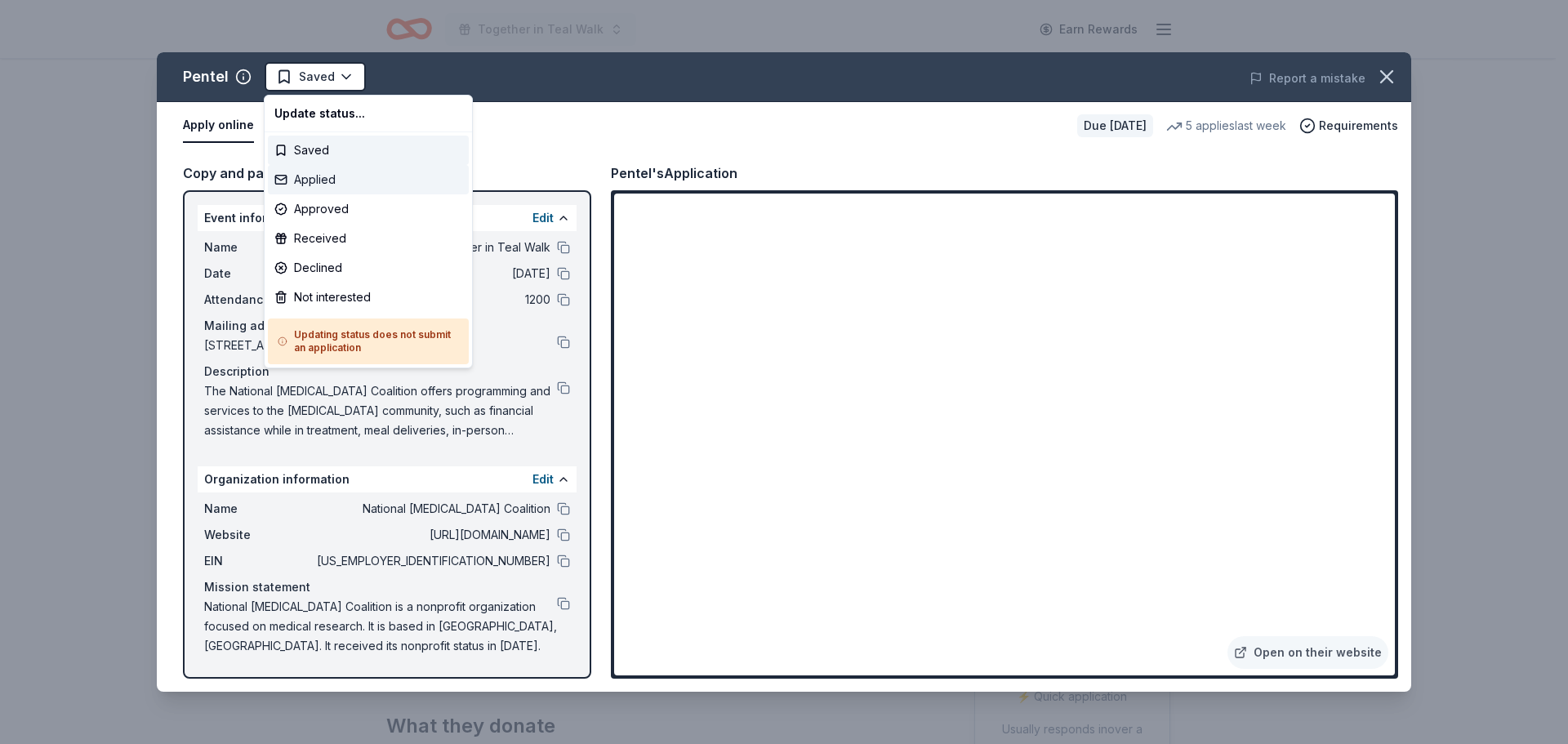
click at [310, 180] on div "Applied" at bounding box center [368, 180] width 201 height 30
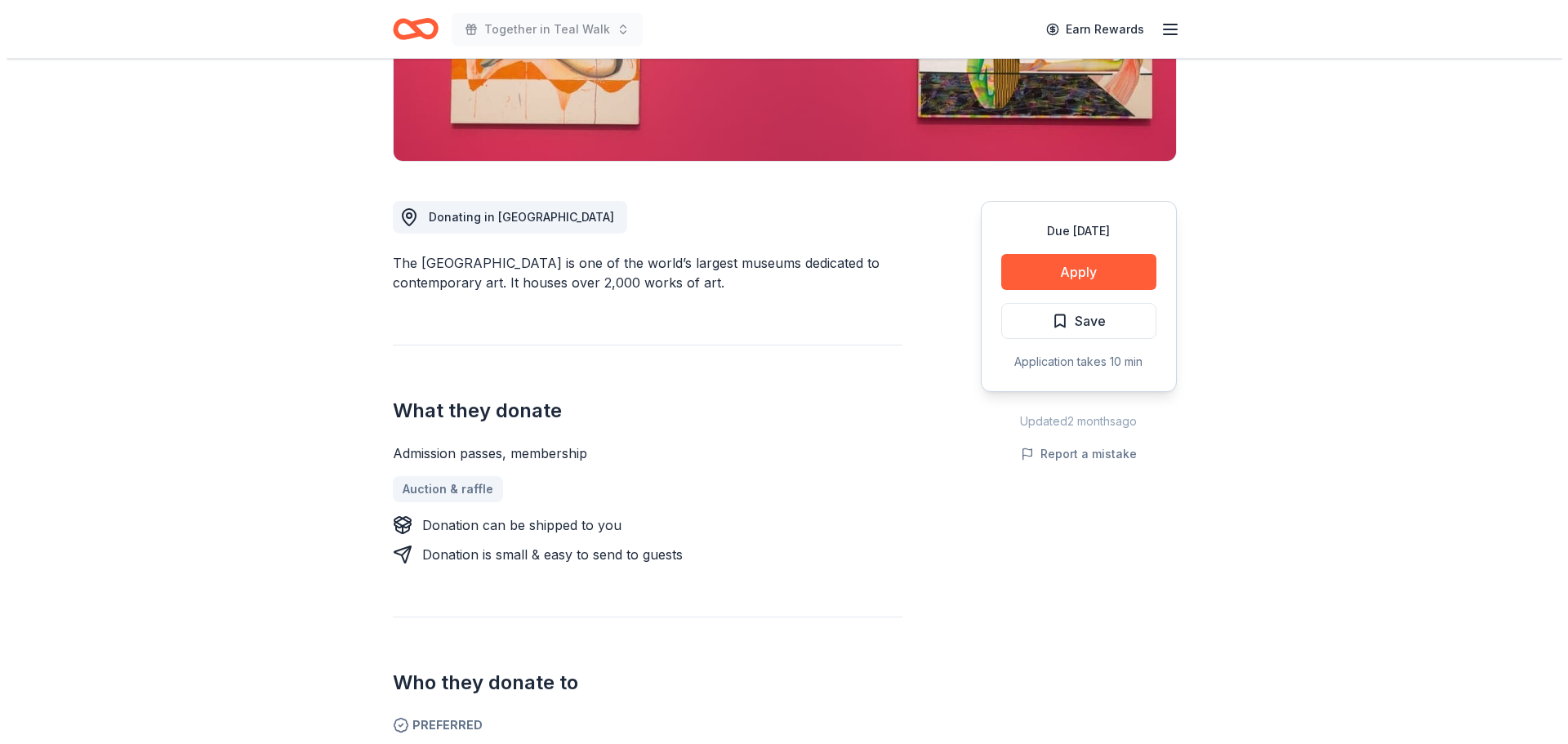
scroll to position [326, 0]
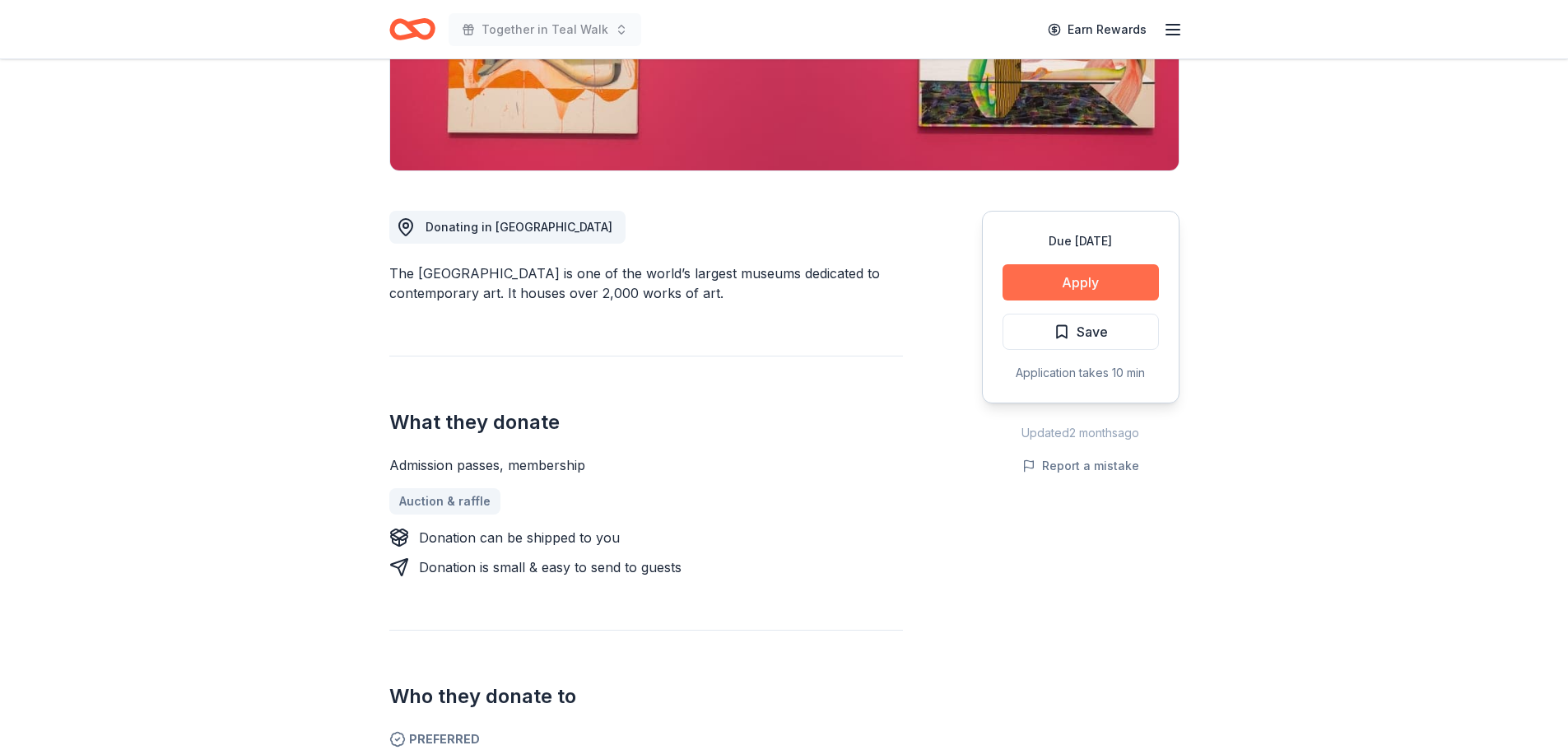
click at [1065, 271] on button "Apply" at bounding box center [1081, 281] width 157 height 36
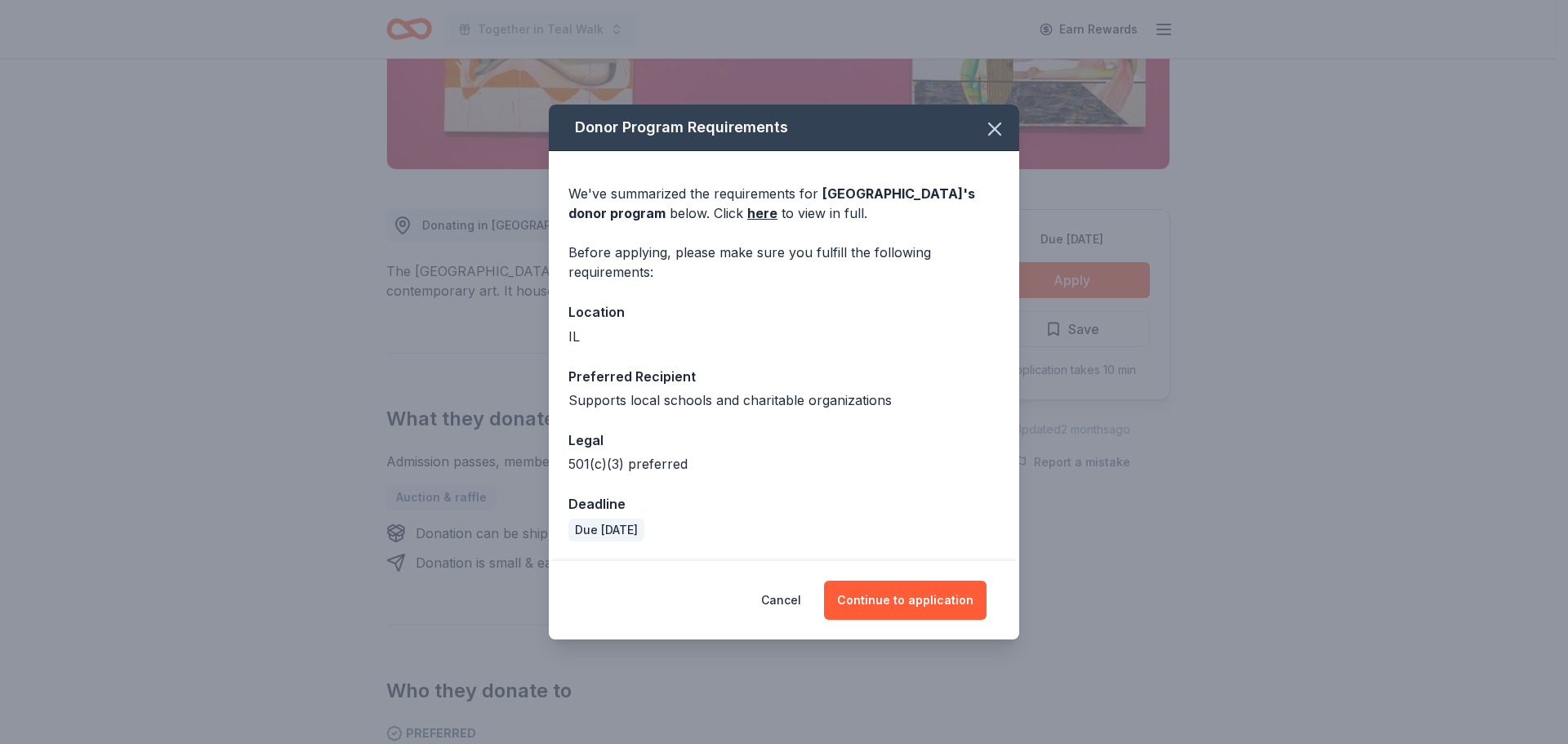
click at [939, 626] on div "Cancel Continue to application" at bounding box center [783, 599] width 470 height 78
click at [931, 612] on button "Continue to application" at bounding box center [905, 599] width 163 height 39
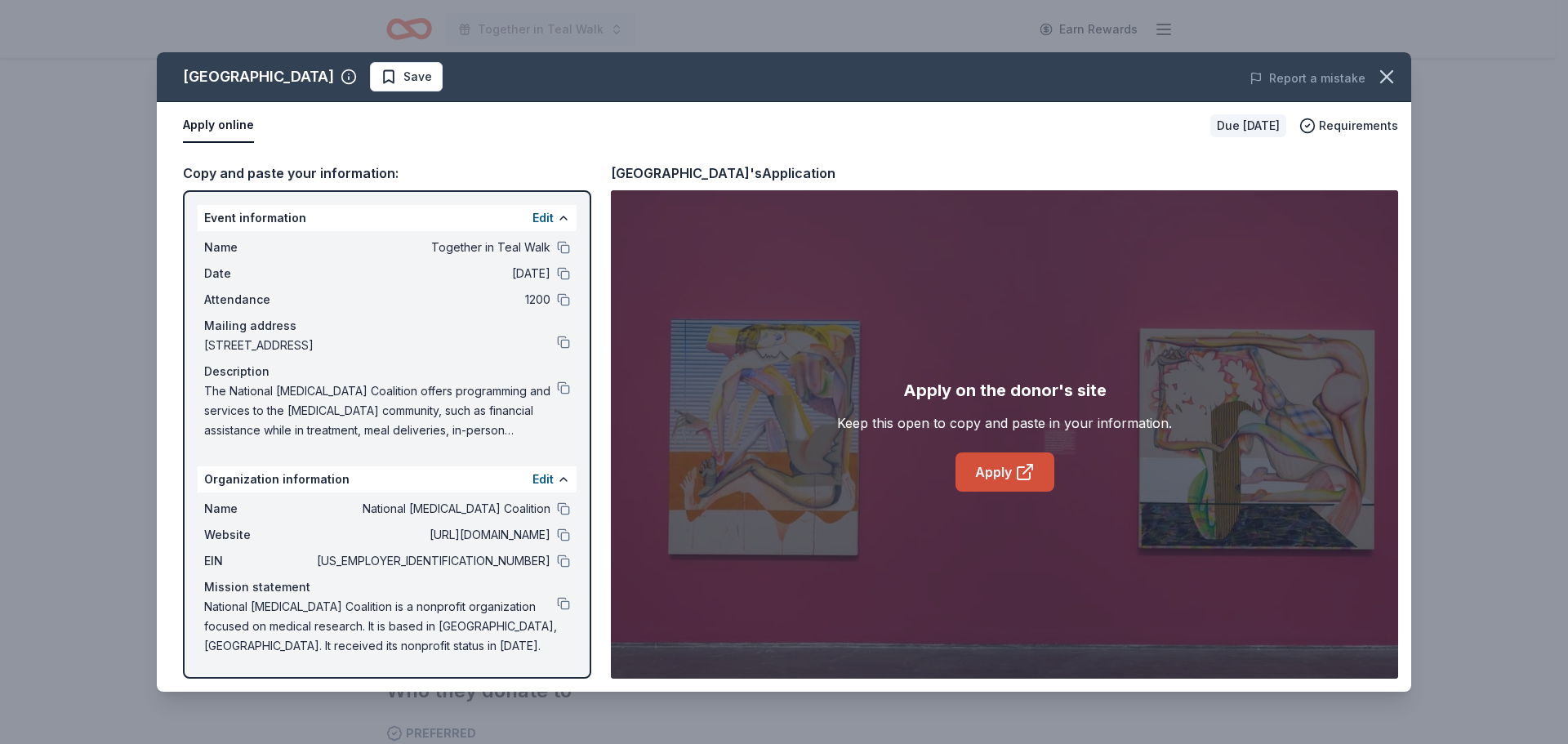
click at [984, 463] on link "Apply" at bounding box center [1005, 472] width 99 height 39
click at [1028, 473] on icon at bounding box center [1025, 472] width 20 height 20
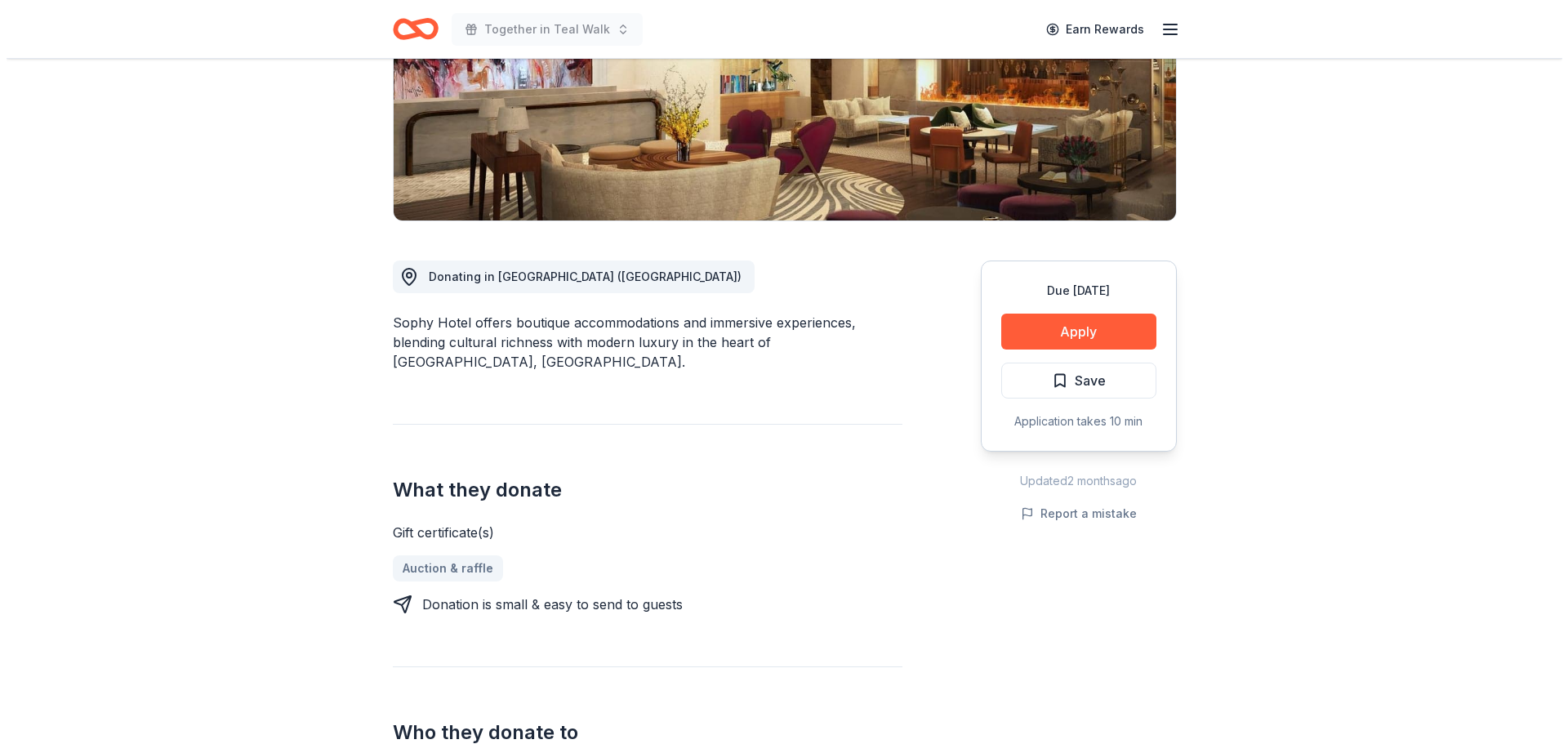
scroll to position [326, 0]
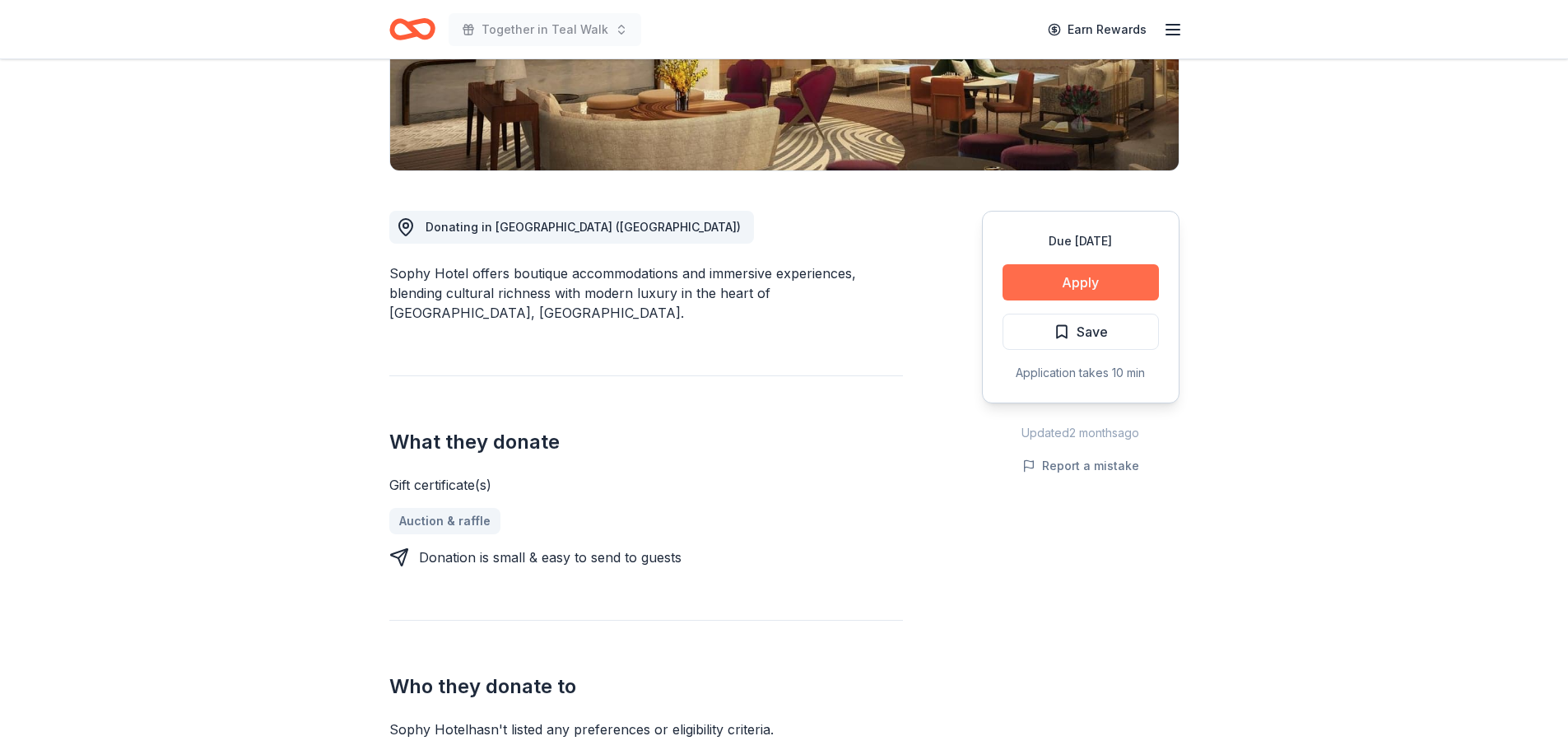
click at [1053, 276] on button "Apply" at bounding box center [1081, 281] width 157 height 36
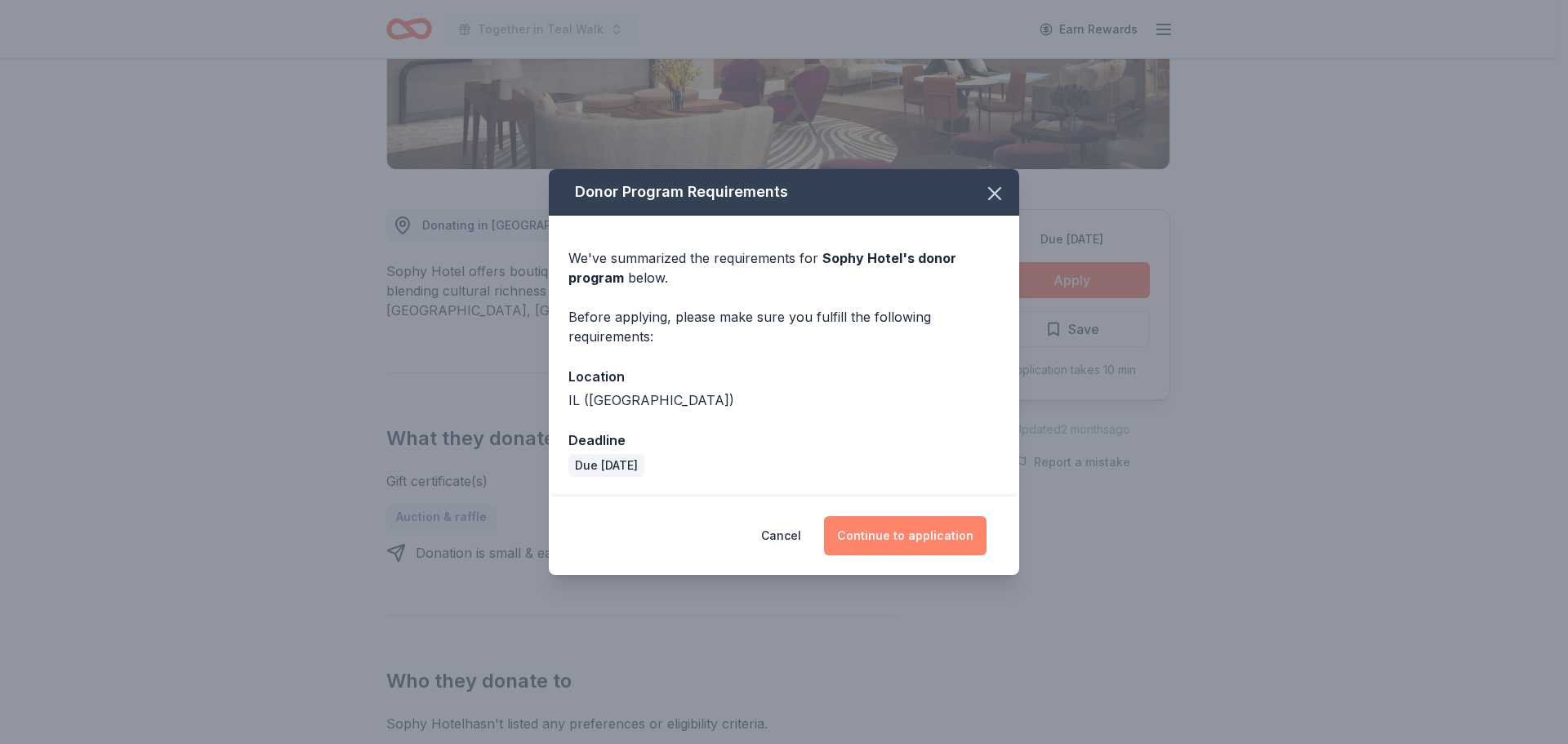
click at [924, 525] on button "Continue to application" at bounding box center [905, 535] width 163 height 39
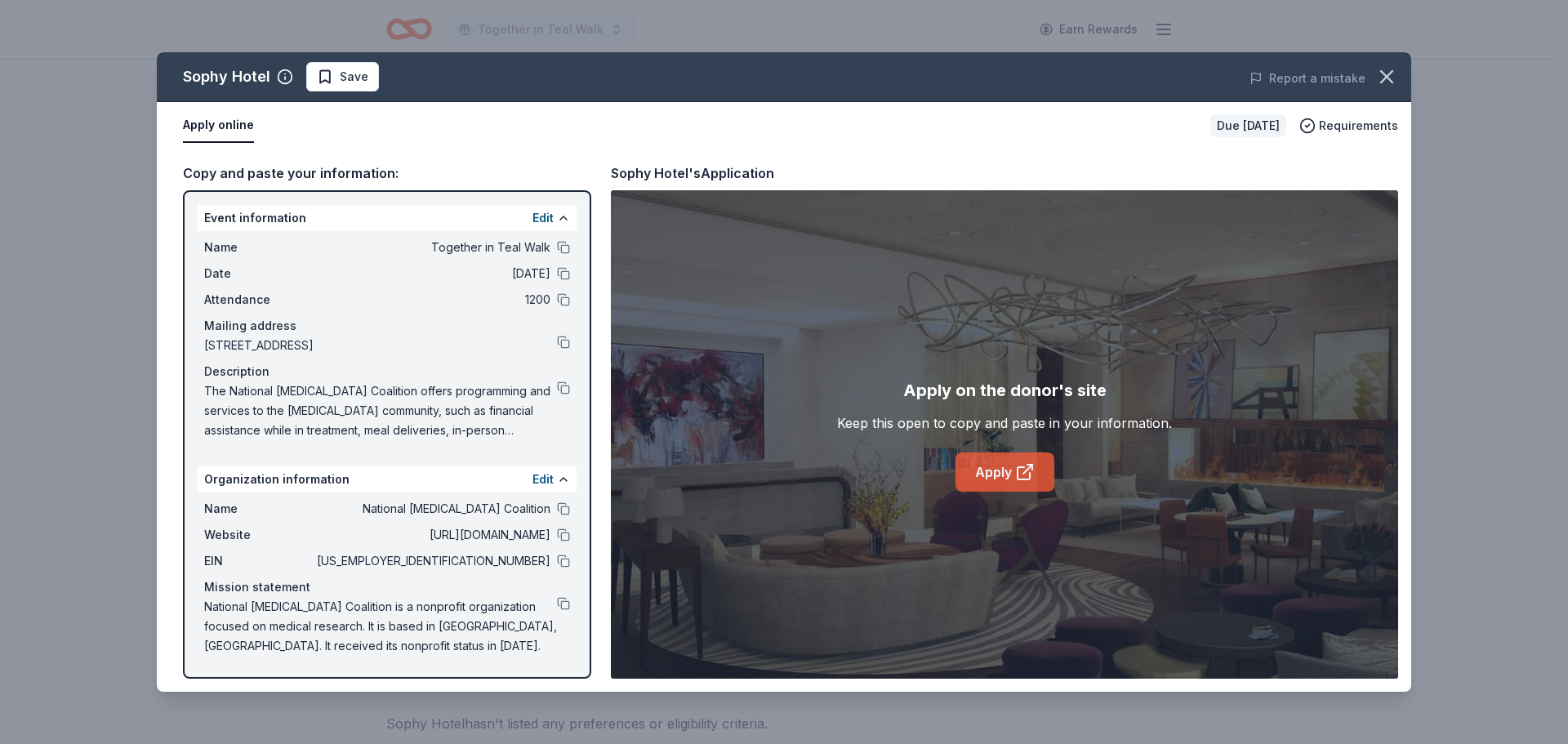
click at [1024, 462] on icon at bounding box center [1025, 472] width 20 height 20
click at [351, 73] on span "Save" at bounding box center [354, 77] width 29 height 20
click at [355, 79] on html "Together in Teal Walk Earn Rewards Due in 26 days Share Sophy Hotel New Share D…" at bounding box center [784, 372] width 1568 height 744
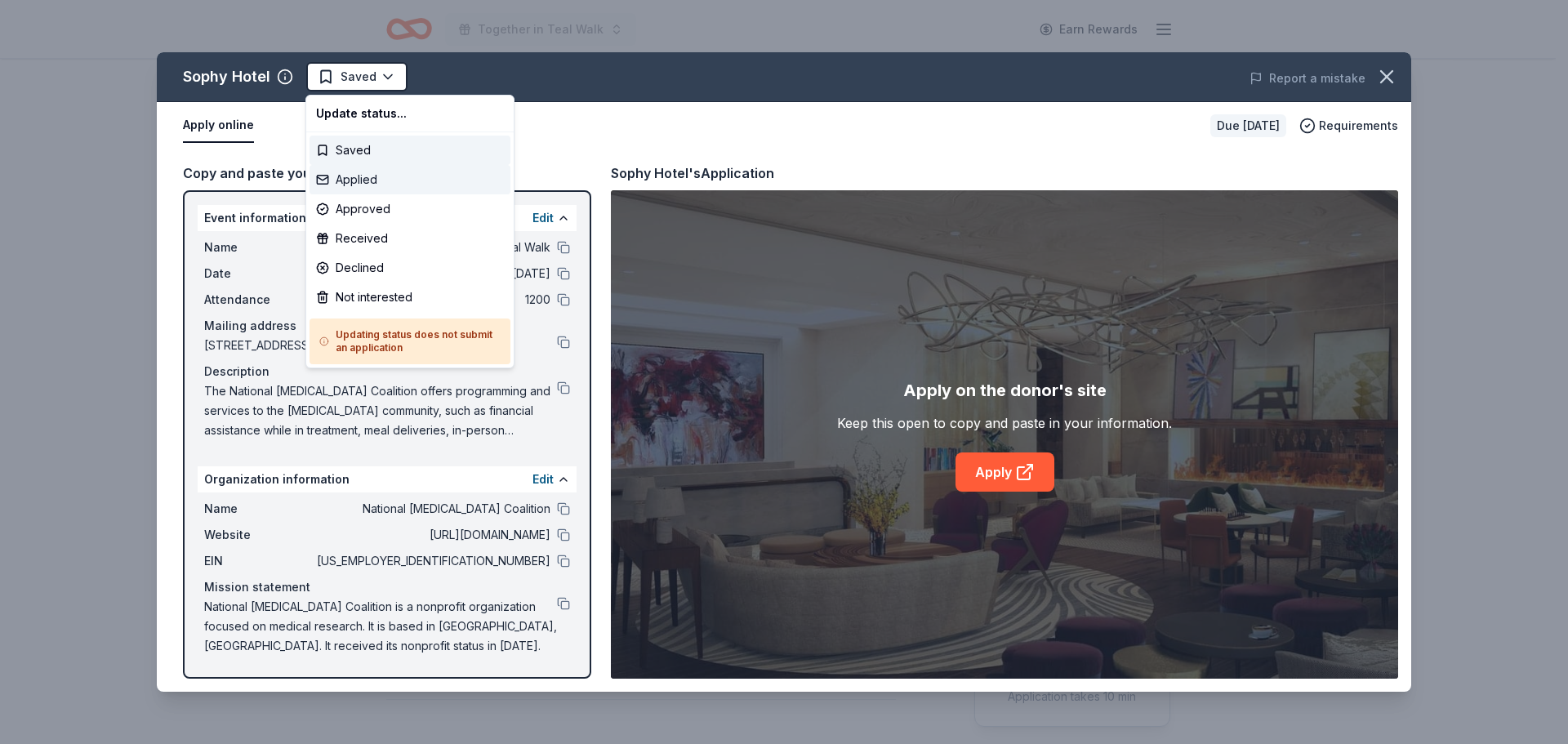
click at [354, 182] on div "Applied" at bounding box center [410, 180] width 201 height 30
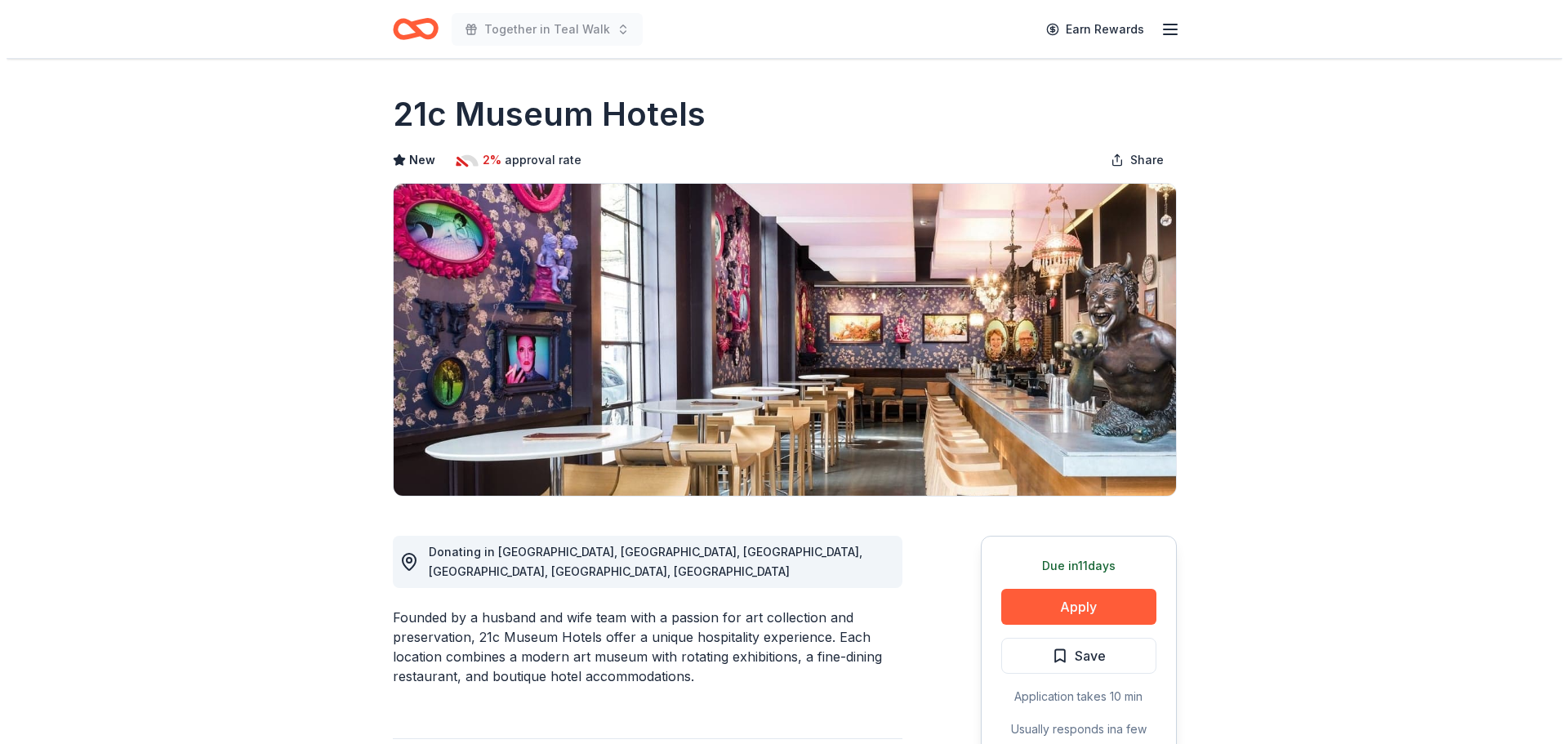
scroll to position [82, 0]
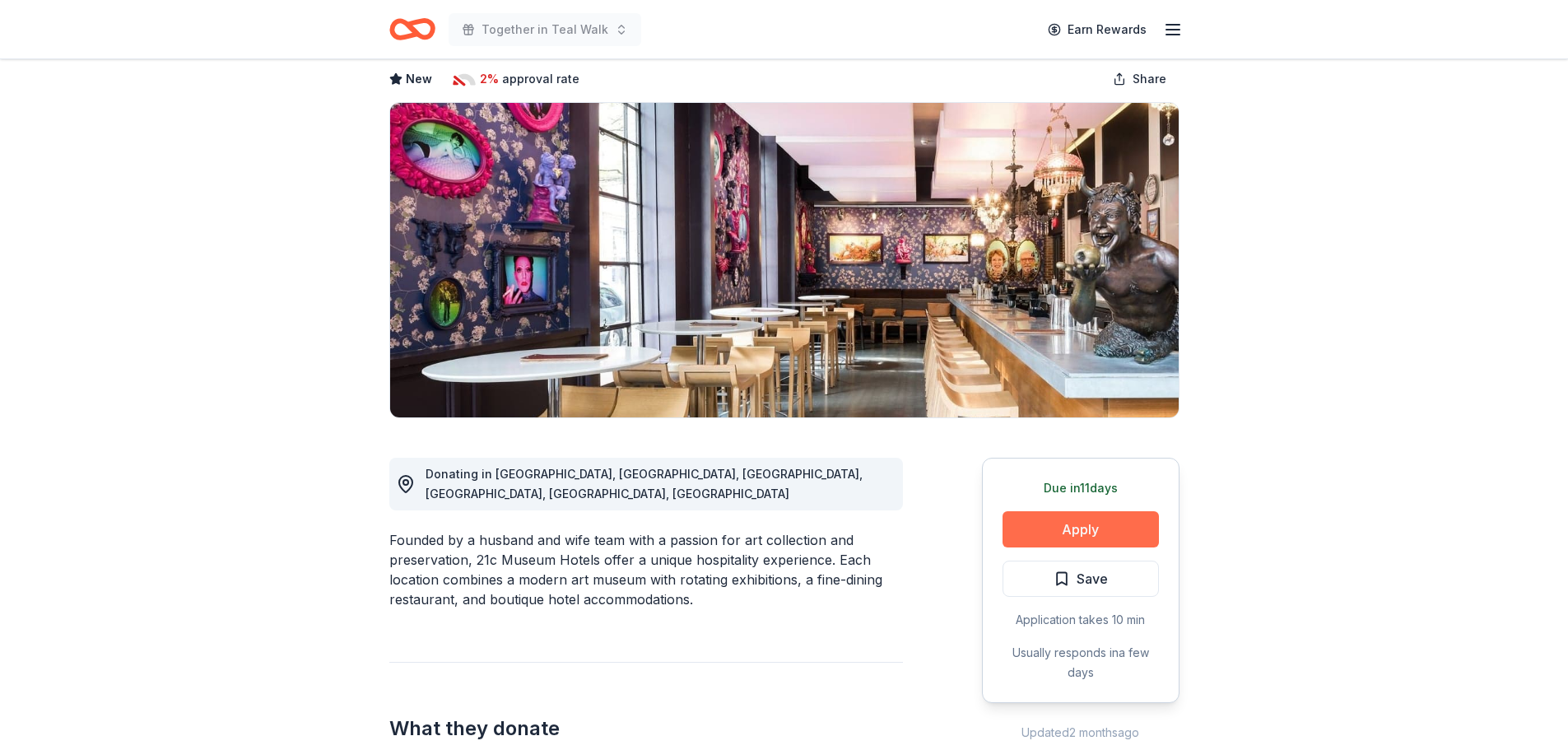
click at [1083, 520] on button "Apply" at bounding box center [1081, 529] width 157 height 36
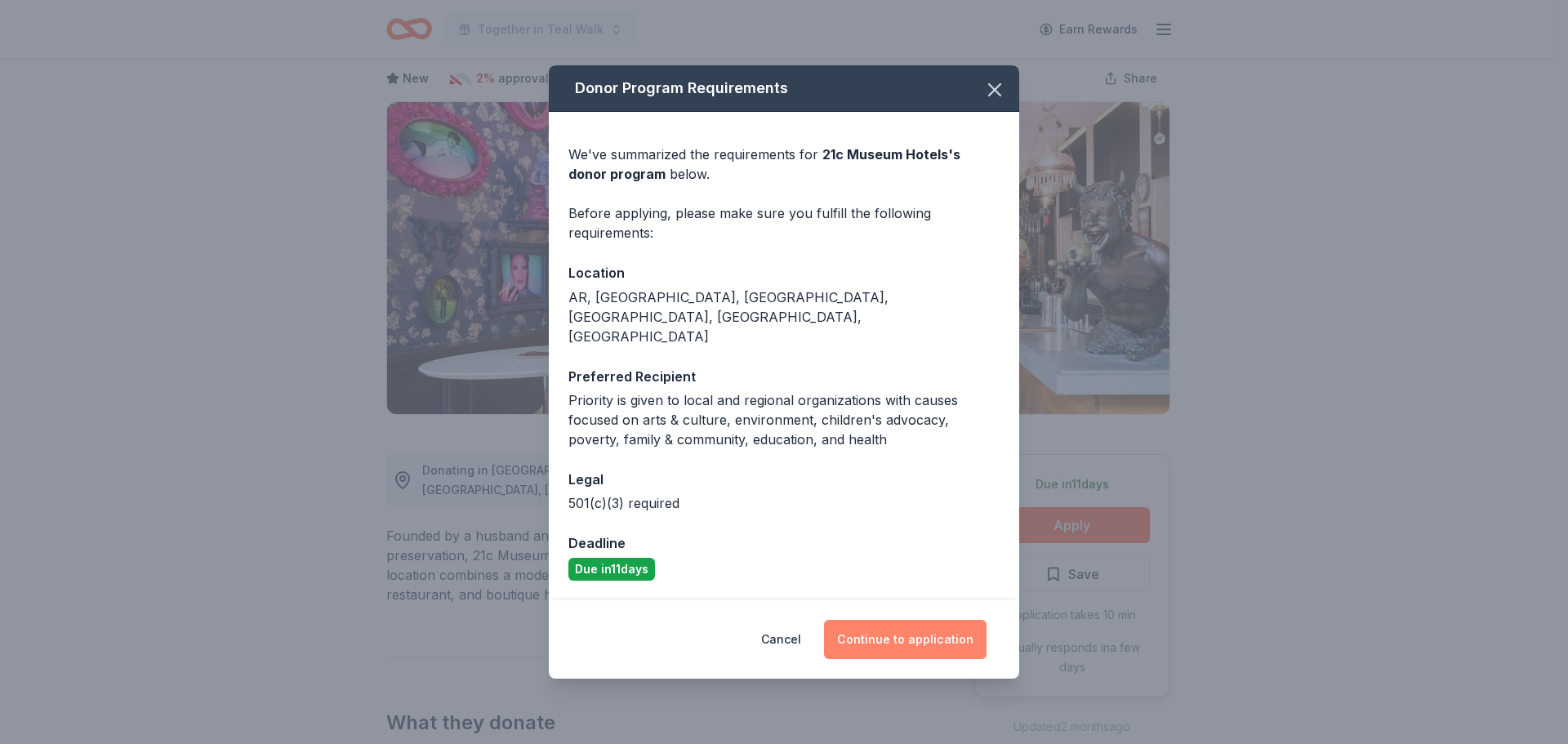
click at [906, 619] on button "Continue to application" at bounding box center [905, 638] width 163 height 39
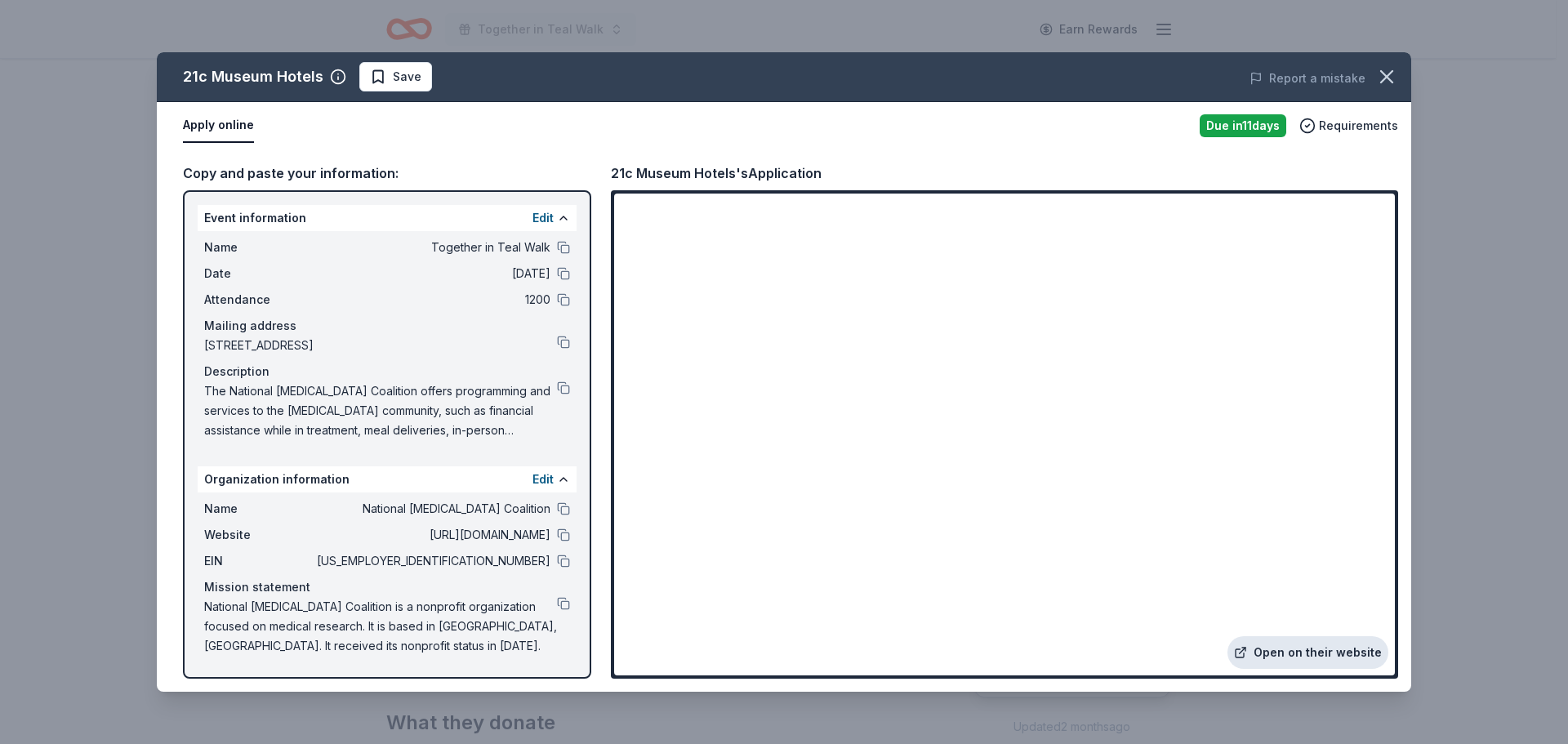
click at [1306, 647] on link "Open on their website" at bounding box center [1308, 652] width 161 height 33
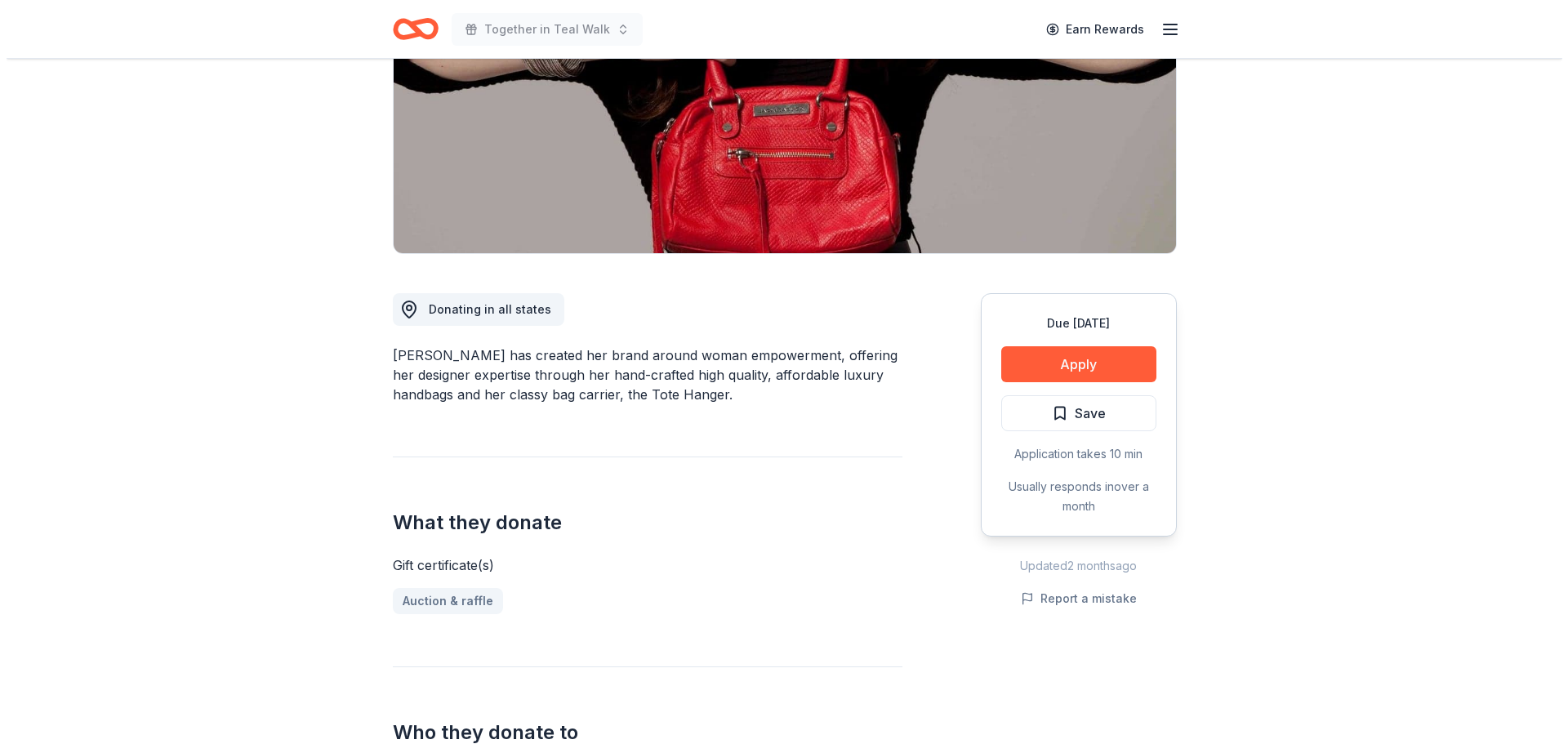
scroll to position [245, 0]
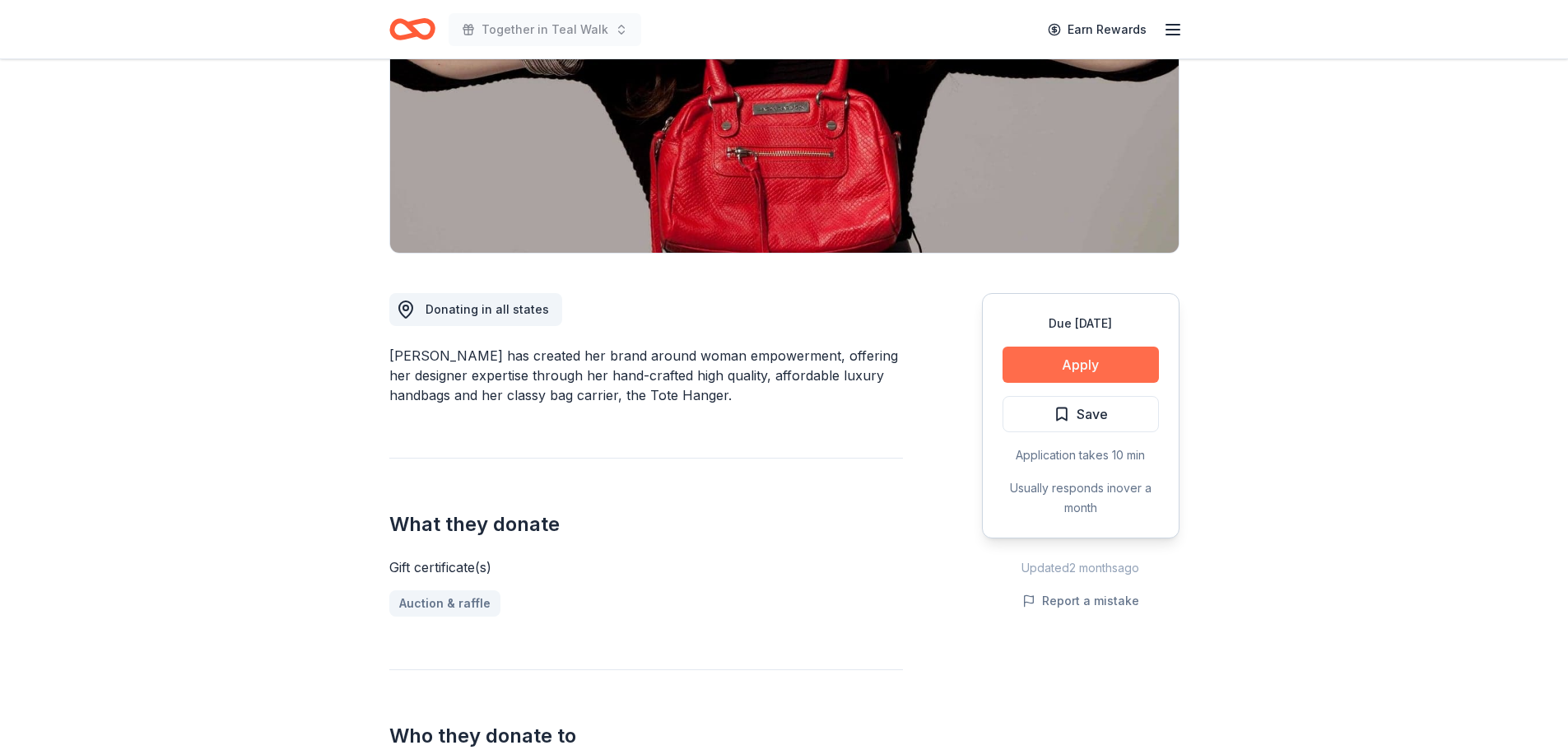
click at [1049, 363] on button "Apply" at bounding box center [1081, 364] width 157 height 36
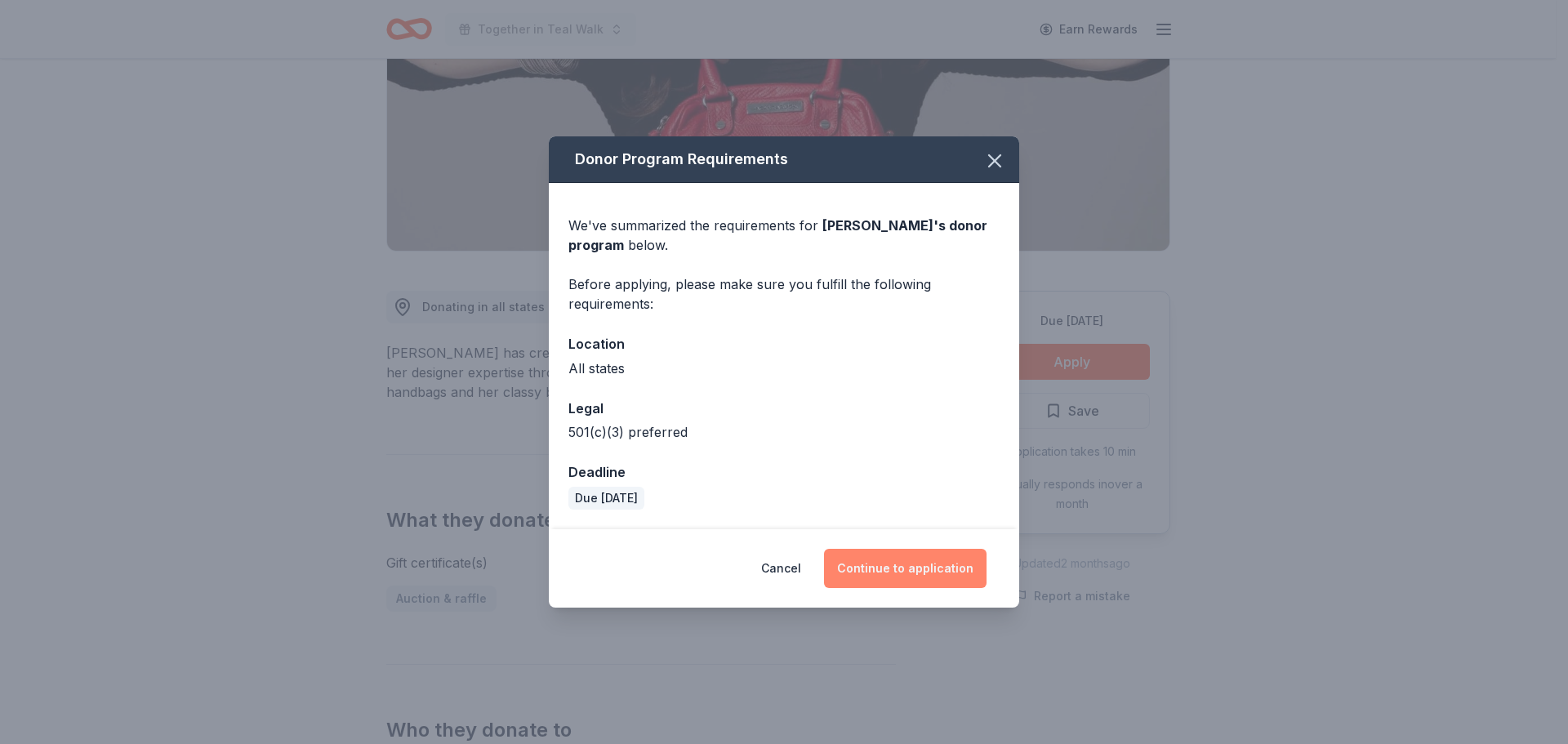
click at [911, 562] on button "Continue to application" at bounding box center [905, 567] width 163 height 39
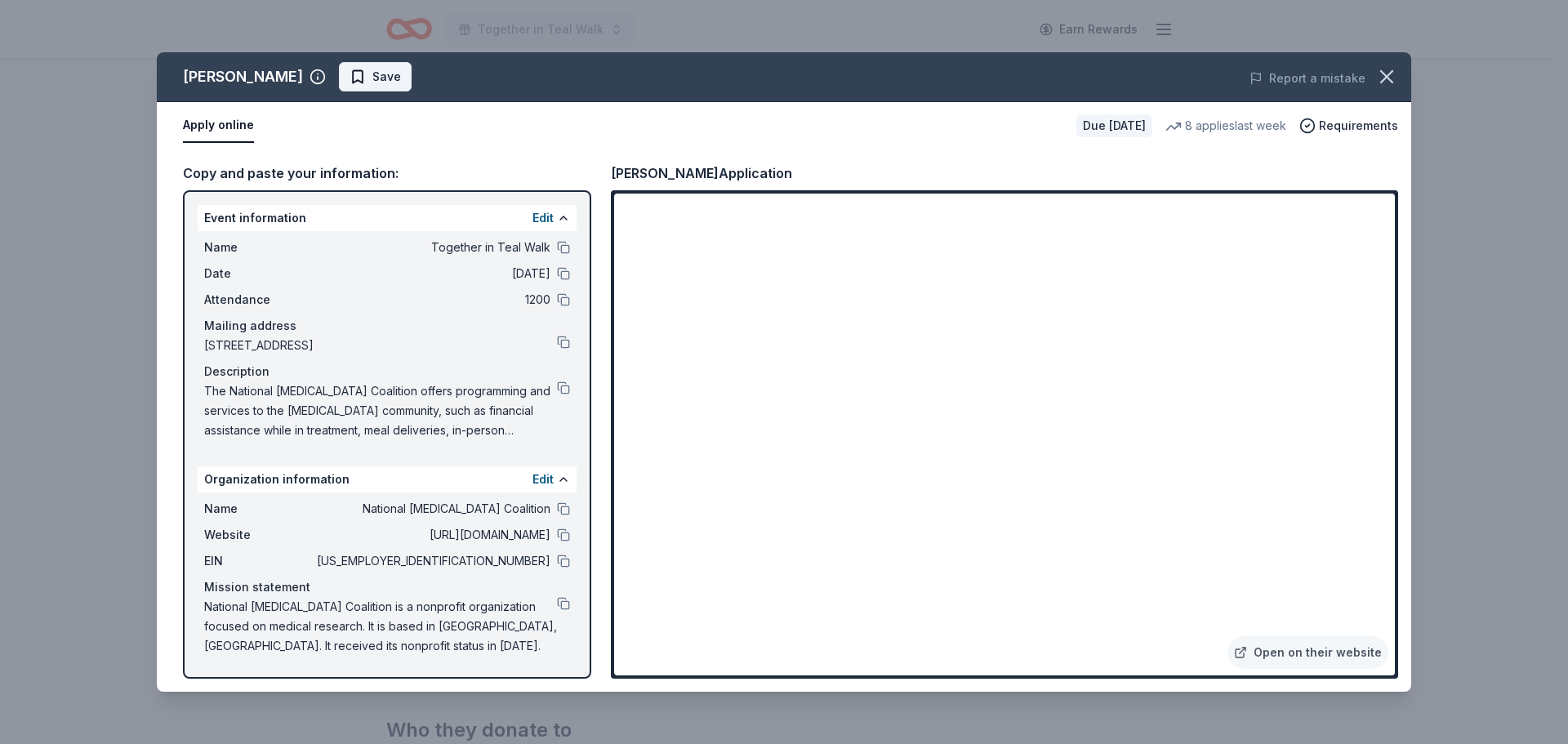
click at [373, 83] on span "Save" at bounding box center [387, 77] width 29 height 20
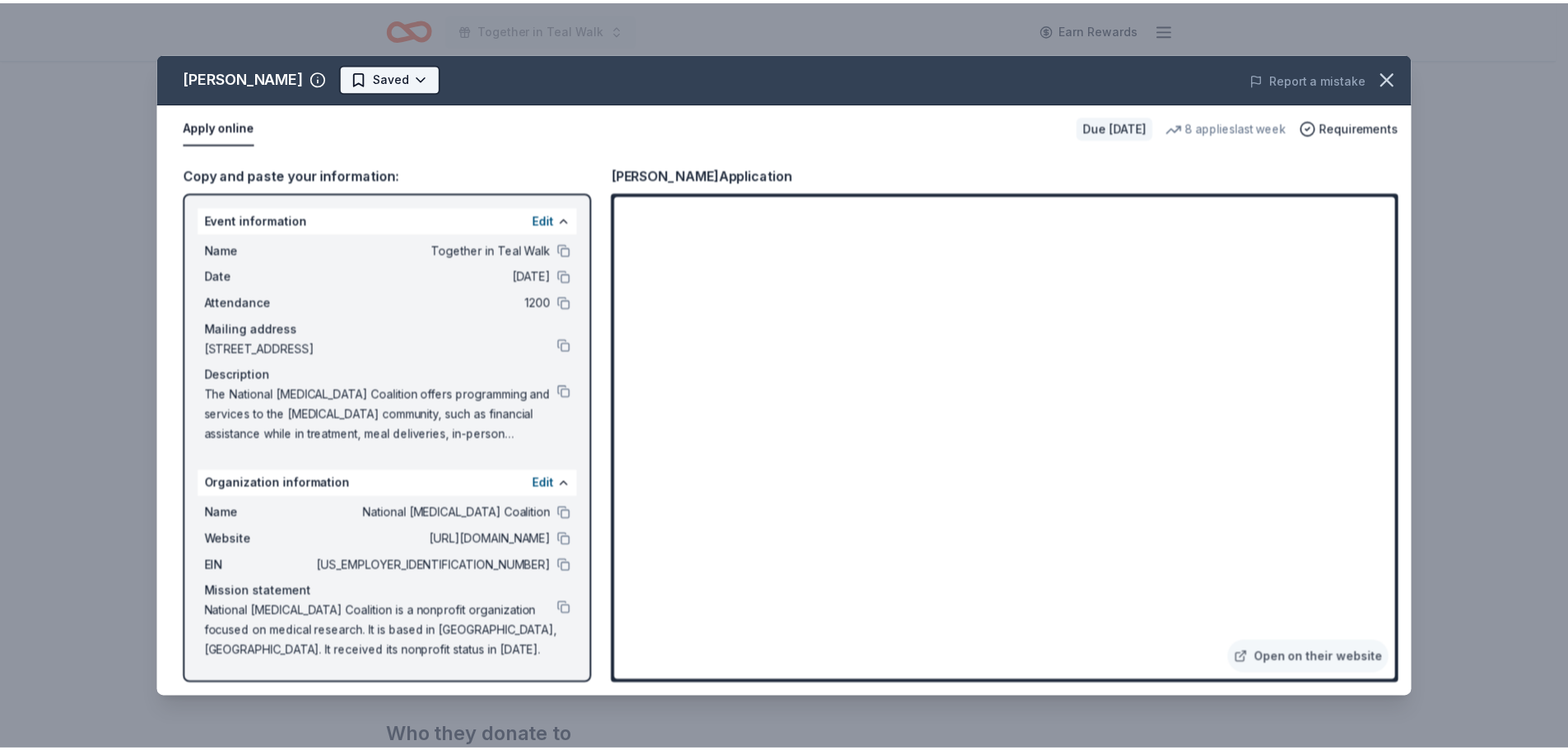
scroll to position [0, 0]
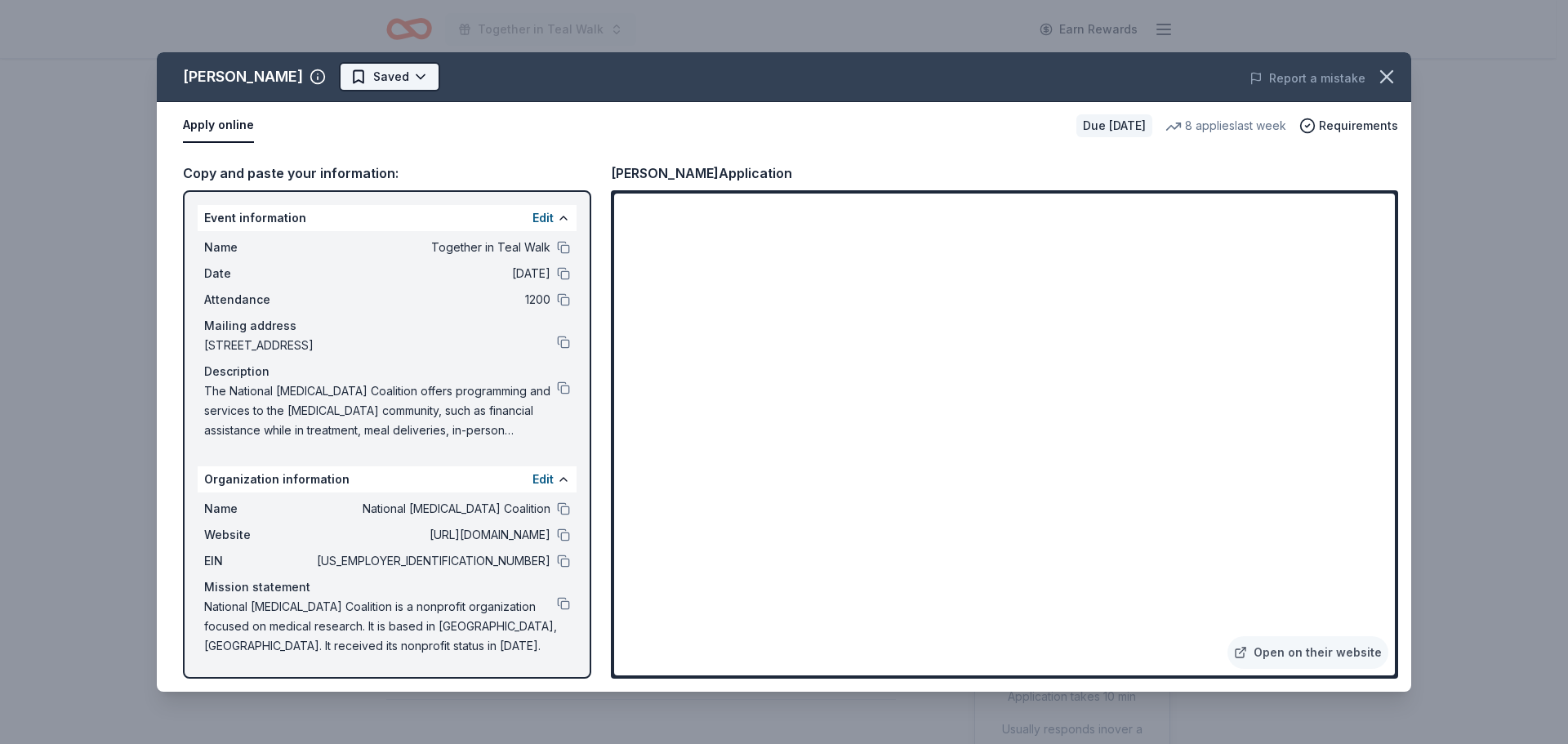
click at [351, 78] on html "Together in Teal Walk Earn Rewards Due [DATE] Share [PERSON_NAME] 4.0 • 3 revie…" at bounding box center [784, 372] width 1568 height 744
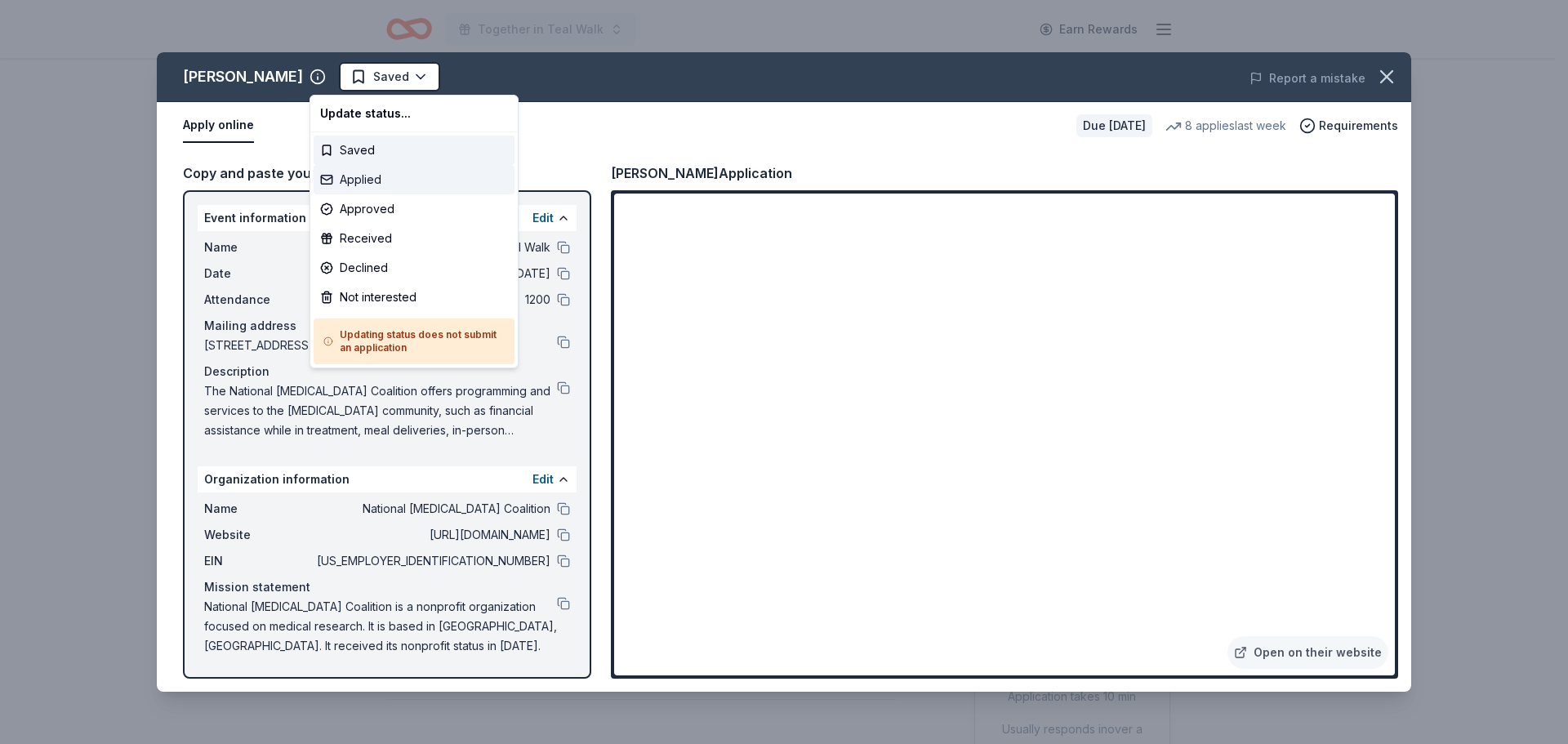
click at [343, 179] on div "Applied" at bounding box center [414, 180] width 201 height 30
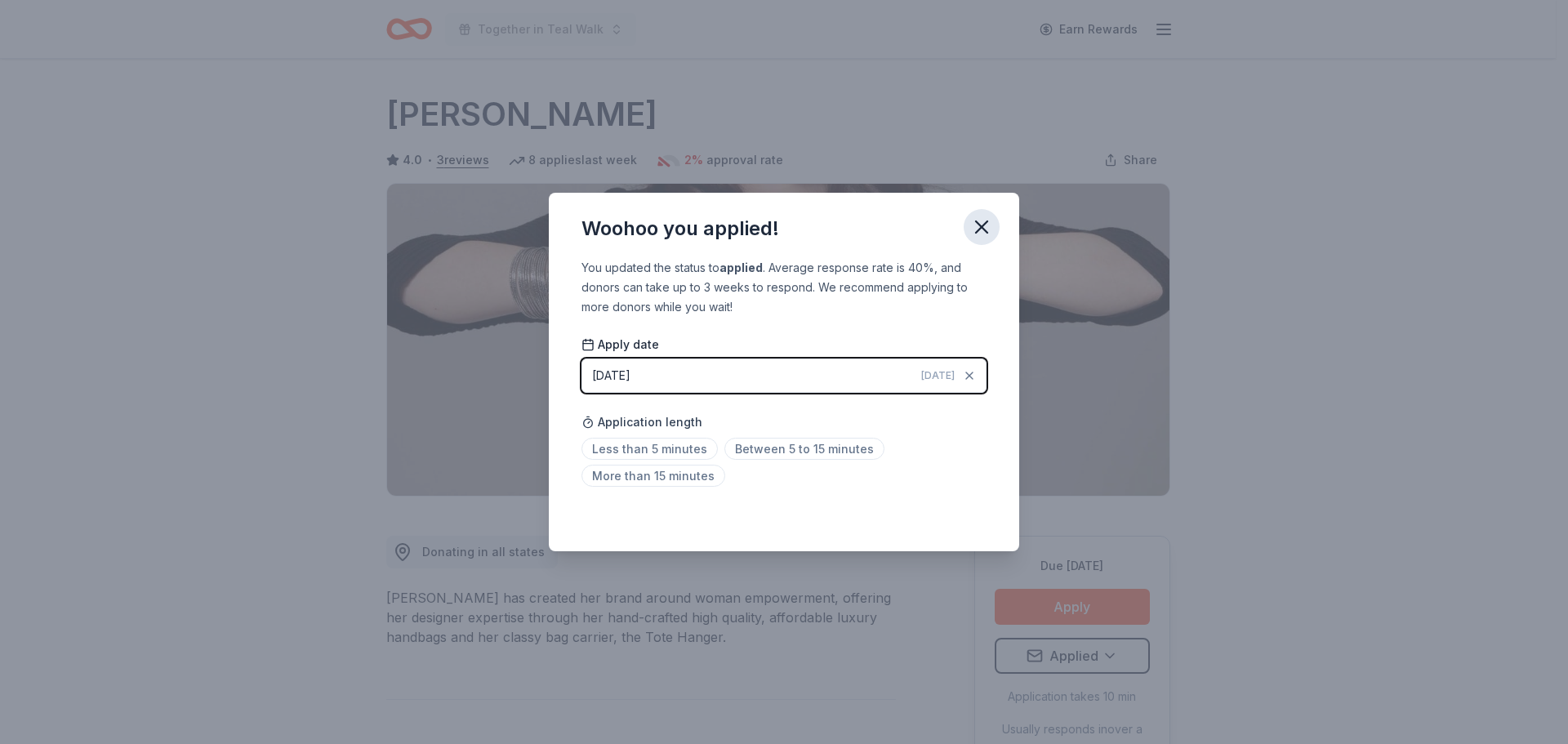
click at [976, 236] on icon "button" at bounding box center [981, 227] width 23 height 23
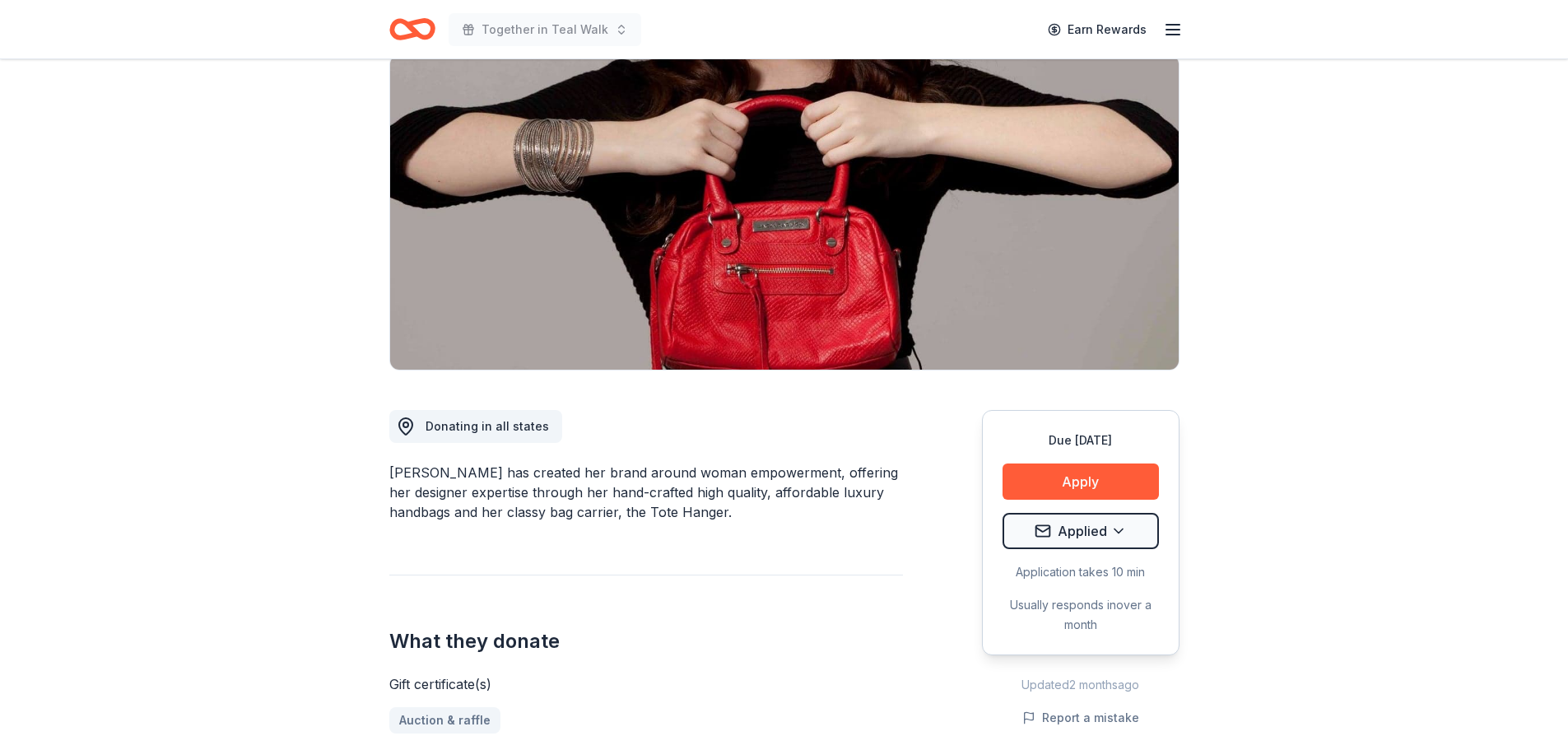
scroll to position [165, 0]
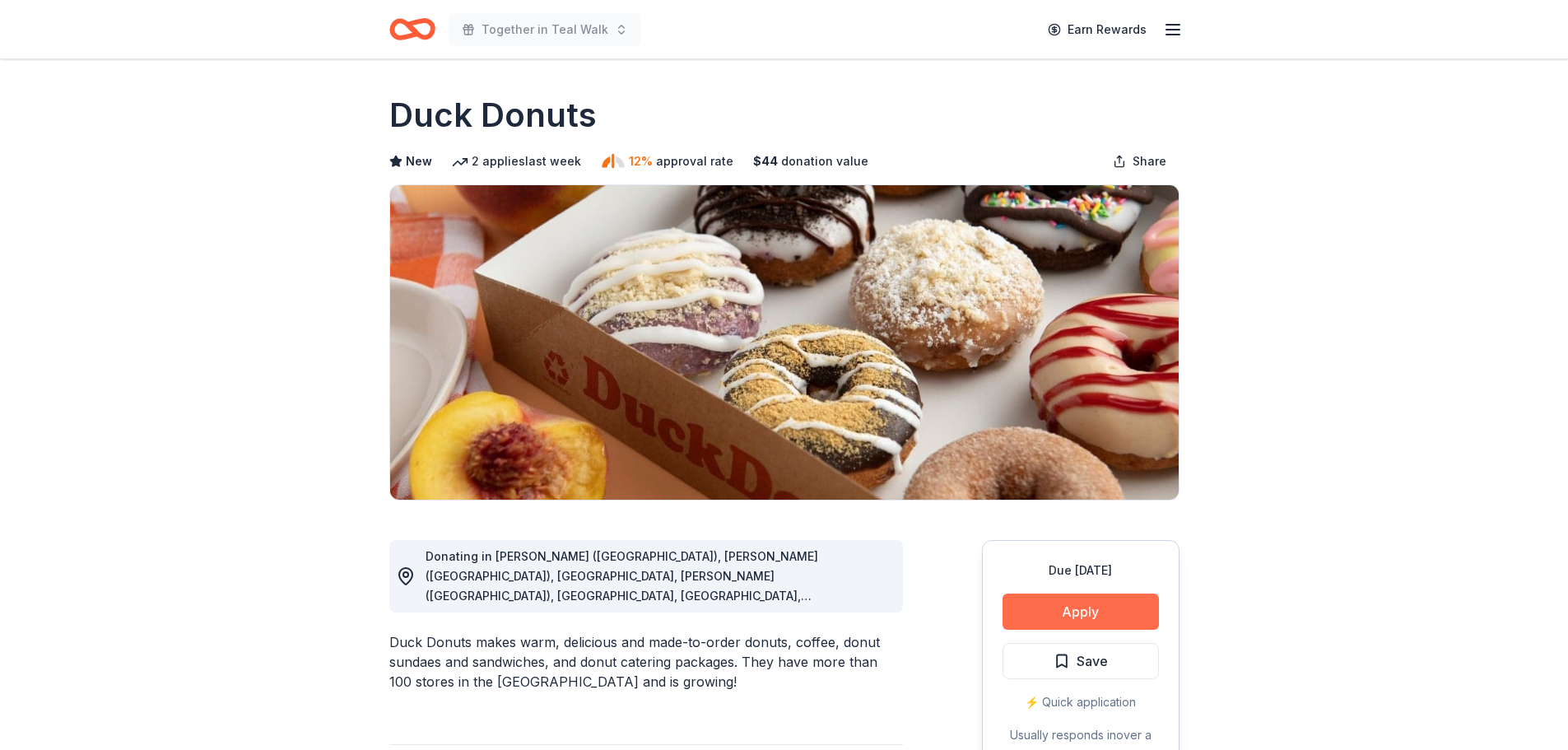
click at [1068, 610] on button "Apply" at bounding box center [1081, 611] width 157 height 36
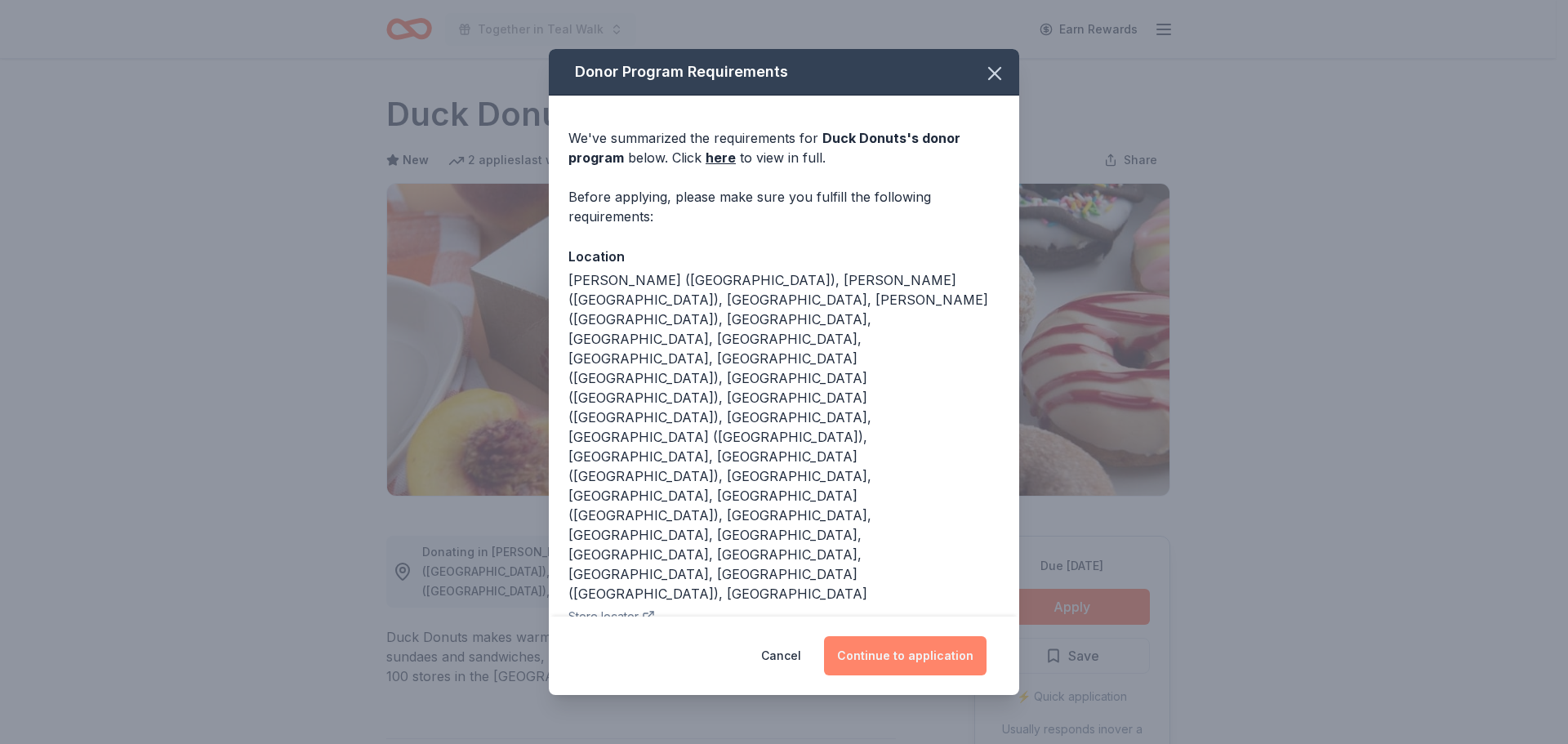
click at [938, 636] on button "Continue to application" at bounding box center [905, 655] width 163 height 39
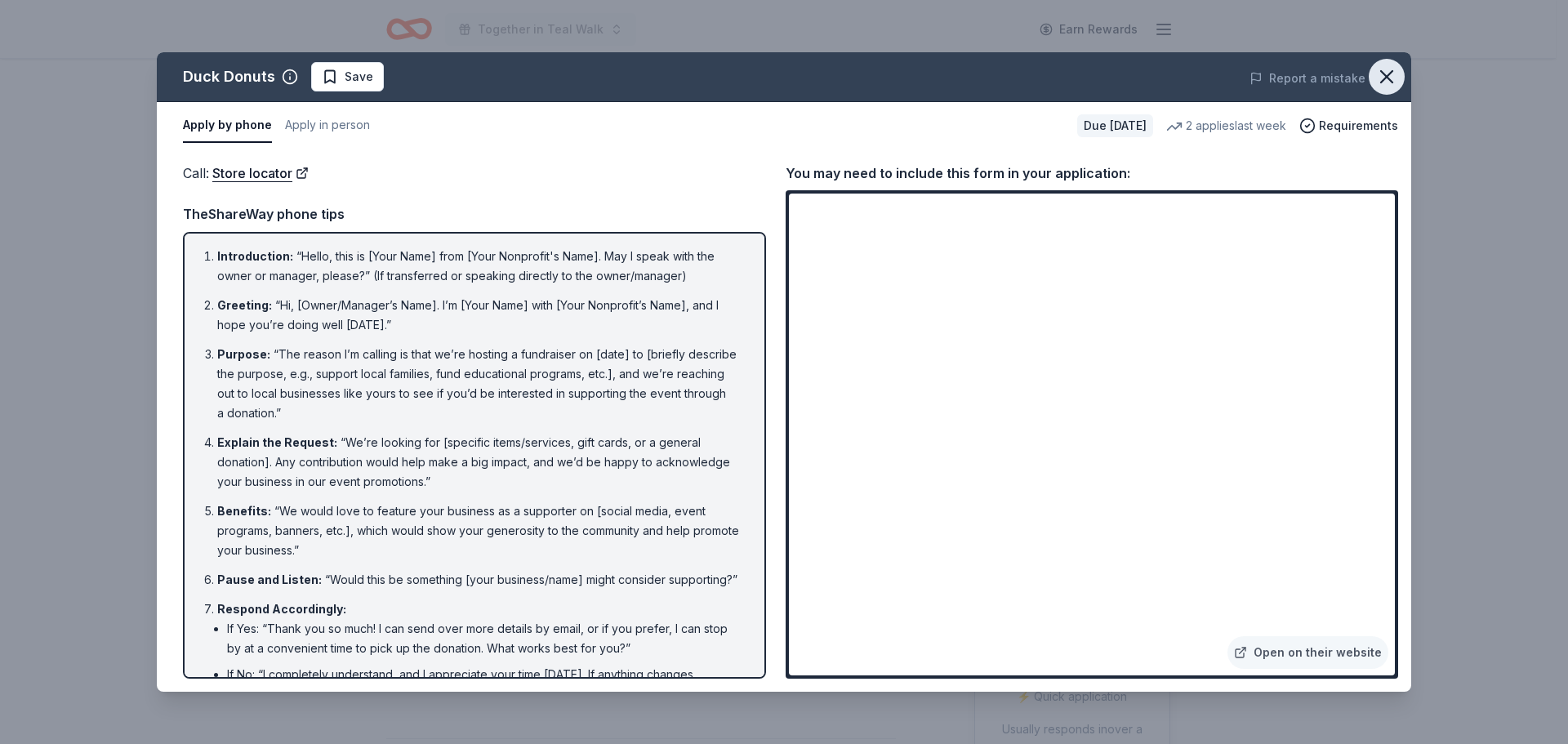
click at [1383, 77] on icon "button" at bounding box center [1387, 77] width 23 height 23
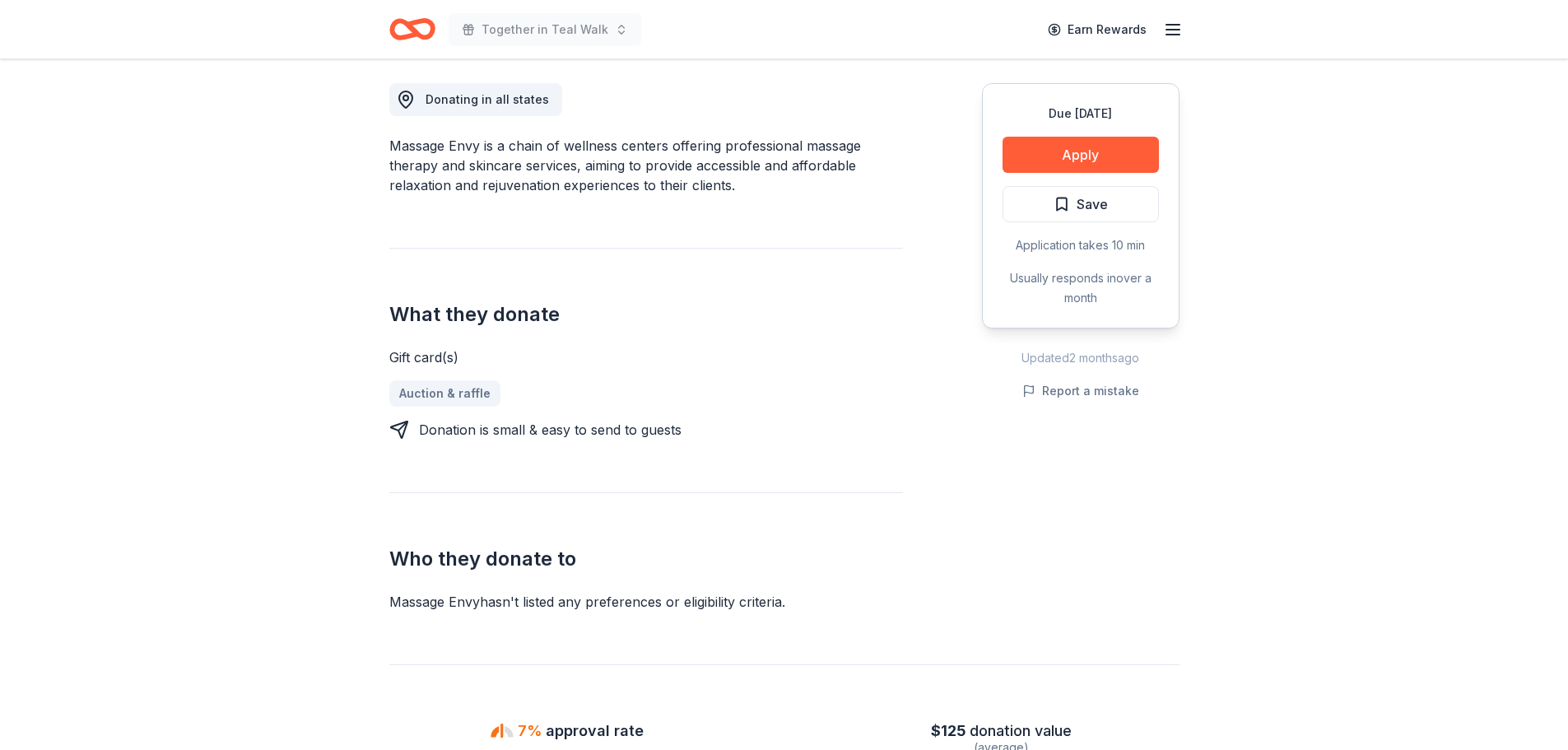
scroll to position [247, 0]
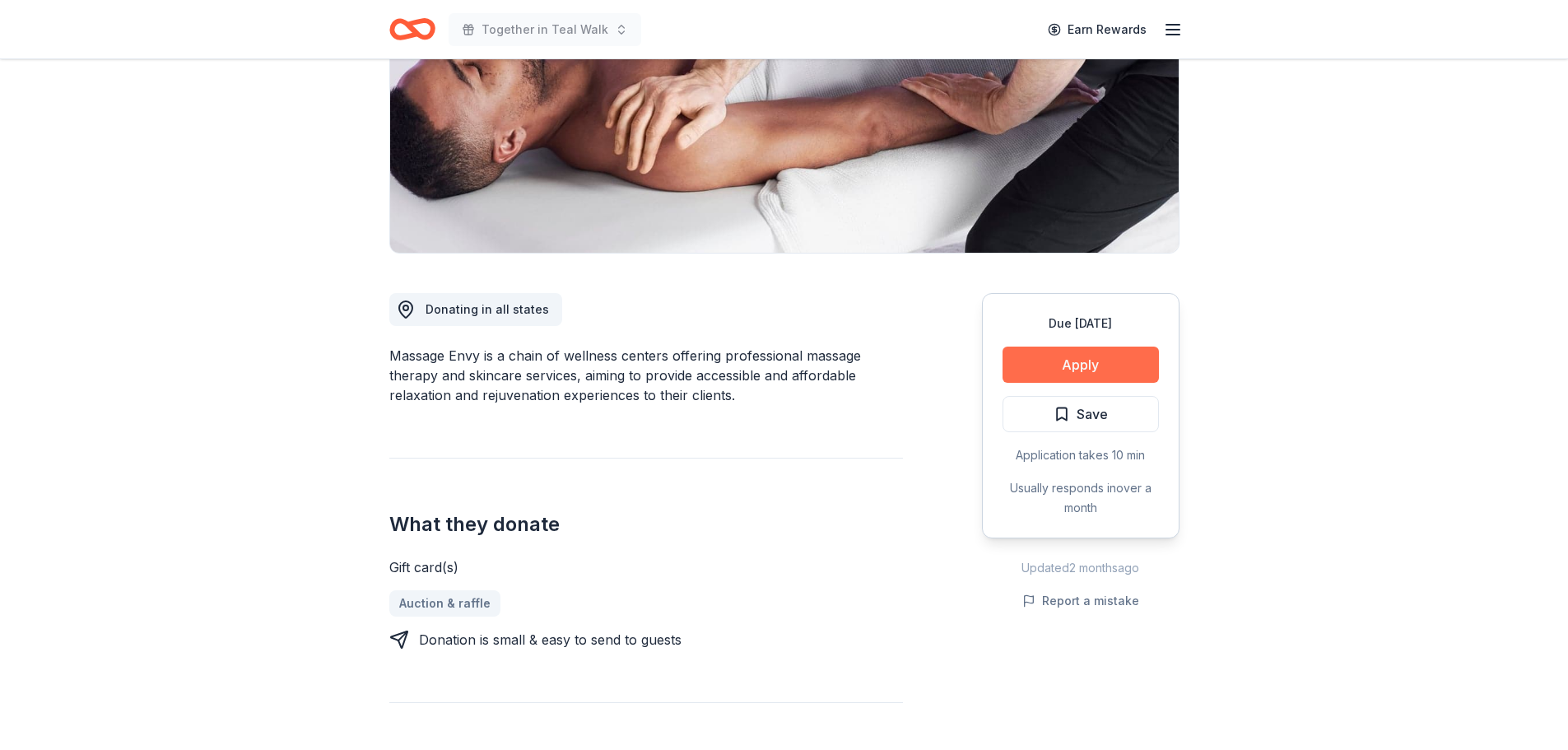
click at [1112, 355] on button "Apply" at bounding box center [1081, 364] width 157 height 36
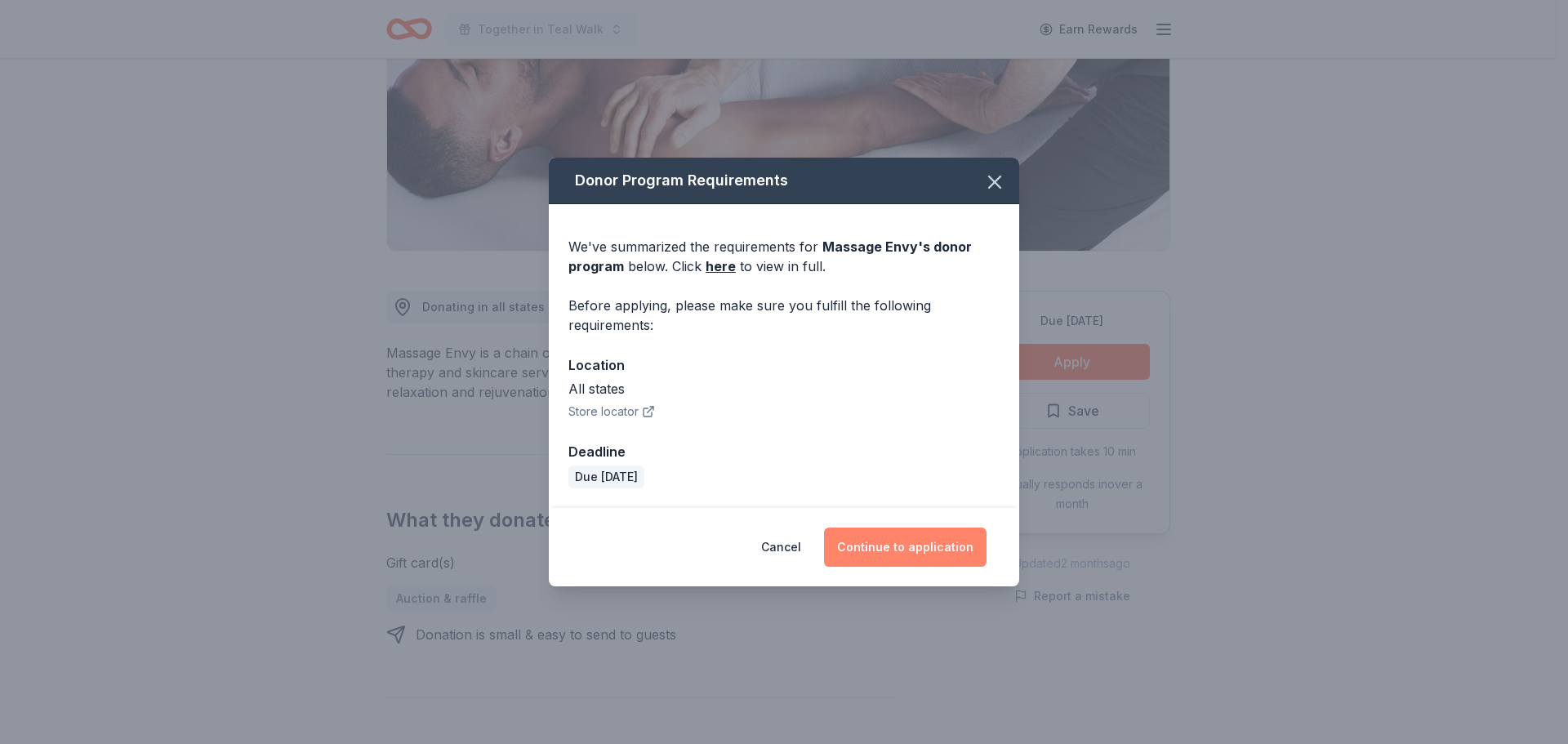
click at [920, 533] on button "Continue to application" at bounding box center [905, 547] width 163 height 39
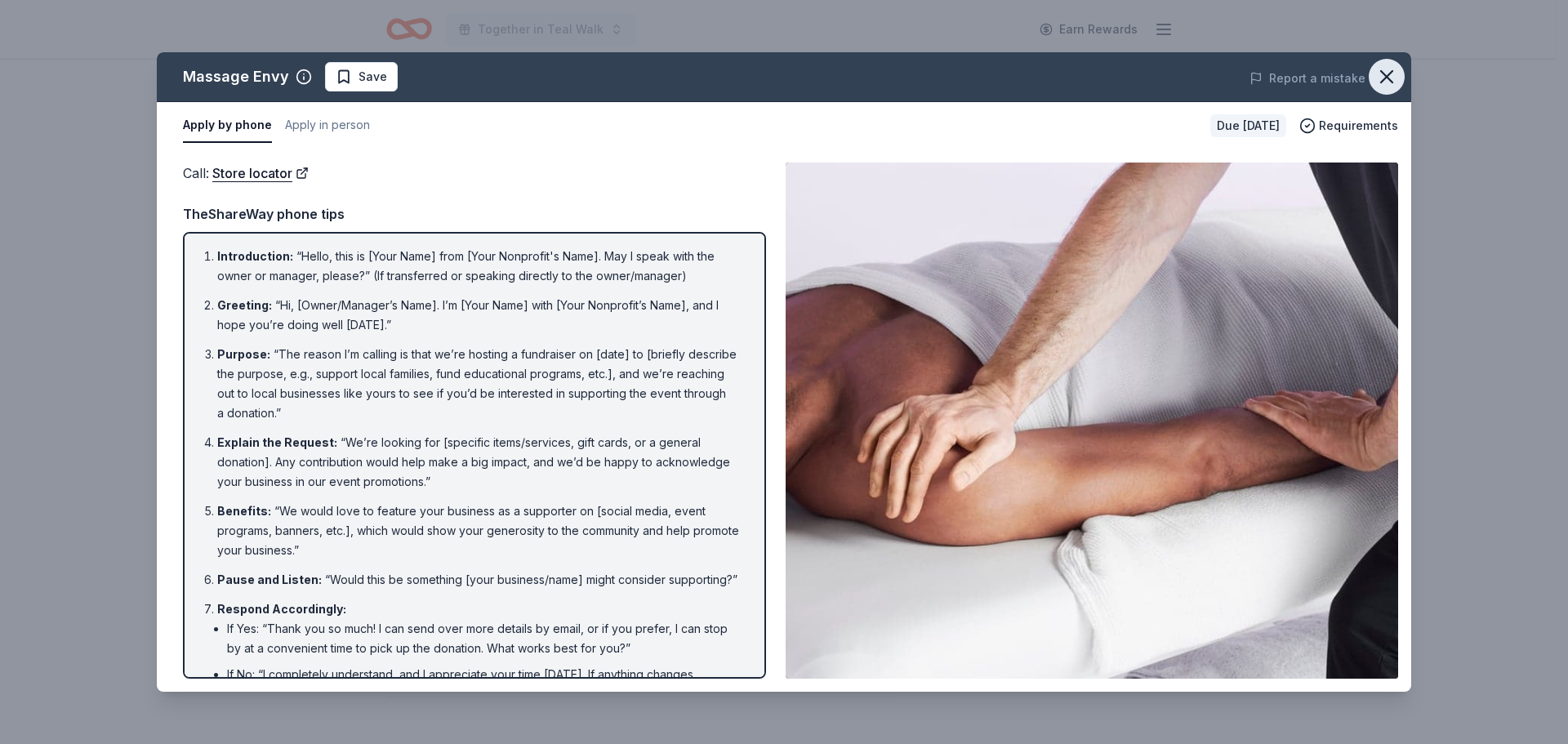
click at [1383, 67] on icon "button" at bounding box center [1387, 77] width 23 height 23
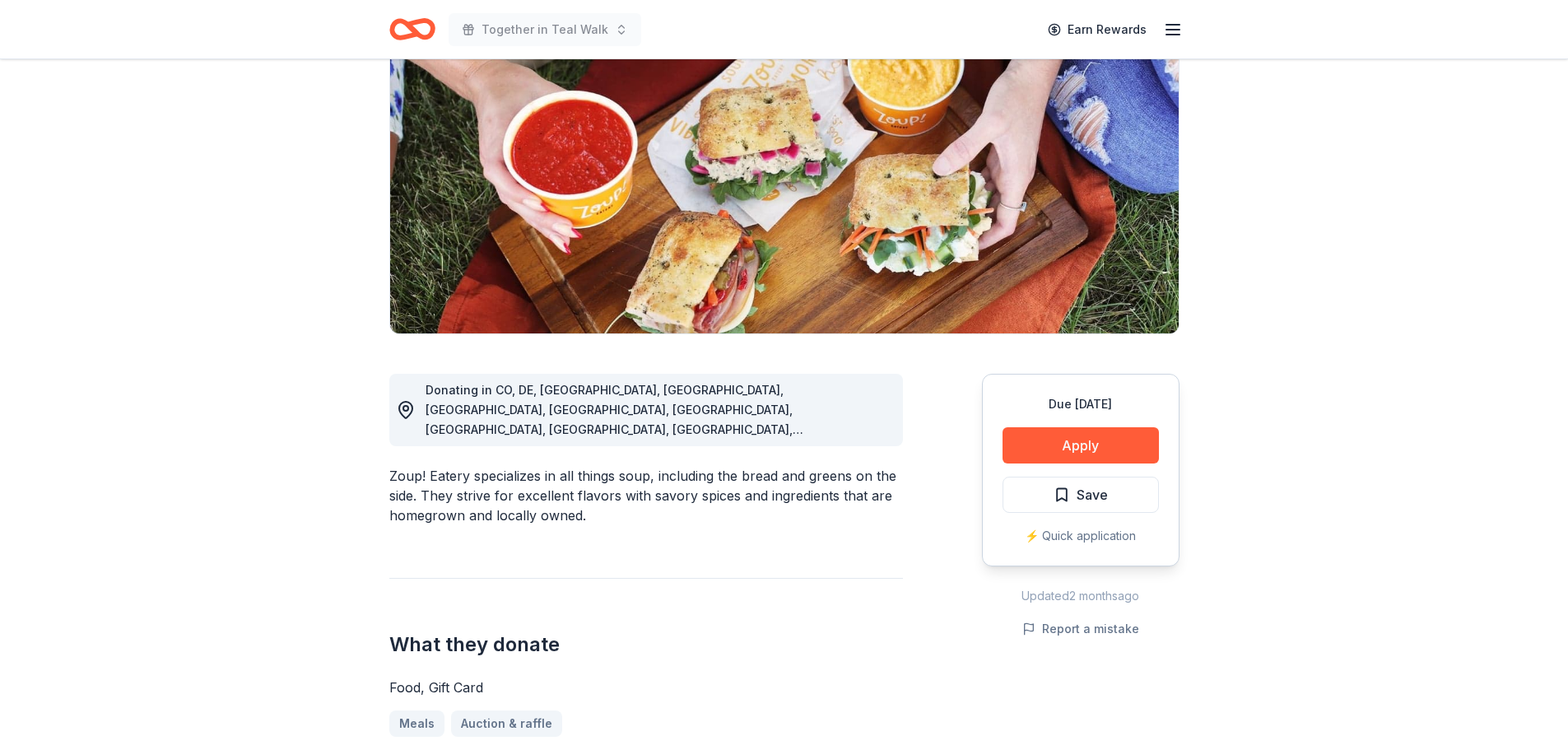
scroll to position [165, 0]
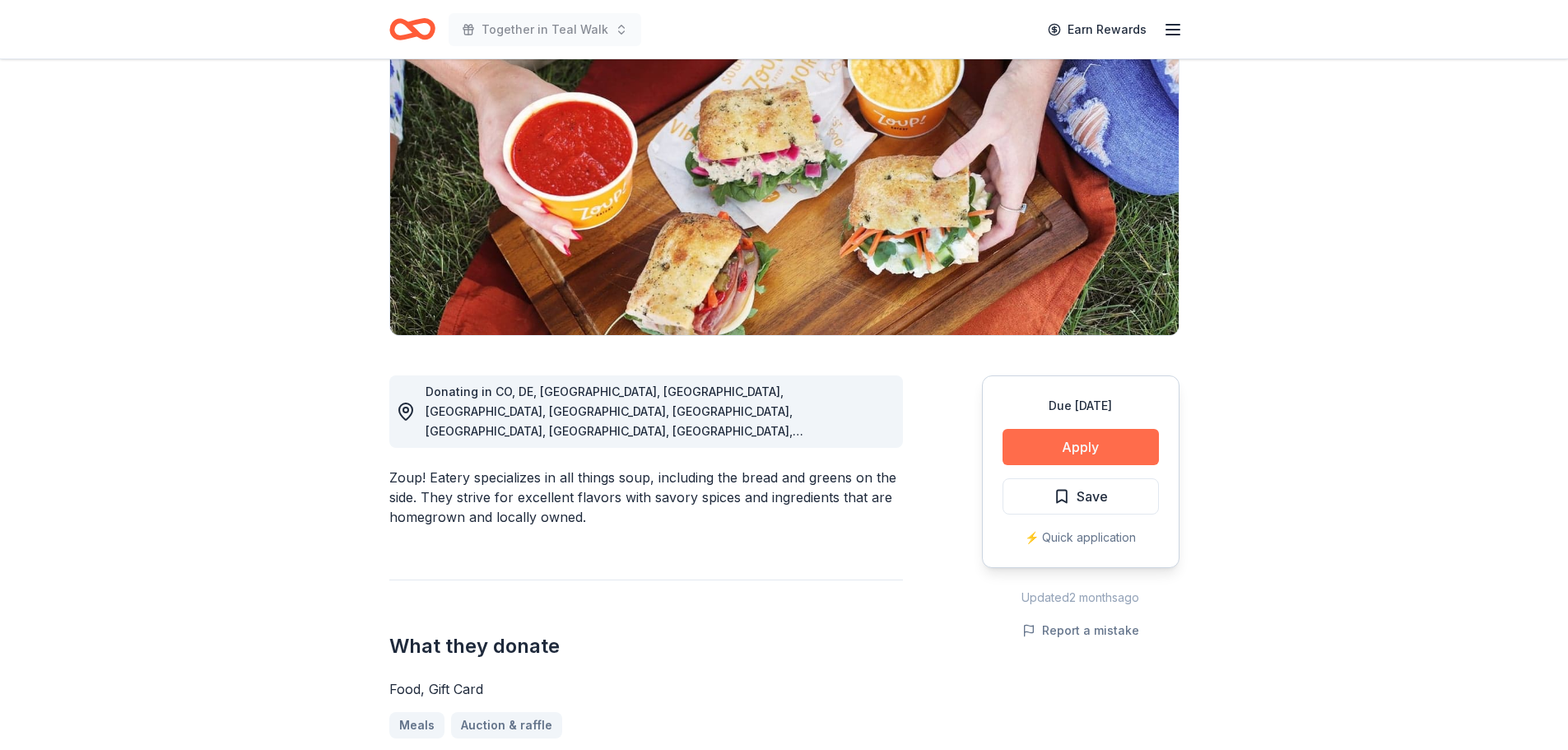
click at [1102, 433] on button "Apply" at bounding box center [1081, 446] width 157 height 36
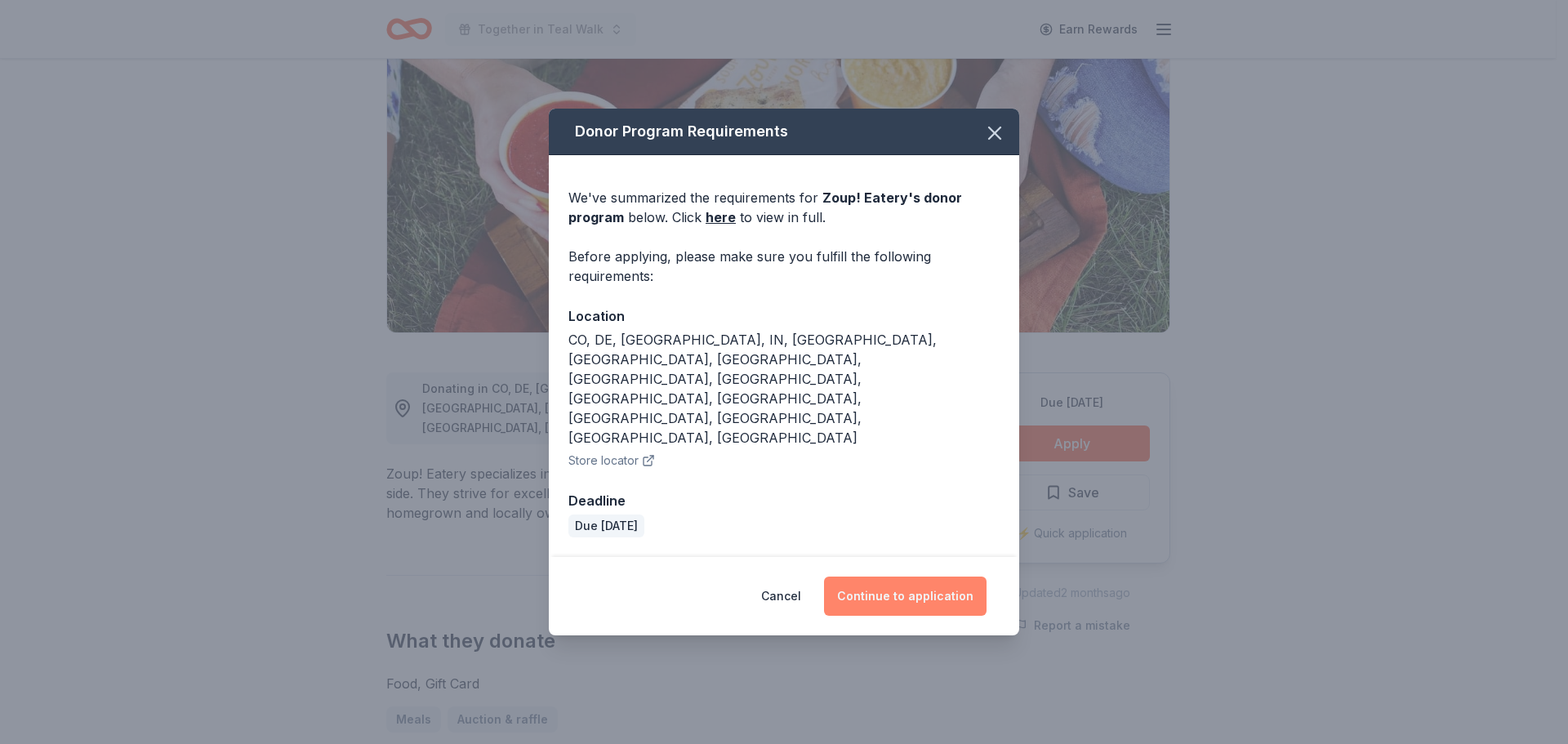
drag, startPoint x: 953, startPoint y: 558, endPoint x: 944, endPoint y: 549, distance: 12.7
click at [953, 576] on button "Continue to application" at bounding box center [905, 595] width 163 height 39
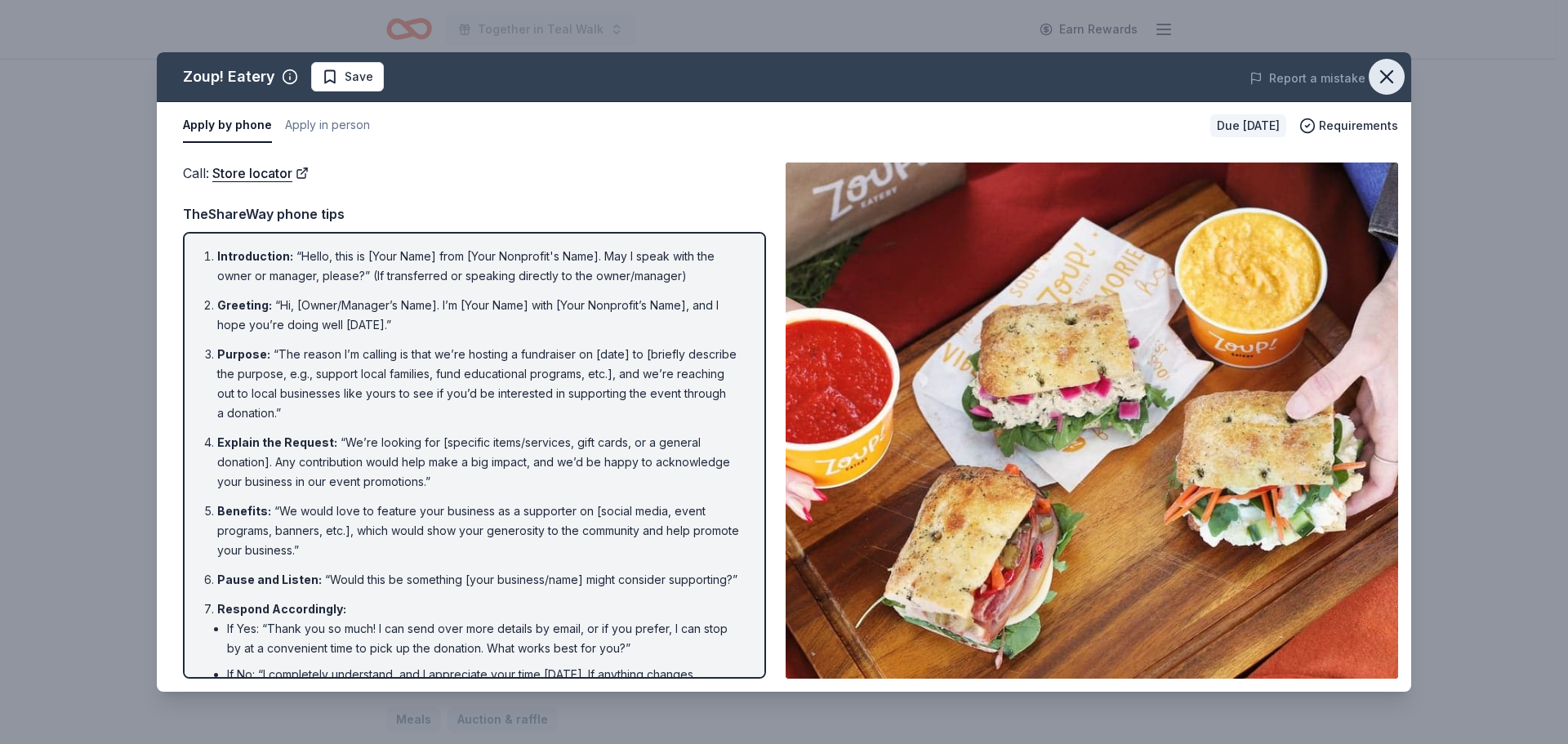
click at [1390, 75] on icon "button" at bounding box center [1387, 77] width 23 height 23
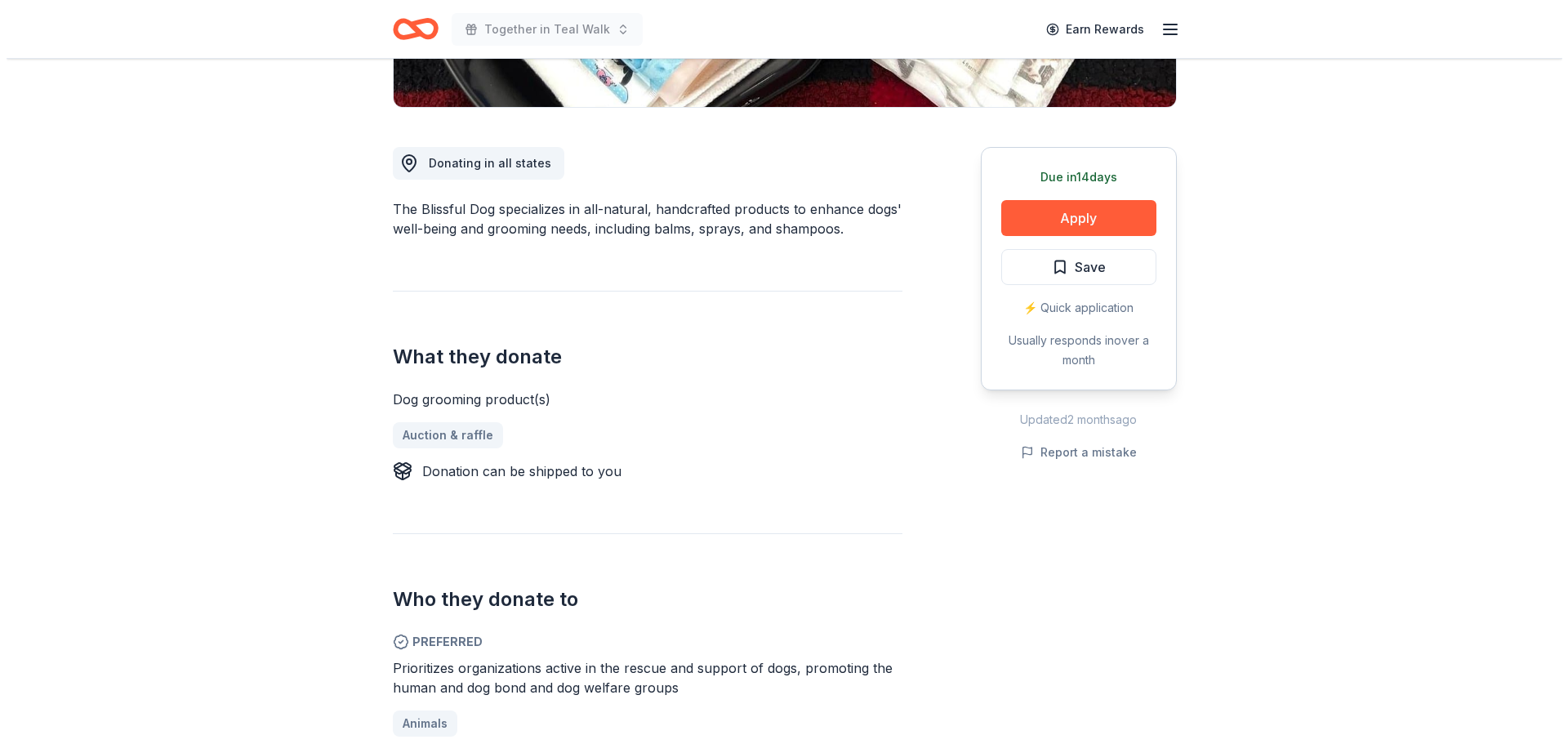
scroll to position [163, 0]
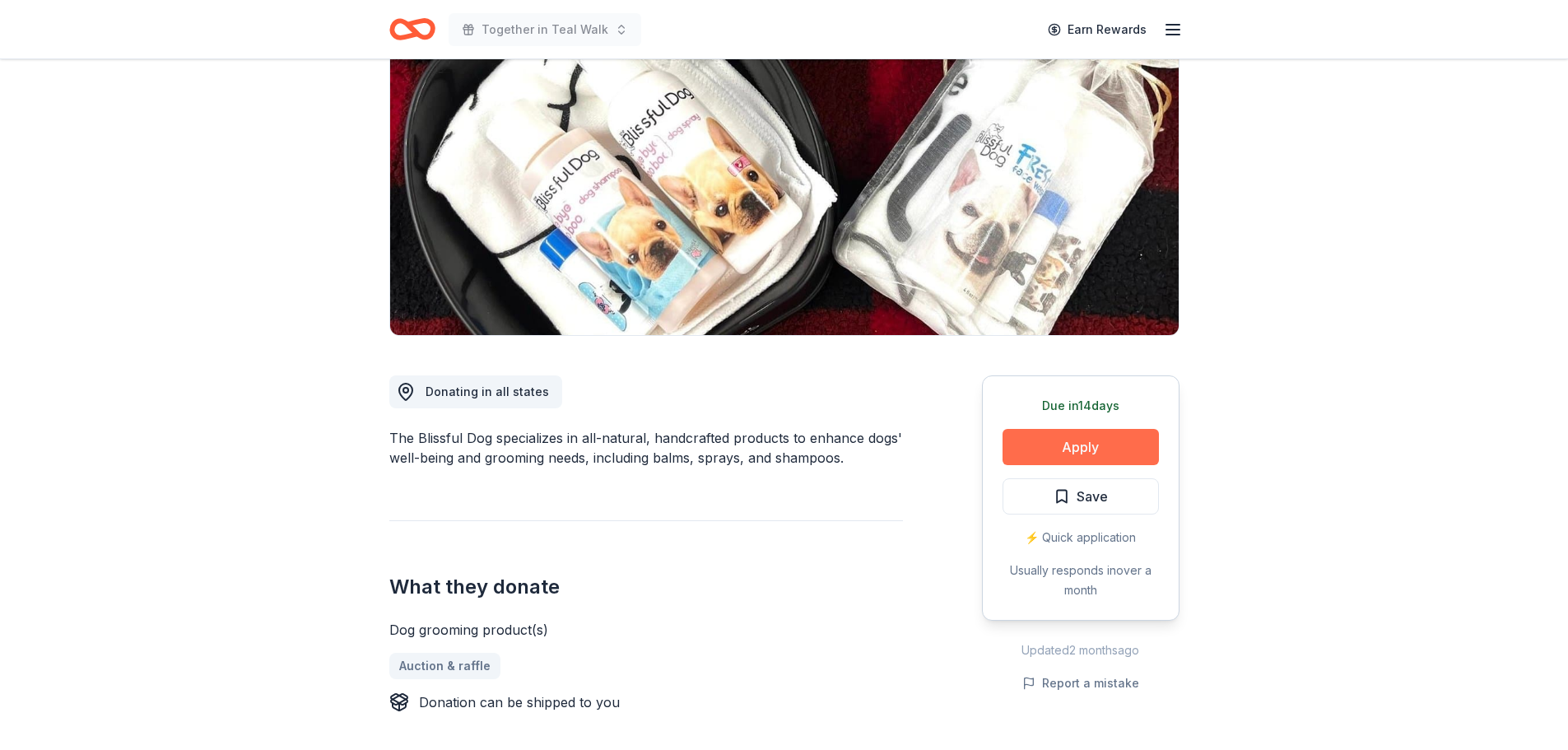
click at [1043, 443] on button "Apply" at bounding box center [1081, 446] width 157 height 36
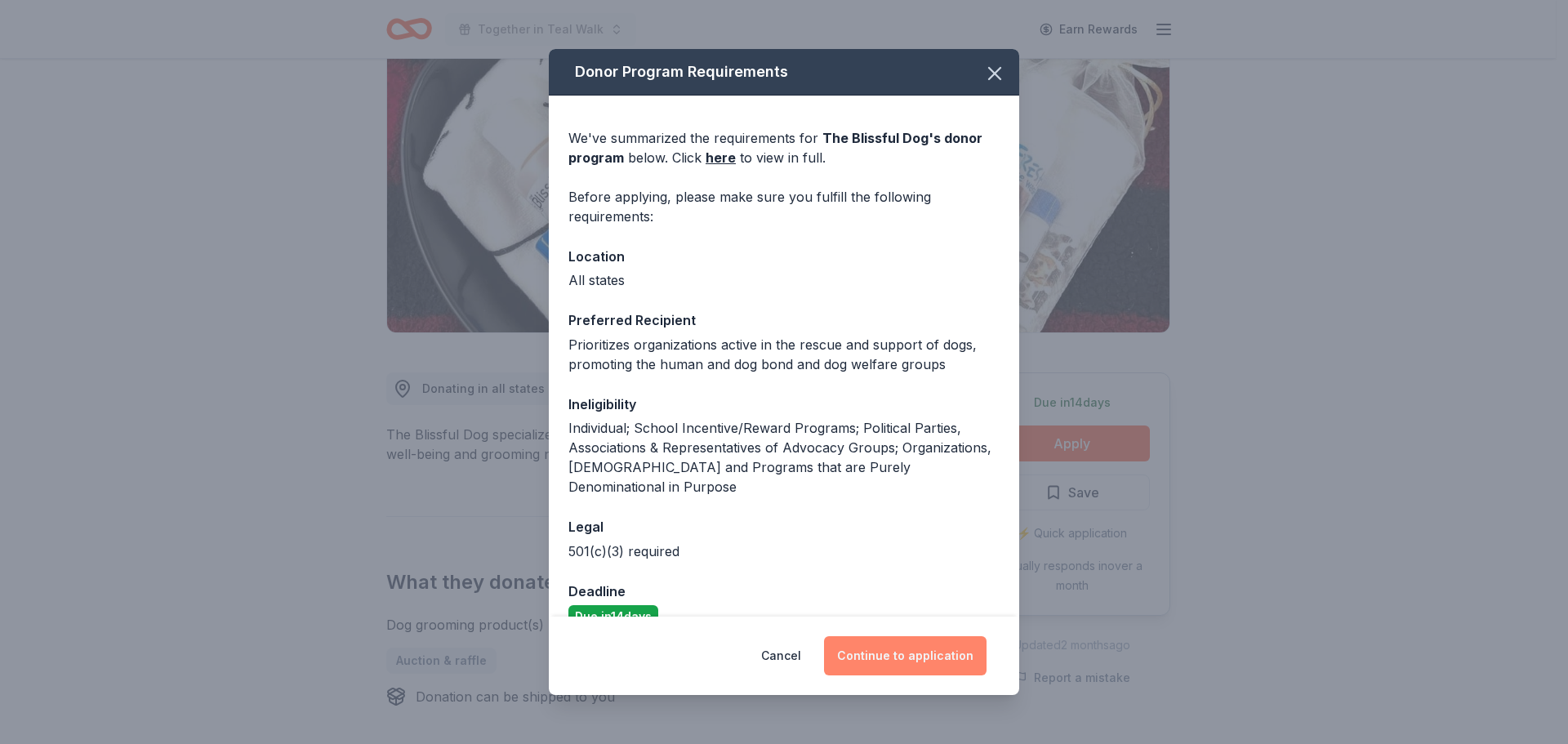
click at [947, 637] on button "Continue to application" at bounding box center [905, 655] width 163 height 39
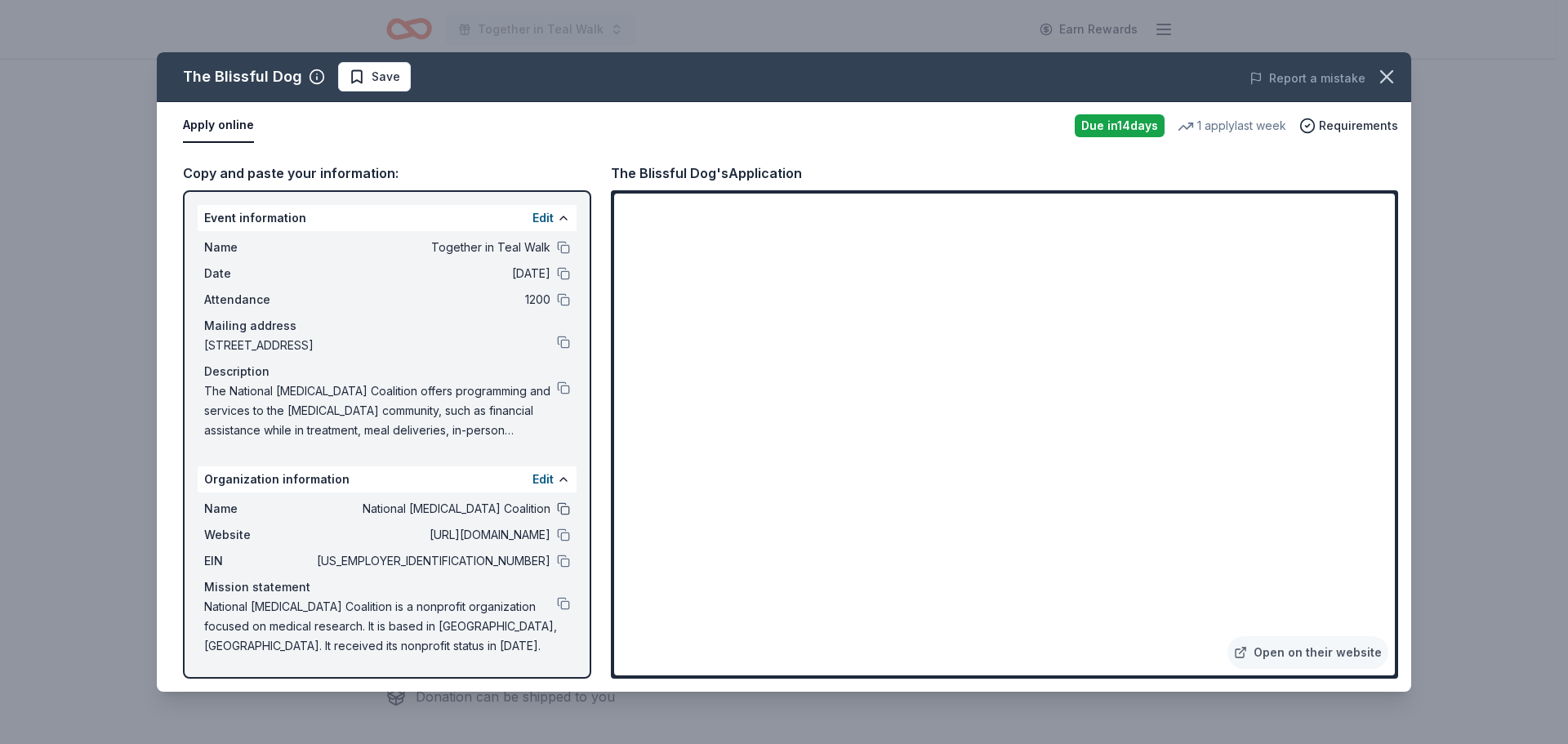
drag, startPoint x: 558, startPoint y: 510, endPoint x: 566, endPoint y: 503, distance: 10.6
click at [558, 509] on button at bounding box center [563, 509] width 13 height 13
drag, startPoint x: 561, startPoint y: 560, endPoint x: 618, endPoint y: 530, distance: 64.4
click at [562, 559] on button at bounding box center [563, 561] width 13 height 13
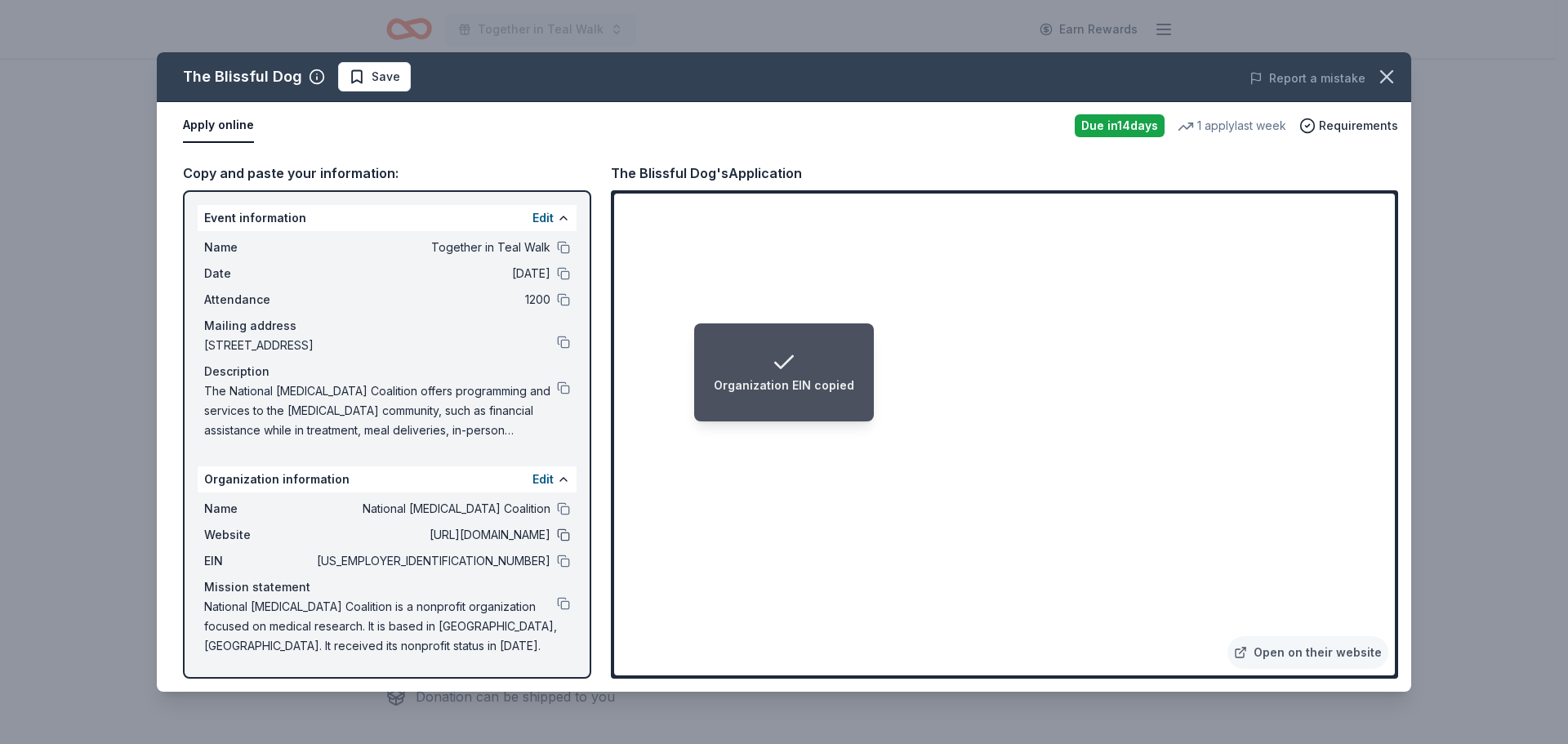
click at [562, 531] on button at bounding box center [563, 535] width 13 height 13
click at [558, 247] on button at bounding box center [563, 248] width 13 height 13
click at [354, 76] on span "Save" at bounding box center [374, 77] width 51 height 20
click at [368, 83] on html "Event Name copied Together in Teal Walk Earn Rewards Due in 14 days Share The B…" at bounding box center [784, 208] width 1568 height 744
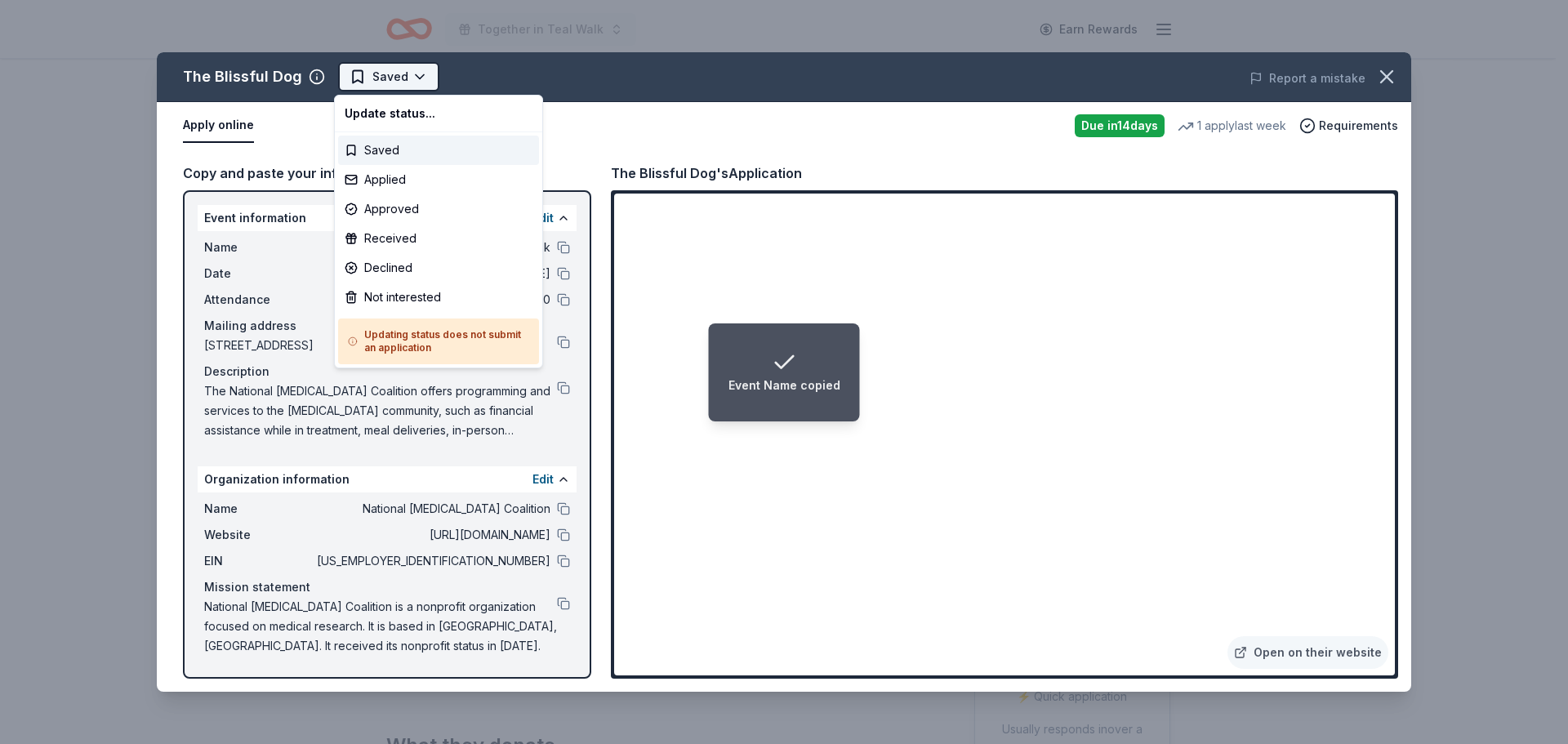
scroll to position [0, 0]
click at [384, 185] on div "Applied" at bounding box center [438, 180] width 201 height 30
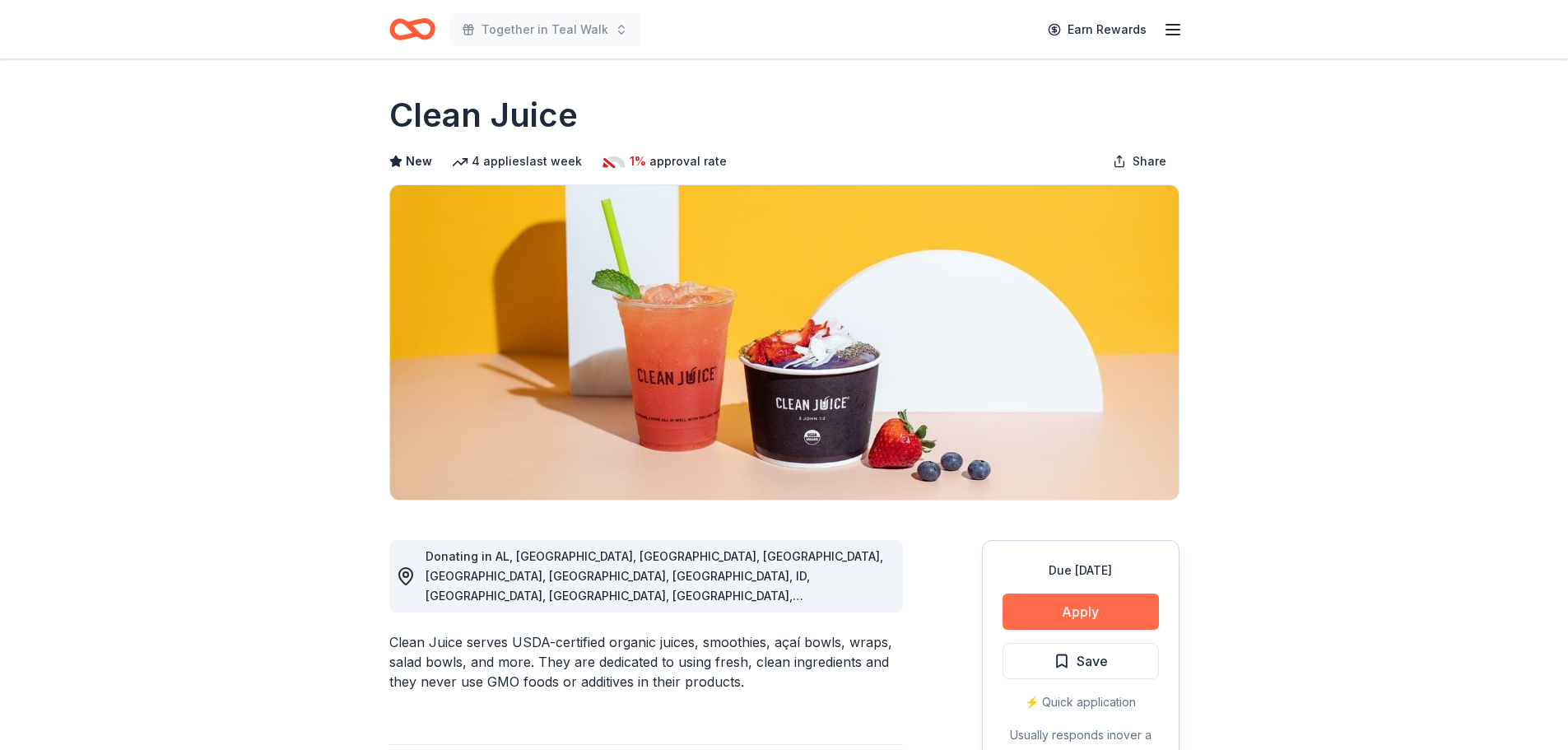
click at [1075, 608] on button "Apply" at bounding box center [1081, 611] width 157 height 36
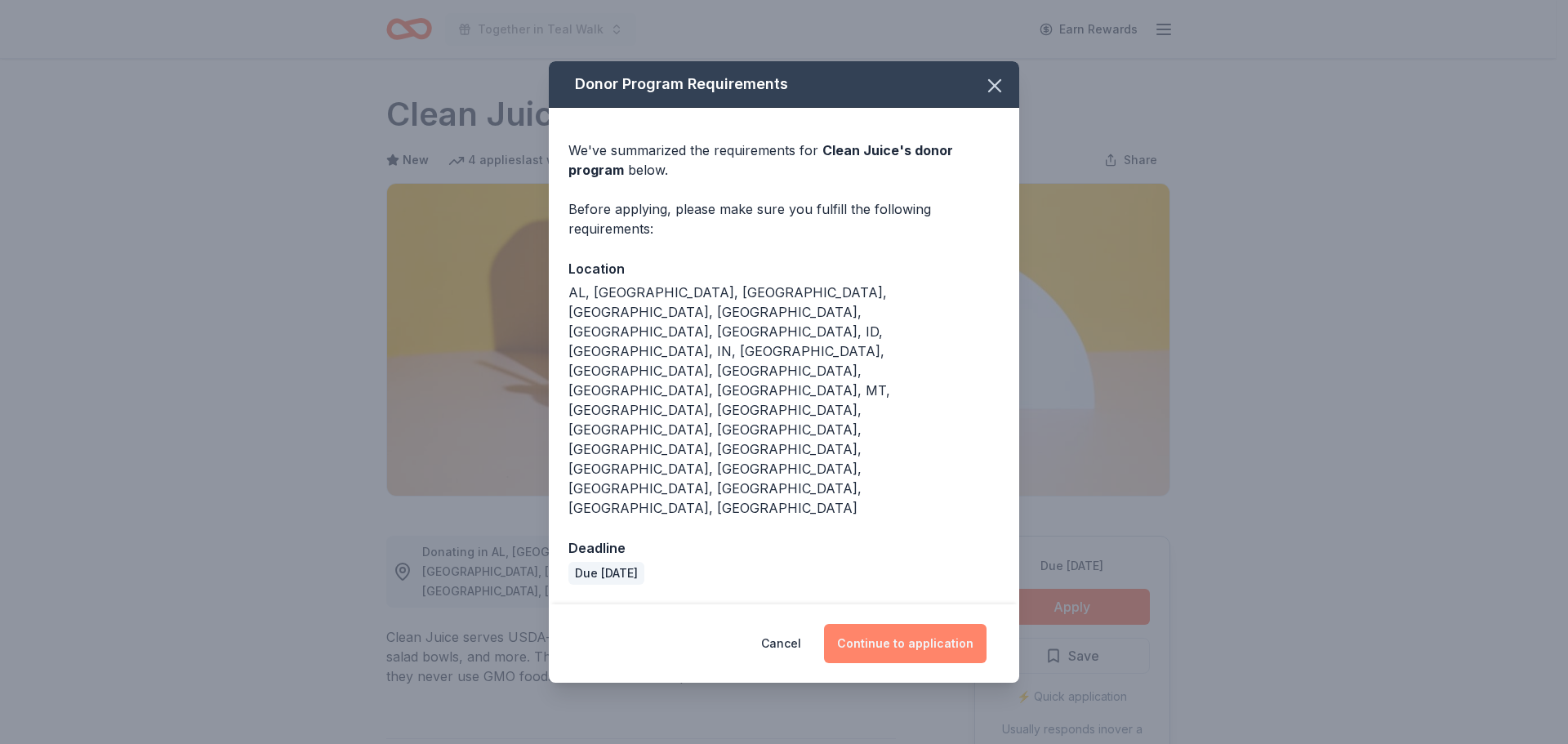
click at [902, 623] on button "Continue to application" at bounding box center [905, 642] width 163 height 39
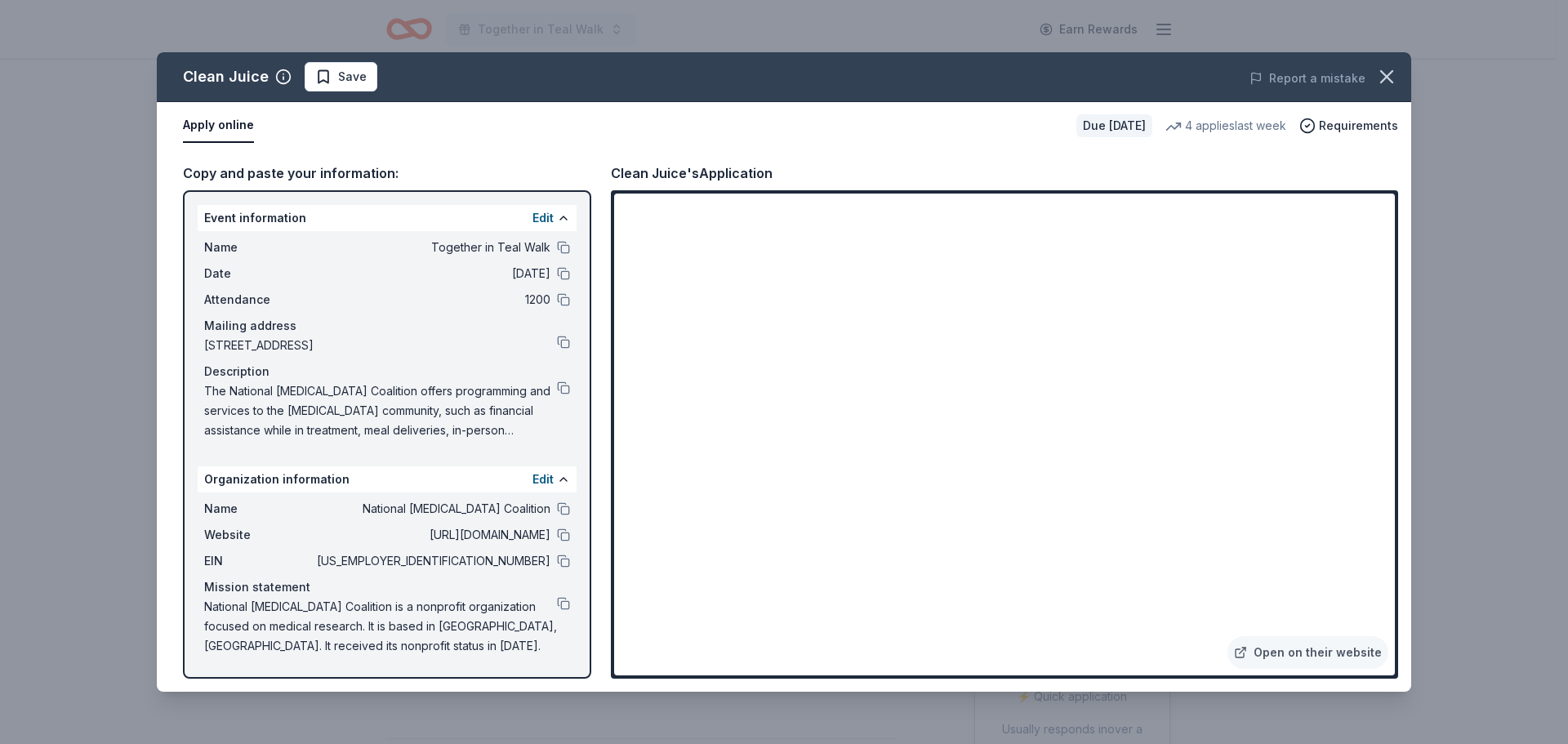
click at [340, 75] on span "Save" at bounding box center [352, 77] width 29 height 20
click at [330, 72] on html "Together in Teal Walk Earn Rewards Due [DATE] Share Clean Juice New 4 applies l…" at bounding box center [784, 372] width 1568 height 744
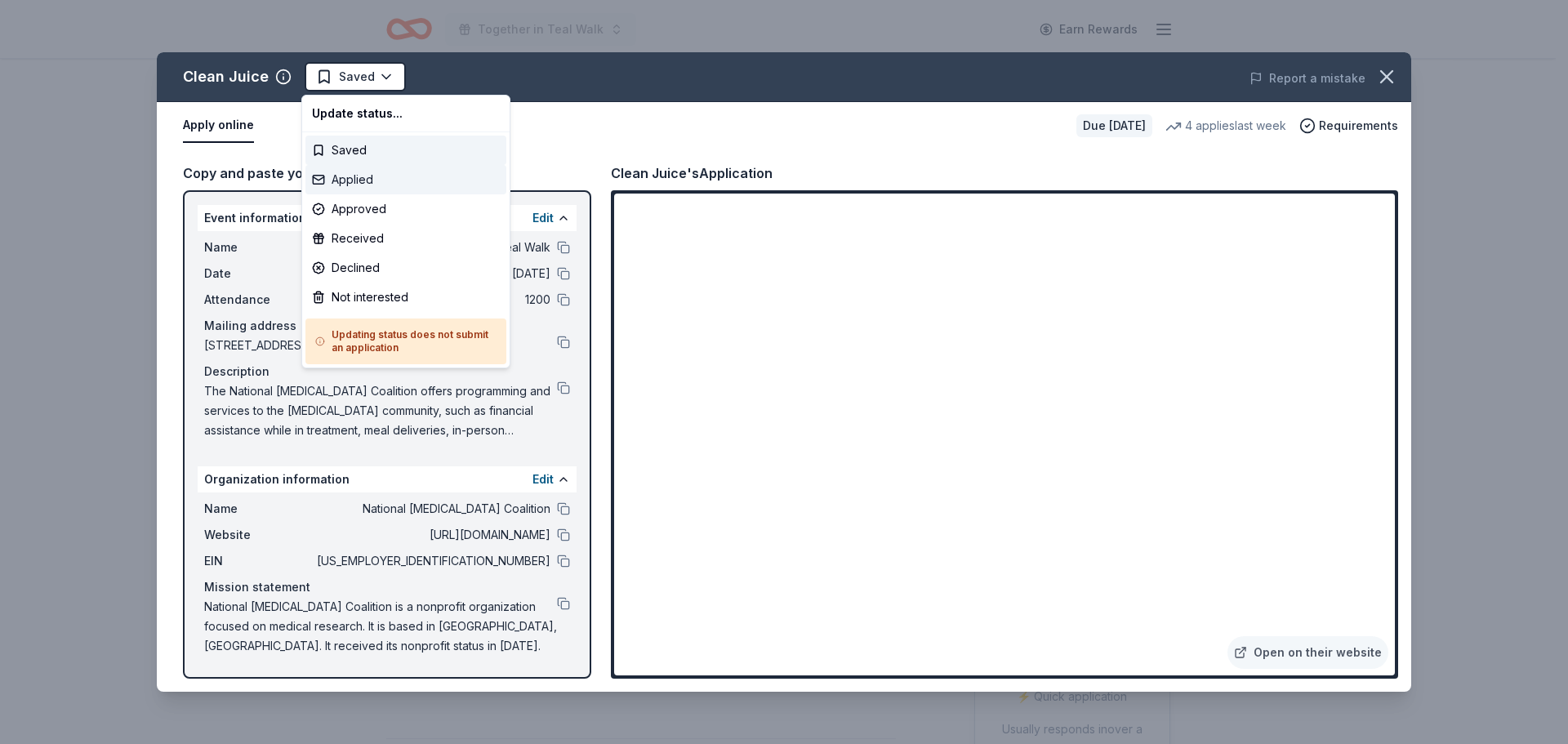
click at [344, 167] on div "Applied" at bounding box center [406, 180] width 201 height 30
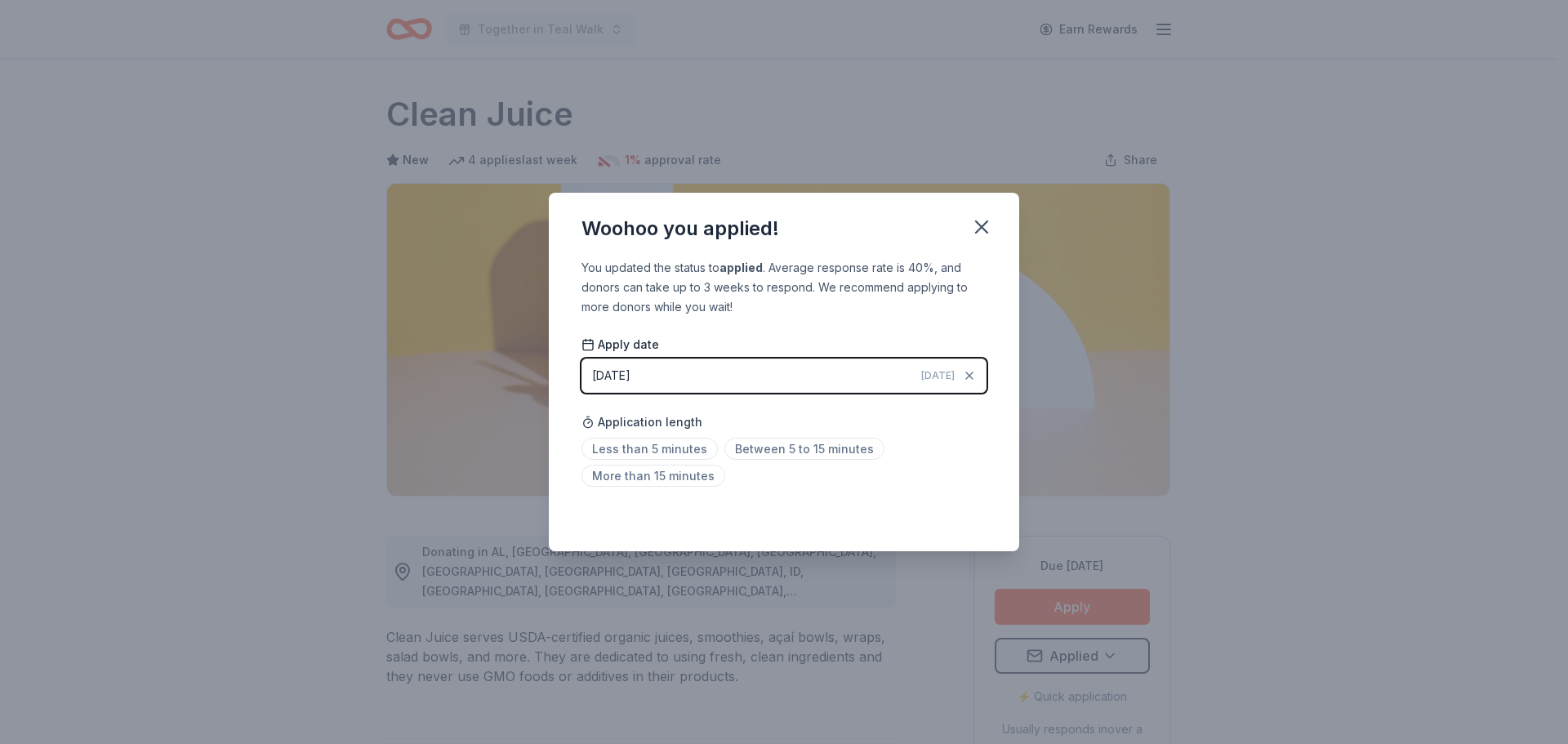
drag, startPoint x: 990, startPoint y: 218, endPoint x: 1193, endPoint y: 46, distance: 266.1
click at [991, 216] on icon "button" at bounding box center [981, 227] width 23 height 23
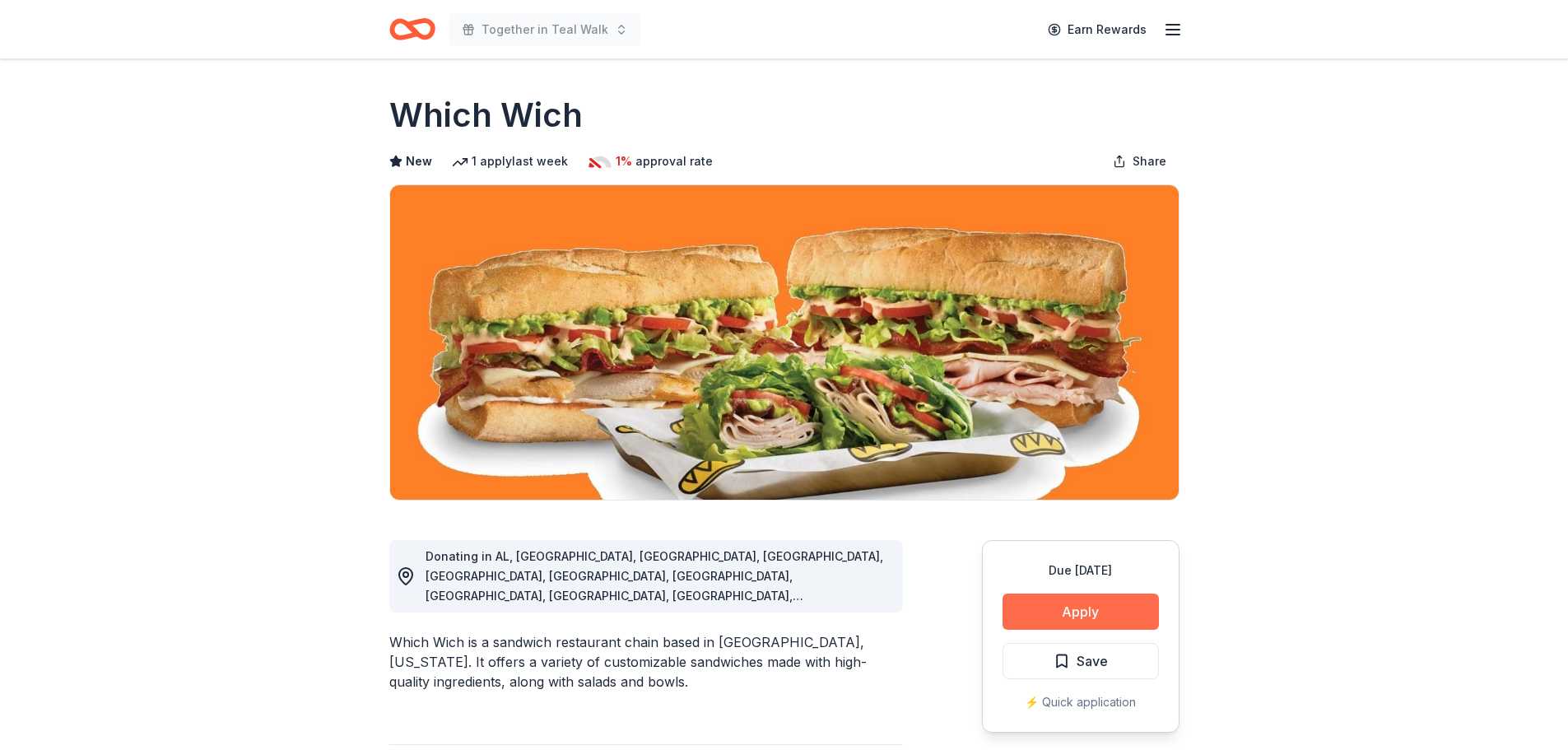
click at [1090, 594] on button "Apply" at bounding box center [1081, 611] width 157 height 36
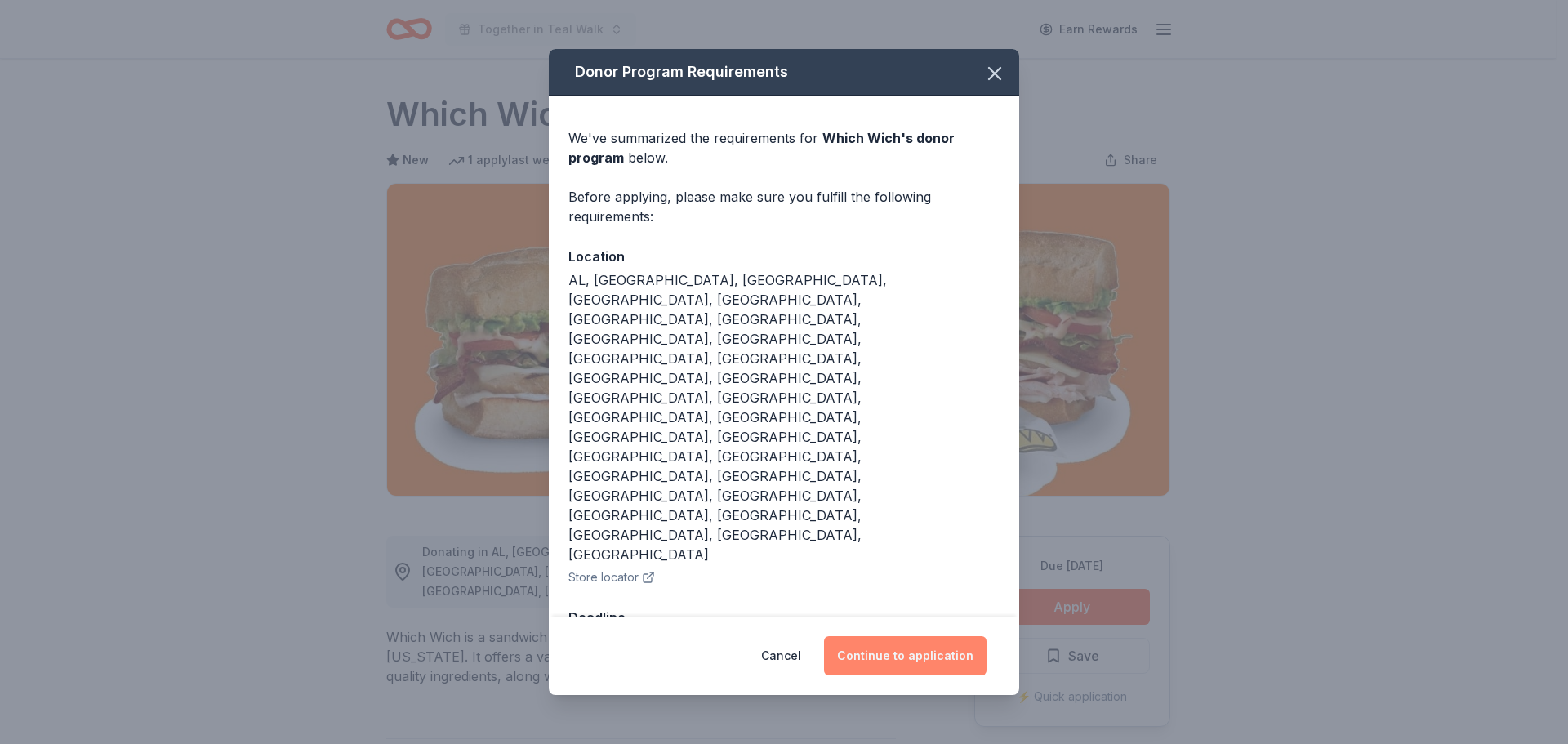
click at [916, 636] on button "Continue to application" at bounding box center [905, 655] width 163 height 39
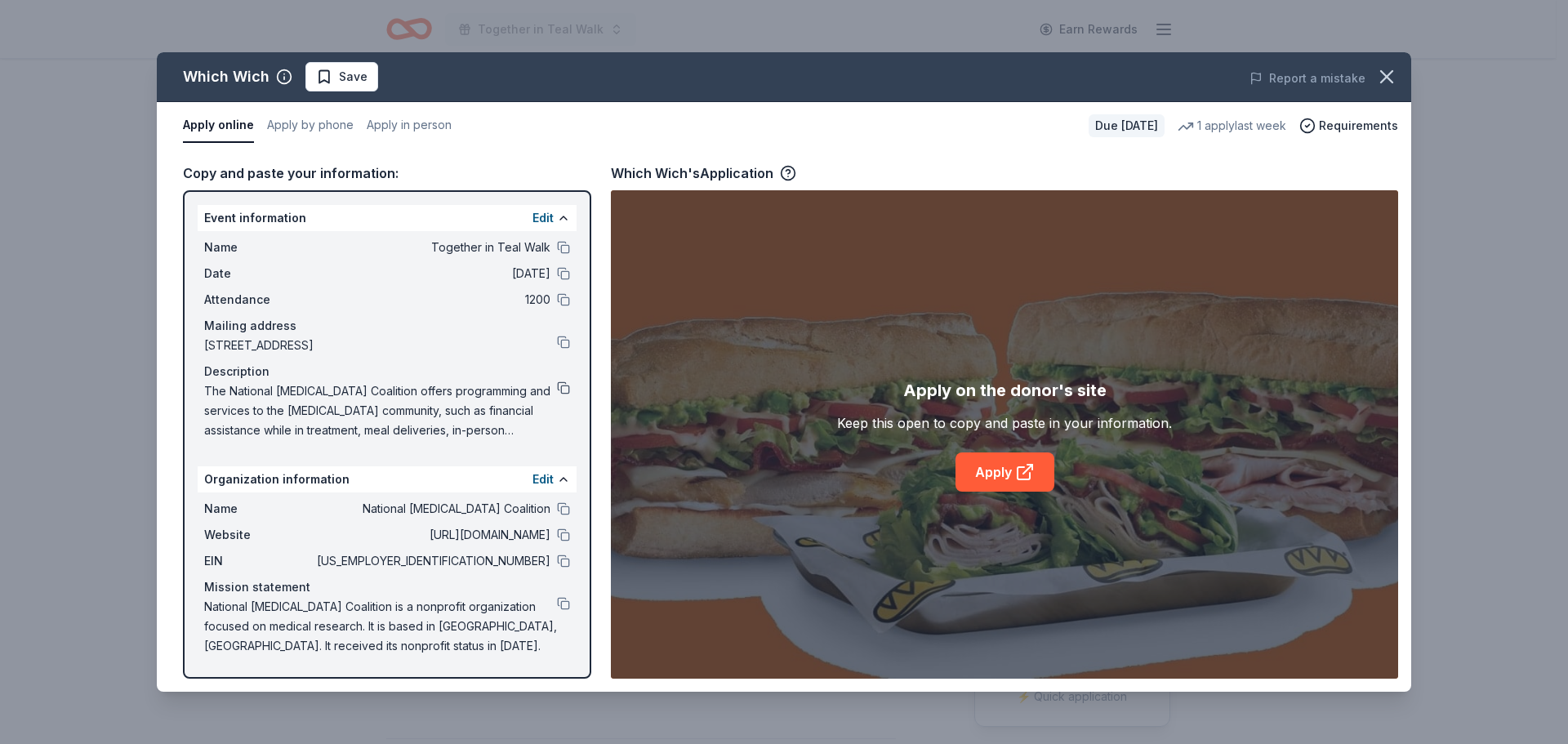
click at [561, 386] on button at bounding box center [563, 388] width 13 height 13
